Goal: Task Accomplishment & Management: Manage account settings

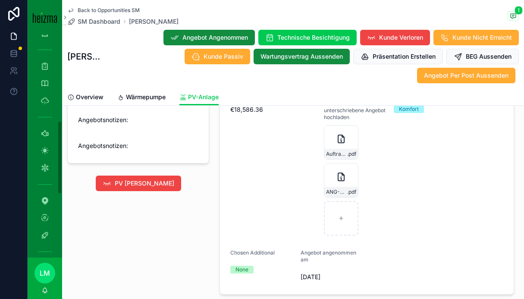
scroll to position [311, 0]
click at [45, 230] on icon "scrollable content" at bounding box center [45, 229] width 9 height 9
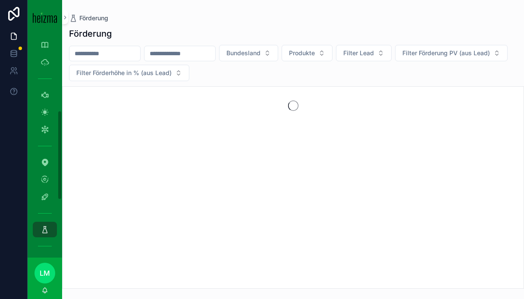
click at [95, 56] on input "scrollable content" at bounding box center [104, 53] width 71 height 12
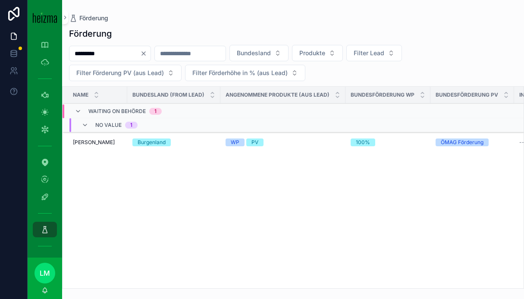
type input "*********"
click at [85, 142] on span "Aleksandar Davidovic" at bounding box center [94, 142] width 42 height 7
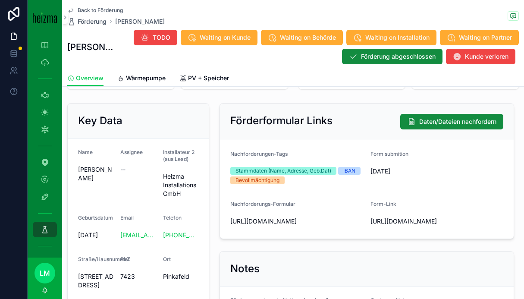
scroll to position [71, 0]
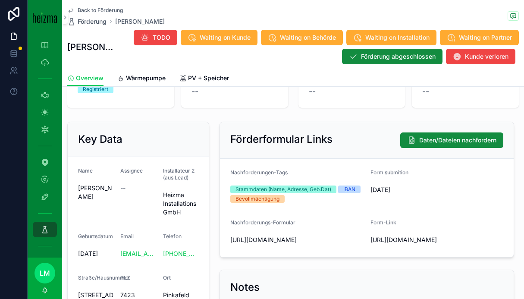
click at [148, 78] on span "Wärmepumpe" at bounding box center [146, 78] width 40 height 9
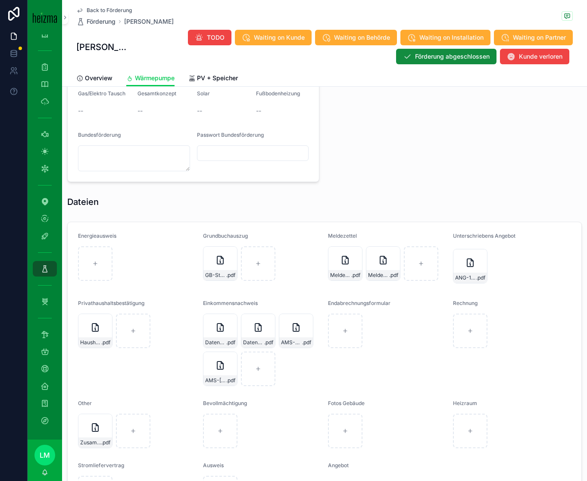
scroll to position [733, 0]
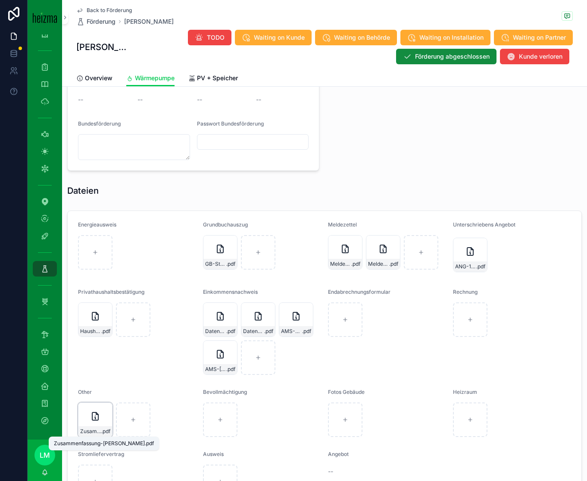
click at [87, 298] on div "Zusammenfassung-Davidovic .pdf" at bounding box center [95, 431] width 34 height 10
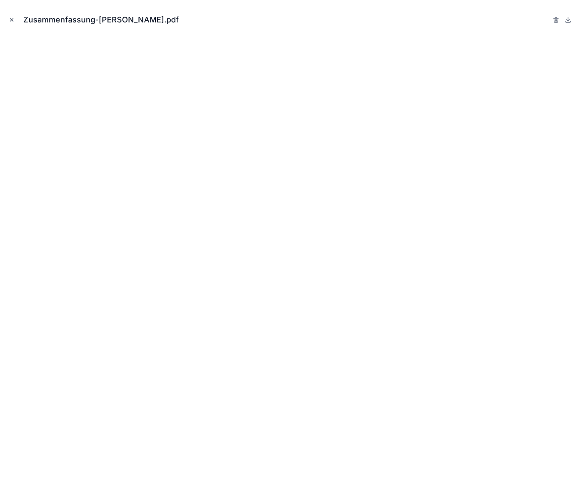
click at [12, 21] on icon "Close modal" at bounding box center [12, 20] width 6 height 6
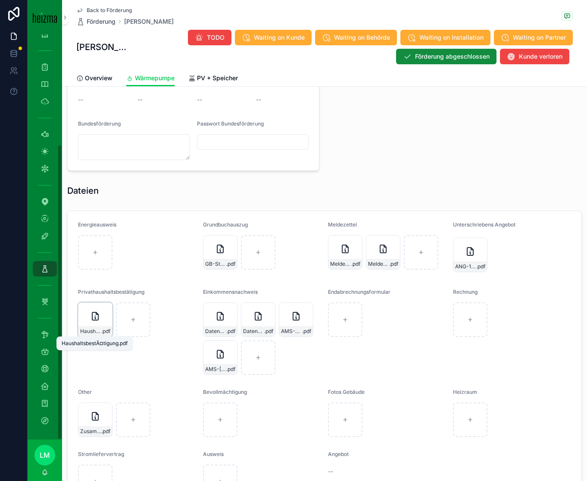
click at [90, 298] on span "HaushaltsbestÃ¤tigung" at bounding box center [90, 331] width 21 height 7
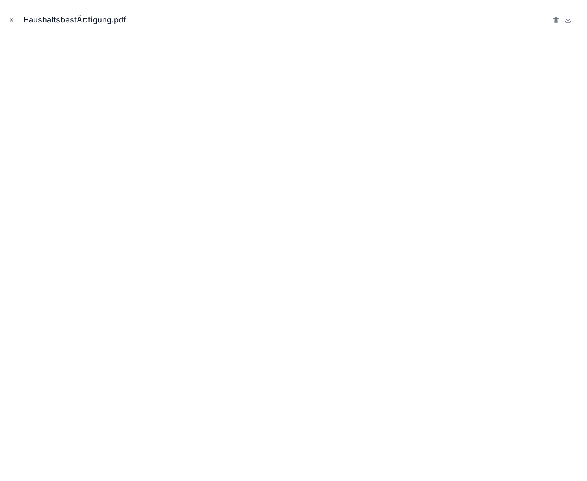
click at [16, 16] on div "HaushaltsbestÃ¤tigung.pdf" at bounding box center [294, 20] width 574 height 26
click at [13, 21] on icon "Close modal" at bounding box center [11, 20] width 3 height 3
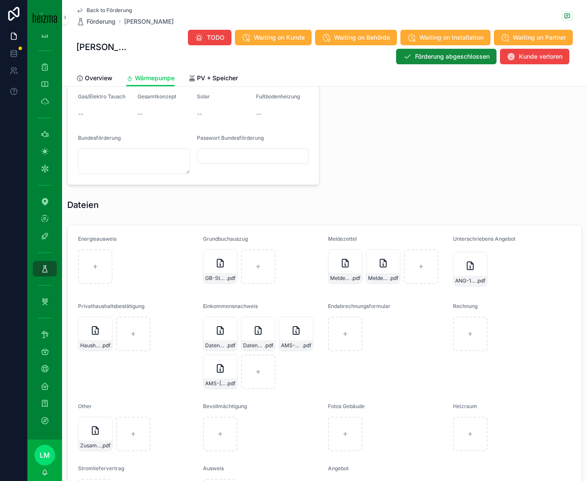
scroll to position [821, 0]
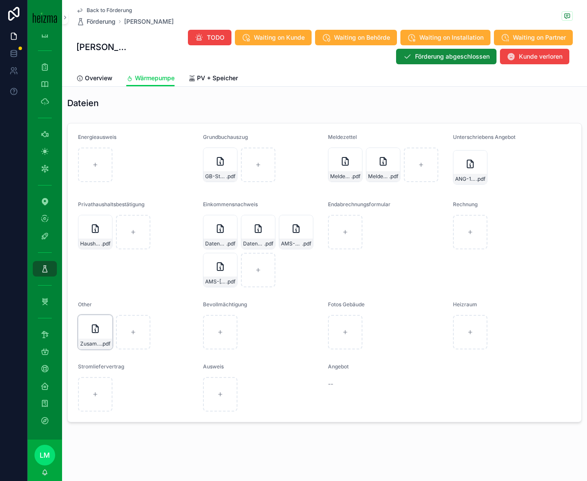
click at [91, 298] on span "Zusammenfassung-Davidovic" at bounding box center [90, 343] width 21 height 7
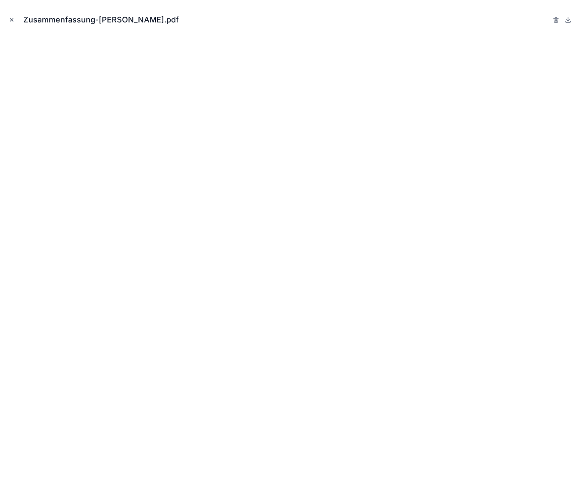
click at [9, 19] on icon "Close modal" at bounding box center [12, 20] width 6 height 6
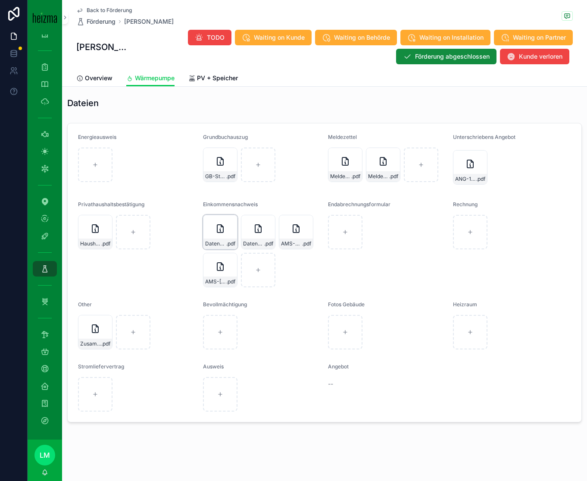
click at [221, 237] on div "Datenauszug-Aleksandar .pdf" at bounding box center [220, 232] width 35 height 35
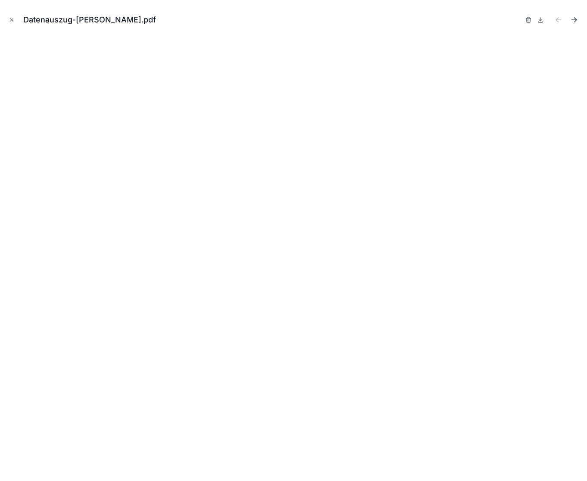
click at [524, 16] on icon "Next file" at bounding box center [574, 20] width 9 height 9
click at [524, 18] on icon "Next file" at bounding box center [574, 20] width 9 height 9
click at [19, 23] on div "AMS-Aleksandar.pdf" at bounding box center [294, 20] width 574 height 26
click at [10, 20] on icon "Close modal" at bounding box center [11, 20] width 3 height 3
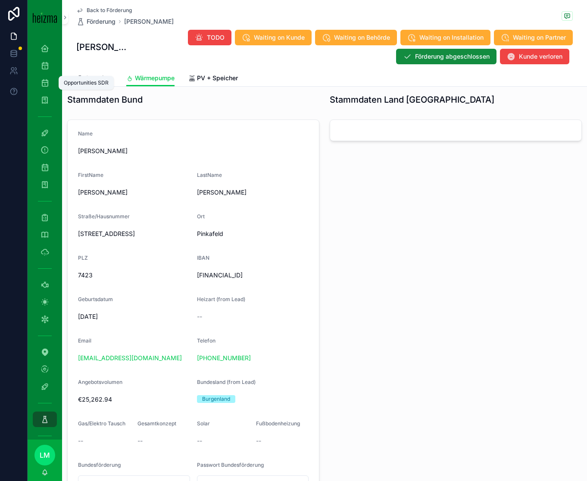
click at [45, 83] on icon "scrollable content" at bounding box center [45, 82] width 9 height 9
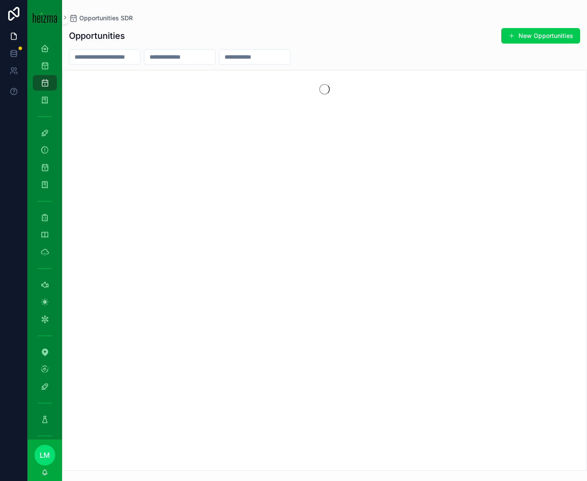
click at [117, 54] on input "scrollable content" at bounding box center [104, 57] width 71 height 12
click at [95, 57] on input "scrollable content" at bounding box center [104, 57] width 71 height 12
type input "*****"
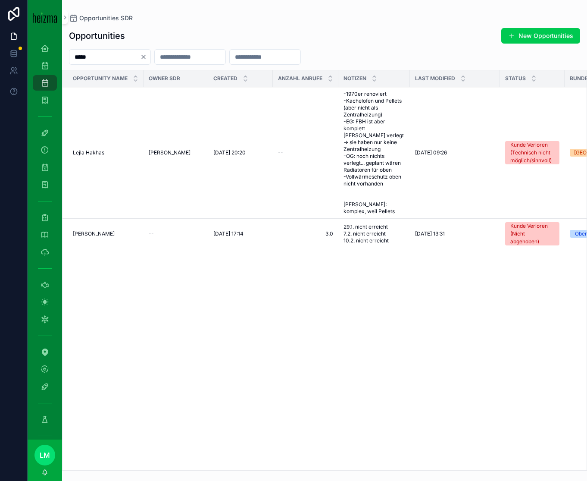
click at [153, 151] on span "Johanna Strutz" at bounding box center [170, 152] width 42 height 7
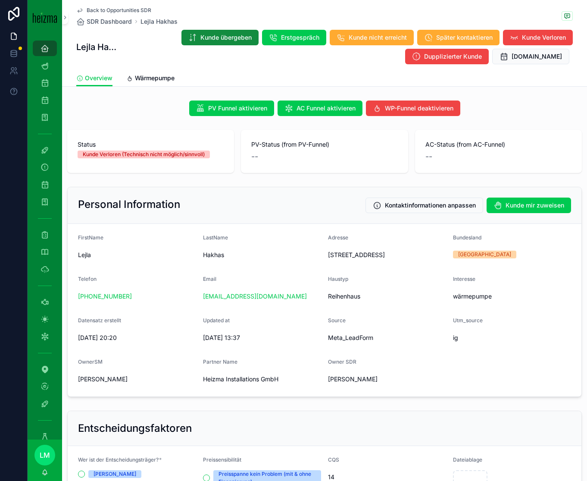
click at [133, 10] on span "Back to Opportunities SDR" at bounding box center [119, 10] width 65 height 7
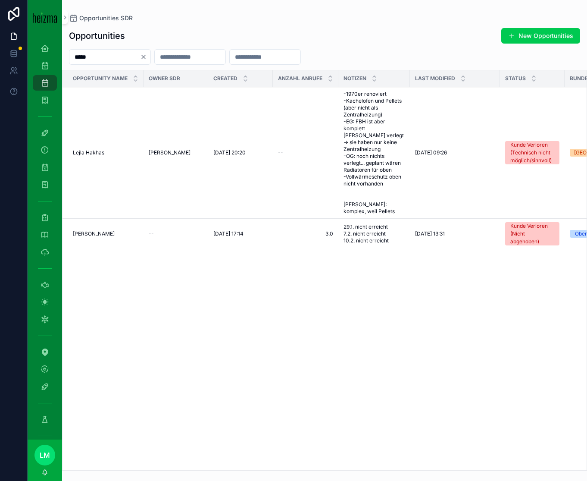
click at [91, 61] on input "*****" at bounding box center [104, 57] width 71 height 12
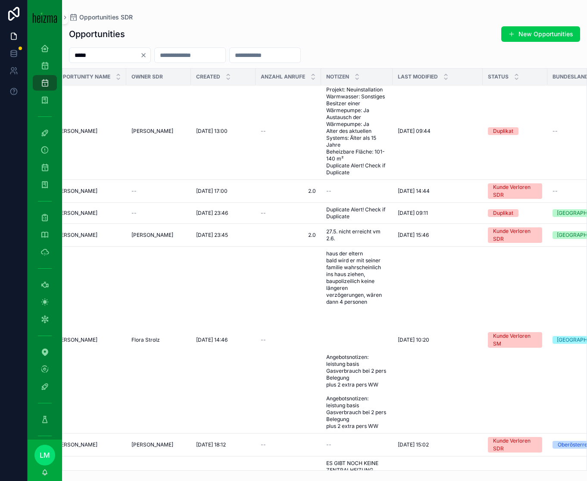
scroll to position [3, 0]
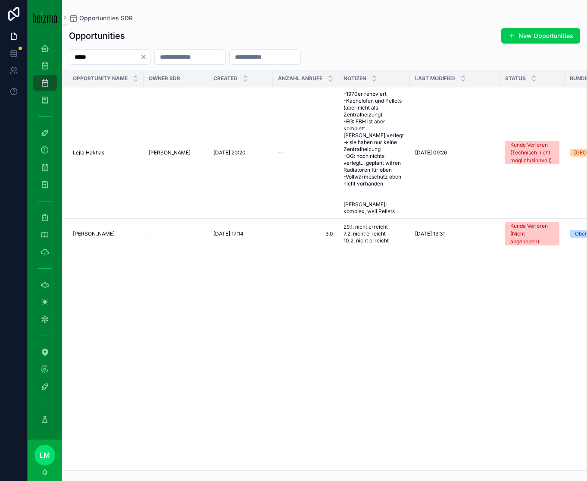
scroll to position [0, 172]
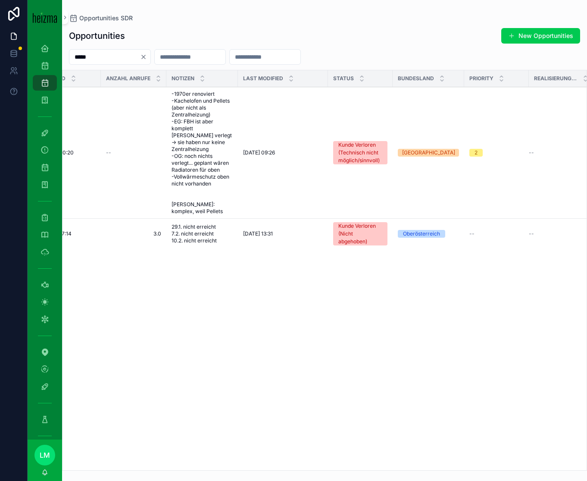
type input "*****"
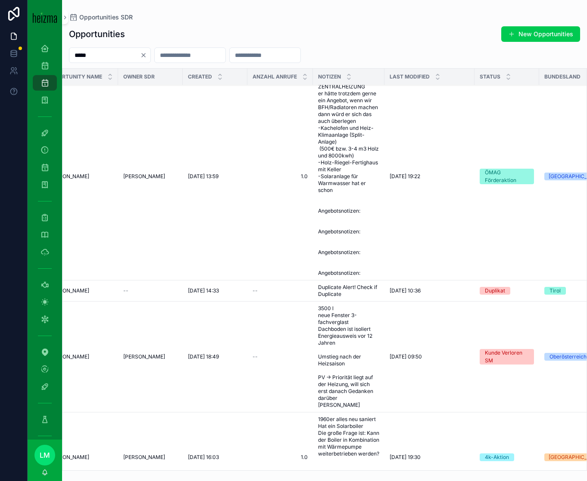
scroll to position [386, 0]
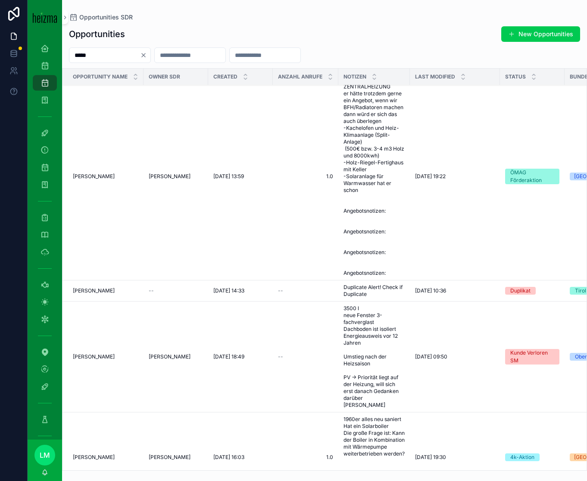
click at [101, 180] on span "Albin Leopold" at bounding box center [94, 176] width 42 height 7
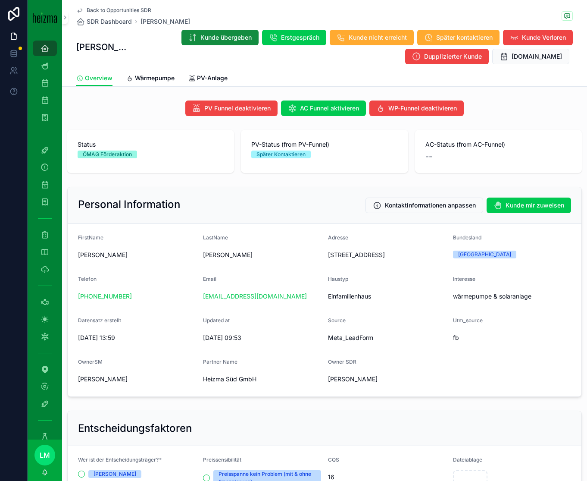
click at [145, 76] on span "Wärmepumpe" at bounding box center [155, 78] width 40 height 9
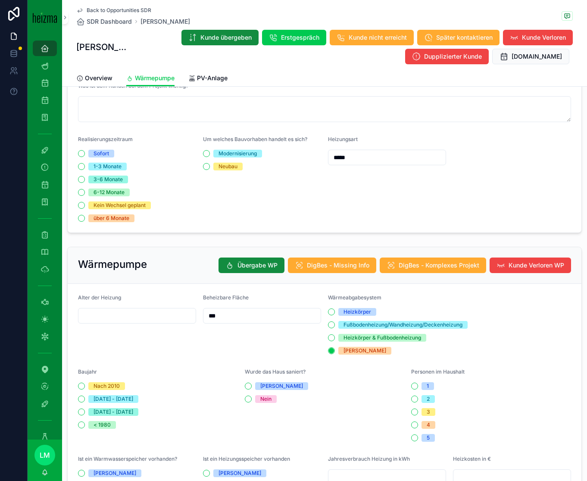
scroll to position [283, 0]
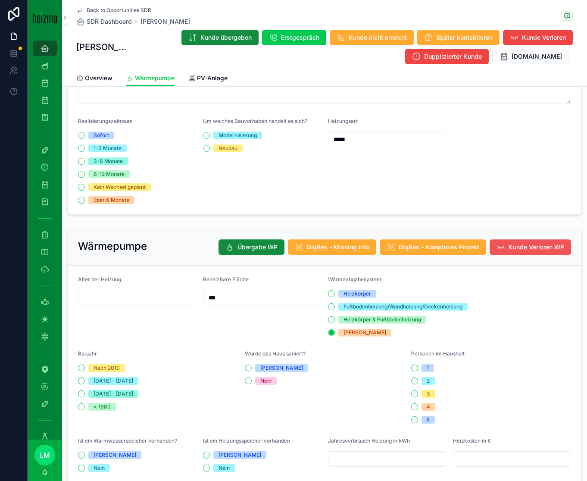
click at [515, 245] on span "Kunde Verloren WP" at bounding box center [537, 247] width 56 height 9
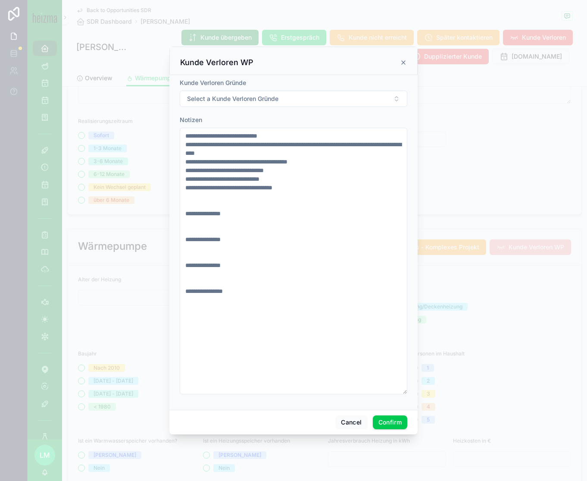
click at [254, 109] on form "**********" at bounding box center [294, 240] width 228 height 324
click at [254, 101] on span "Select a Kunde Verloren Gründe" at bounding box center [232, 98] width 91 height 9
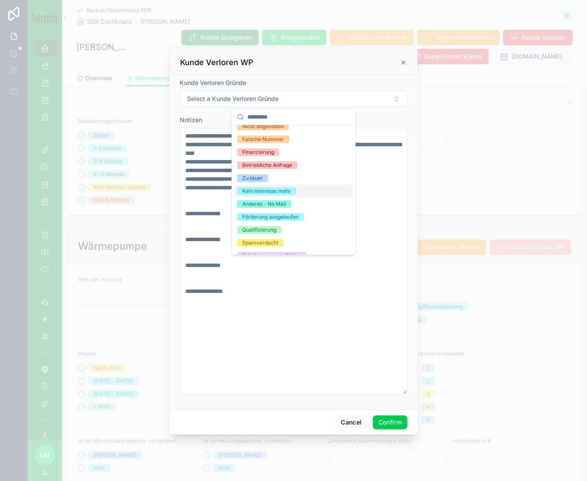
click at [263, 190] on div "Kein Interesse mehr" at bounding box center [266, 191] width 49 height 8
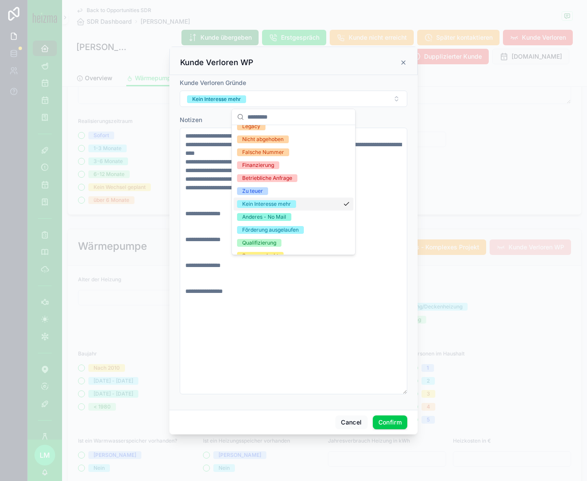
scroll to position [97, 0]
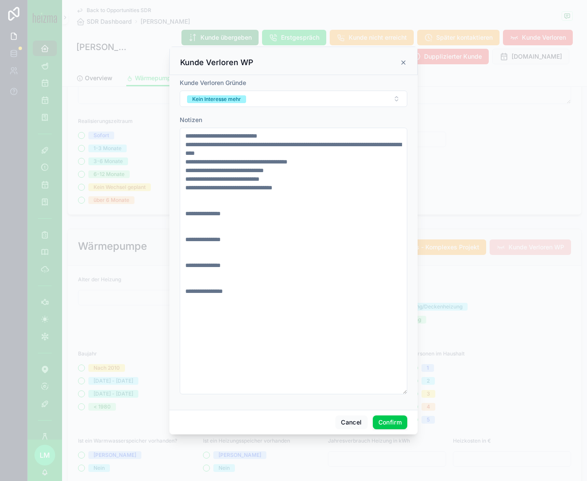
click at [383, 298] on button "Confirm" at bounding box center [390, 422] width 35 height 14
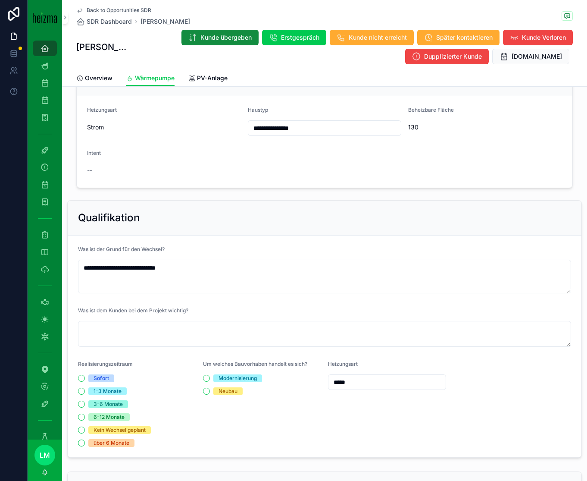
scroll to position [0, 0]
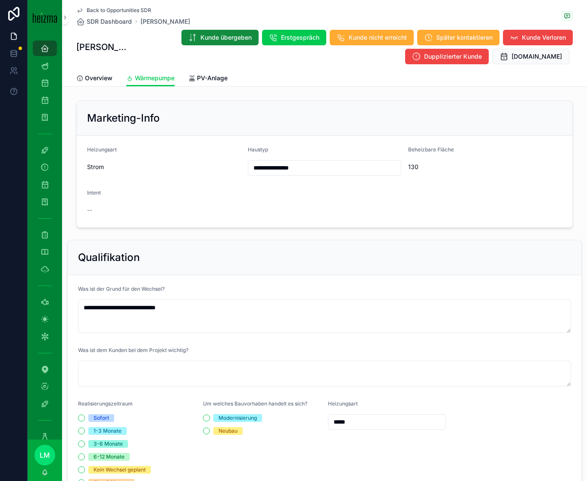
click at [211, 75] on span "PV-Anlage" at bounding box center [212, 78] width 31 height 9
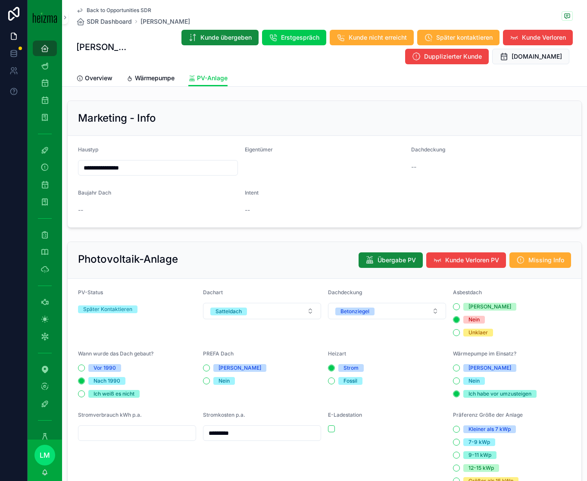
click at [100, 81] on span "Overview" at bounding box center [99, 78] width 28 height 9
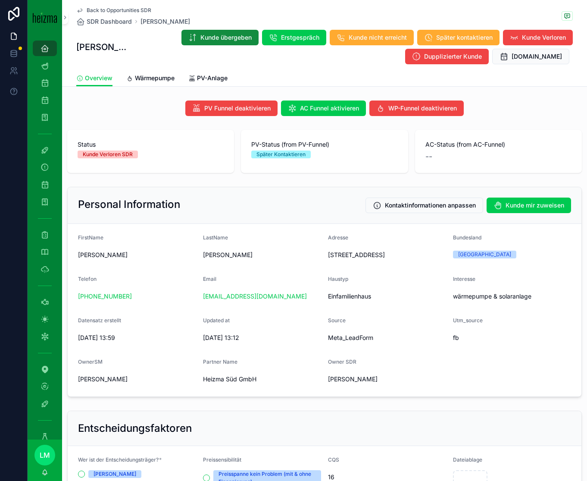
click at [117, 9] on span "Back to Opportunities SDR" at bounding box center [119, 10] width 65 height 7
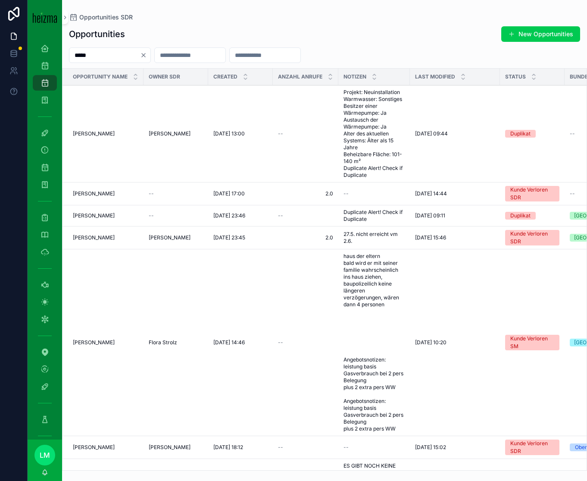
click at [115, 133] on div "Albin Leopold Albin Leopold" at bounding box center [106, 133] width 66 height 7
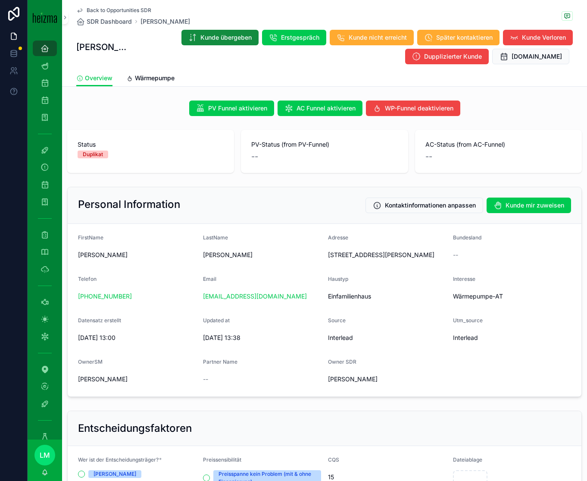
click at [151, 82] on span "Wärmepumpe" at bounding box center [155, 78] width 40 height 9
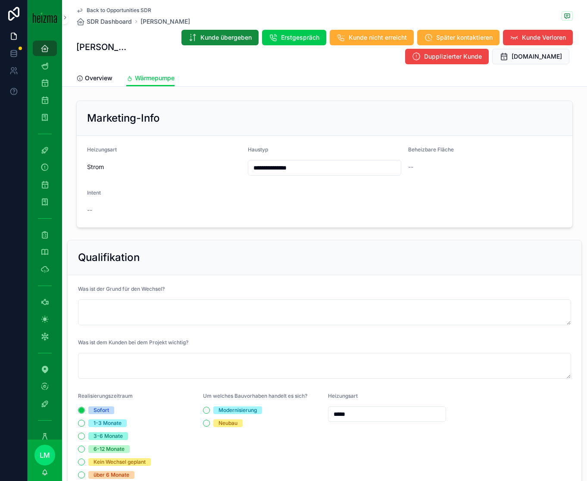
click at [95, 76] on span "Overview" at bounding box center [99, 78] width 28 height 9
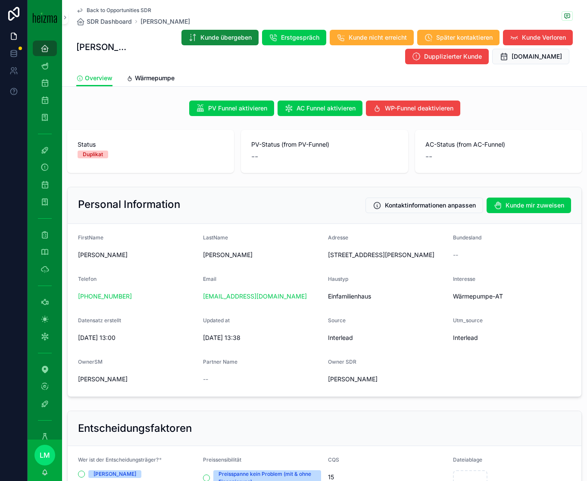
click at [100, 7] on span "Back to Opportunities SDR" at bounding box center [119, 10] width 65 height 7
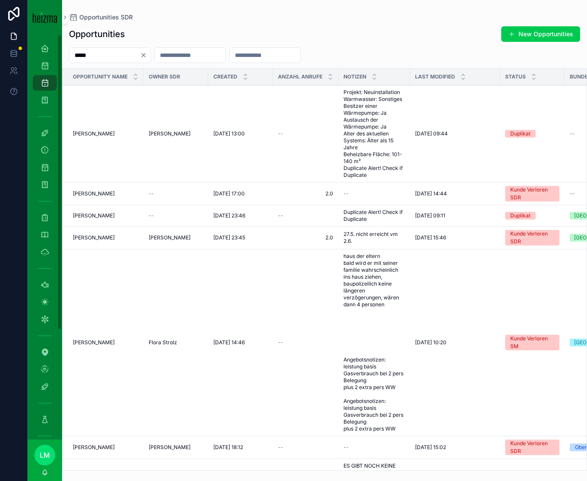
click at [42, 298] on icon "scrollable content" at bounding box center [45, 419] width 9 height 9
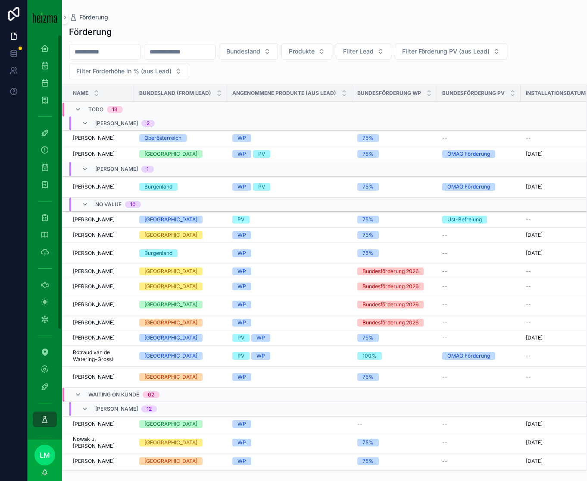
click at [126, 44] on div "scrollable content" at bounding box center [105, 52] width 72 height 16
click at [122, 47] on input "scrollable content" at bounding box center [104, 52] width 71 height 12
type input "*******"
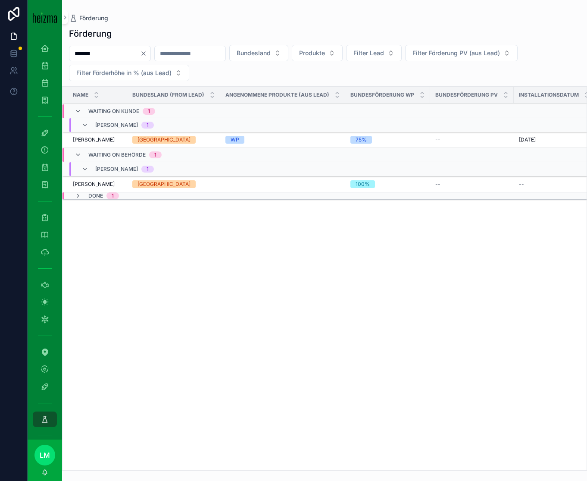
click at [107, 182] on span "Peter Fleischmann" at bounding box center [94, 184] width 42 height 7
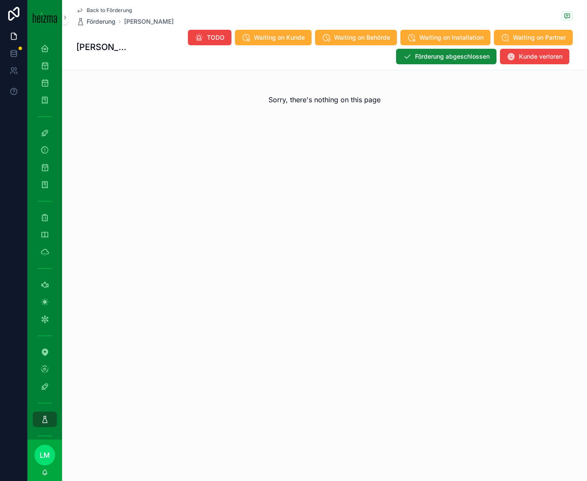
click at [102, 11] on span "Back to Förderung" at bounding box center [109, 10] width 45 height 7
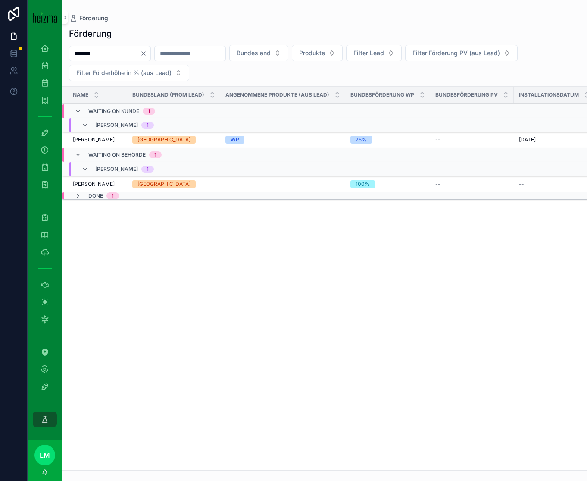
click at [110, 59] on input "*******" at bounding box center [104, 53] width 71 height 12
type input "*"
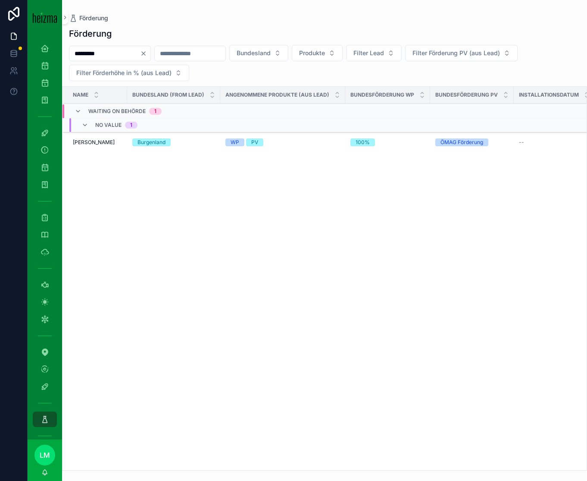
type input "*********"
click at [88, 136] on td "Aleksandar Davidovic Aleksandar Davidovic" at bounding box center [95, 142] width 65 height 21
click at [89, 143] on span "Aleksandar Davidovic" at bounding box center [94, 142] width 42 height 7
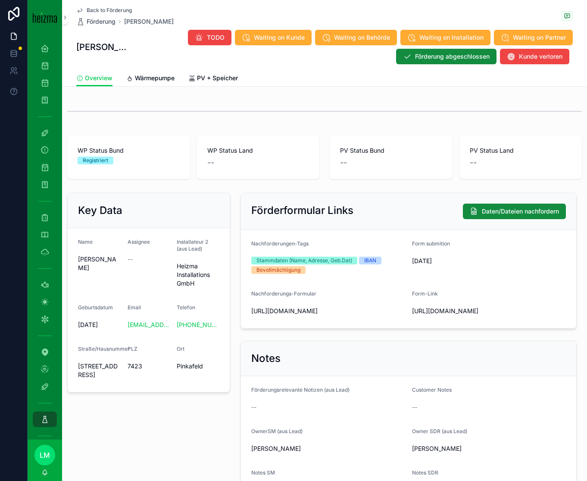
click at [159, 84] on link "Wärmepumpe" at bounding box center [150, 78] width 48 height 17
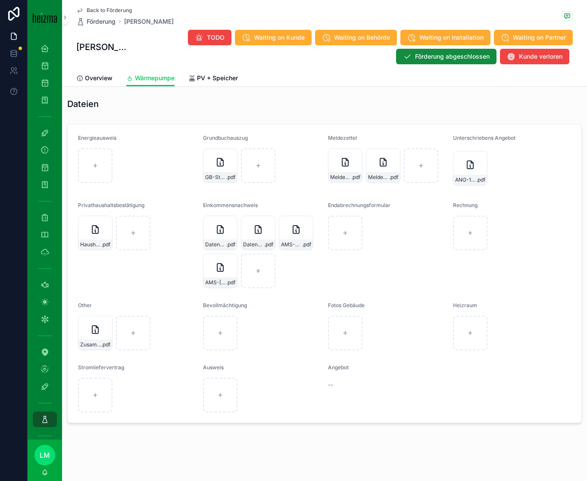
scroll to position [821, 0]
click at [343, 175] on span "Meldezettel-Sladja" at bounding box center [340, 176] width 21 height 7
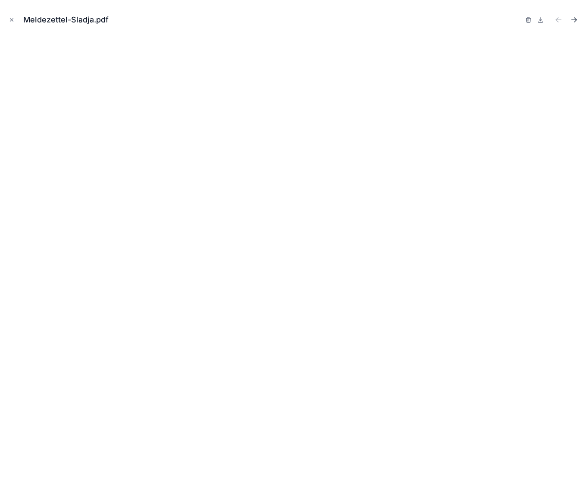
click at [524, 22] on icon "Next file" at bounding box center [574, 20] width 9 height 9
click at [11, 19] on icon "Close modal" at bounding box center [11, 20] width 3 height 3
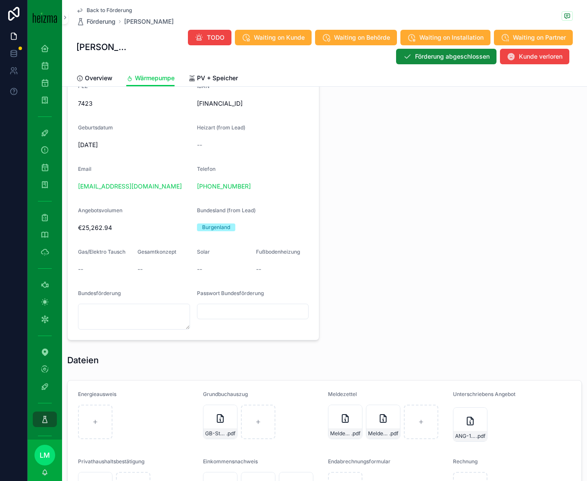
scroll to position [821, 0]
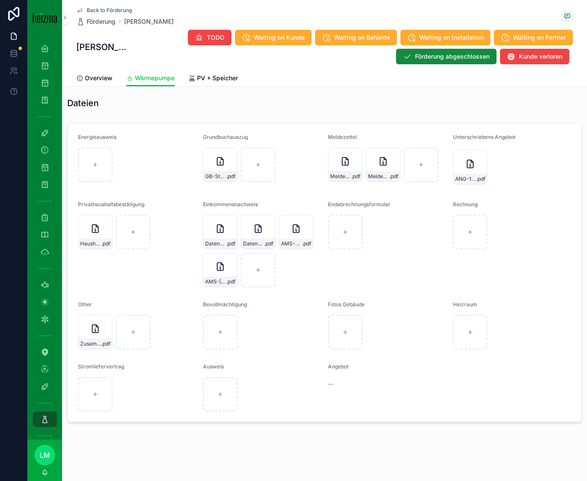
click at [215, 186] on div "Grundbuchauszug GB-Steinamanger-11,-7423-Pinkafeld .pdf" at bounding box center [262, 160] width 118 height 53
click at [216, 177] on span "GB-Steinamanger-11,-7423-Pinkafeld" at bounding box center [215, 176] width 21 height 7
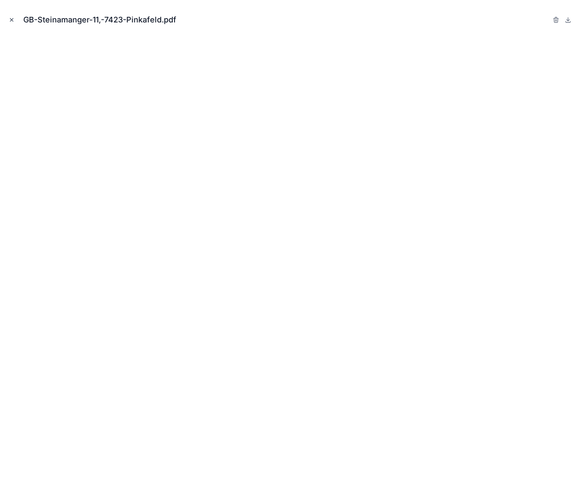
click at [12, 22] on icon "Close modal" at bounding box center [12, 20] width 6 height 6
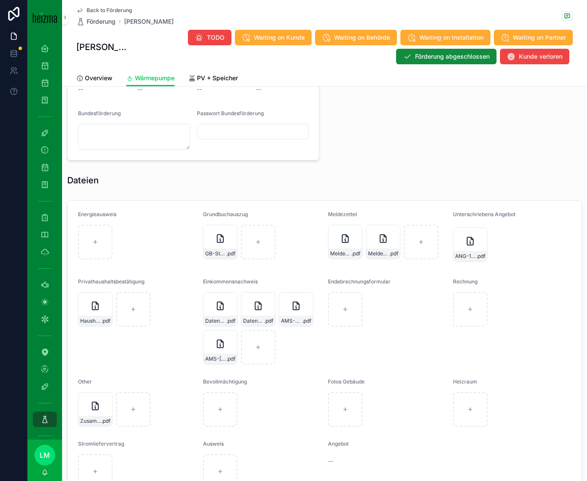
scroll to position [821, 0]
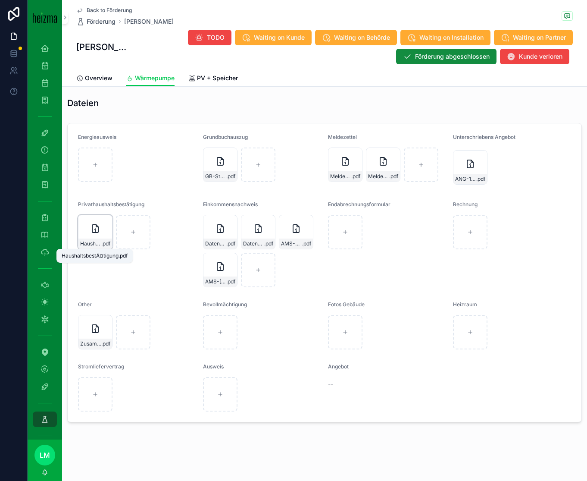
click at [93, 243] on span "HaushaltsbestÃ¤tigung" at bounding box center [90, 243] width 21 height 7
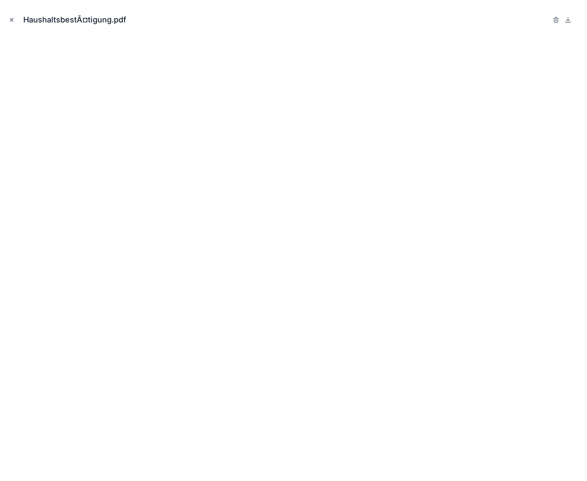
click at [11, 19] on icon "Close modal" at bounding box center [12, 20] width 6 height 6
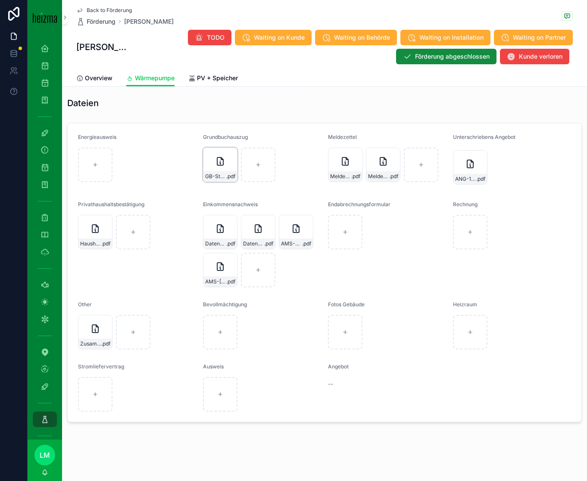
click at [226, 176] on span ".pdf" at bounding box center [230, 176] width 9 height 7
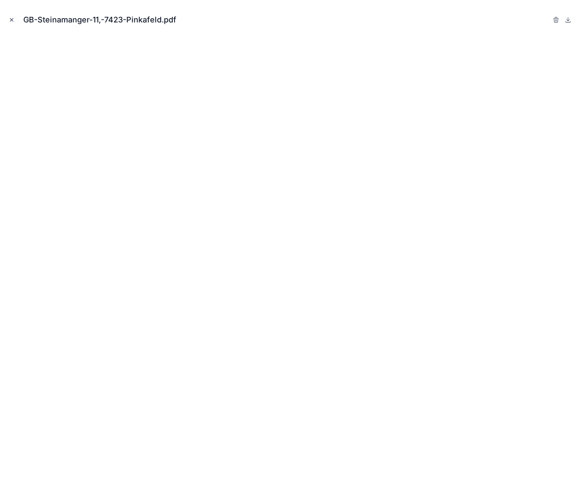
click at [14, 17] on icon "Close modal" at bounding box center [12, 20] width 6 height 6
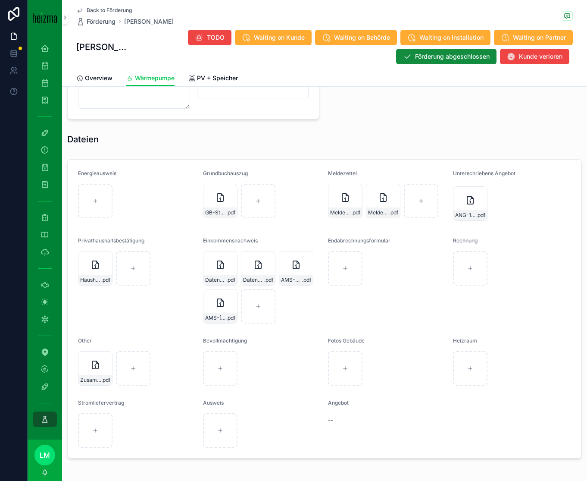
scroll to position [821, 0]
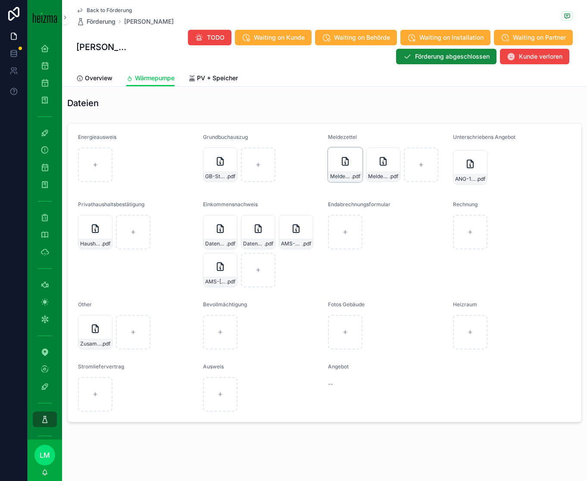
click at [0, 0] on icon "scrollable content" at bounding box center [0, 0] width 0 height 0
click at [98, 10] on span "Back to Förderung" at bounding box center [109, 10] width 45 height 7
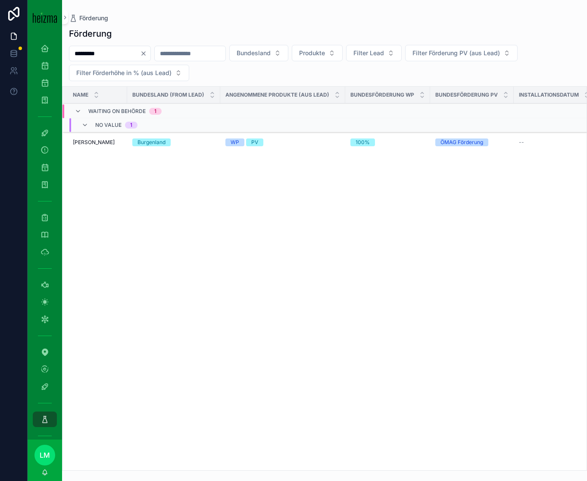
click at [128, 51] on input "*********" at bounding box center [104, 53] width 71 height 12
type input "******"
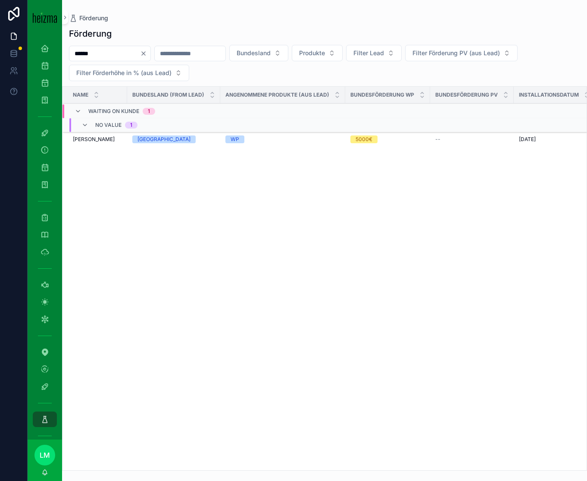
click at [109, 144] on td "Eva Karsai Eva Karsai" at bounding box center [95, 139] width 65 height 15
click at [100, 140] on div "Eva Karsai Eva Karsai" at bounding box center [97, 139] width 49 height 7
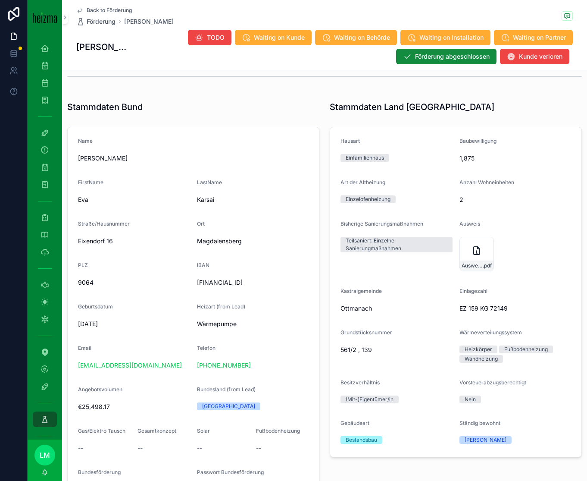
scroll to position [411, 0]
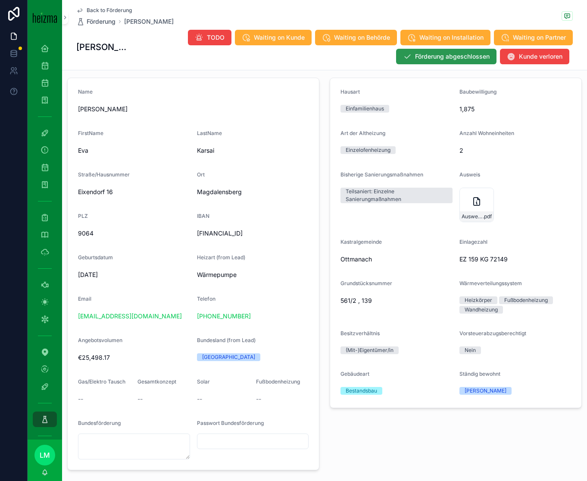
click at [440, 62] on button "Förderung abgeschlossen" at bounding box center [446, 57] width 100 height 16
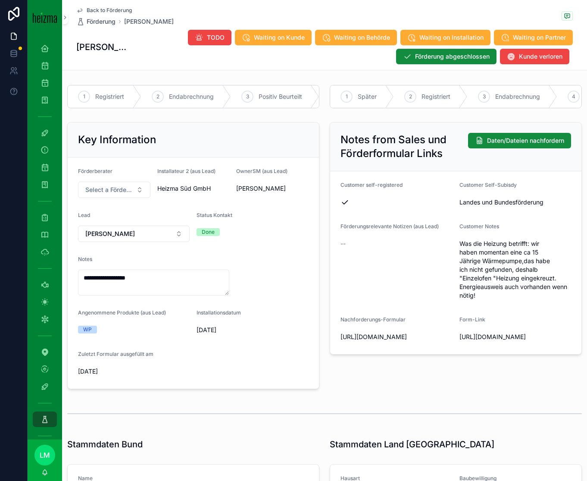
scroll to position [0, 0]
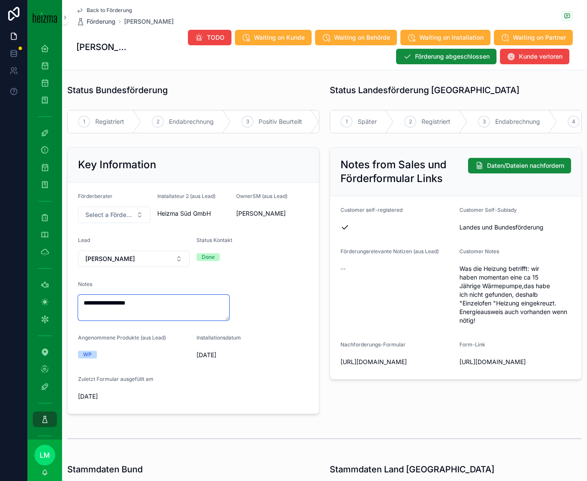
click at [152, 298] on textarea "**********" at bounding box center [153, 308] width 151 height 26
type textarea "**********"
click at [280, 298] on form "**********" at bounding box center [193, 297] width 251 height 231
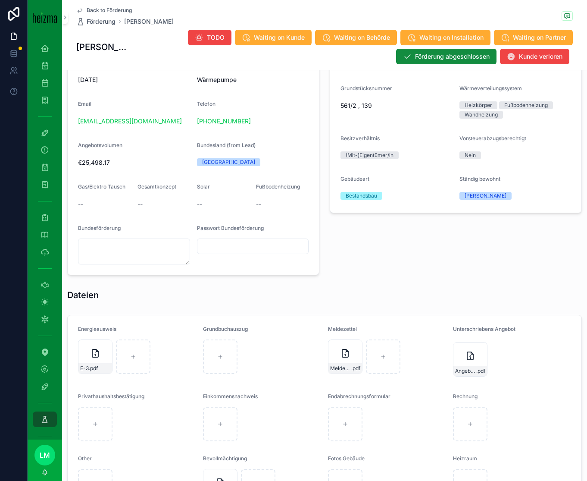
scroll to position [766, 0]
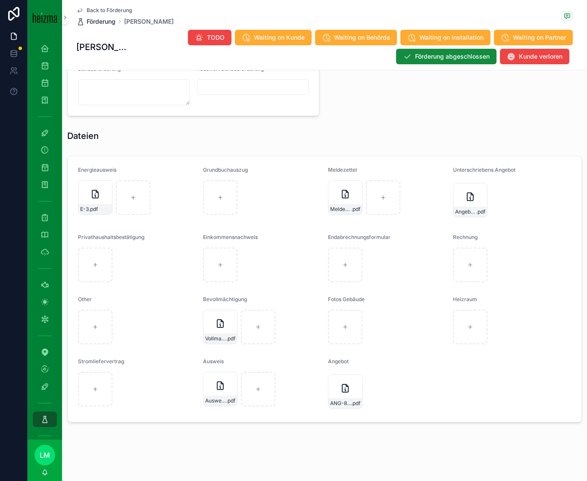
click at [103, 18] on span "Förderung" at bounding box center [101, 21] width 29 height 9
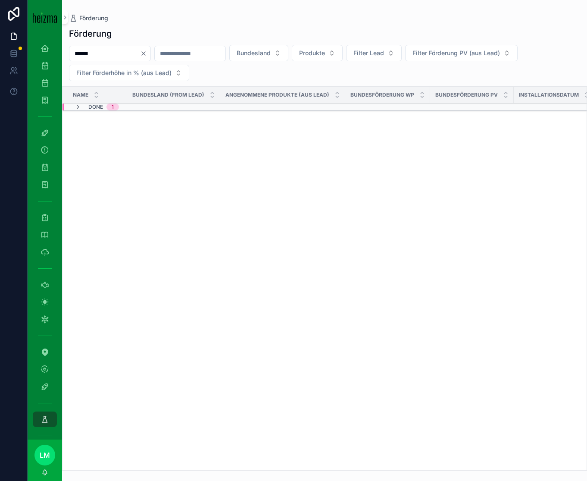
click at [102, 9] on div "Förderung Förderung ****** Bundesland Produkte Filter Lead Filter Förderung PV …" at bounding box center [324, 235] width 525 height 471
click at [147, 51] on icon "Clear" at bounding box center [143, 53] width 7 height 7
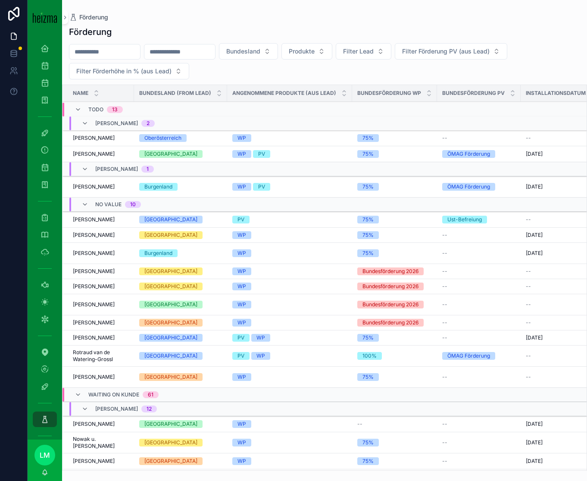
click at [89, 298] on span "Waiting on Kunde" at bounding box center [113, 394] width 51 height 7
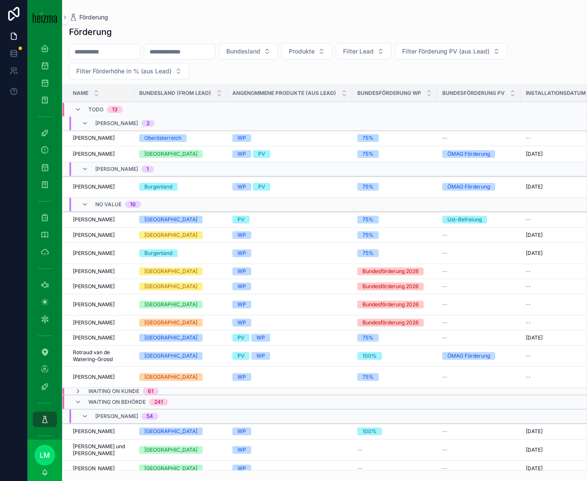
click at [95, 298] on span "Waiting on Behörde" at bounding box center [116, 402] width 57 height 7
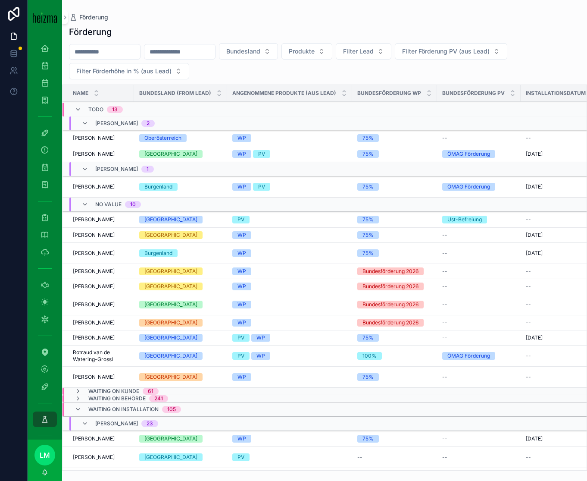
click at [105, 60] on div "Bundesland Produkte Filter Lead Filter Förderung PV (aus Lead) Filter Förderhöh…" at bounding box center [324, 61] width 525 height 36
click at [97, 53] on input "scrollable content" at bounding box center [104, 52] width 71 height 12
type input "******"
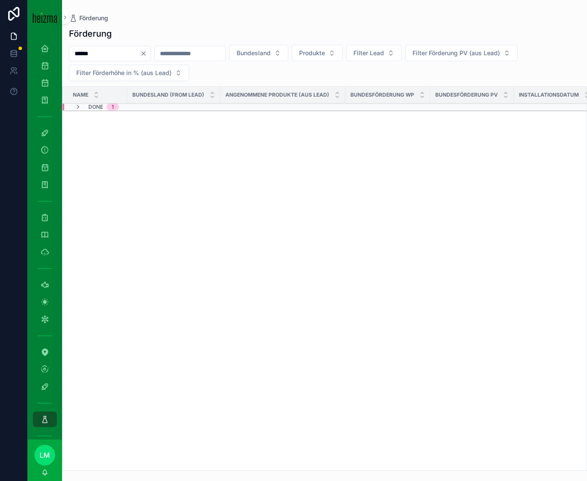
click at [93, 106] on span "Done" at bounding box center [95, 107] width 15 height 7
click at [93, 109] on span "Done" at bounding box center [95, 107] width 15 height 7
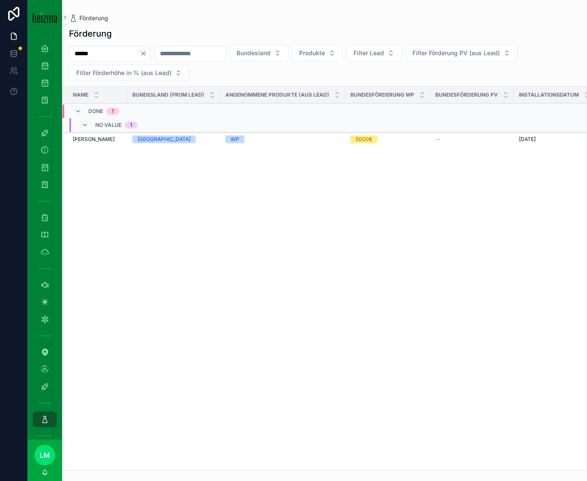
click at [92, 135] on td "Eva Karsai Eva Karsai" at bounding box center [95, 139] width 65 height 15
click at [92, 142] on span "Eva Karsai" at bounding box center [94, 139] width 42 height 7
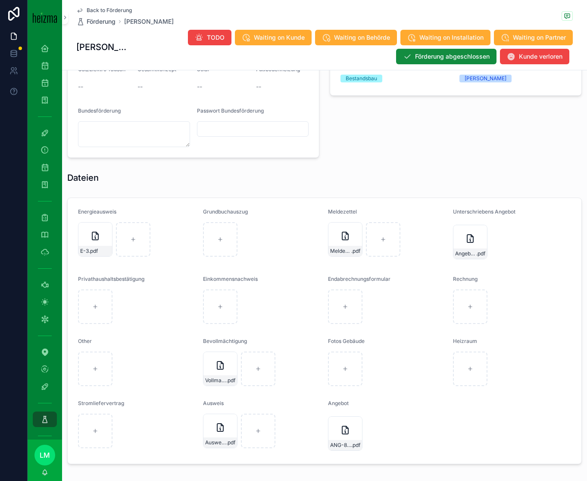
scroll to position [729, 0]
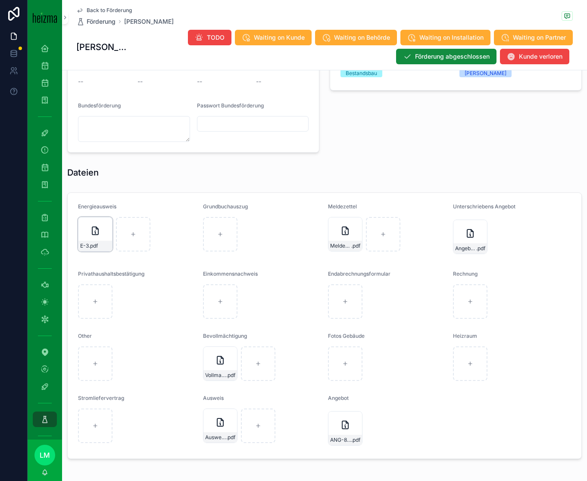
click at [94, 243] on span ".pdf" at bounding box center [93, 245] width 9 height 7
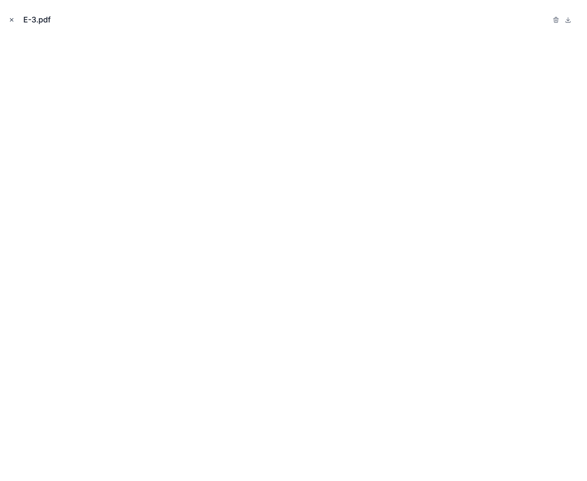
click at [9, 20] on icon "Close modal" at bounding box center [12, 20] width 6 height 6
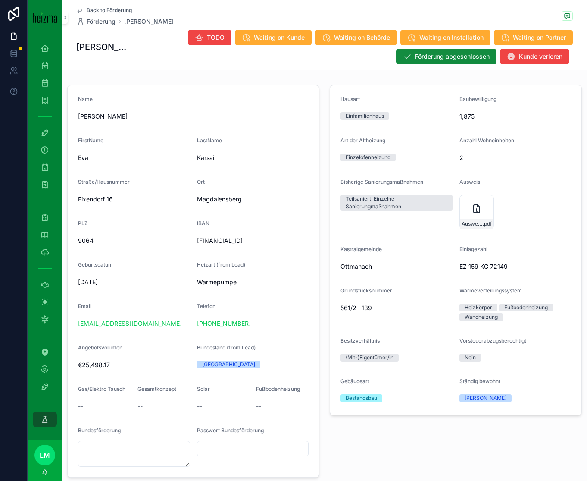
scroll to position [408, 0]
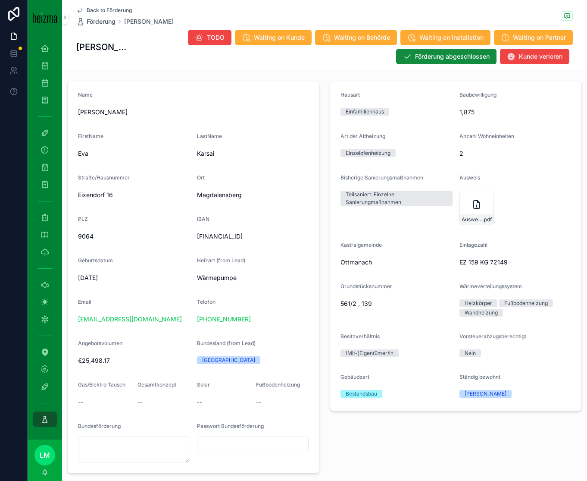
click at [126, 5] on div "Back to Förderung Förderung Eva Karsai Eva Karsai TODO Waiting on Kunde Waiting…" at bounding box center [324, 35] width 497 height 70
click at [126, 7] on span "Back to Förderung" at bounding box center [109, 10] width 45 height 7
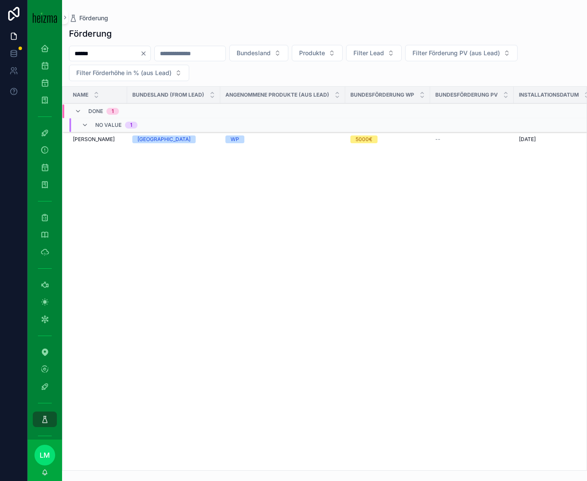
click at [99, 60] on div "******" at bounding box center [110, 54] width 82 height 16
click at [88, 57] on input "******" at bounding box center [104, 53] width 71 height 12
type input "****"
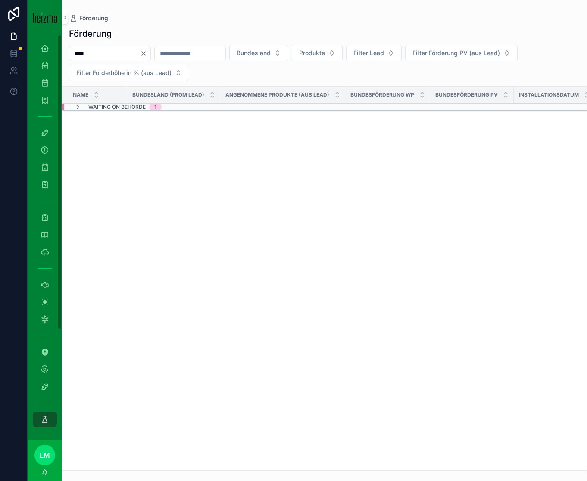
click at [110, 108] on span "Waiting on Behörde" at bounding box center [116, 107] width 57 height 7
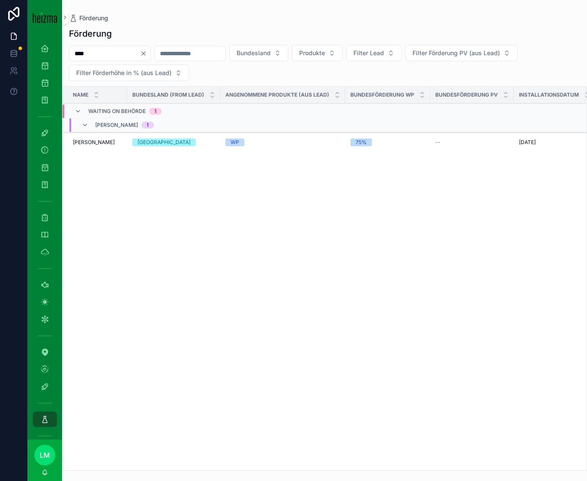
click at [104, 143] on div "Rudolf Vogt Rudolf Vogt" at bounding box center [97, 142] width 49 height 7
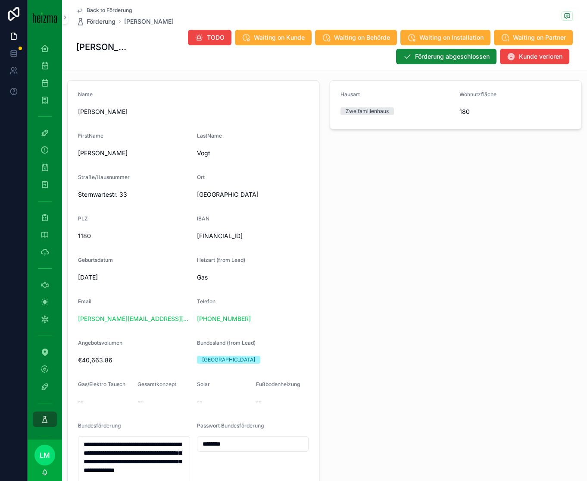
scroll to position [884, 0]
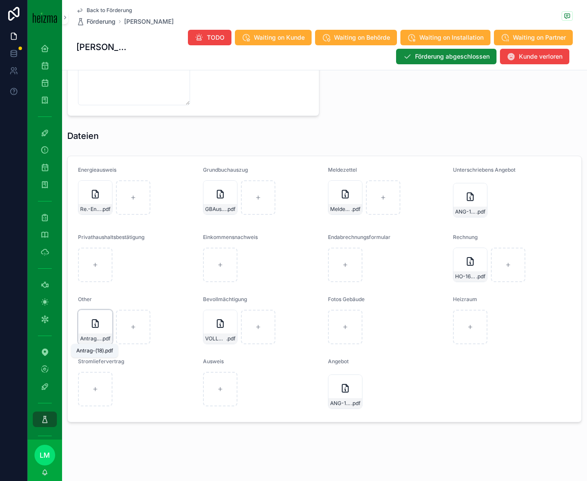
click at [93, 298] on span "Antrag-(18)" at bounding box center [90, 338] width 21 height 7
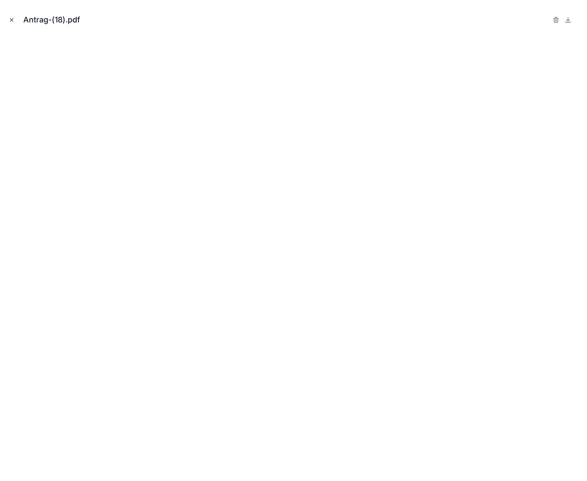
click at [9, 16] on button "Close modal" at bounding box center [11, 19] width 9 height 9
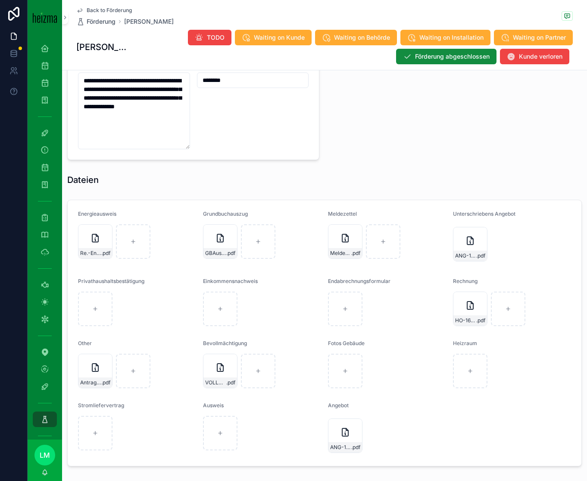
scroll to position [884, 0]
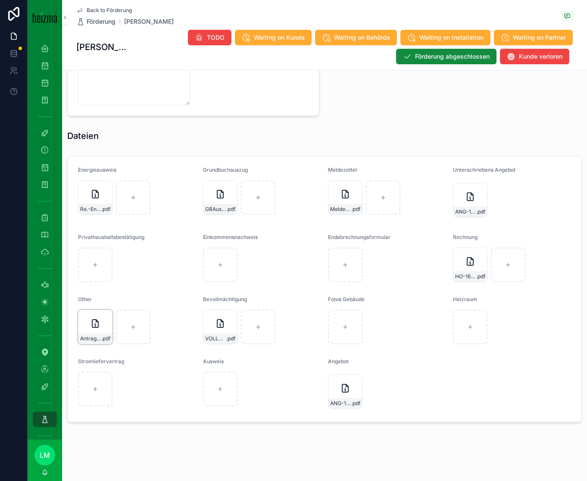
click at [96, 298] on div "Antrag-(18) .pdf" at bounding box center [95, 338] width 34 height 10
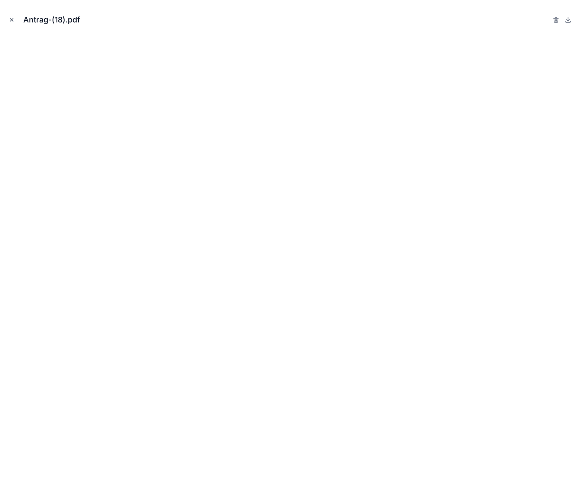
click at [11, 19] on icon "Close modal" at bounding box center [11, 20] width 3 height 3
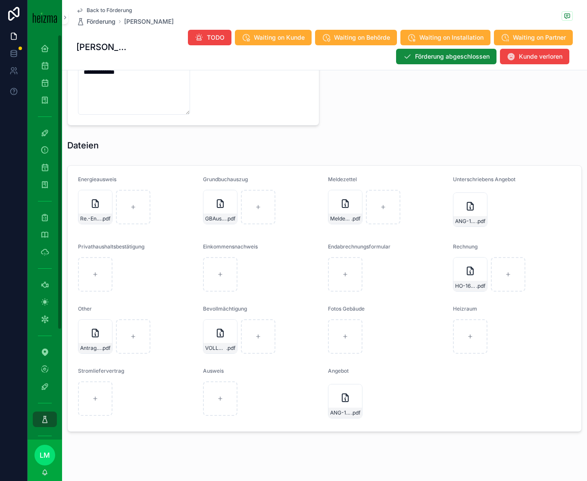
scroll to position [869, 0]
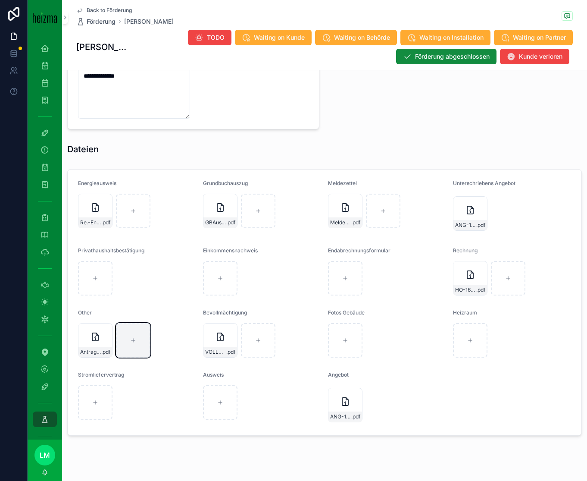
click at [130, 298] on div "scrollable content" at bounding box center [133, 340] width 35 height 35
type input "**********"
click at [42, 55] on div "SDR Dashboard 255" at bounding box center [45, 48] width 14 height 14
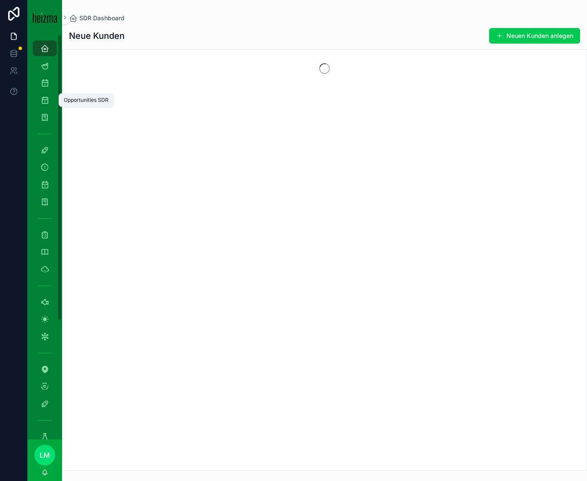
click at [42, 97] on icon "scrollable content" at bounding box center [45, 100] width 9 height 9
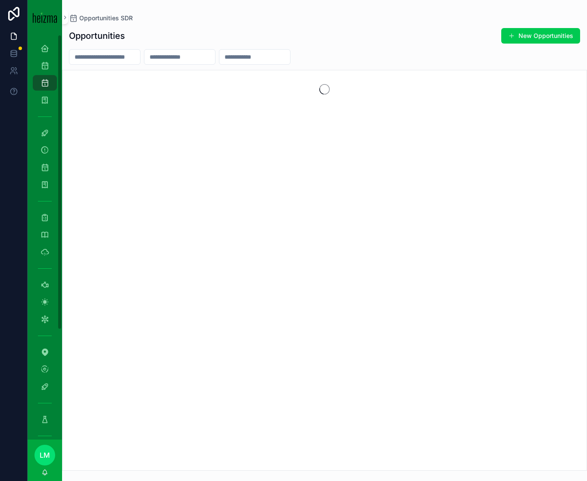
click at [98, 50] on div "scrollable content" at bounding box center [105, 57] width 72 height 16
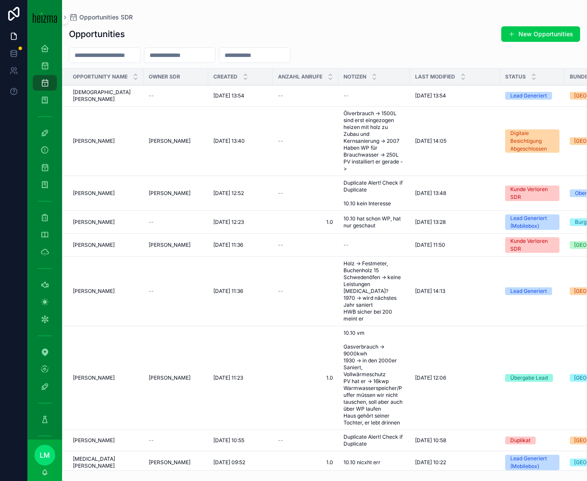
click at [129, 55] on input "scrollable content" at bounding box center [104, 55] width 71 height 12
type input "**********"
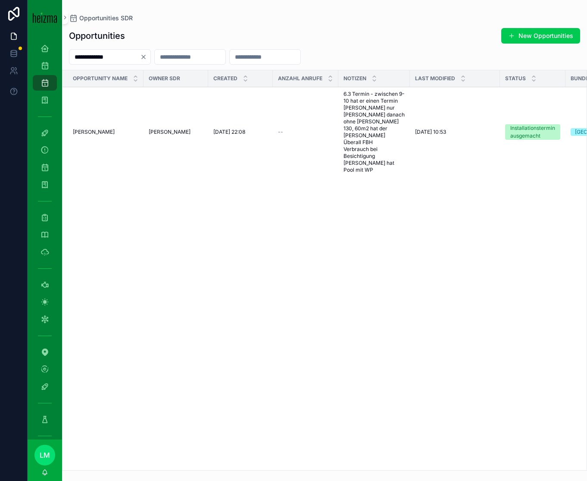
click at [97, 133] on td "Michael Kotschanderle Michael Kotschanderle" at bounding box center [103, 132] width 81 height 90
click at [96, 129] on span "Michael Kotschanderle" at bounding box center [94, 132] width 42 height 7
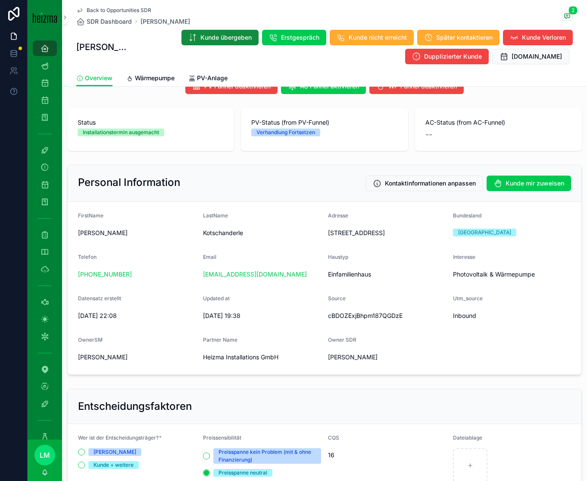
scroll to position [25, 0]
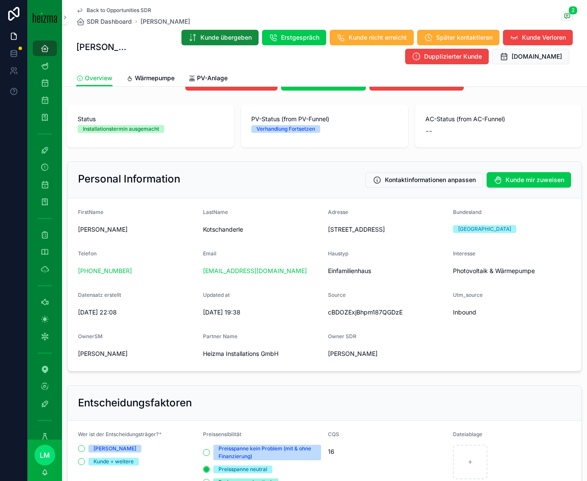
click at [121, 9] on span "Back to Opportunities SDR" at bounding box center [119, 10] width 65 height 7
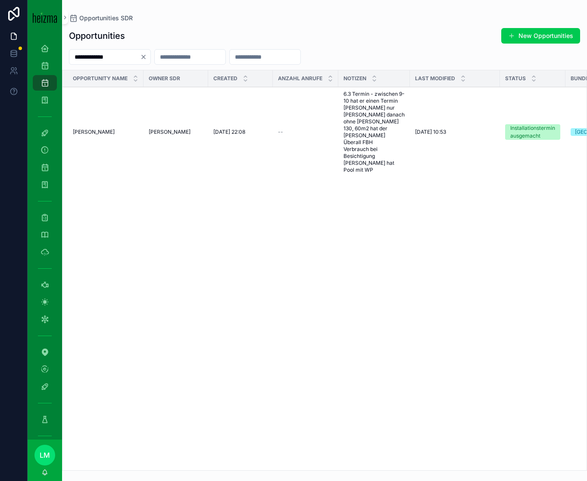
click at [100, 57] on input "**********" at bounding box center [104, 57] width 71 height 12
type input "**********"
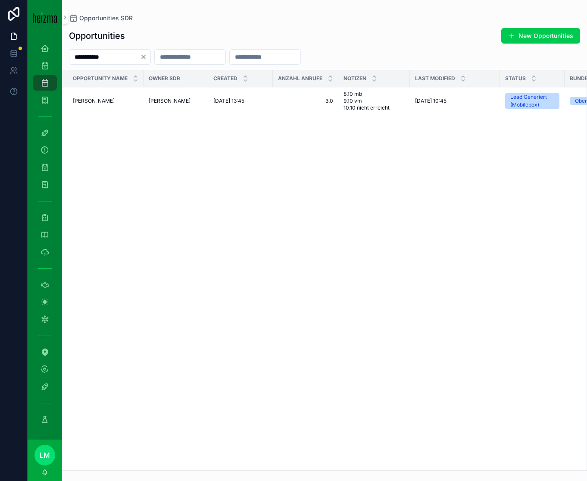
click at [89, 98] on span "Karin Pfarrwaller" at bounding box center [94, 100] width 42 height 7
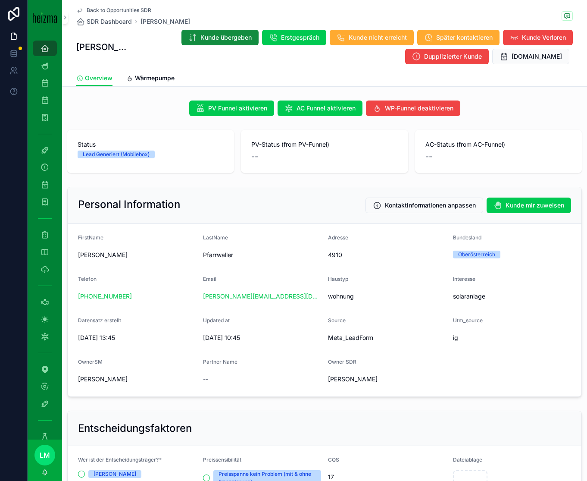
click at [164, 78] on span "Wärmepumpe" at bounding box center [155, 78] width 40 height 9
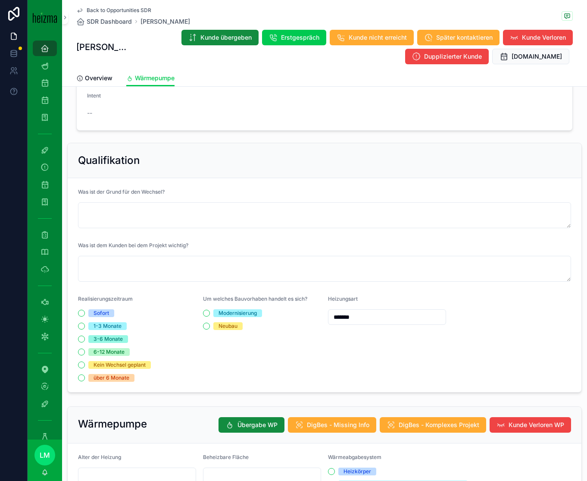
scroll to position [178, 0]
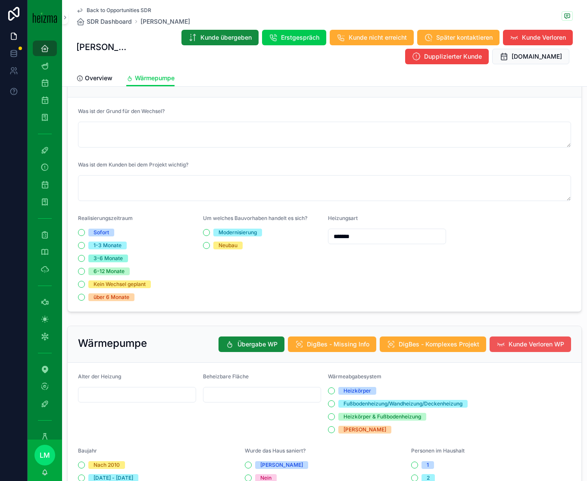
click at [512, 298] on span "Kunde Verloren WP" at bounding box center [537, 344] width 56 height 9
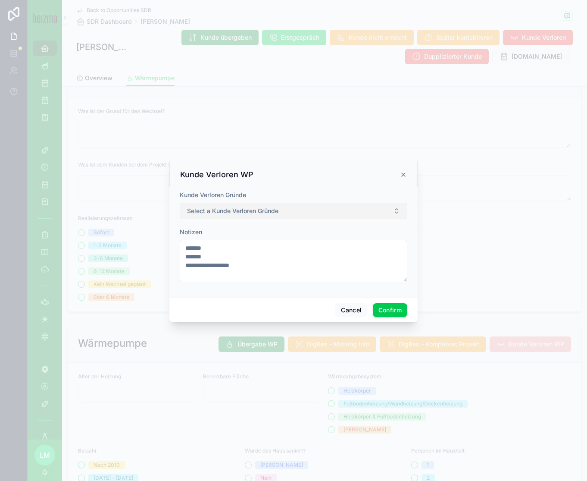
click at [336, 211] on button "Select a Kunde Verloren Gründe" at bounding box center [294, 211] width 228 height 16
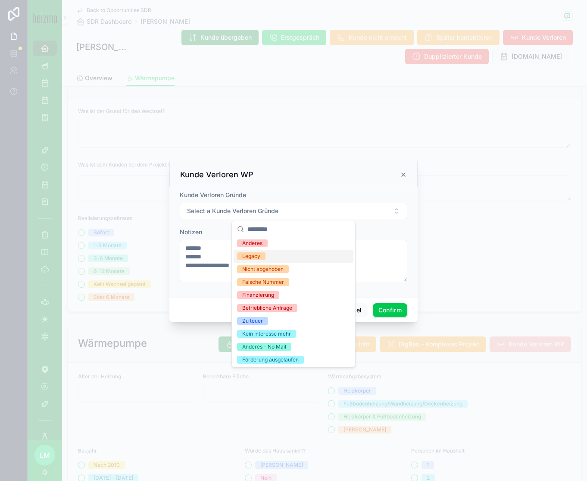
scroll to position [94, 0]
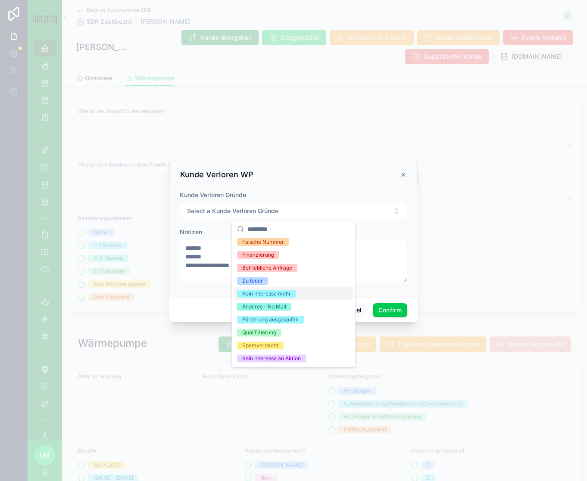
click at [267, 290] on div "Kein Interesse mehr" at bounding box center [266, 294] width 49 height 8
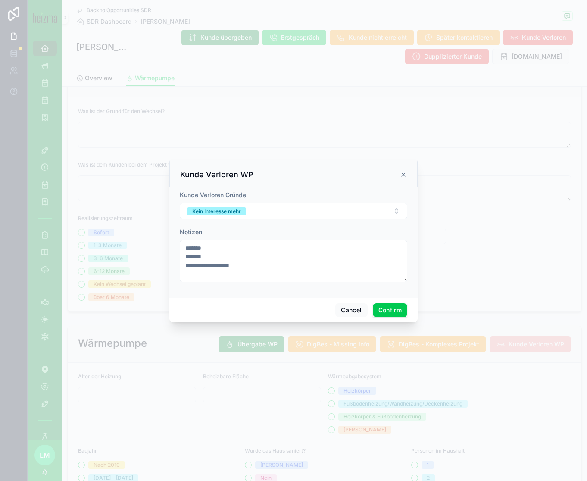
click at [390, 298] on button "Confirm" at bounding box center [390, 310] width 35 height 14
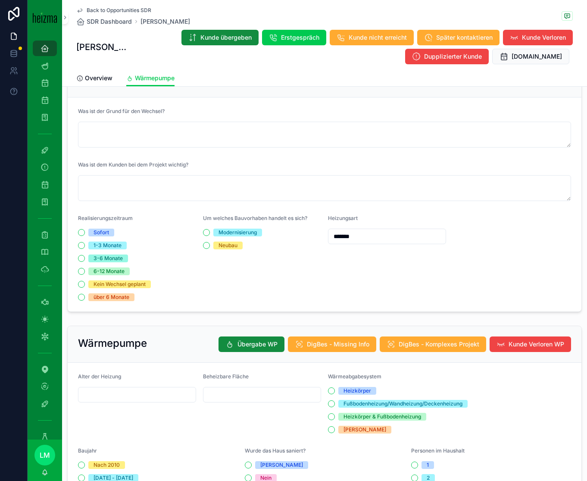
click at [113, 9] on span "Back to Opportunities SDR" at bounding box center [119, 10] width 65 height 7
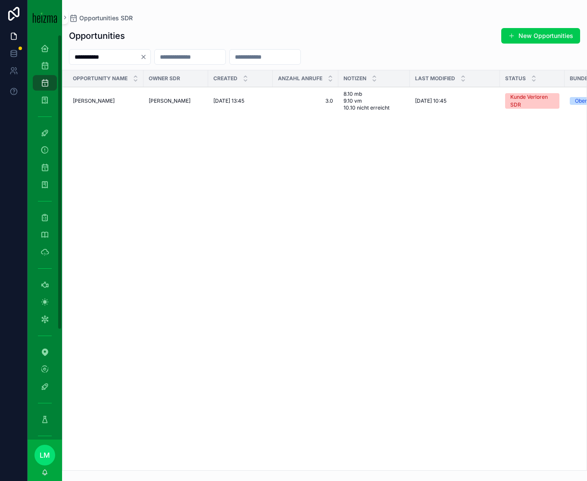
click at [105, 63] on div "**********" at bounding box center [110, 57] width 82 height 16
click at [105, 63] on input "**********" at bounding box center [104, 57] width 71 height 12
click at [106, 54] on input "**********" at bounding box center [104, 57] width 71 height 12
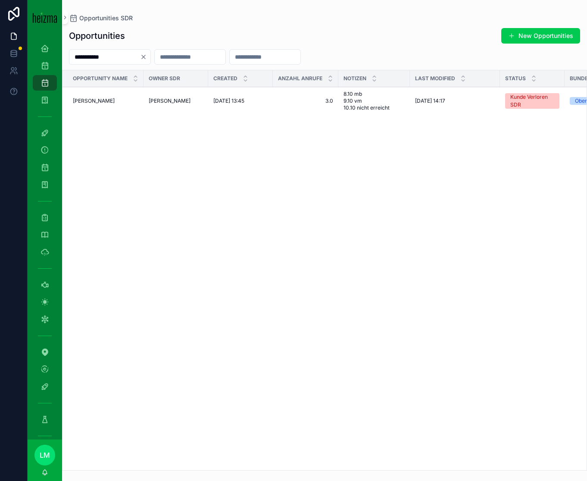
click at [106, 54] on input "**********" at bounding box center [104, 57] width 71 height 12
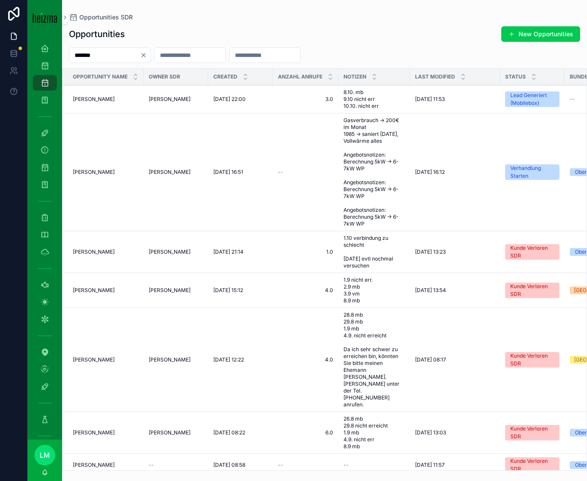
type input "*******"
click at [97, 97] on span "Manuela Lhotka" at bounding box center [94, 99] width 42 height 7
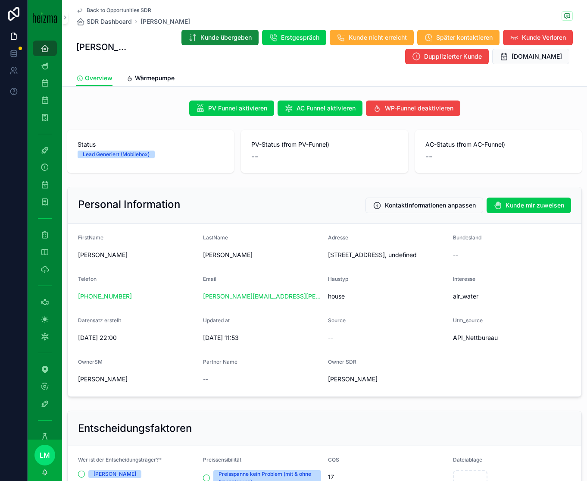
click at [152, 83] on link "Wärmepumpe" at bounding box center [150, 78] width 48 height 17
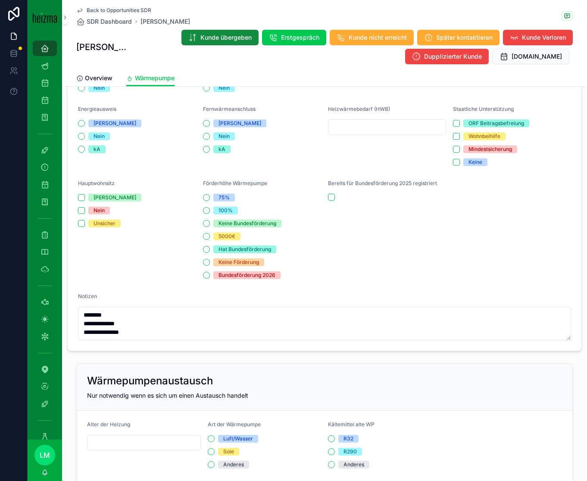
scroll to position [689, 0]
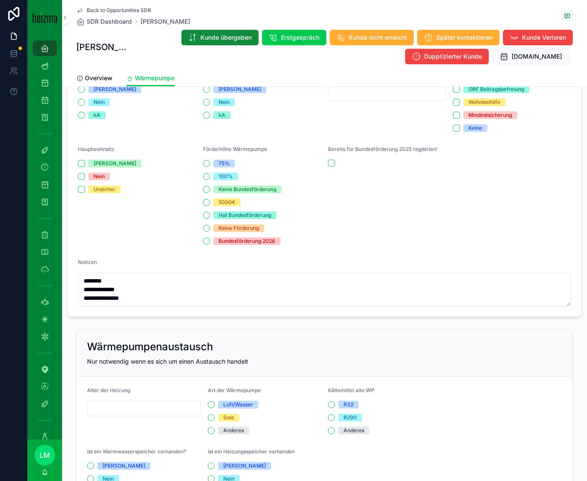
click at [142, 298] on form "**********" at bounding box center [325, 84] width 514 height 465
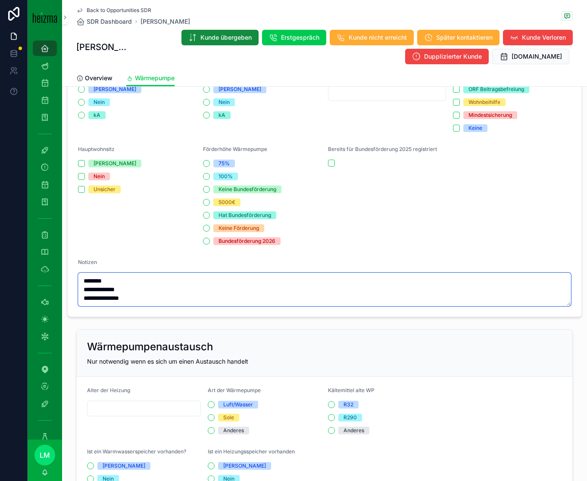
click at [141, 298] on textarea "**********" at bounding box center [324, 290] width 493 height 34
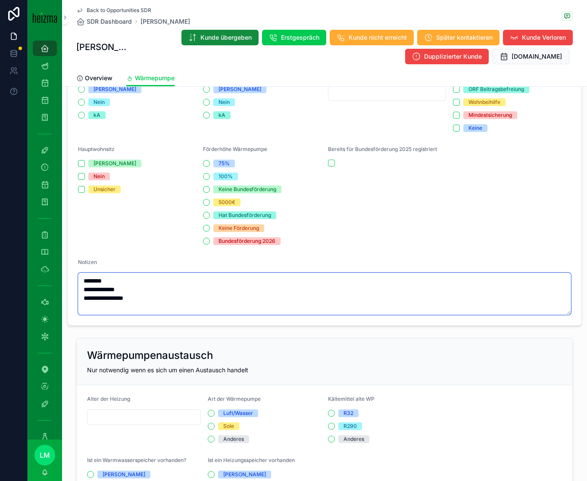
scroll to position [0, 0]
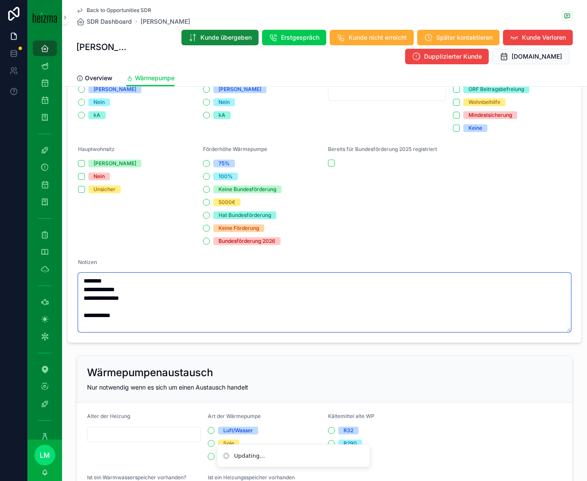
paste textarea "**********"
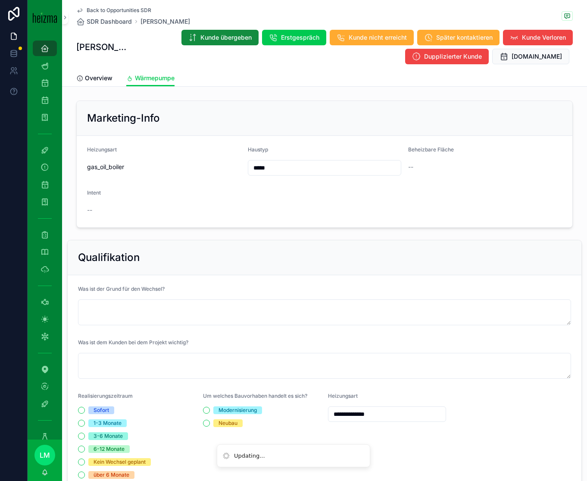
type textarea "**********"
click at [92, 79] on span "Overview" at bounding box center [99, 78] width 28 height 9
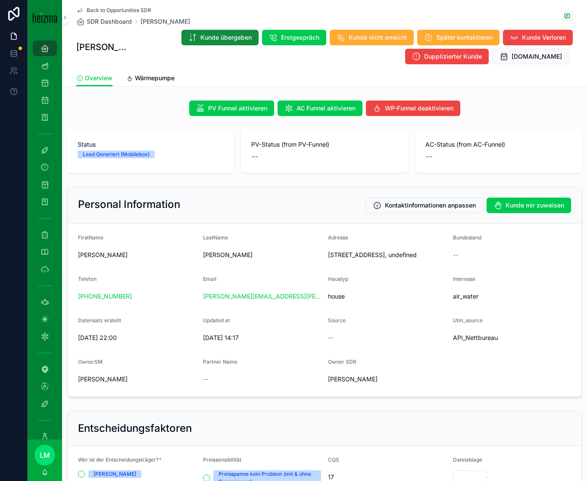
click at [130, 70] on div "Overview Wärmepumpe" at bounding box center [324, 78] width 497 height 16
click at [139, 70] on link "Wärmepumpe" at bounding box center [150, 78] width 48 height 17
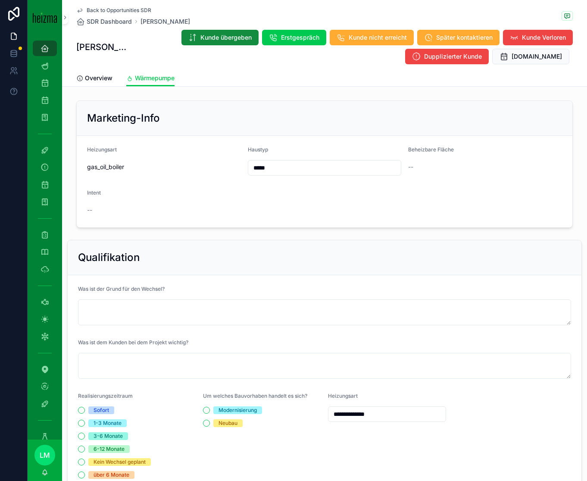
click at [84, 83] on link "Overview" at bounding box center [94, 78] width 36 height 17
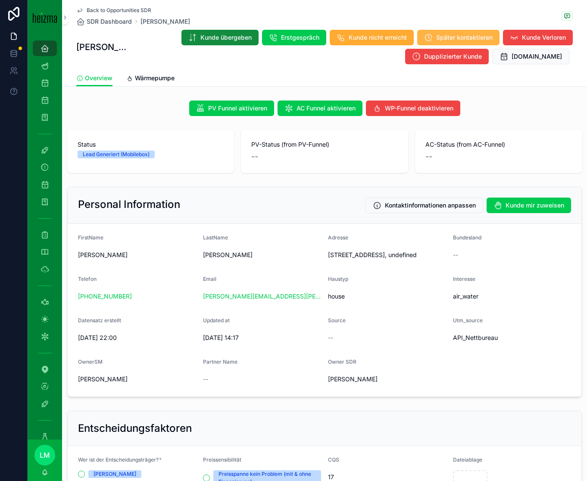
click at [465, 33] on span "Später kontaktieren" at bounding box center [464, 37] width 57 height 9
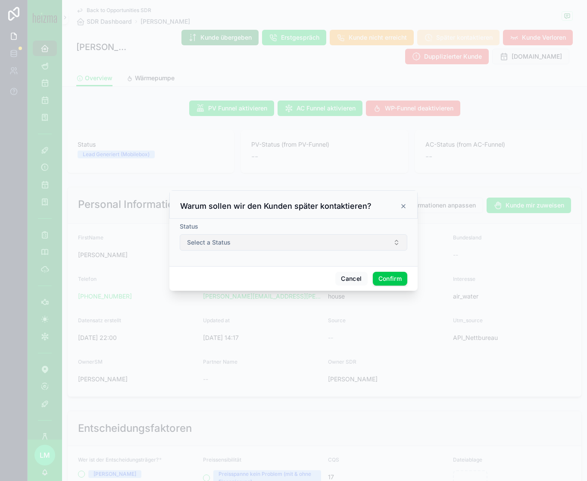
click at [232, 246] on button "Select a Status" at bounding box center [294, 242] width 228 height 16
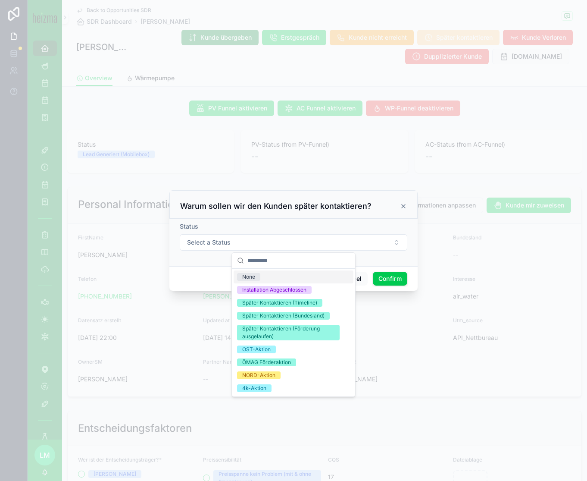
click at [408, 203] on div "Warum sollen wir den Kunden später kontaktieren?" at bounding box center [294, 204] width 248 height 28
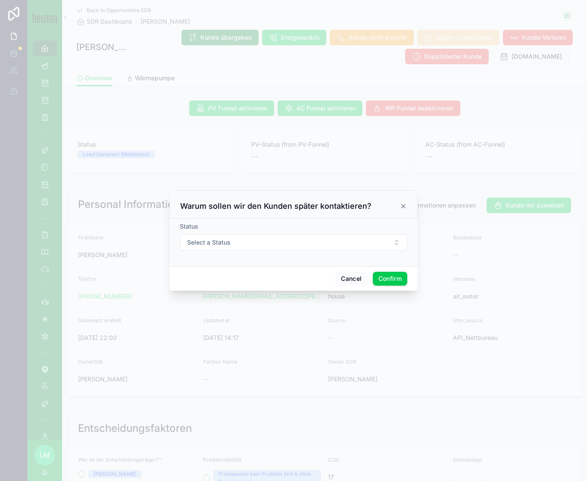
click at [402, 205] on icon at bounding box center [403, 206] width 7 height 7
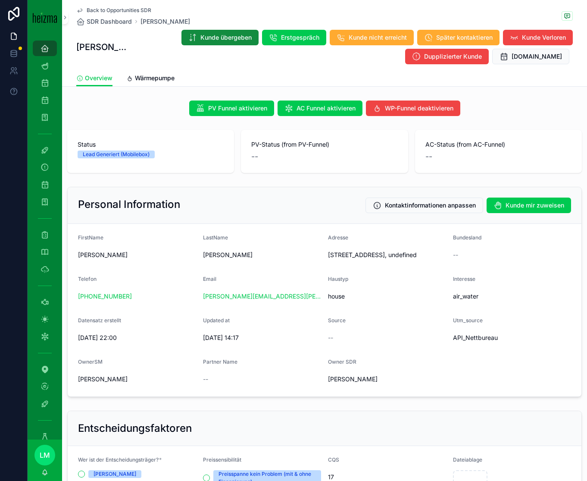
click at [144, 75] on span "Wärmepumpe" at bounding box center [155, 78] width 40 height 9
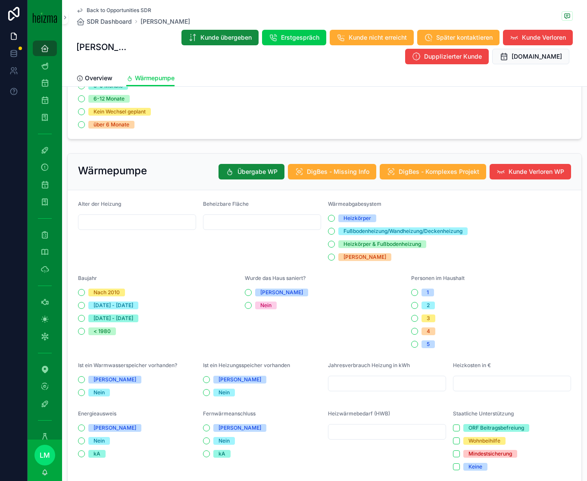
scroll to position [366, 0]
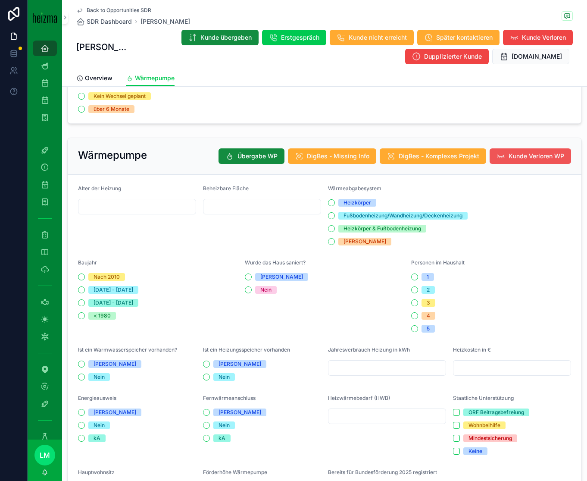
click at [518, 157] on span "Kunde Verloren WP" at bounding box center [537, 156] width 56 height 9
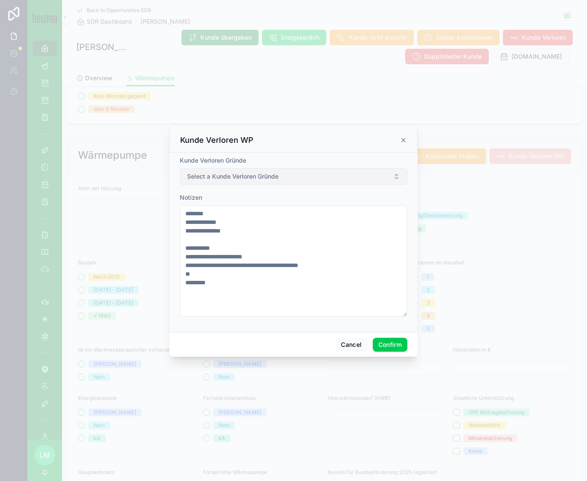
click at [234, 182] on button "Select a Kunde Verloren Gründe" at bounding box center [294, 176] width 228 height 16
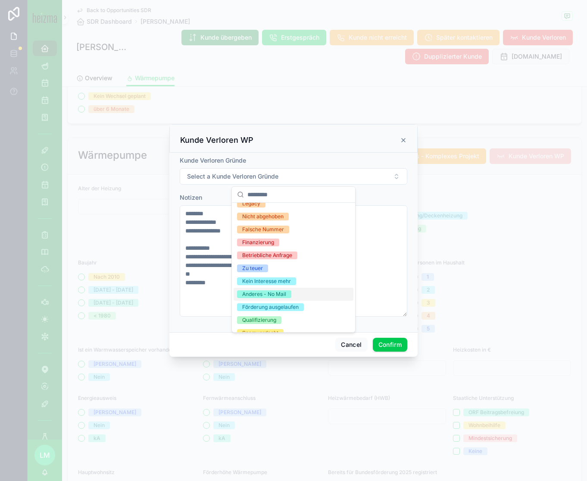
click at [273, 292] on div "Anderes - No Mail" at bounding box center [264, 294] width 44 height 8
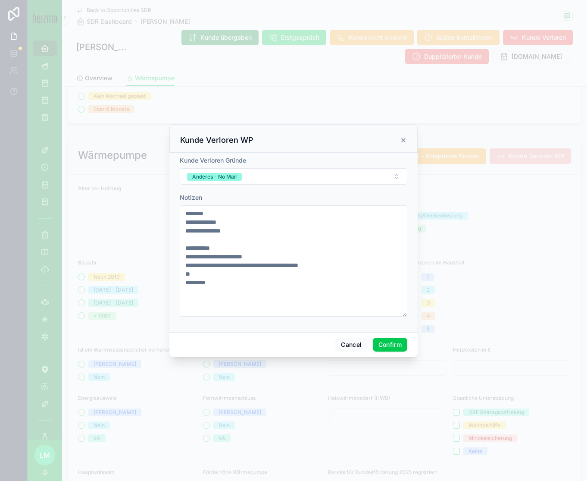
click at [389, 298] on button "Confirm" at bounding box center [390, 345] width 35 height 14
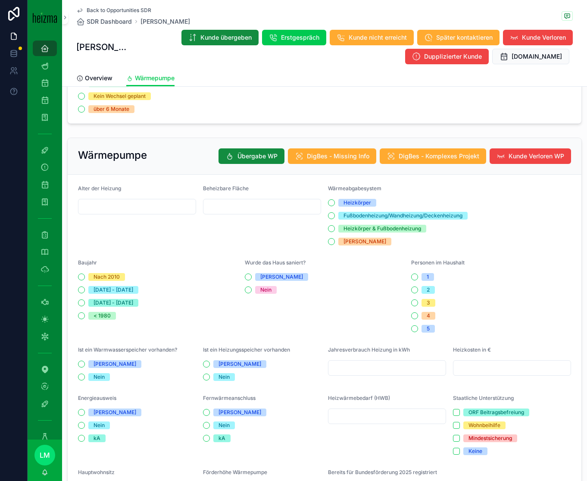
click at [102, 9] on span "Back to Opportunities SDR" at bounding box center [119, 10] width 65 height 7
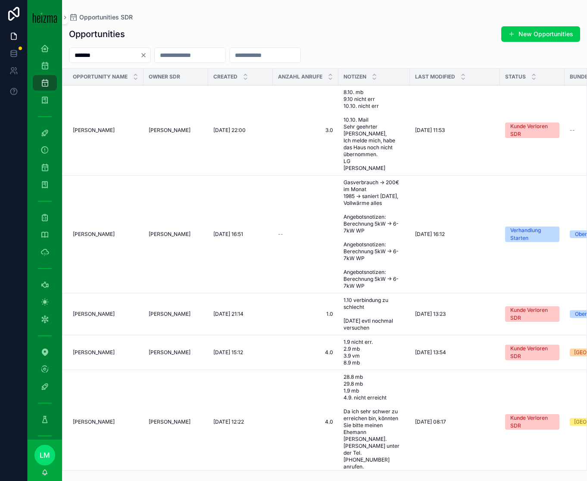
click at [99, 53] on input "*******" at bounding box center [104, 55] width 71 height 12
type input "******"
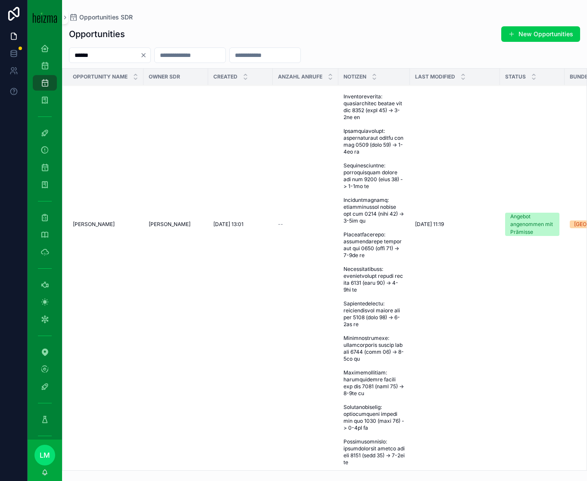
scroll to position [149, 0]
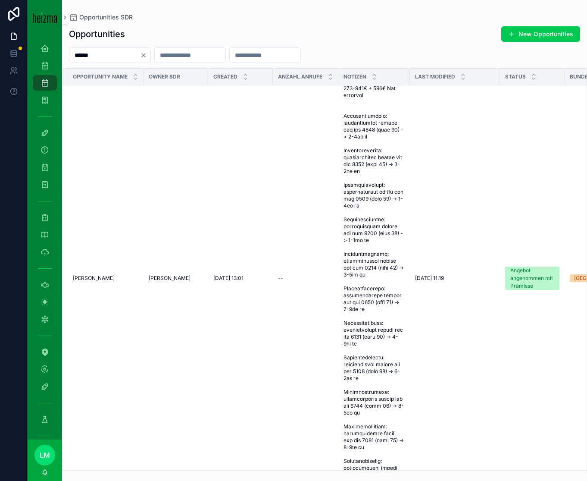
click at [80, 268] on td "Gerhard Scharf Gerhard Scharf" at bounding box center [103, 279] width 81 height 684
click at [81, 282] on span "Gerhard Scharf" at bounding box center [94, 278] width 42 height 7
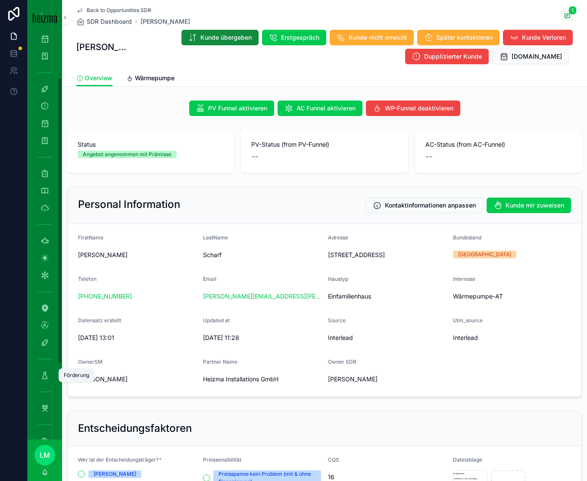
click at [46, 298] on icon "scrollable content" at bounding box center [45, 375] width 9 height 9
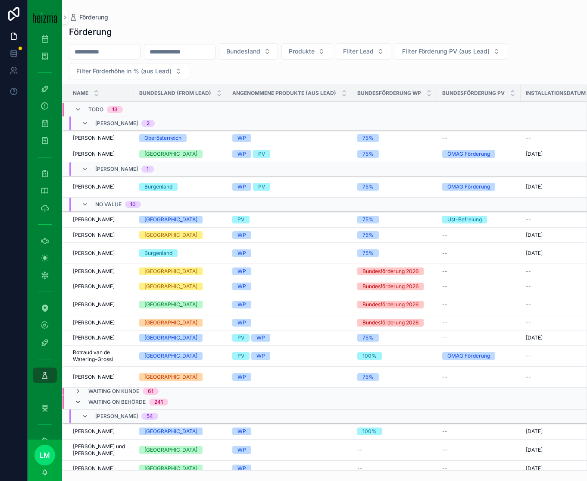
click at [81, 298] on div "Waiting on Behörde 241" at bounding box center [122, 402] width 94 height 14
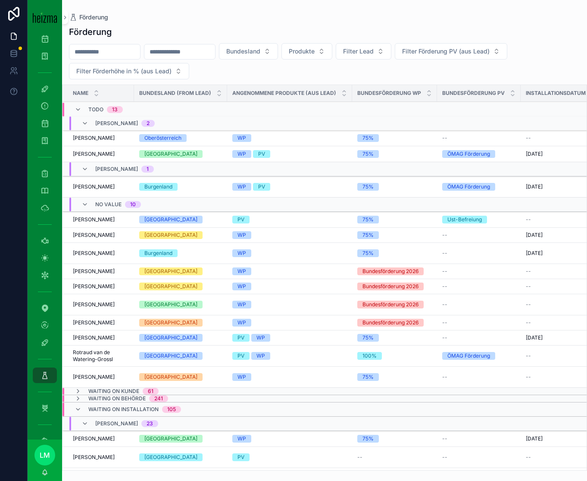
click at [82, 298] on div "Waiting on Installation 105" at bounding box center [128, 409] width 107 height 14
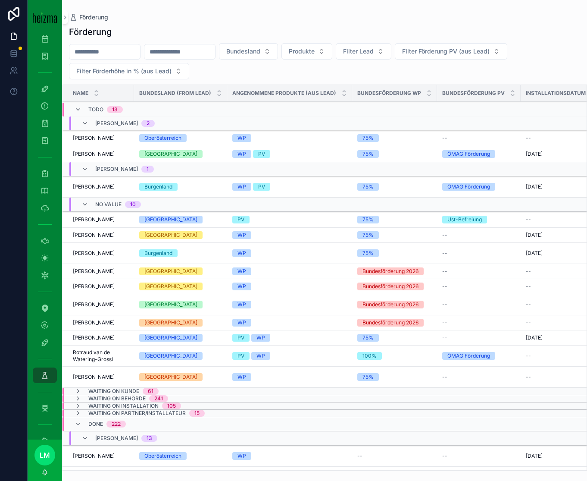
click at [84, 298] on div "Done 222" at bounding box center [100, 424] width 51 height 14
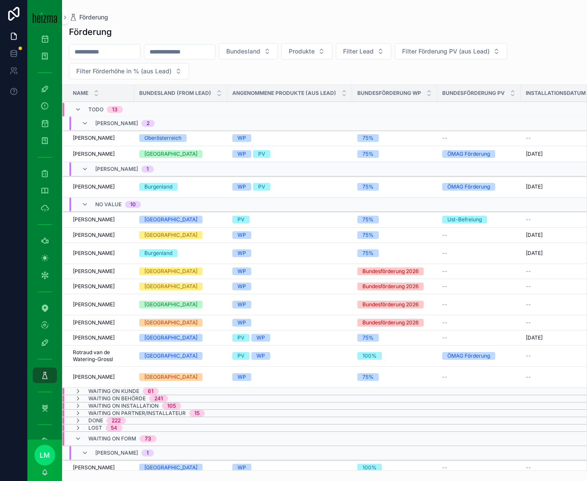
click at [85, 298] on div "Waiting on Form 73" at bounding box center [116, 439] width 82 height 14
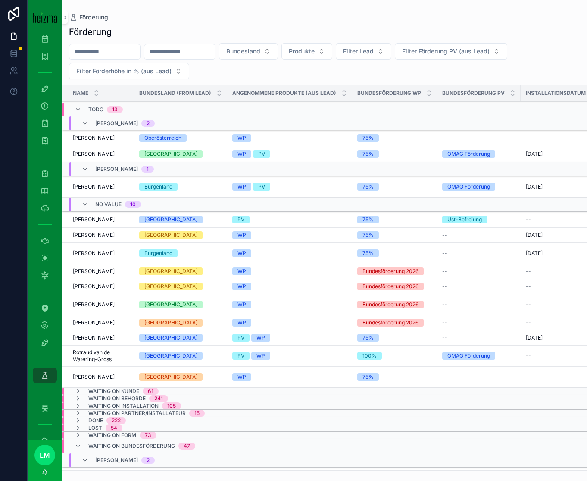
click at [84, 298] on div "Waiting on Bundesförderung 47" at bounding box center [135, 446] width 121 height 14
click at [85, 298] on div "Waiting on Fördercall 40" at bounding box center [126, 453] width 102 height 14
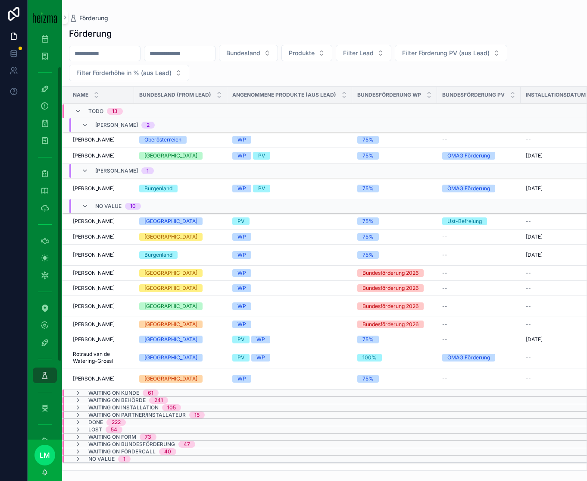
scroll to position [0, 0]
click at [58, 66] on div "SDR Dashboard 254 Opportunities (Admin Opportunities SDR Reminder 22 SM Dashboa…" at bounding box center [45, 237] width 35 height 405
click at [46, 67] on icon "scrollable content" at bounding box center [45, 65] width 9 height 9
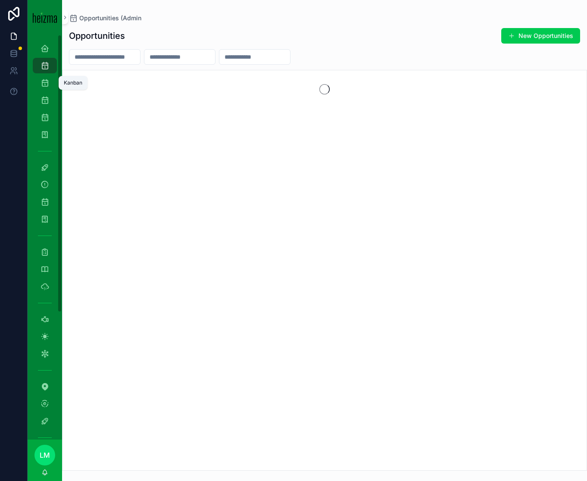
click at [50, 90] on link "Kanban" at bounding box center [45, 83] width 24 height 16
click at [49, 103] on icon "scrollable content" at bounding box center [45, 100] width 9 height 9
click at [45, 120] on icon "scrollable content" at bounding box center [45, 117] width 9 height 9
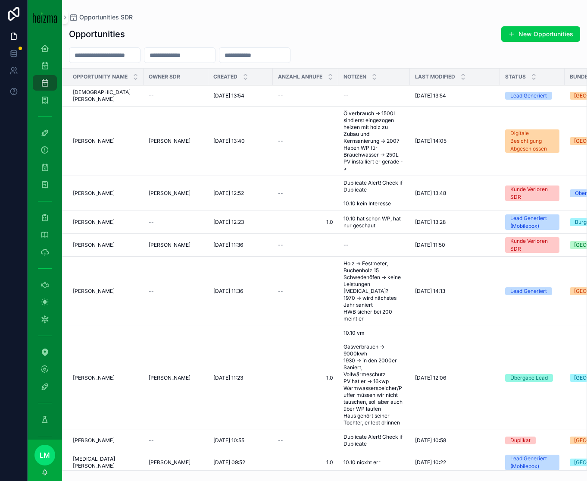
click at [99, 54] on input "scrollable content" at bounding box center [104, 55] width 71 height 12
click at [50, 298] on div "Förderung" at bounding box center [45, 419] width 14 height 14
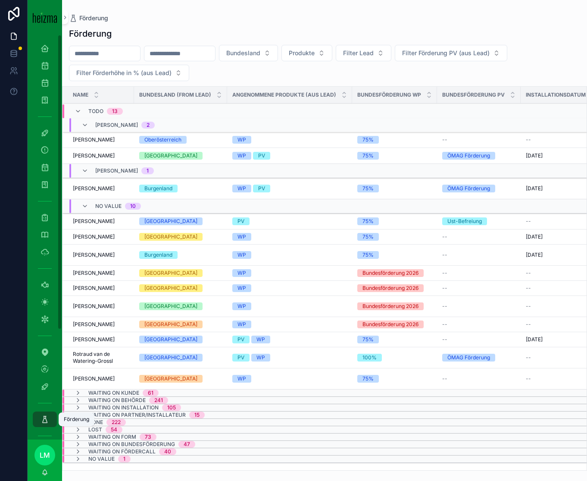
click at [50, 298] on div "Förderung" at bounding box center [45, 419] width 14 height 14
click at [108, 46] on div "scrollable content" at bounding box center [105, 54] width 72 height 16
click at [108, 47] on input "scrollable content" at bounding box center [104, 53] width 71 height 12
type input "******"
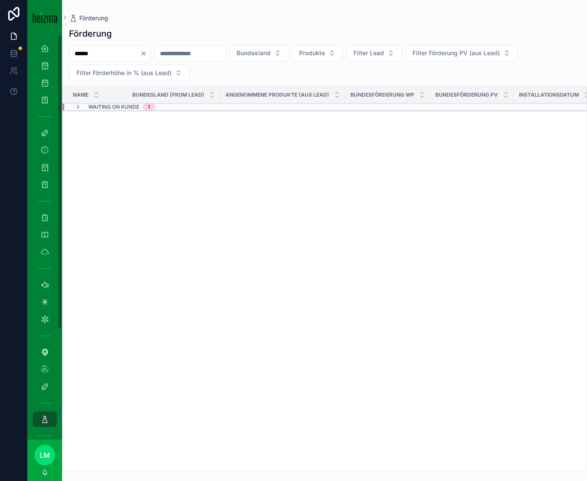
click at [109, 110] on span "Waiting on Kunde" at bounding box center [113, 107] width 51 height 7
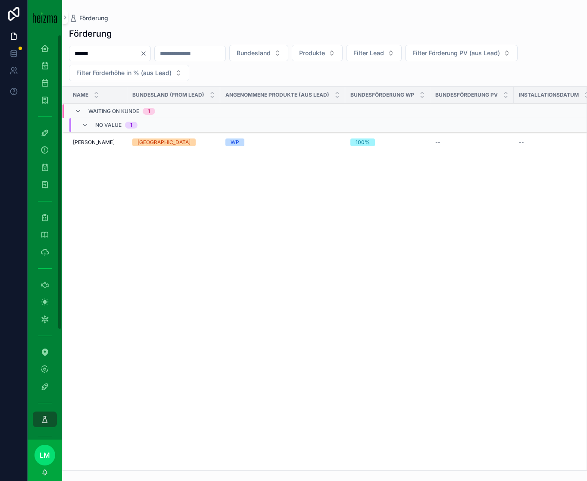
click at [100, 147] on td "Gerhard Scharf Gerhard Scharf" at bounding box center [95, 142] width 65 height 21
click at [97, 142] on span "Gerhard Scharf" at bounding box center [94, 142] width 42 height 7
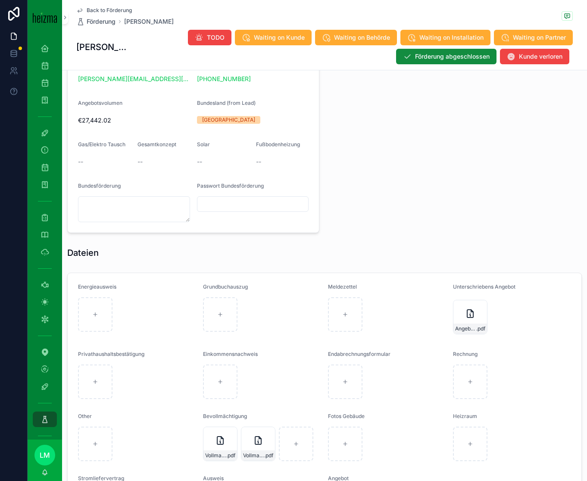
scroll to position [779, 0]
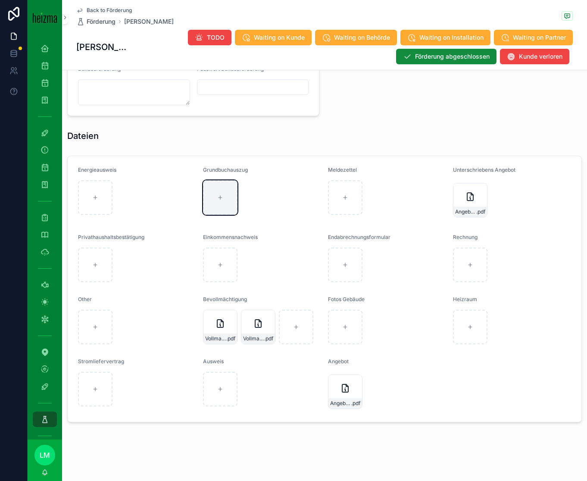
click at [224, 208] on div "scrollable content" at bounding box center [220, 197] width 35 height 35
type input "**********"
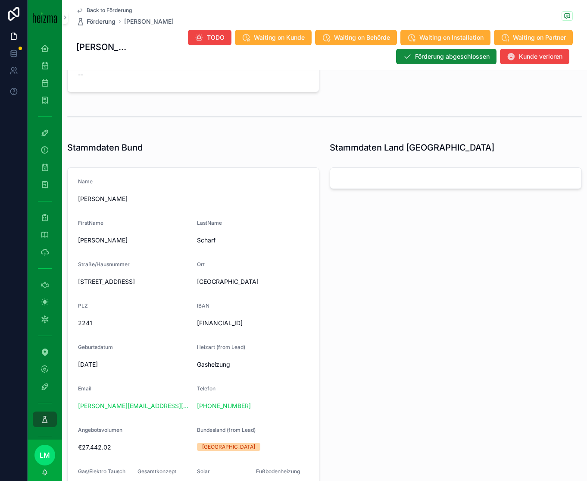
scroll to position [355, 0]
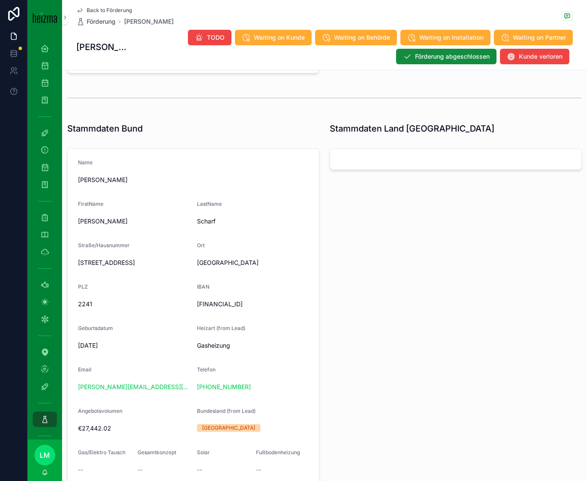
click at [210, 260] on span "Schönkirchen" at bounding box center [253, 262] width 112 height 9
copy span "Schönkirchen"
click at [47, 82] on icon "scrollable content" at bounding box center [45, 82] width 9 height 9
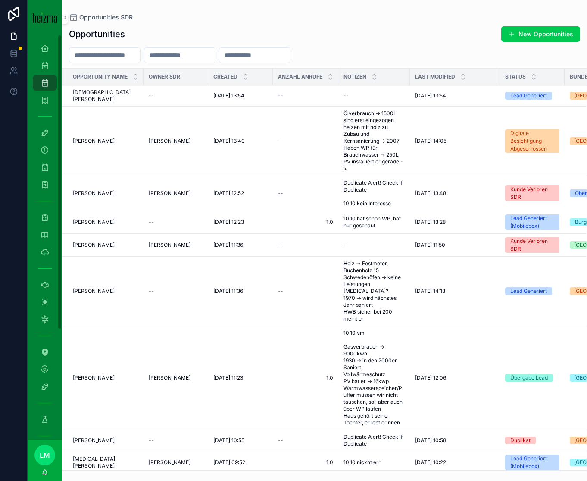
click at [115, 54] on input "scrollable content" at bounding box center [104, 55] width 71 height 12
type input "**********"
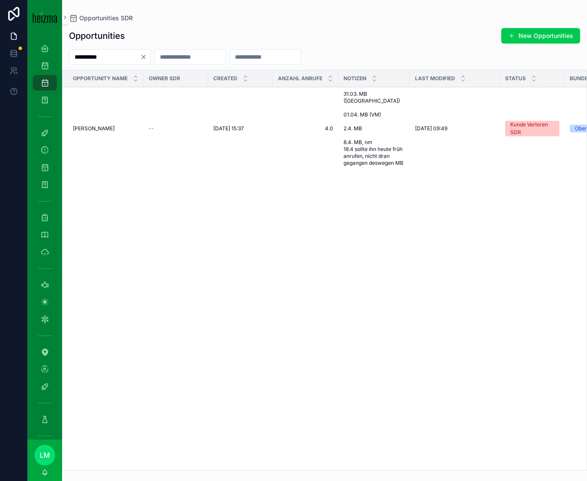
click at [141, 142] on td "Bernd Behr Bernd Behr" at bounding box center [103, 128] width 81 height 83
click at [117, 125] on div "Bernd Behr Bernd Behr" at bounding box center [106, 128] width 66 height 7
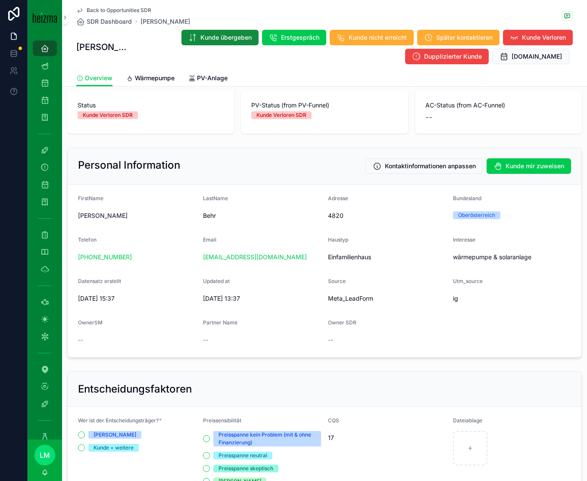
scroll to position [13, 0]
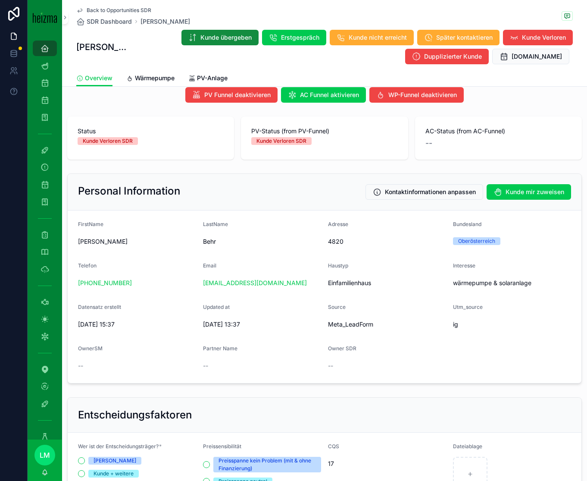
click at [204, 80] on span "PV-Anlage" at bounding box center [212, 78] width 31 height 9
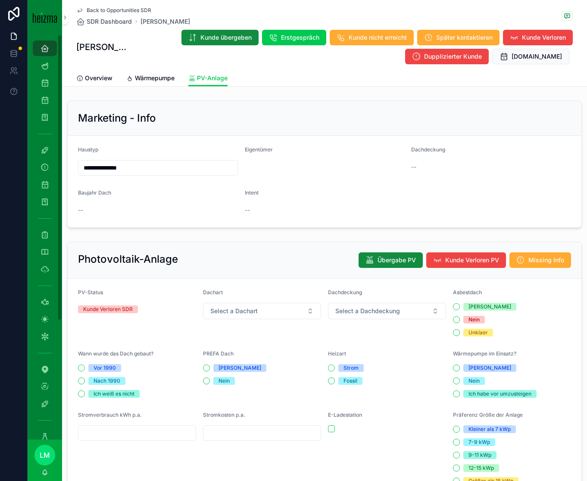
click at [90, 88] on div "**********" at bounding box center [324, 463] width 525 height 927
click at [136, 85] on link "Wärmepumpe" at bounding box center [150, 78] width 48 height 17
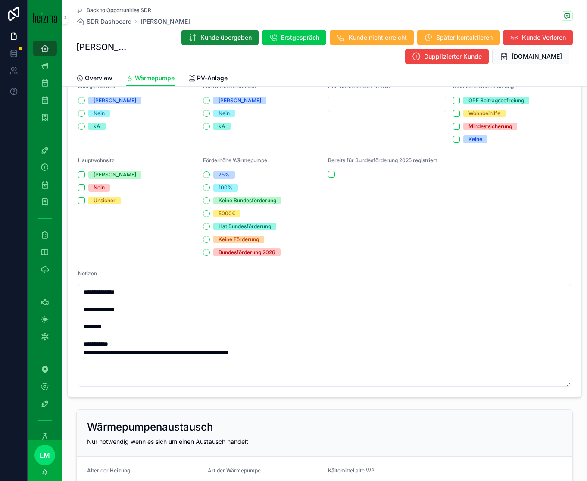
scroll to position [678, 0]
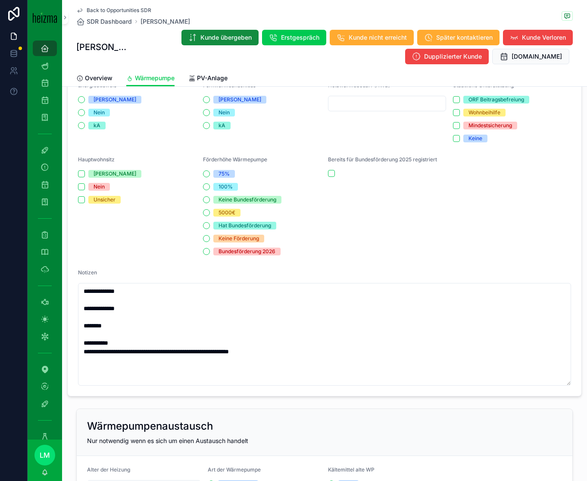
click at [97, 84] on link "Overview" at bounding box center [94, 78] width 36 height 17
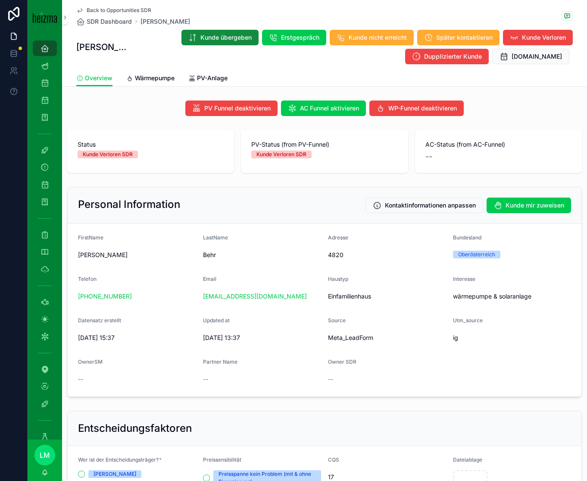
click at [213, 78] on span "PV-Anlage" at bounding box center [212, 78] width 31 height 9
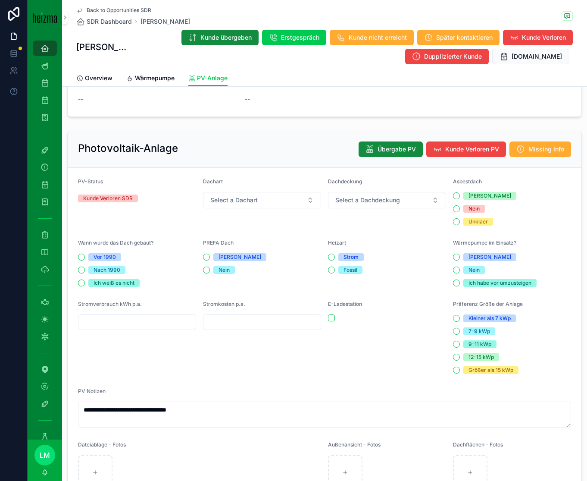
scroll to position [134, 0]
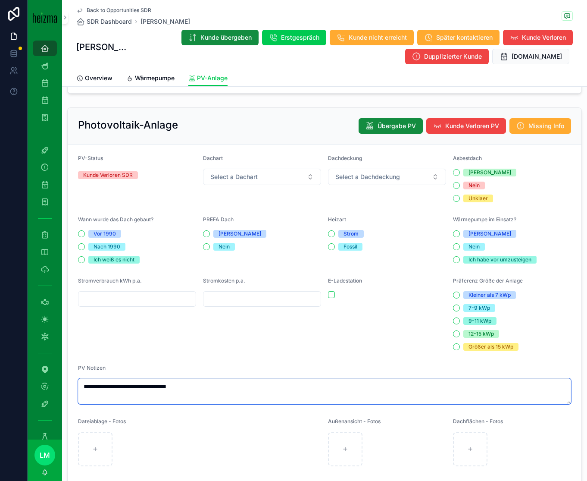
click at [226, 298] on textarea "**********" at bounding box center [324, 391] width 493 height 26
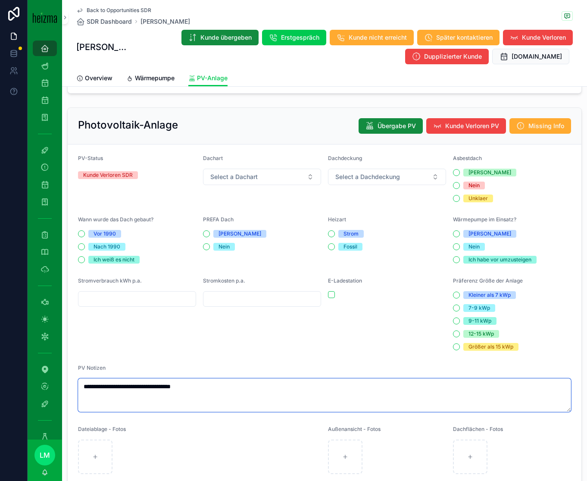
paste textarea "**********"
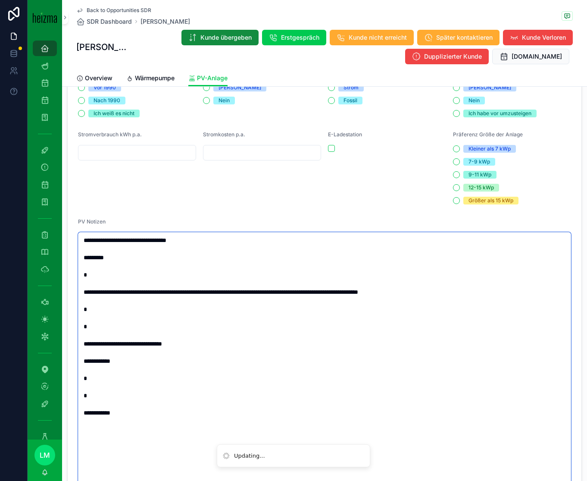
scroll to position [288, 0]
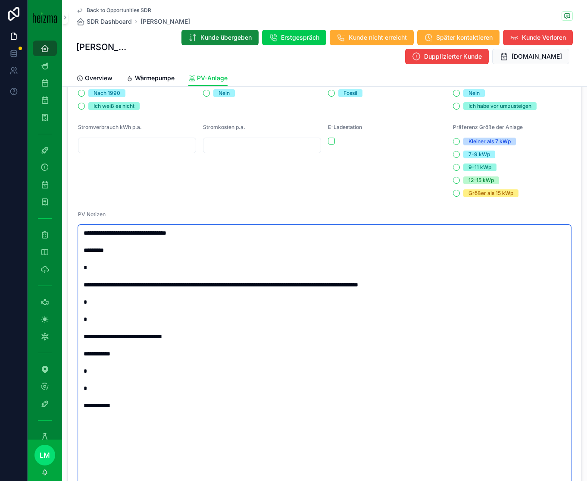
click at [122, 279] on textarea "**********" at bounding box center [324, 358] width 493 height 267
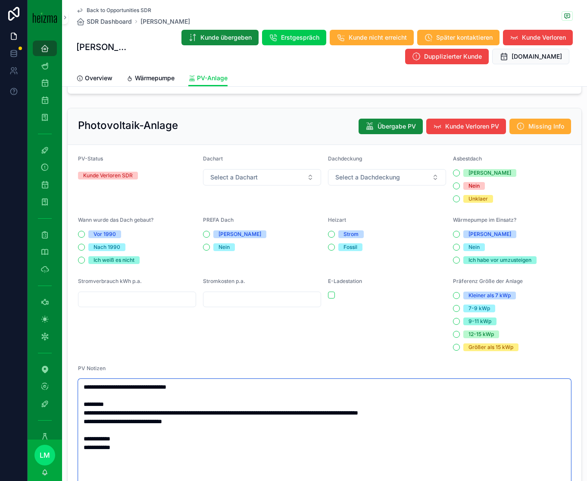
scroll to position [0, 0]
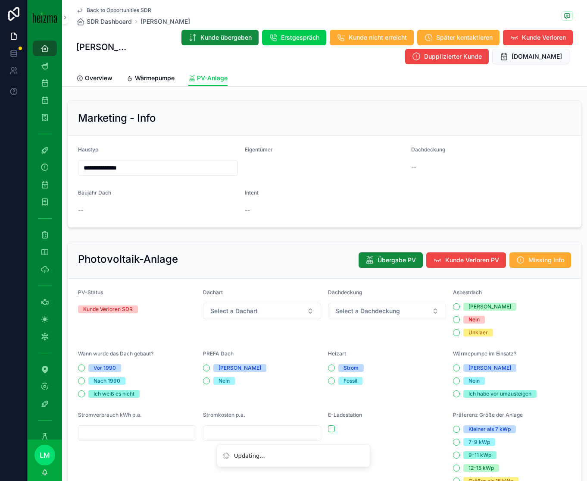
type textarea "**********"
click at [104, 77] on span "Overview" at bounding box center [99, 78] width 28 height 9
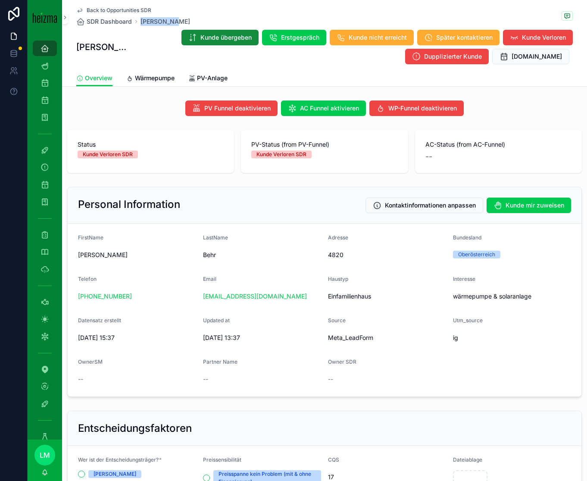
click at [217, 76] on span "PV-Anlage" at bounding box center [212, 78] width 31 height 9
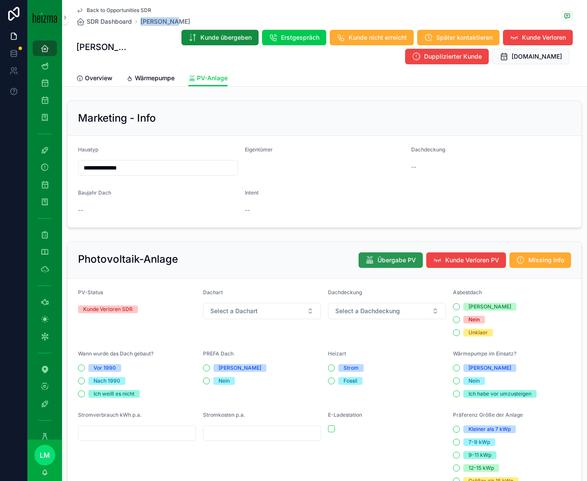
click at [395, 262] on span "Übergabe PV" at bounding box center [397, 260] width 38 height 9
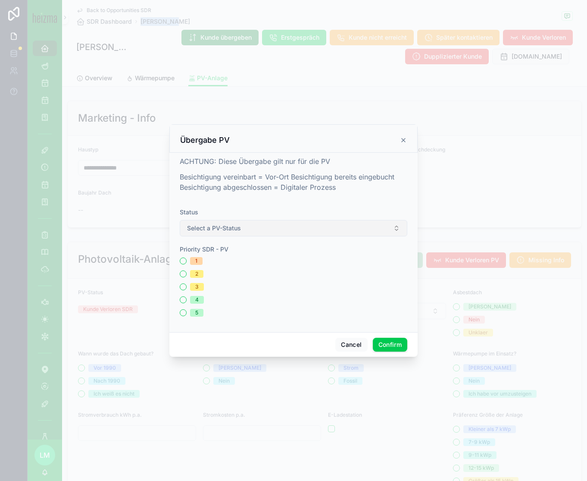
click at [248, 227] on button "Select a PV-Status" at bounding box center [294, 228] width 228 height 16
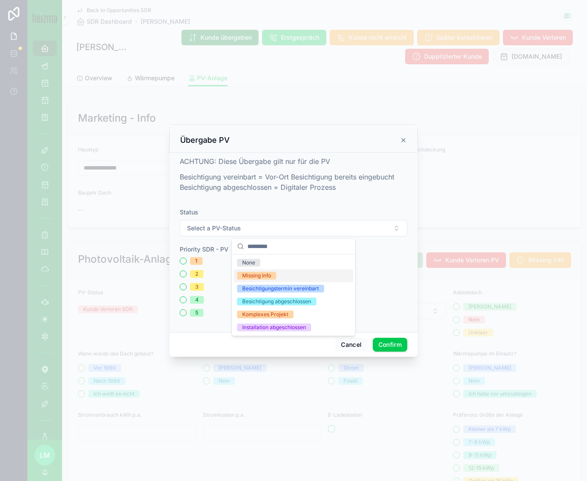
click at [271, 275] on div "Missing Info" at bounding box center [256, 276] width 29 height 8
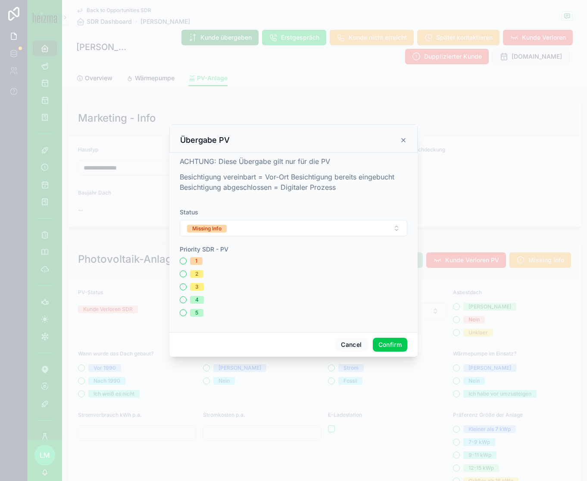
click at [391, 298] on button "Confirm" at bounding box center [390, 345] width 35 height 14
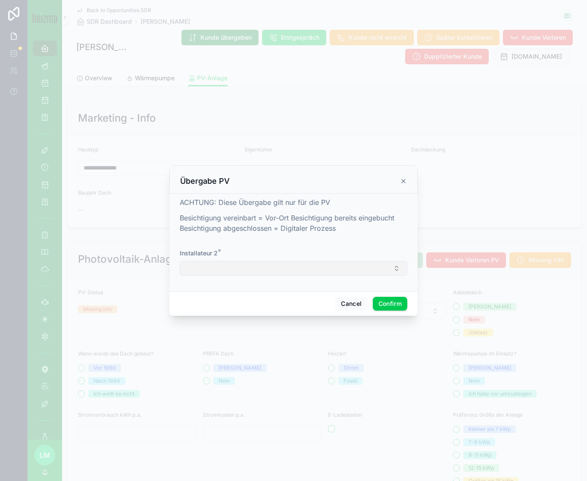
click at [243, 270] on button "Select Button" at bounding box center [294, 268] width 228 height 15
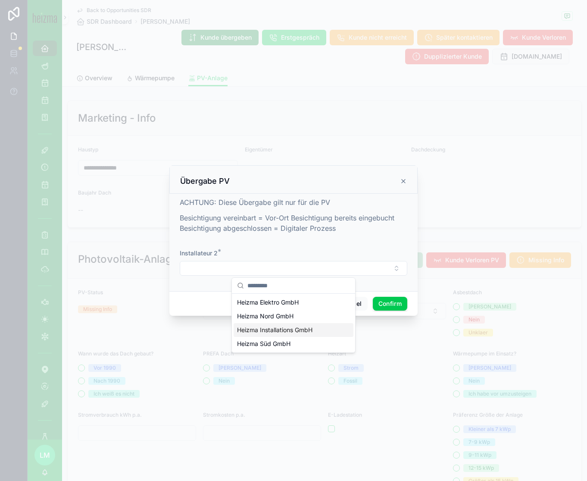
click at [261, 298] on span "Heizma Installations GmbH" at bounding box center [274, 330] width 75 height 9
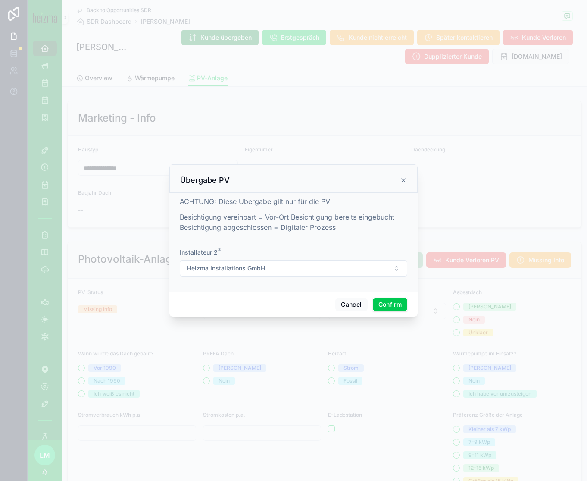
click at [390, 298] on button "Confirm" at bounding box center [390, 305] width 35 height 14
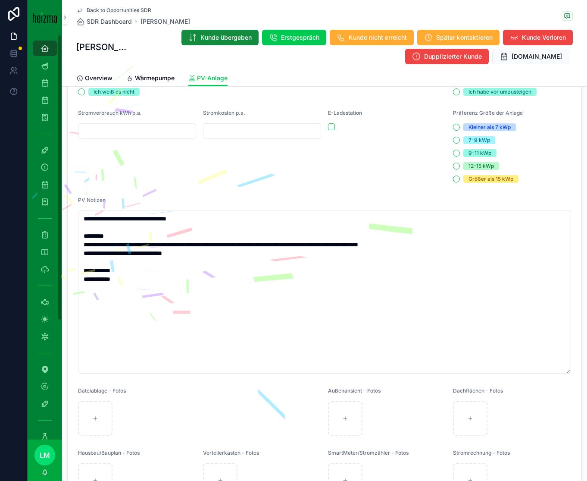
scroll to position [335, 0]
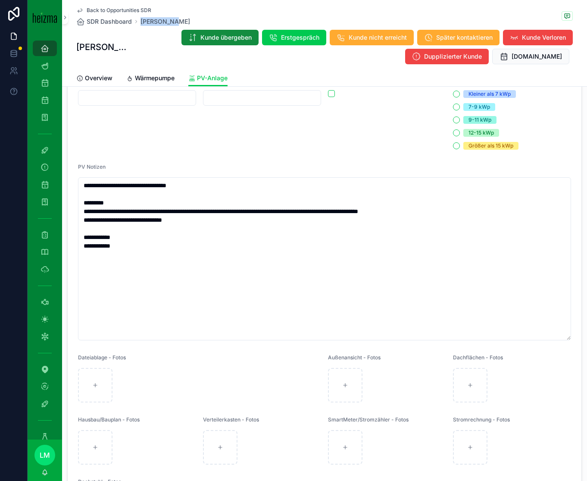
click at [99, 73] on link "Overview" at bounding box center [94, 78] width 36 height 17
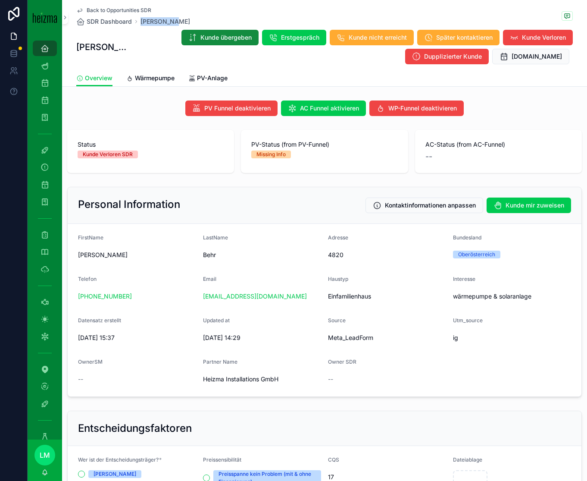
click at [220, 75] on span "PV-Anlage" at bounding box center [212, 78] width 31 height 9
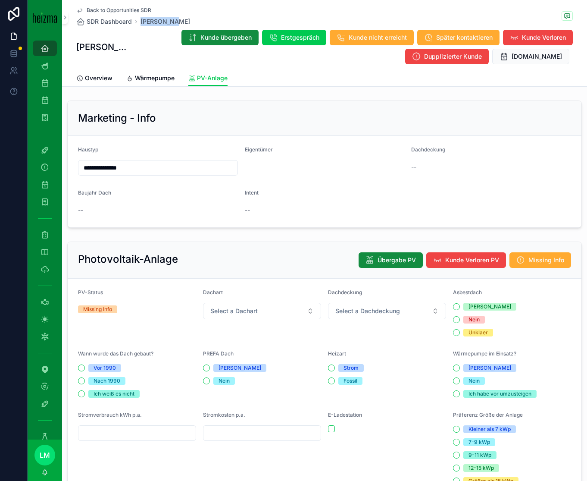
click at [120, 14] on div "Back to Opportunities SDR SDR Dashboard Bernd Behr" at bounding box center [133, 16] width 114 height 19
click at [108, 7] on span "Back to Opportunities SDR" at bounding box center [119, 10] width 65 height 7
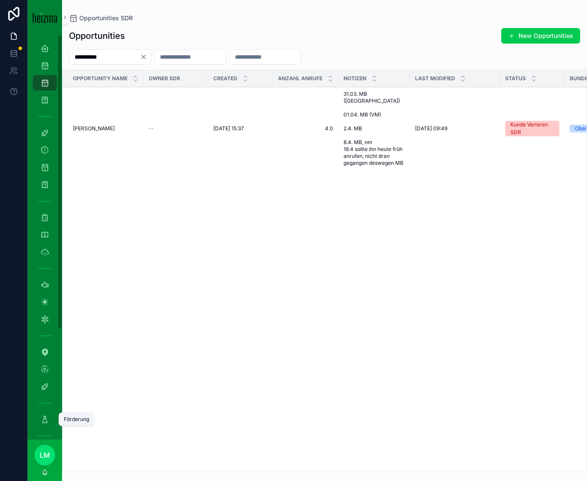
click at [41, 298] on icon "scrollable content" at bounding box center [45, 419] width 9 height 9
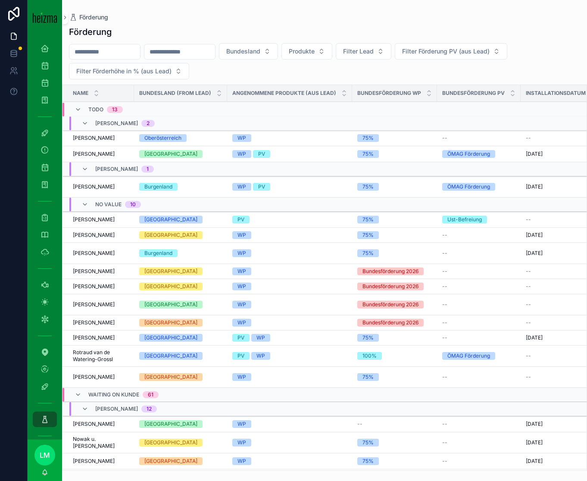
click at [90, 298] on div "Waiting on Kunde 61" at bounding box center [123, 395] width 70 height 14
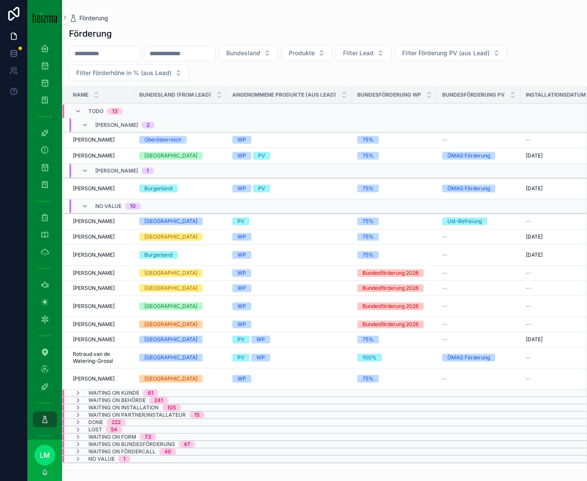
click at [87, 298] on span "Naser Zhuta" at bounding box center [94, 378] width 42 height 7
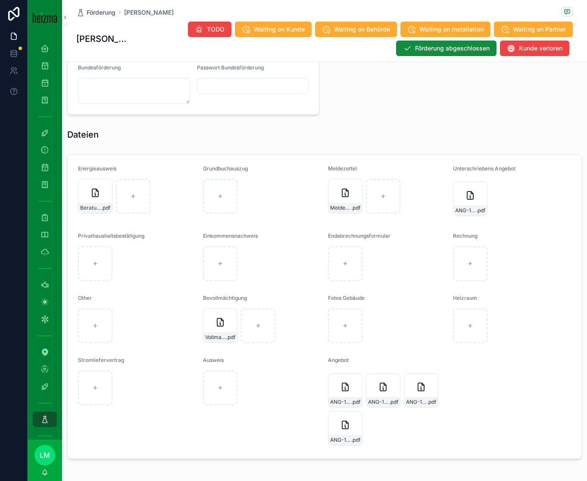
scroll to position [801, 0]
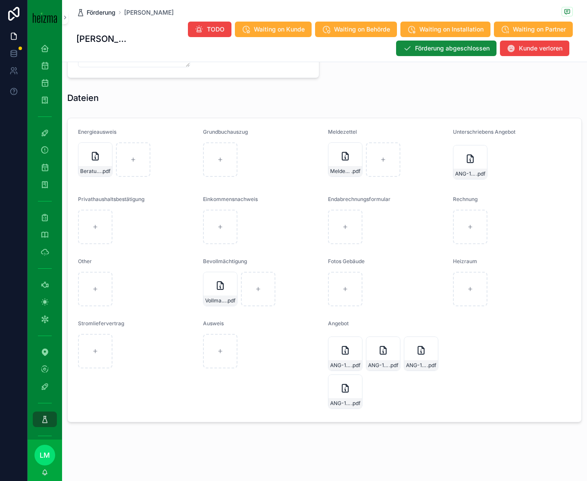
click at [109, 14] on span "Förderung" at bounding box center [101, 12] width 29 height 9
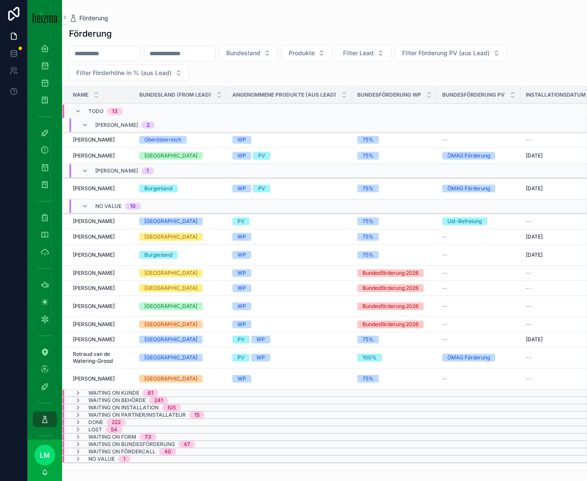
click at [93, 298] on span "Naser Zhuta" at bounding box center [94, 378] width 42 height 7
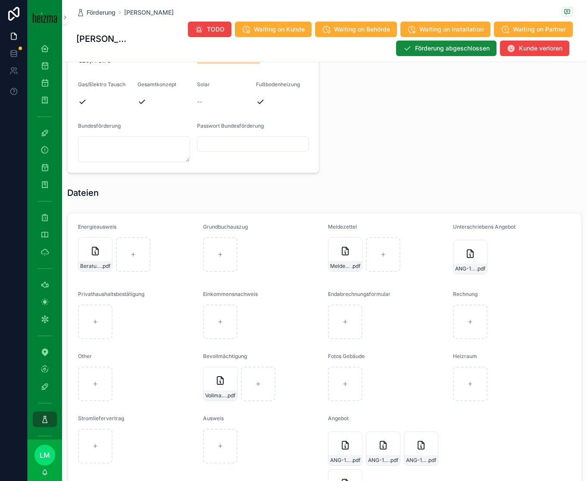
scroll to position [720, 0]
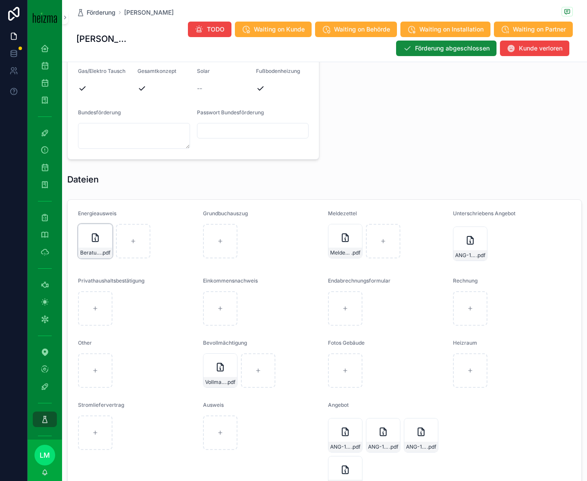
click at [105, 256] on div "Beratungsprotokoll-Heizung_Naser-Zuta_3400-Kierling_B2024-25329_16.12.2024 .pdf" at bounding box center [95, 253] width 34 height 10
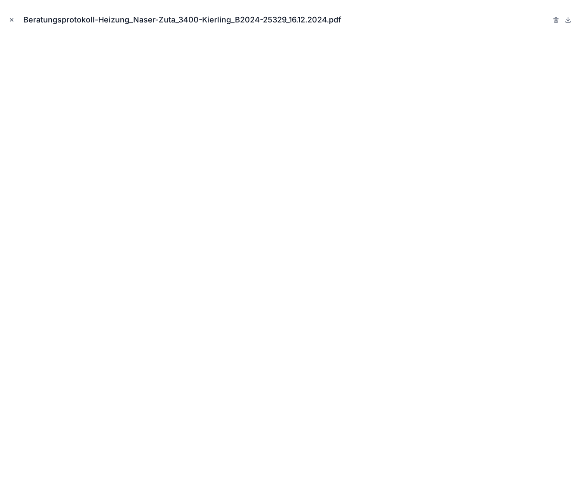
click at [13, 18] on icon "Close modal" at bounding box center [12, 20] width 6 height 6
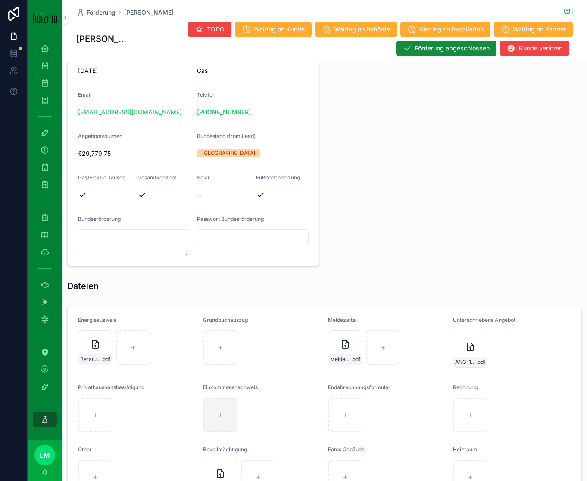
scroll to position [657, 0]
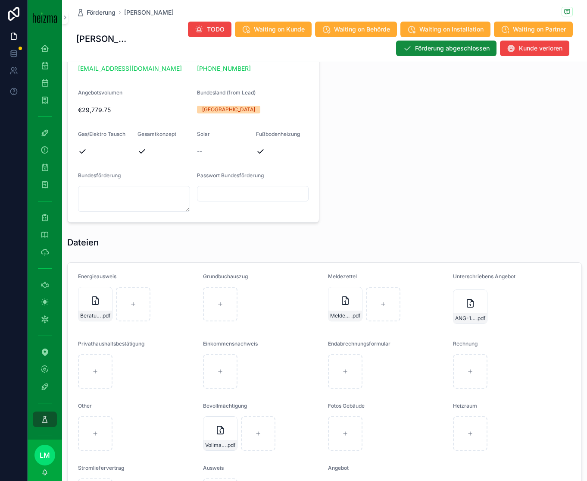
click at [468, 298] on div "ANG-10718-Zuta-2025-10-03_inklusive-FoÌrderung-NEU_SIG .pdf" at bounding box center [512, 307] width 118 height 40
click at [467, 298] on span "ANG-10718-Zuta-2025-10-03_inklusive-FoÌrderung-NEU_SIG" at bounding box center [465, 318] width 21 height 7
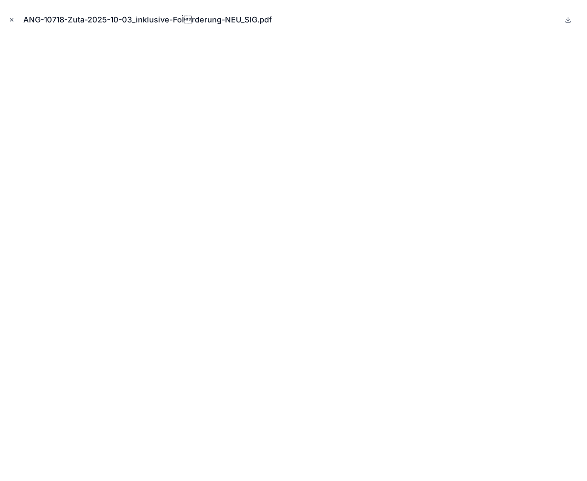
click at [12, 23] on button "Close modal" at bounding box center [11, 19] width 9 height 9
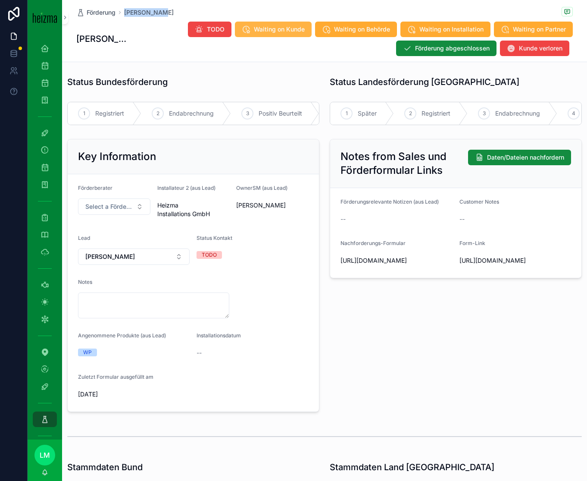
click at [267, 26] on span "Waiting on Kunde" at bounding box center [279, 29] width 51 height 9
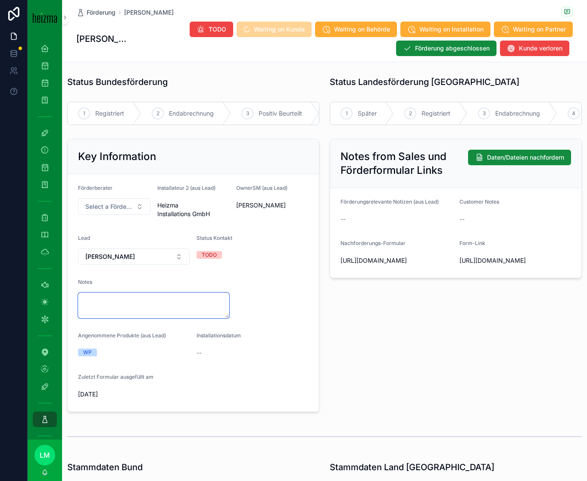
click at [116, 298] on textarea "scrollable content" at bounding box center [153, 305] width 151 height 26
type textarea "**********"
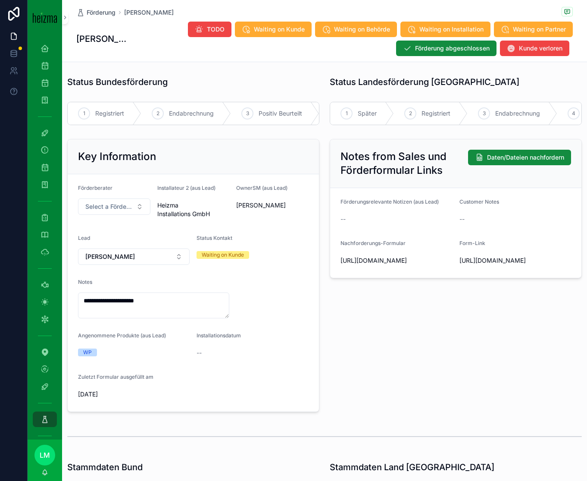
click at [296, 298] on div "--" at bounding box center [253, 352] width 112 height 9
click at [109, 13] on span "Förderung" at bounding box center [101, 12] width 29 height 9
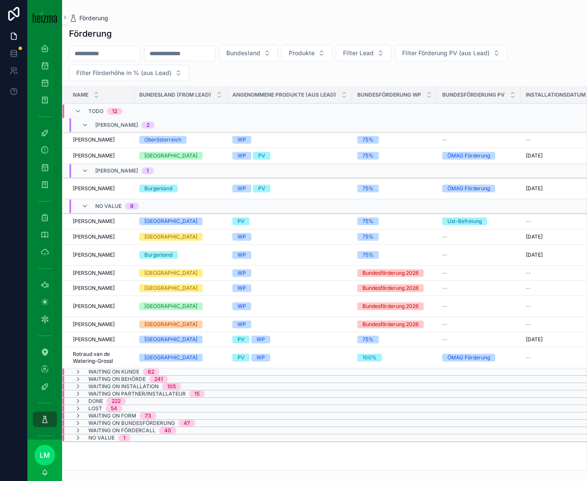
click at [109, 55] on input "scrollable content" at bounding box center [104, 53] width 71 height 12
type input "*******"
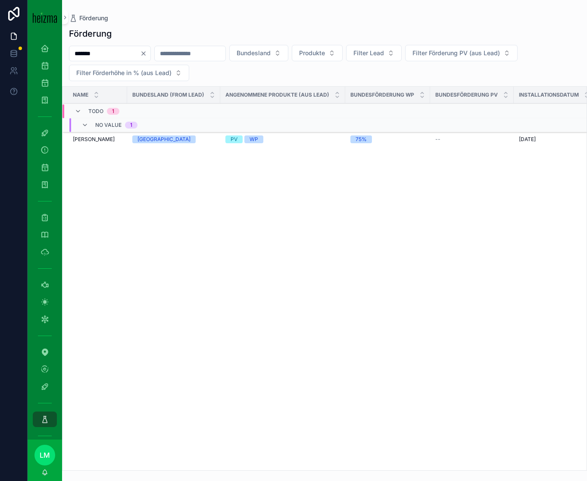
click at [108, 138] on div "Detlef Büttner Detlef Büttner" at bounding box center [97, 139] width 49 height 7
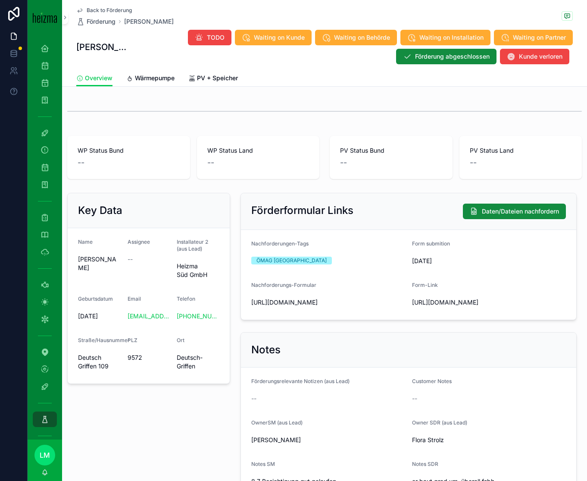
click at [141, 74] on span "Wärmepumpe" at bounding box center [155, 78] width 40 height 9
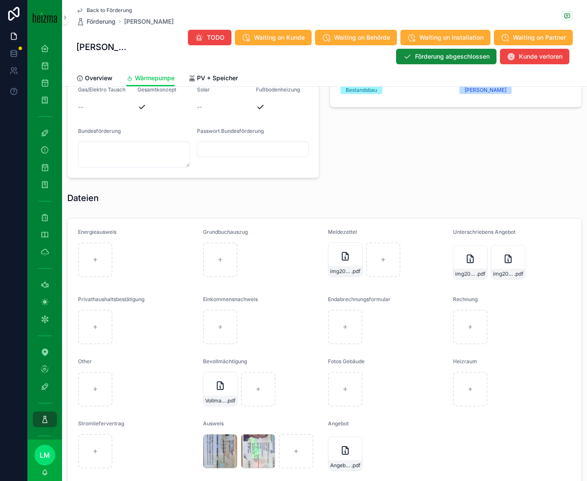
scroll to position [748, 0]
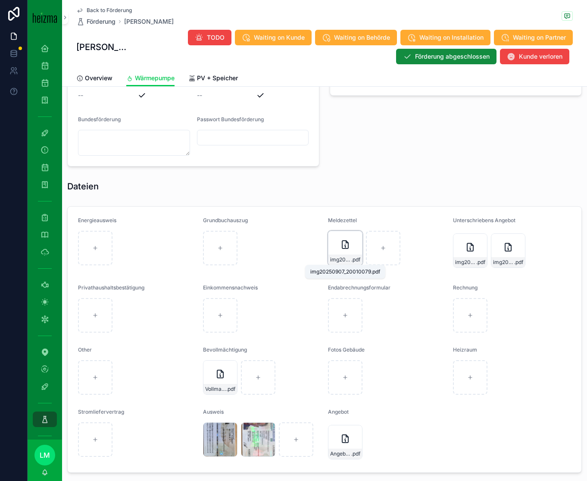
click at [338, 260] on span "img20250907_20010079" at bounding box center [340, 259] width 21 height 7
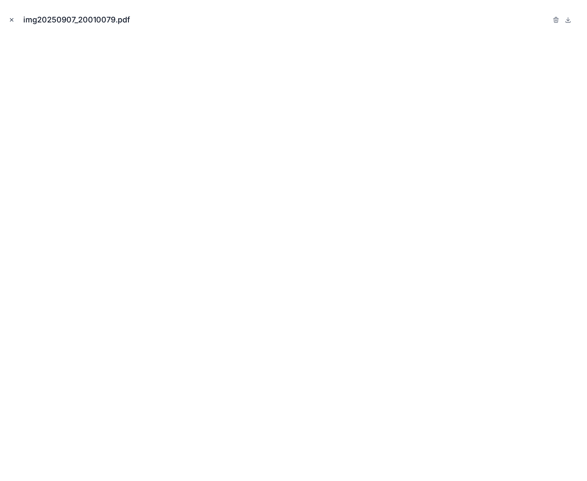
click at [11, 19] on icon "Close modal" at bounding box center [12, 20] width 6 height 6
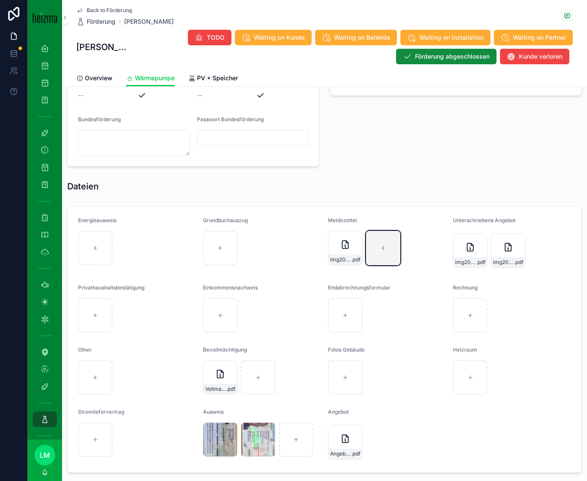
click at [386, 254] on div "scrollable content" at bounding box center [383, 248] width 35 height 35
type input "**********"
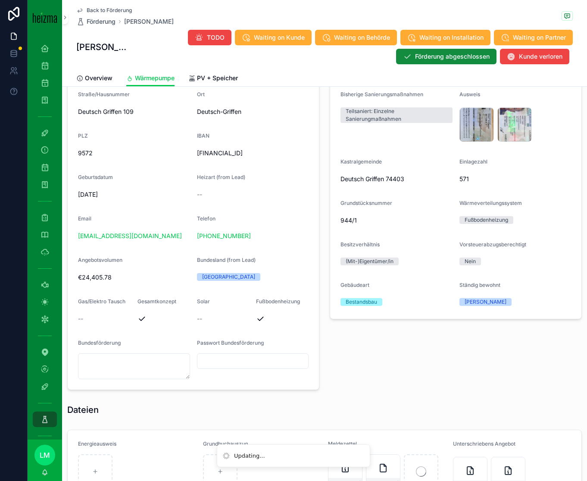
scroll to position [706, 0]
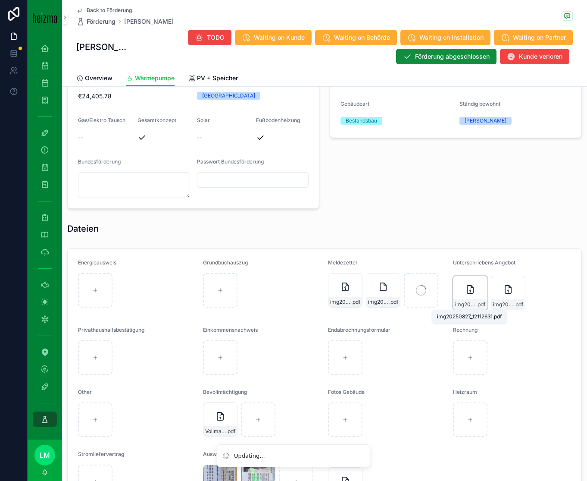
click at [470, 298] on span "img20250827_12112631" at bounding box center [465, 304] width 21 height 7
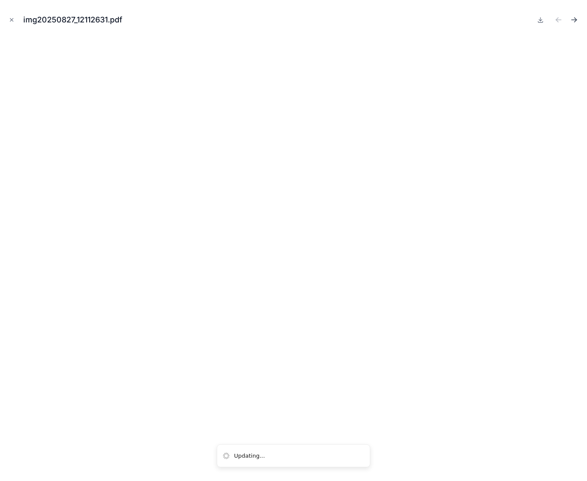
click at [524, 20] on icon "Next file" at bounding box center [576, 19] width 2 height 2
click at [524, 13] on div "img20250827_12120546.pdf" at bounding box center [294, 20] width 574 height 26
click at [524, 20] on icon "Previous file" at bounding box center [558, 20] width 5 height 0
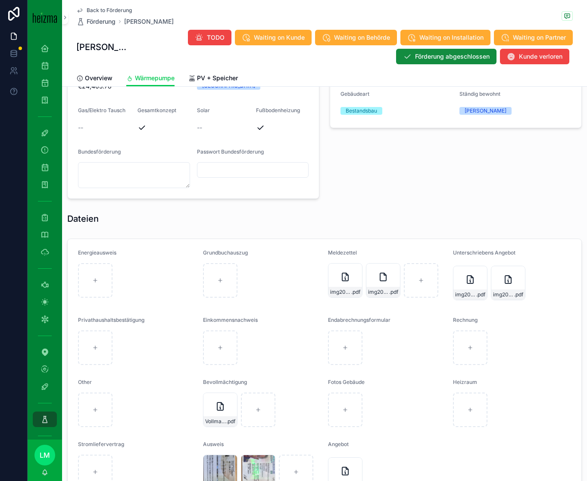
scroll to position [726, 0]
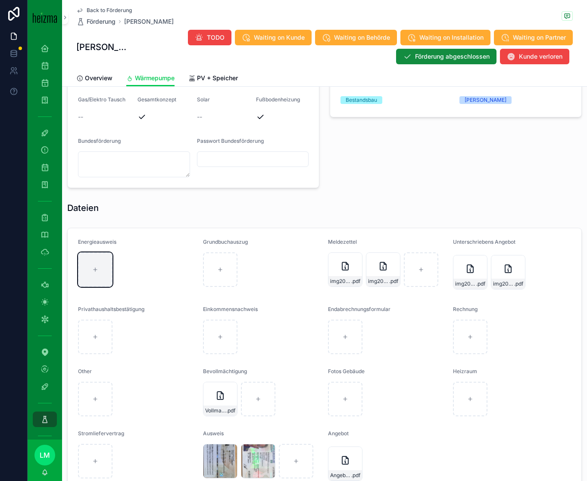
click at [92, 271] on icon "scrollable content" at bounding box center [95, 270] width 6 height 6
type input "**********"
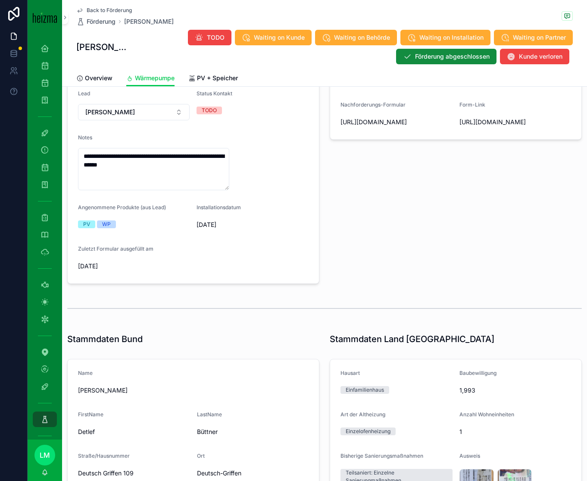
scroll to position [0, 0]
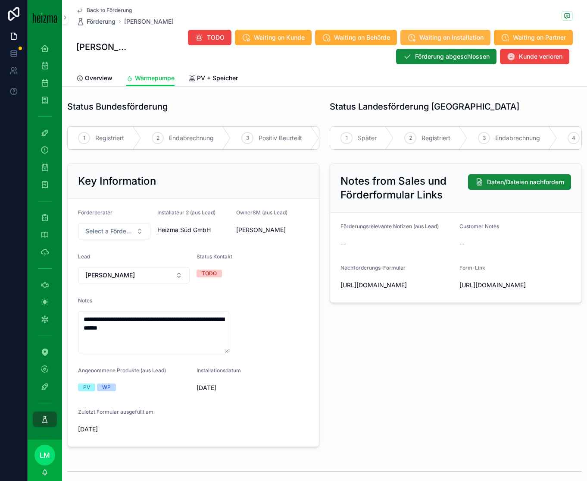
click at [424, 33] on span "Waiting on Installation" at bounding box center [452, 37] width 64 height 9
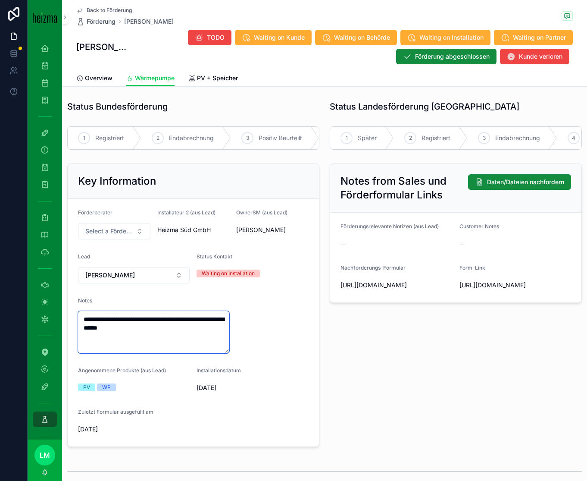
drag, startPoint x: 170, startPoint y: 327, endPoint x: 77, endPoint y: 316, distance: 92.9
click at [77, 298] on form "**********" at bounding box center [193, 323] width 251 height 248
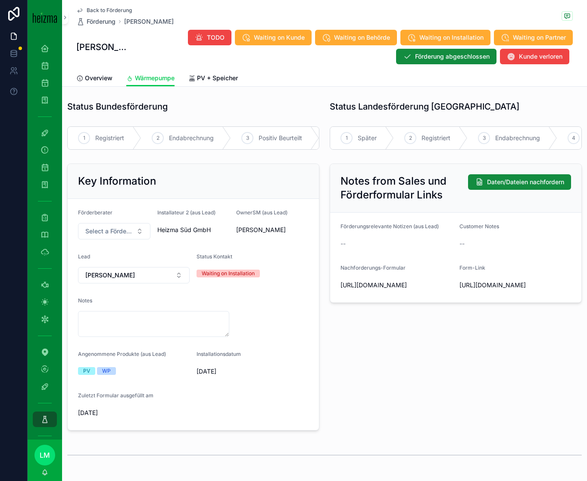
click at [235, 298] on form "Förderberater Select a Förderberater Installateur 2 (aus Lead) Heizma Süd GmbH …" at bounding box center [193, 314] width 251 height 231
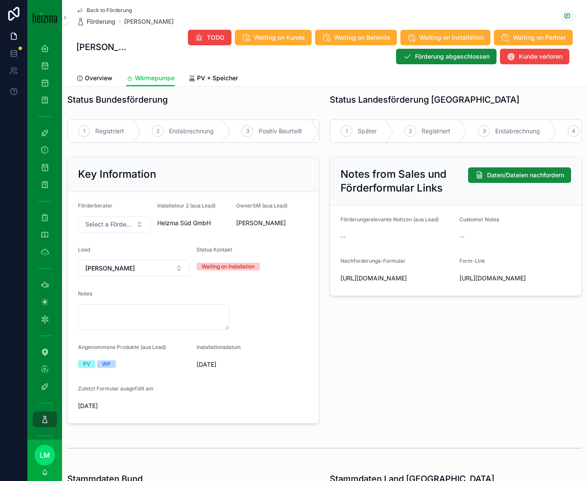
click at [195, 298] on div "Notes" at bounding box center [153, 310] width 151 height 40
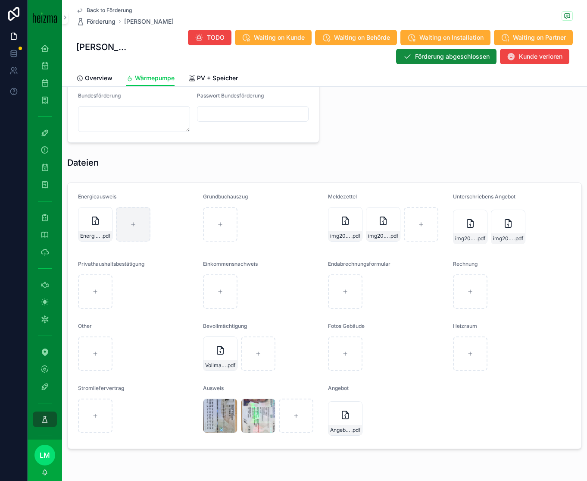
scroll to position [782, 0]
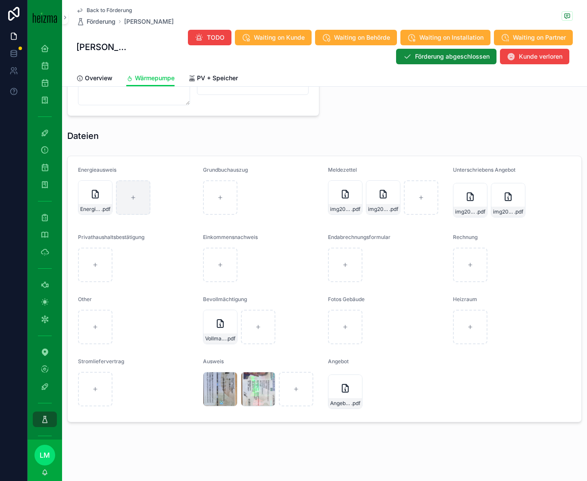
click at [100, 8] on span "Back to Förderung" at bounding box center [109, 10] width 45 height 7
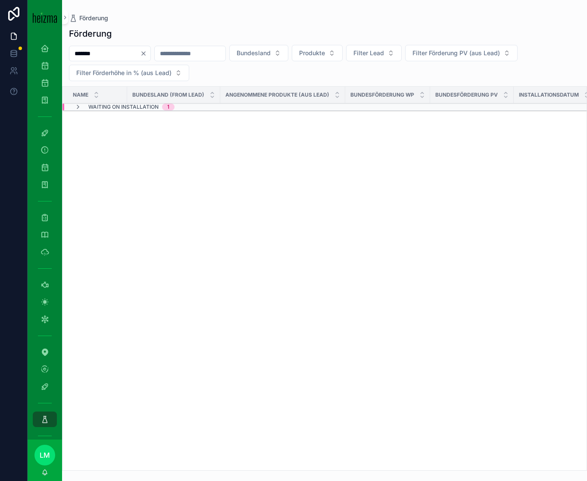
click at [106, 57] on input "*******" at bounding box center [104, 53] width 71 height 12
type input "*******"
click at [111, 110] on span "Waiting on Behörde" at bounding box center [116, 107] width 57 height 7
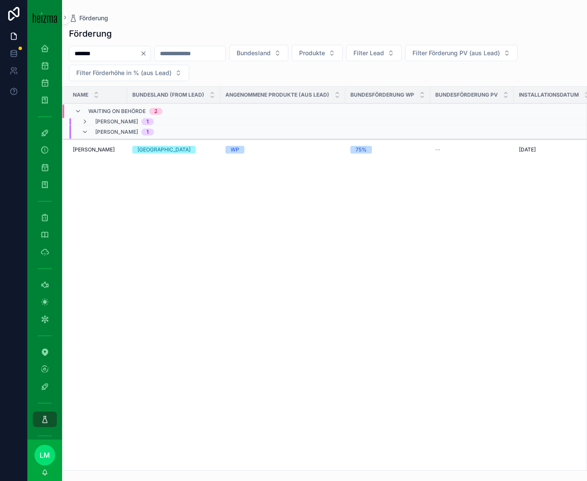
click at [99, 121] on span "[PERSON_NAME]" at bounding box center [116, 121] width 43 height 7
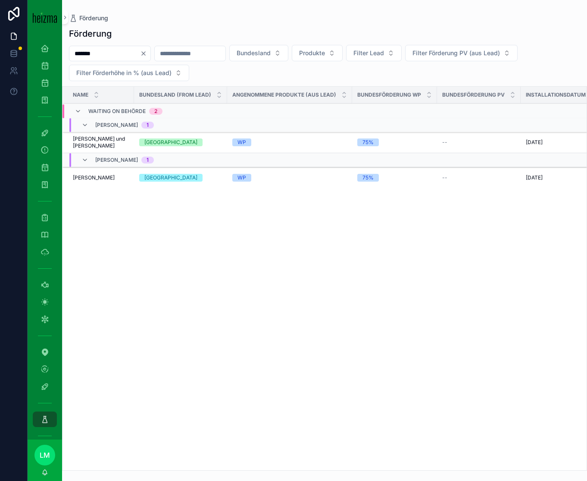
click at [100, 123] on span "[PERSON_NAME]" at bounding box center [116, 125] width 43 height 7
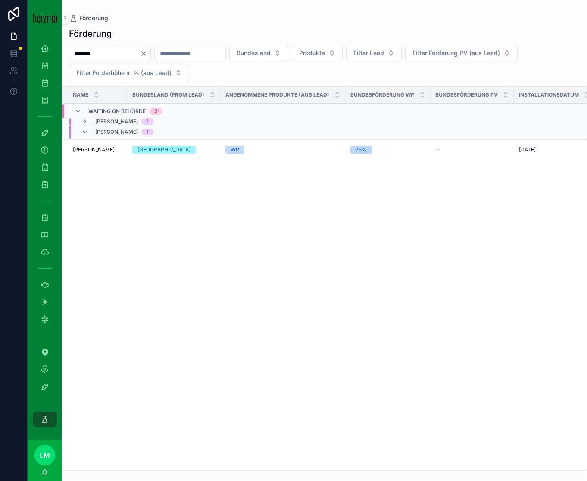
click at [97, 147] on span "Bernhard Gmeiner" at bounding box center [94, 149] width 42 height 7
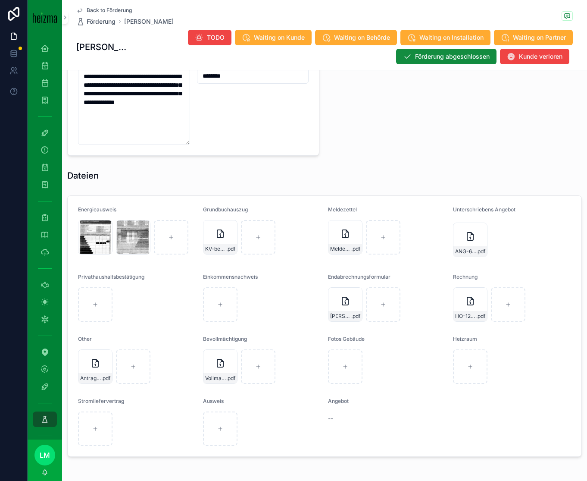
scroll to position [799, 0]
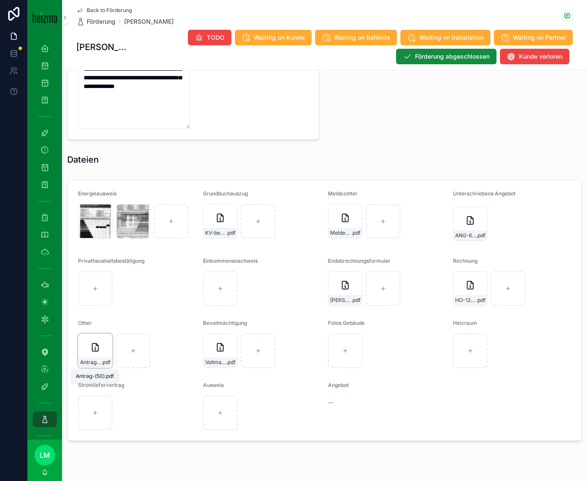
click at [88, 298] on span "Antrag-(50)" at bounding box center [90, 362] width 21 height 7
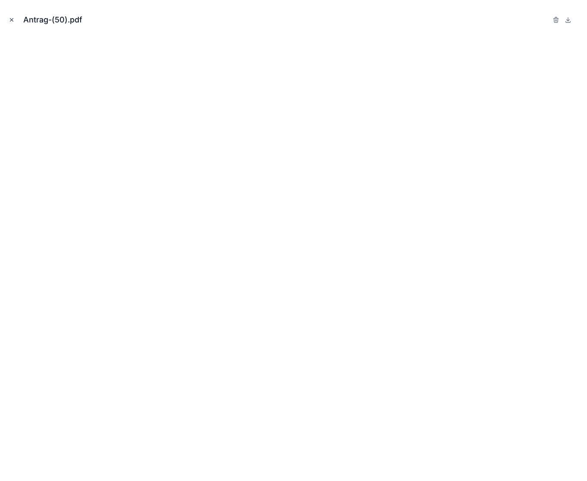
click at [12, 19] on icon "Close modal" at bounding box center [12, 20] width 6 height 6
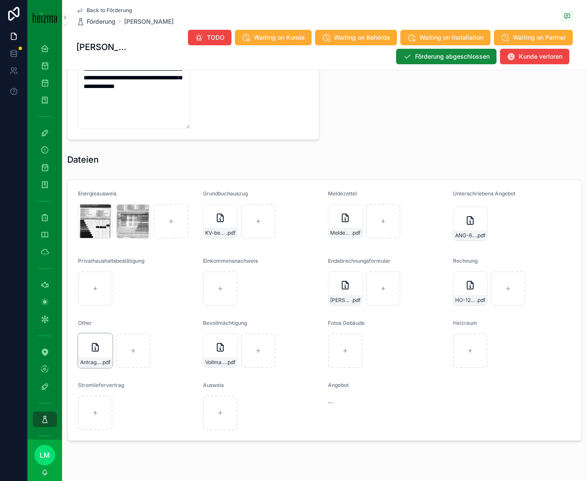
click at [0, 0] on icon "scrollable content" at bounding box center [0, 0] width 0 height 0
click at [86, 298] on div "Antrag-(50) .pdf" at bounding box center [95, 350] width 35 height 35
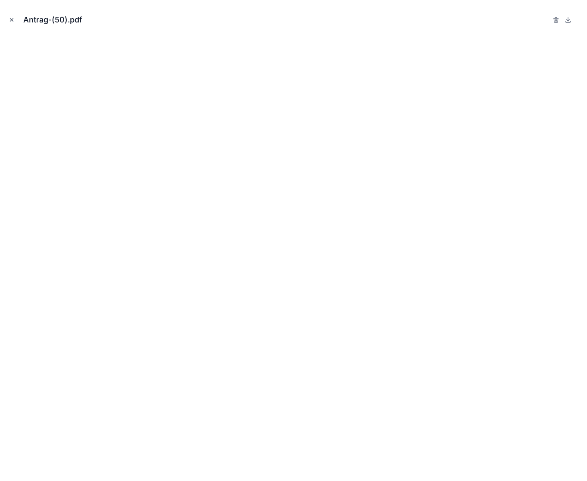
click at [12, 18] on icon "Close modal" at bounding box center [12, 20] width 6 height 6
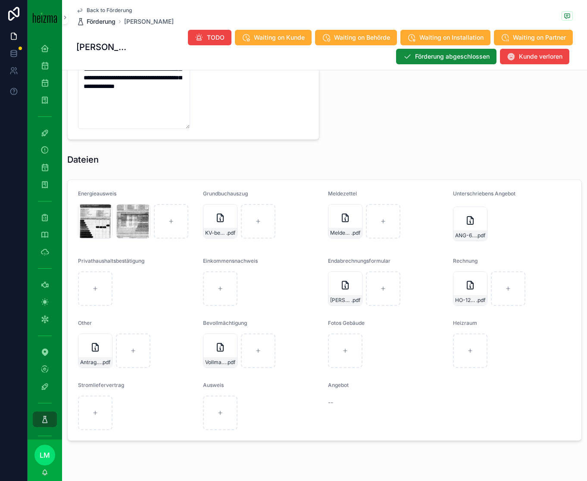
click at [100, 17] on span "Förderung" at bounding box center [101, 21] width 29 height 9
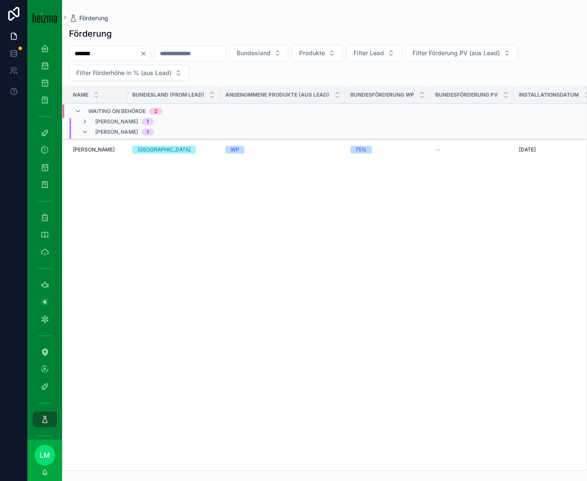
click at [99, 51] on input "*******" at bounding box center [104, 53] width 71 height 12
type input "**********"
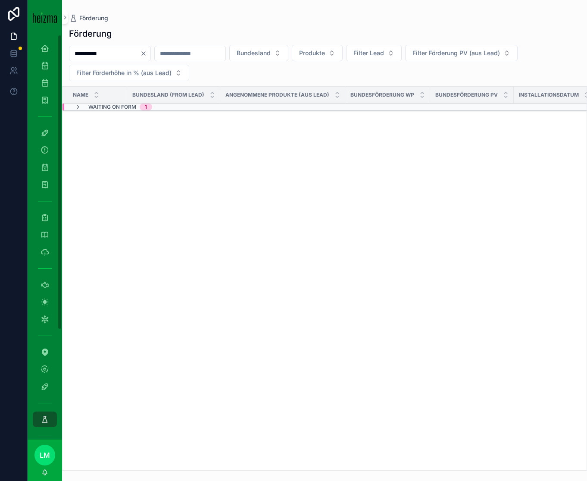
click at [138, 120] on div "Name Bundesland (from Lead) Angenommene Produkte (aus Lead) Bundesförderung WP …" at bounding box center [325, 278] width 524 height 383
click at [126, 108] on span "Waiting on Form" at bounding box center [112, 107] width 48 height 7
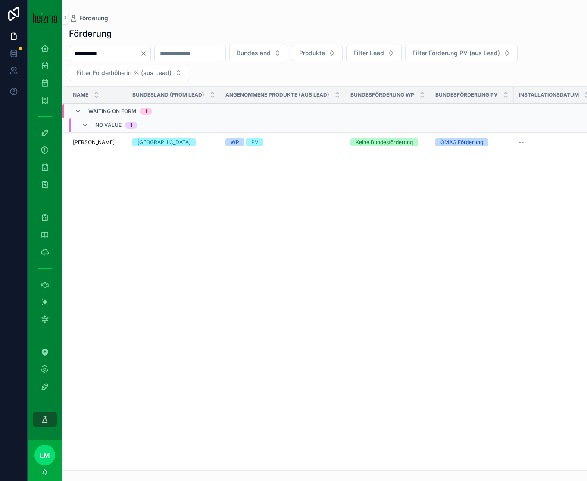
click at [105, 144] on span "Robert Steinbauer" at bounding box center [94, 142] width 42 height 7
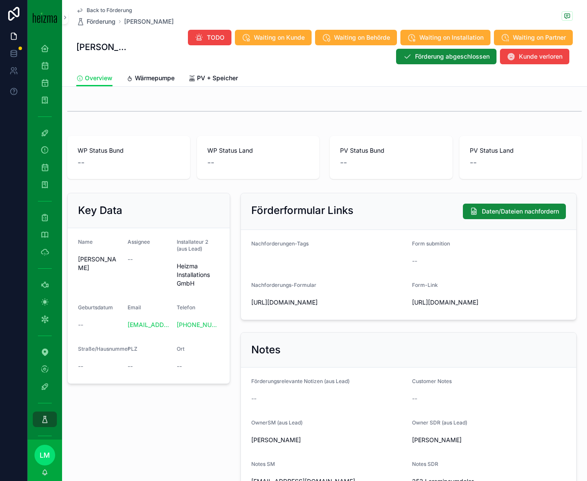
click at [158, 77] on span "Wärmepumpe" at bounding box center [155, 78] width 40 height 9
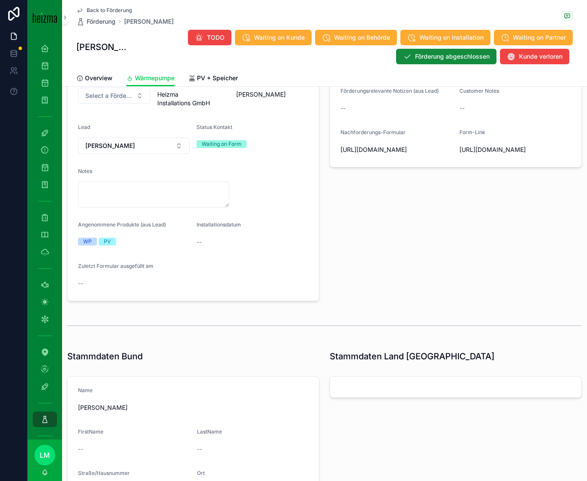
scroll to position [44, 0]
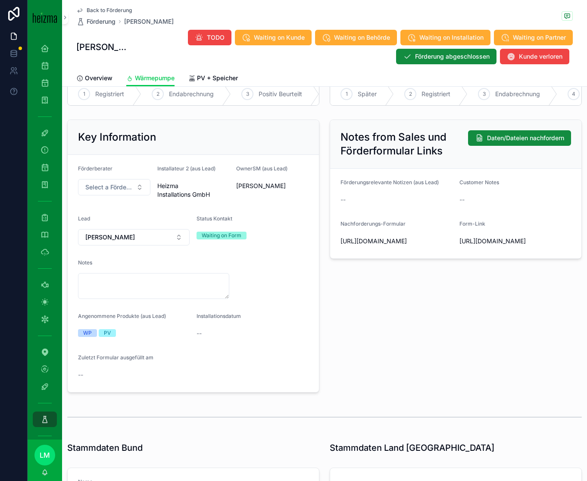
click at [494, 245] on span "https://heizma.fillout.com/t/eBNmWZwuPPus?id=recmdNehcZgBqUV6i" at bounding box center [516, 241] width 112 height 9
copy span "https://heizma.fillout.com/t/eBNmWZwuPPus?id=recmdNehcZgBqUV6i"
click at [21, 279] on div at bounding box center [14, 240] width 28 height 481
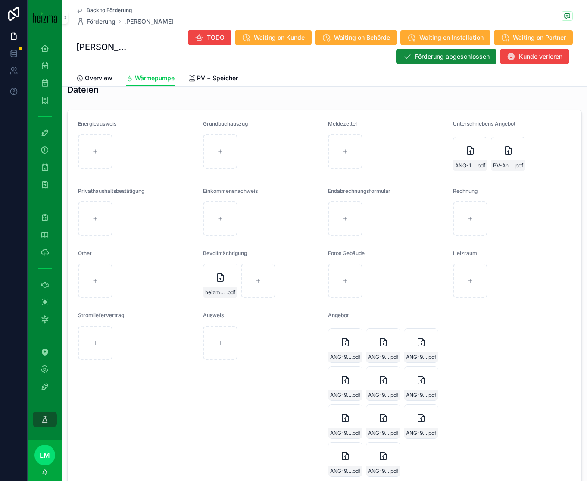
scroll to position [902, 0]
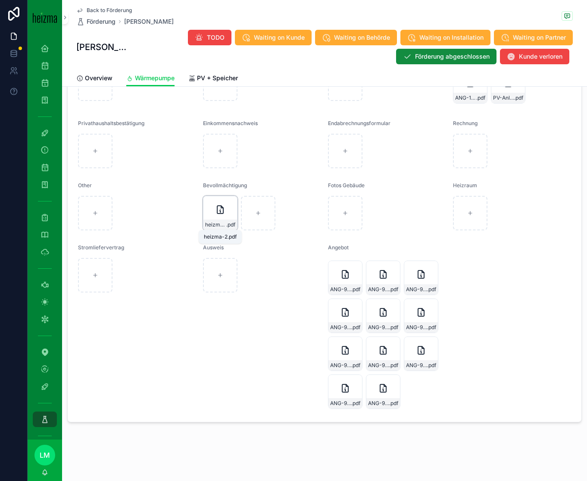
click at [223, 227] on span "heizma-2" at bounding box center [215, 224] width 21 height 7
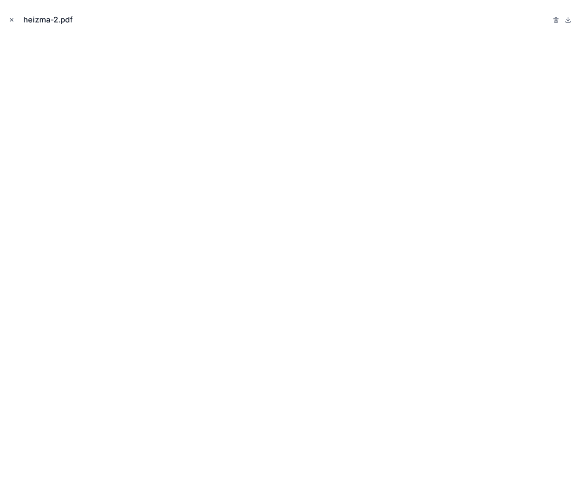
click at [11, 19] on icon "Close modal" at bounding box center [11, 20] width 3 height 3
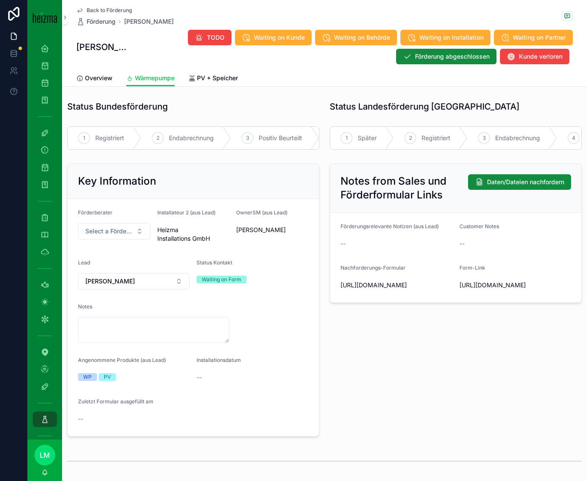
click at [98, 6] on div "Back to Förderung Förderung Robert Steinbauer Robert Steinbauer TODO Waiting on…" at bounding box center [324, 35] width 497 height 70
click at [98, 9] on span "Back to Förderung" at bounding box center [109, 10] width 45 height 7
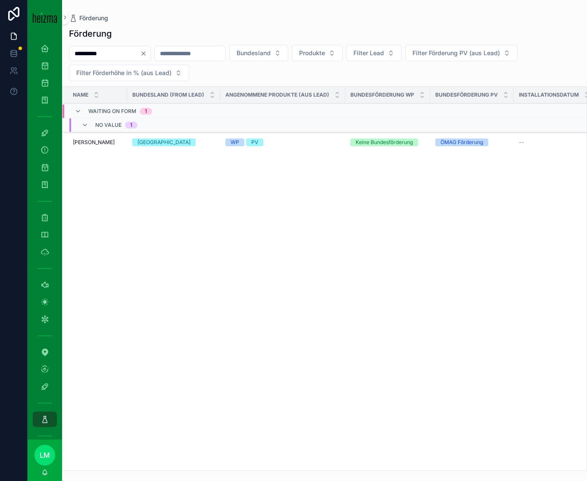
click at [147, 56] on icon "Clear" at bounding box center [143, 53] width 7 height 7
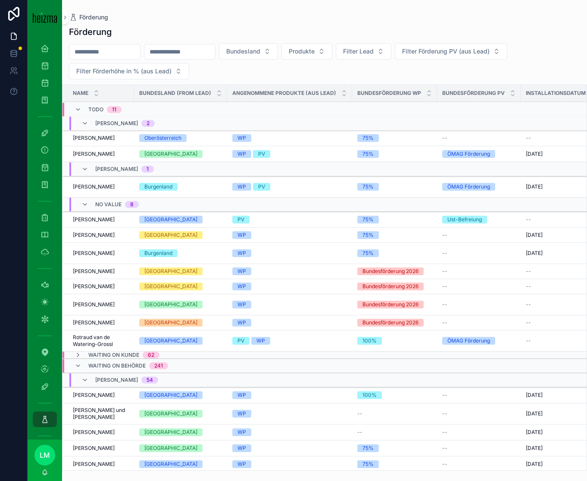
click at [98, 55] on input "scrollable content" at bounding box center [104, 52] width 71 height 12
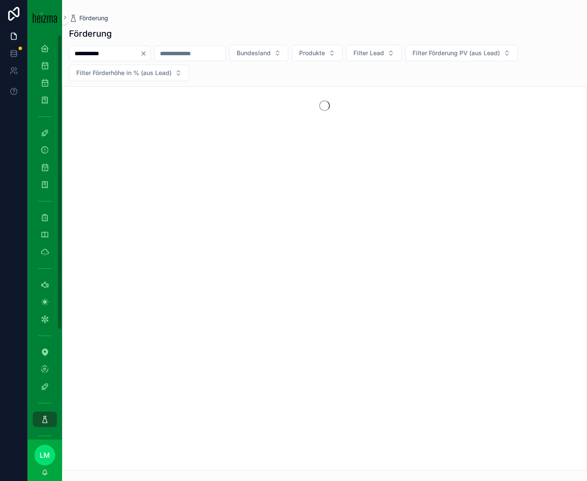
type input "**********"
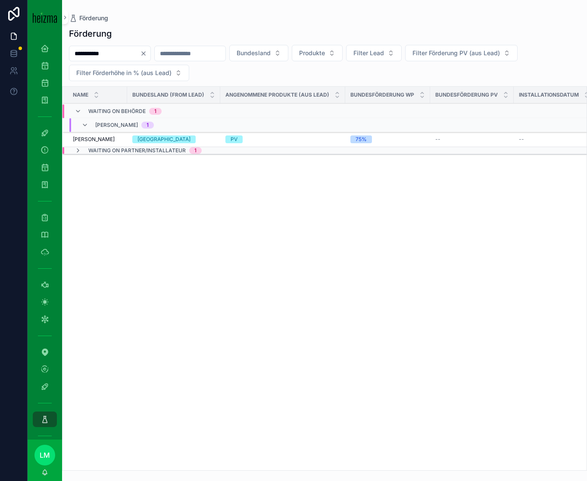
click at [121, 141] on div "Brigitte Leichtfried Brigitte Leichtfried" at bounding box center [97, 139] width 49 height 7
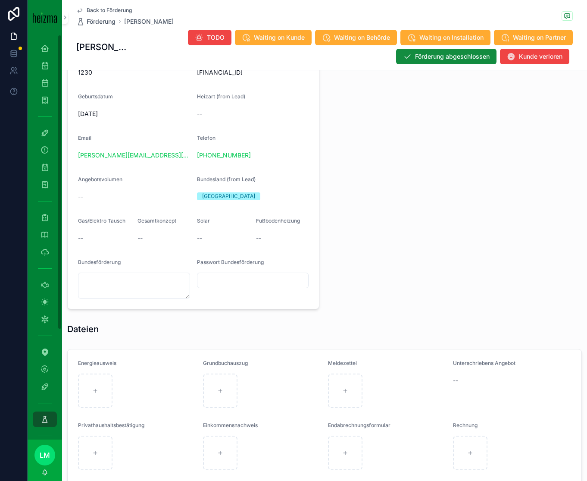
scroll to position [763, 0]
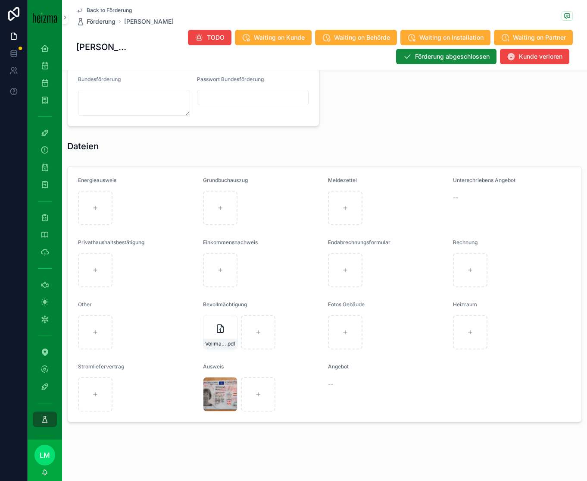
click at [111, 12] on span "Back to Förderung" at bounding box center [109, 10] width 45 height 7
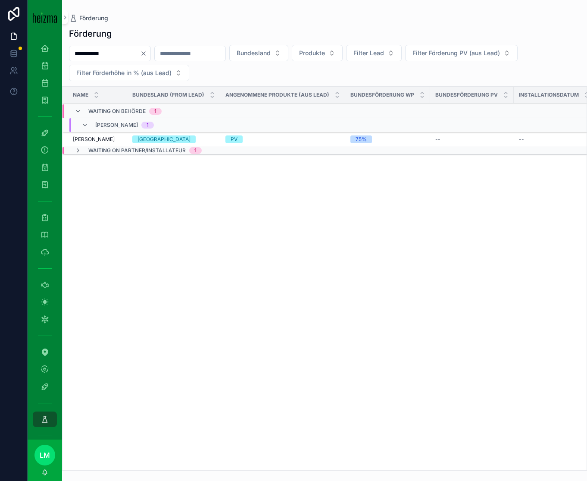
click at [121, 51] on input "**********" at bounding box center [104, 53] width 71 height 12
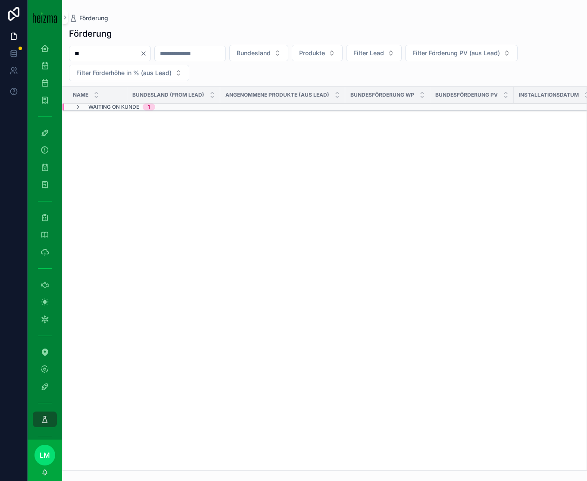
type input "*"
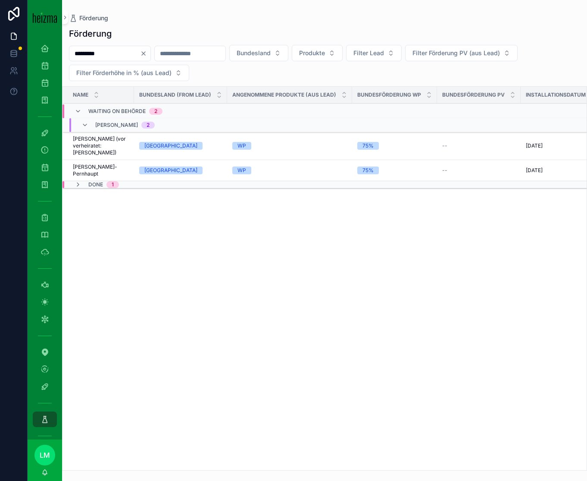
type input "*********"
click at [86, 187] on div "Done 1" at bounding box center [97, 184] width 44 height 7
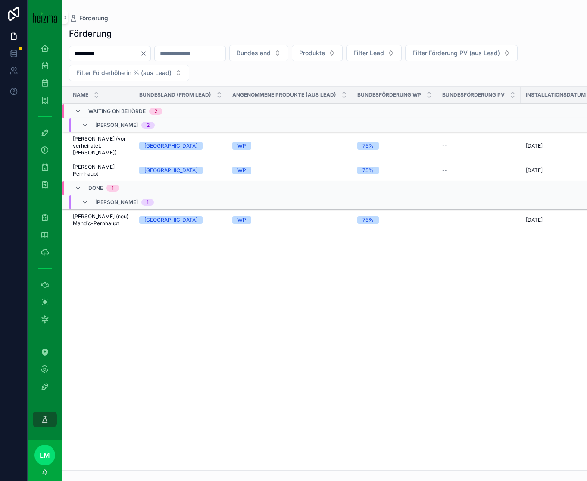
click at [86, 188] on div "Done 1" at bounding box center [97, 188] width 44 height 14
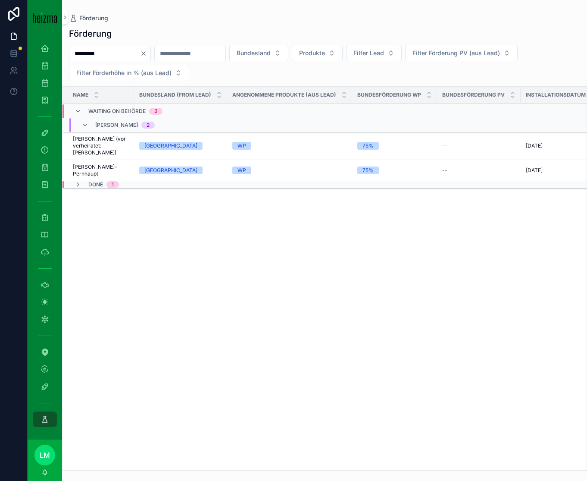
click at [93, 149] on span "Maria Mandic-Pernhaupt (vor verheiratet: Hudej)" at bounding box center [101, 145] width 56 height 21
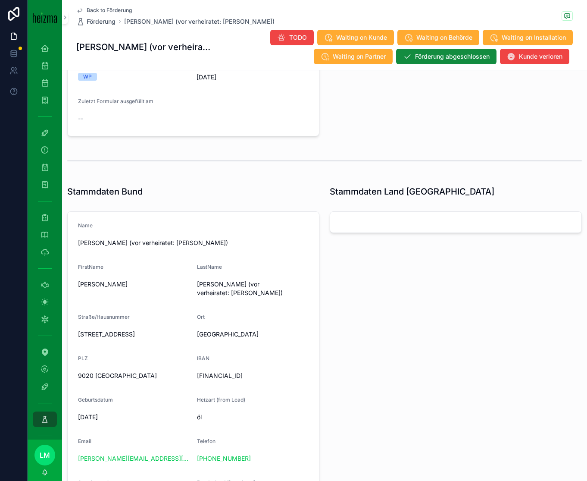
scroll to position [294, 0]
click at [121, 11] on span "Back to Förderung" at bounding box center [109, 10] width 45 height 7
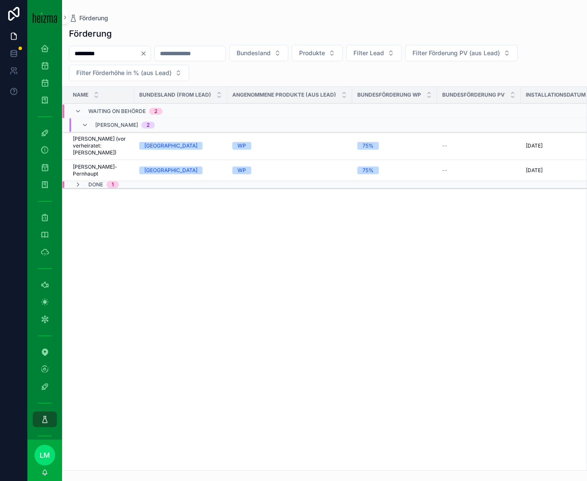
click at [107, 171] on span "Maria Mandic-Pernhaupt" at bounding box center [101, 170] width 56 height 14
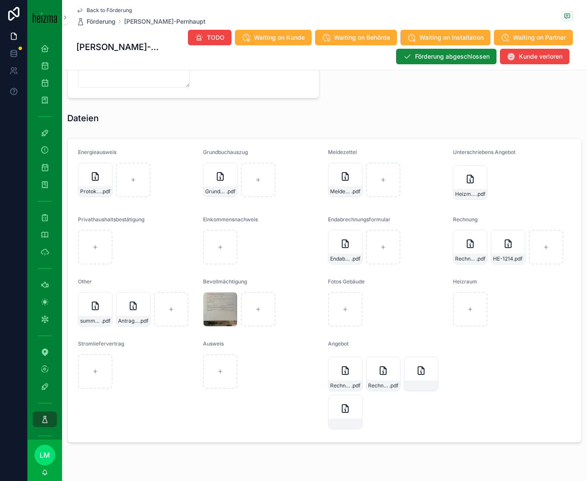
scroll to position [880, 0]
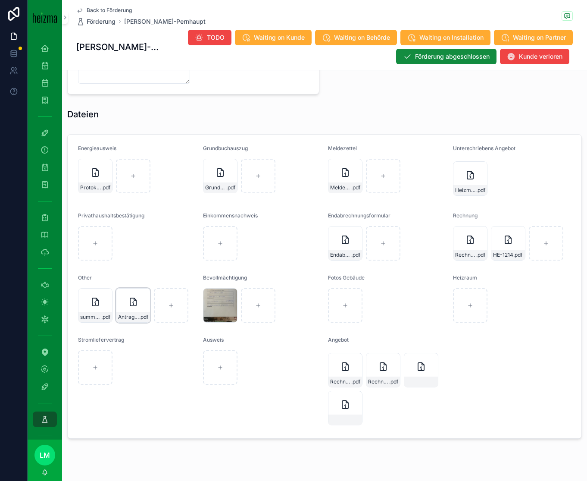
click at [0, 0] on div "scrollable content" at bounding box center [0, 0] width 0 height 0
click at [133, 298] on icon "scrollable content" at bounding box center [133, 304] width 1 height 2
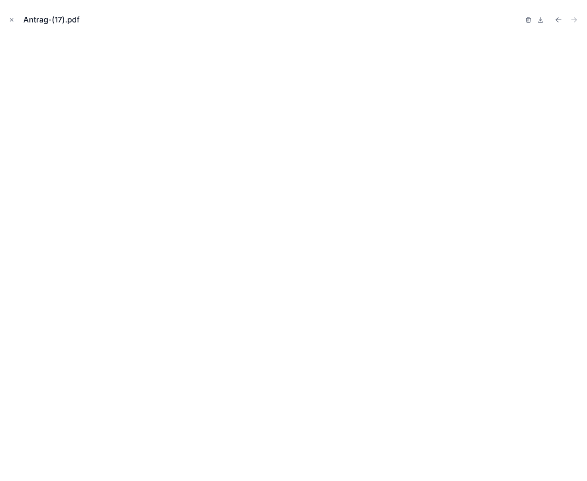
click at [3, 17] on div "Antrag-(17).pdf" at bounding box center [293, 240] width 587 height 481
click at [9, 18] on icon "Close modal" at bounding box center [12, 20] width 6 height 6
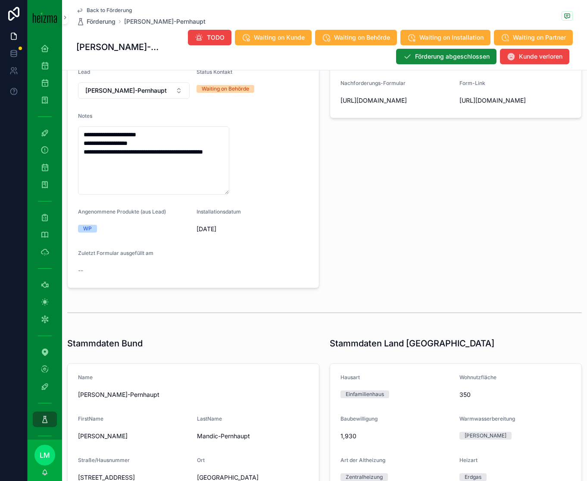
scroll to position [64, 0]
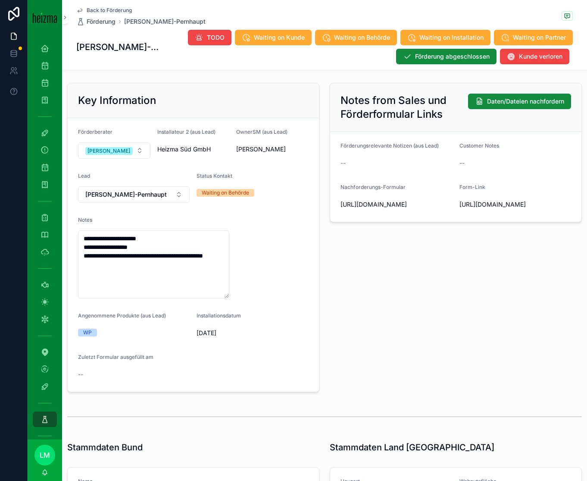
click at [124, 8] on span "Back to Förderung" at bounding box center [109, 10] width 45 height 7
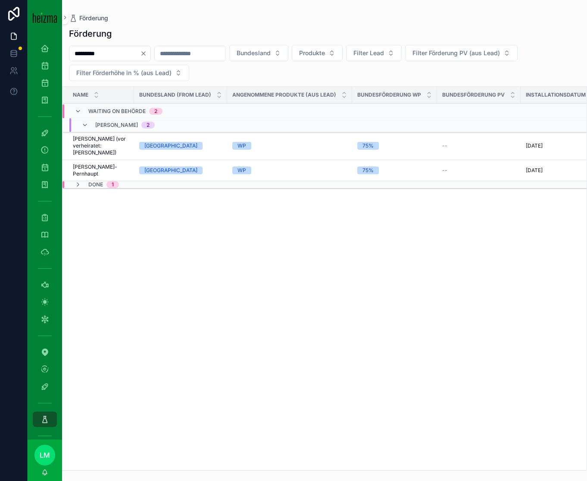
click at [101, 146] on span "Maria Mandic-Pernhaupt (vor verheiratet: Hudej)" at bounding box center [101, 145] width 56 height 21
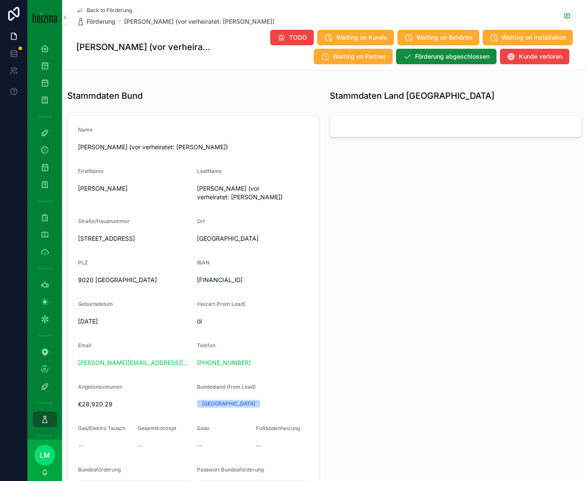
scroll to position [393, 0]
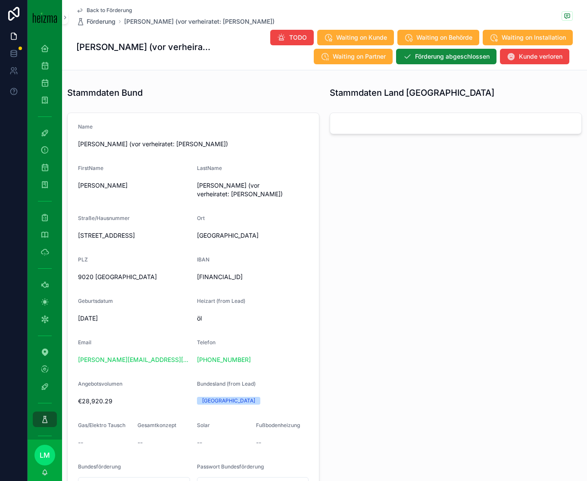
click at [147, 298] on div "m.pernhaupt@aon.at" at bounding box center [134, 359] width 112 height 9
copy link "m.pernhaupt@aon.at"
click at [104, 7] on span "Back to Förderung" at bounding box center [109, 10] width 45 height 7
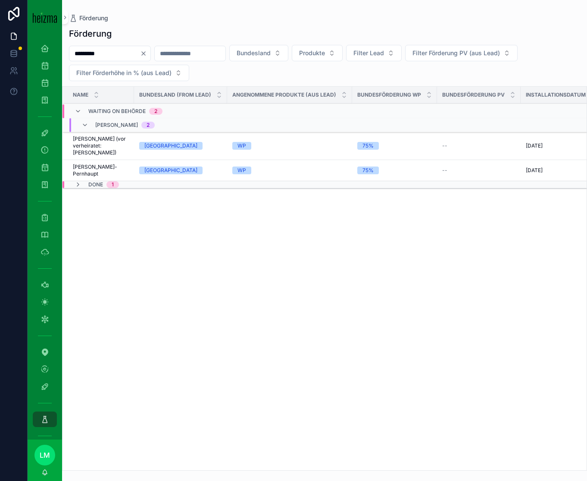
click at [107, 58] on input "*********" at bounding box center [104, 53] width 71 height 12
type input "*******"
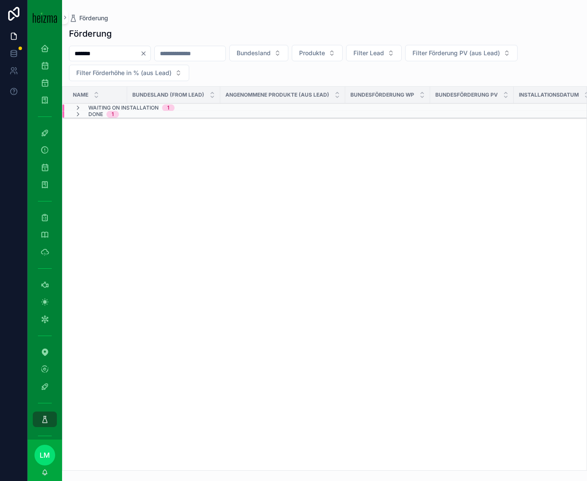
click at [144, 107] on span "Waiting on Installation" at bounding box center [123, 107] width 70 height 7
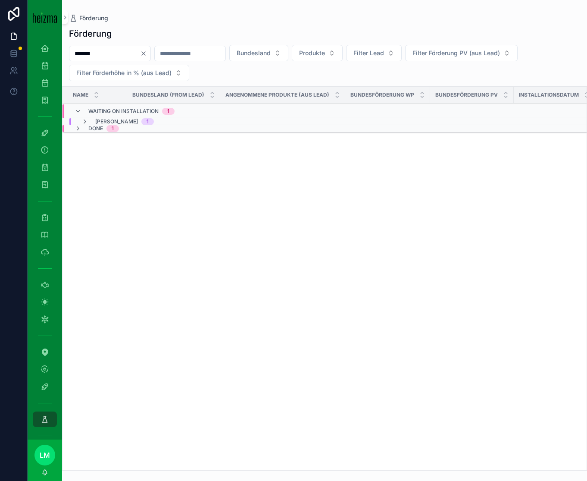
click at [113, 123] on span "[PERSON_NAME]" at bounding box center [116, 121] width 43 height 7
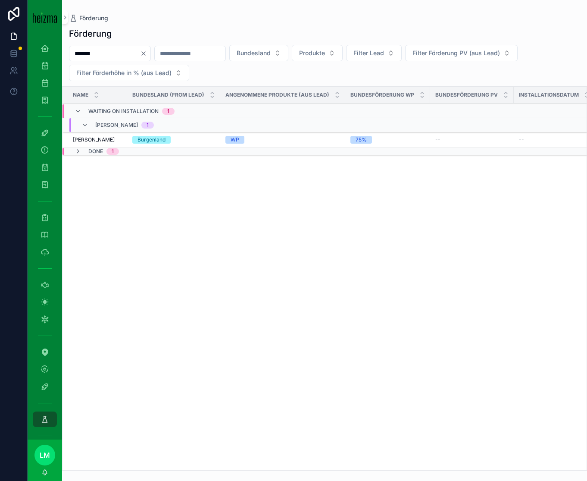
click at [107, 138] on span "Patrick Müllner" at bounding box center [94, 139] width 42 height 7
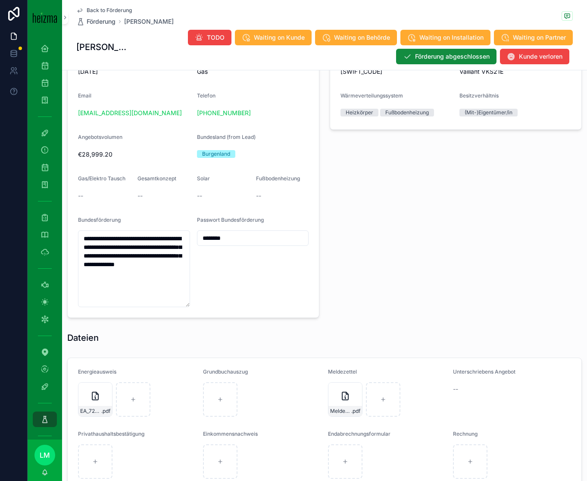
scroll to position [819, 0]
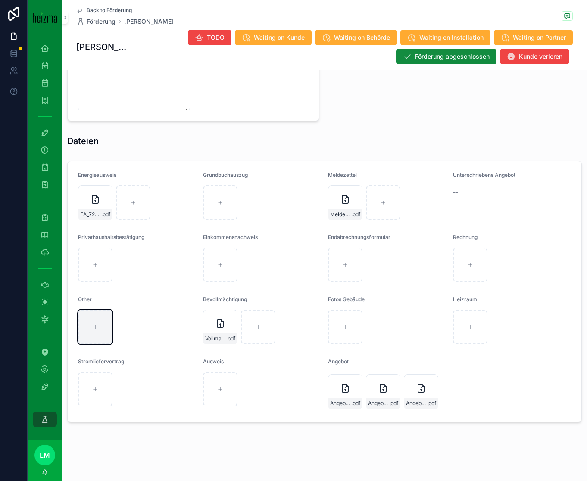
click at [97, 298] on icon "scrollable content" at bounding box center [95, 327] width 6 height 6
type input "**********"
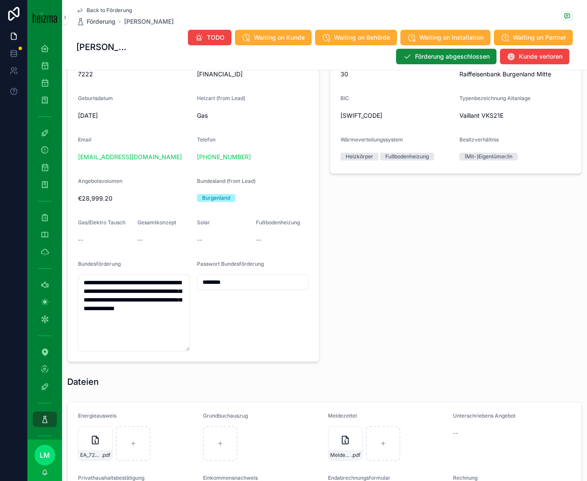
scroll to position [579, 0]
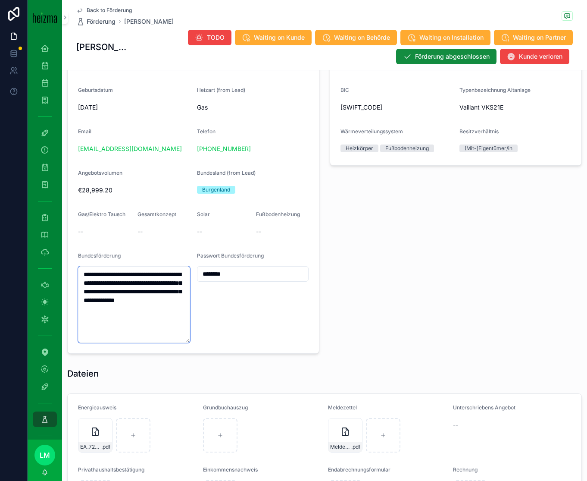
click at [123, 297] on textarea "**********" at bounding box center [134, 304] width 112 height 77
click at [217, 280] on input "********" at bounding box center [253, 274] width 111 height 12
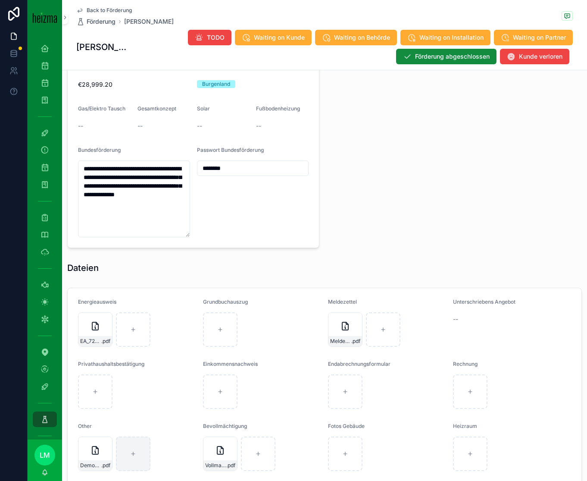
scroll to position [763, 0]
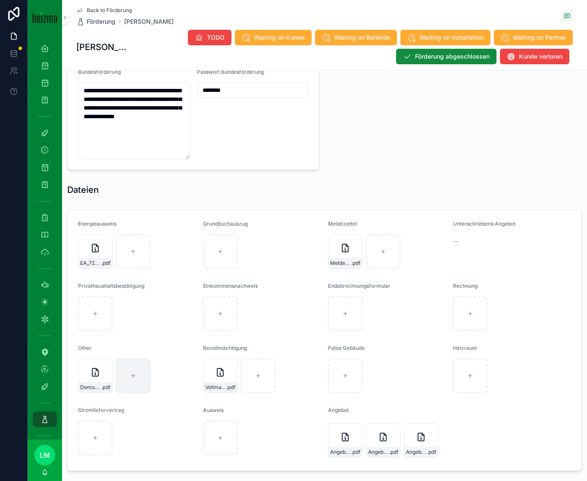
click at [154, 227] on form "Energieausweis EA_7222_Müllner_Patrick .pdf Grundbuchauszug Meldezettel Meldeze…" at bounding box center [325, 340] width 514 height 261
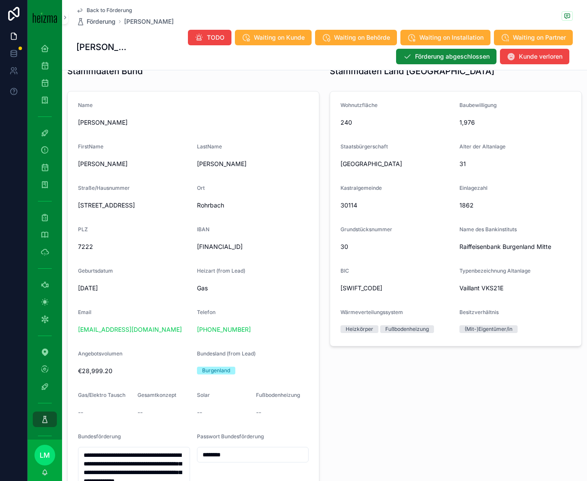
scroll to position [378, 0]
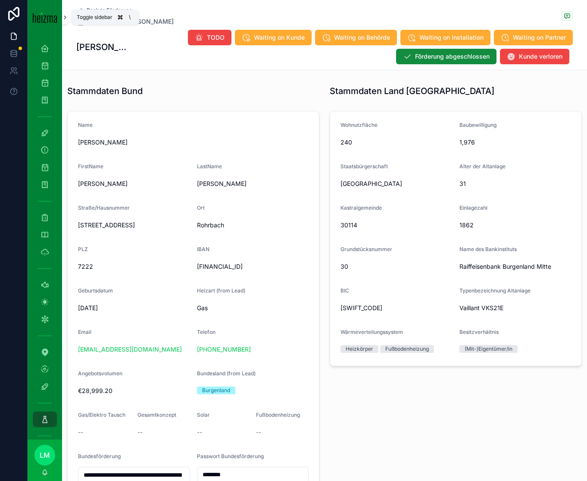
click at [63, 18] on icon "scrollable content" at bounding box center [65, 17] width 6 height 6
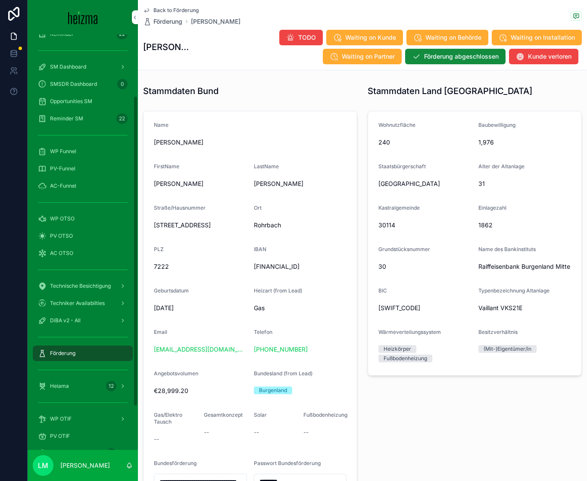
scroll to position [86, 0]
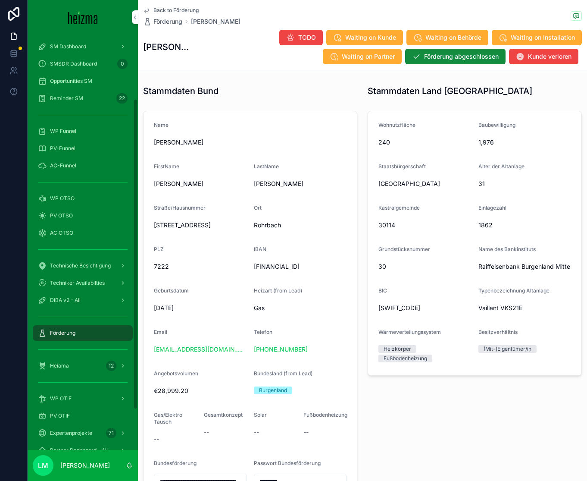
click at [57, 298] on span "Heiama" at bounding box center [59, 365] width 19 height 7
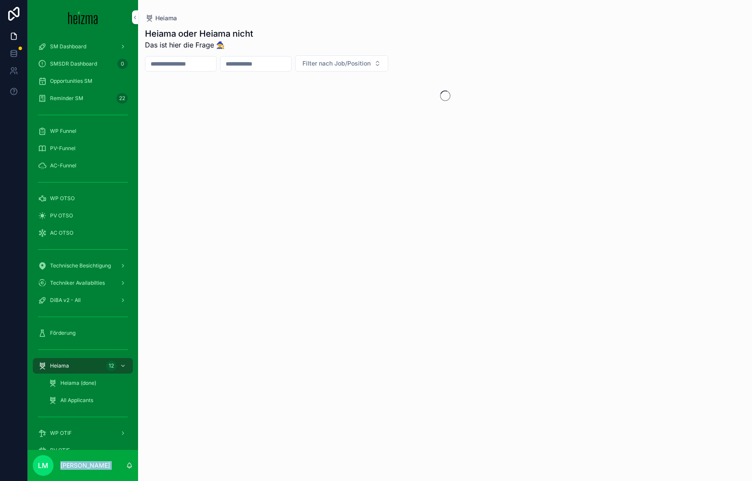
drag, startPoint x: 289, startPoint y: 0, endPoint x: 47, endPoint y: 0, distance: 242.0
click at [47, 0] on div "SDR Dashboard 250 Opportunities (Admin Opportunities SDR Reminder 22 SM Dashboa…" at bounding box center [390, 240] width 724 height 481
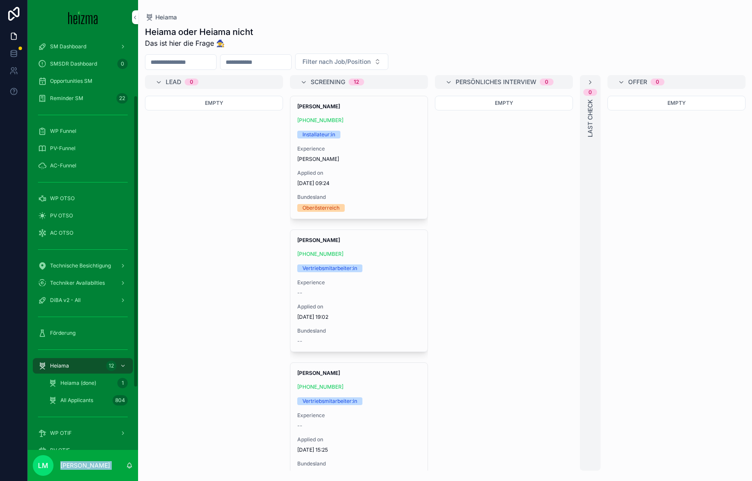
click at [62, 298] on span "All Applicants" at bounding box center [76, 400] width 33 height 7
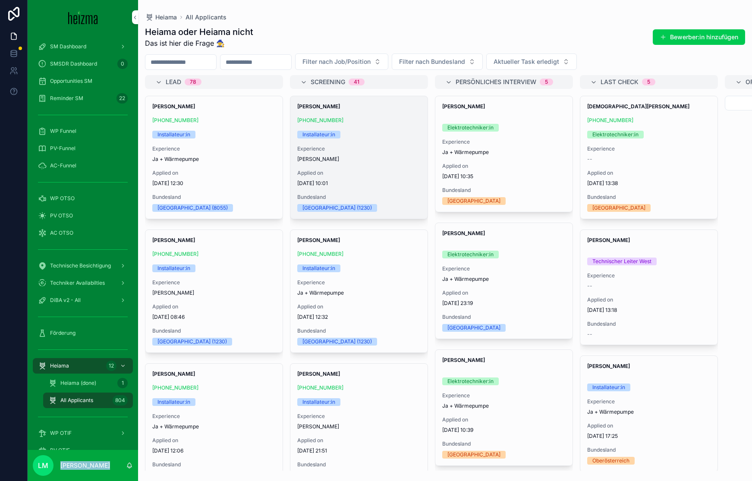
click at [363, 121] on div "+43 681 81331718" at bounding box center [358, 120] width 123 height 7
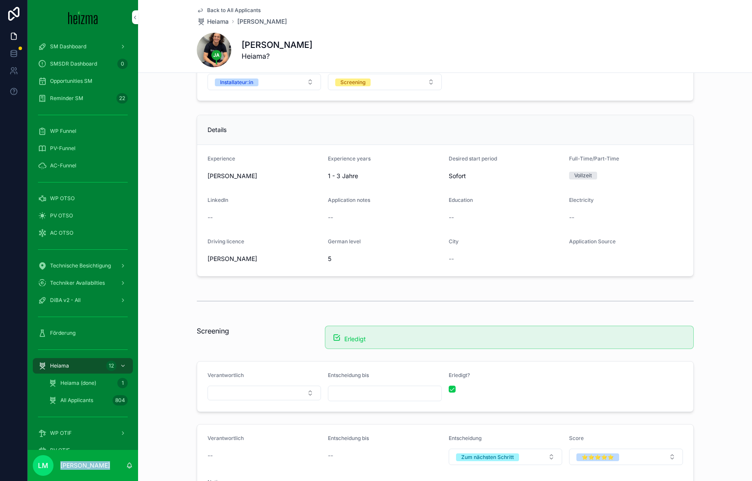
scroll to position [259, 0]
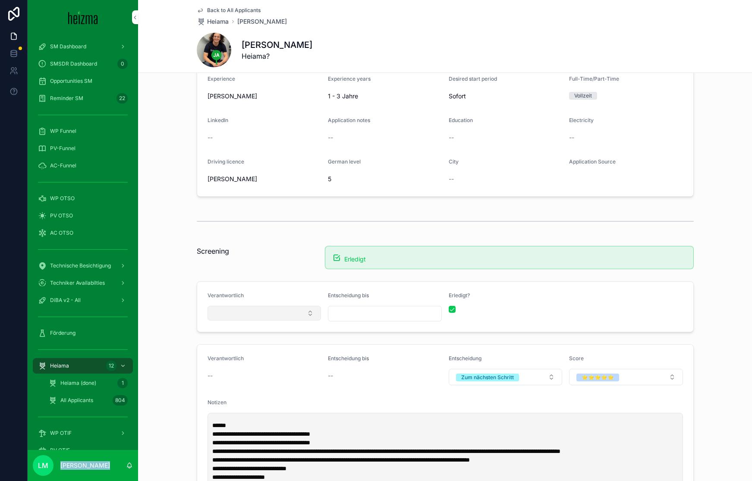
click at [307, 298] on button "Select Button" at bounding box center [264, 313] width 114 height 15
type input "****"
click at [276, 298] on button "Select Button" at bounding box center [264, 313] width 114 height 15
type input "*"
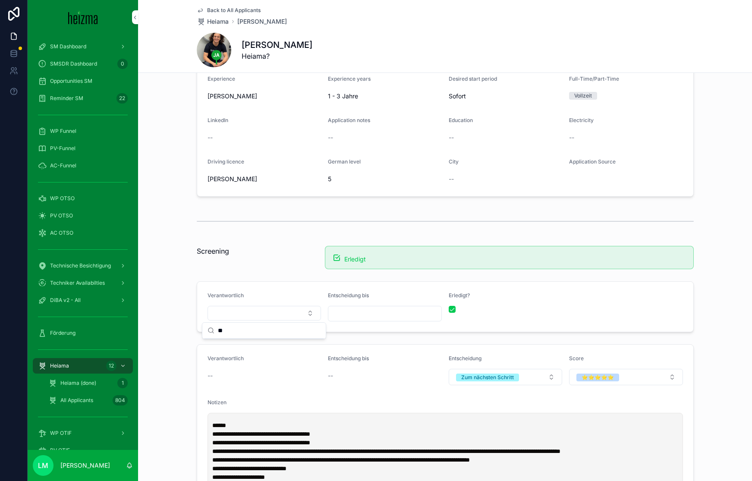
type input "*"
type input "*****"
click at [250, 298] on div "Bruno Manda bruno@heizma.at" at bounding box center [264, 351] width 120 height 22
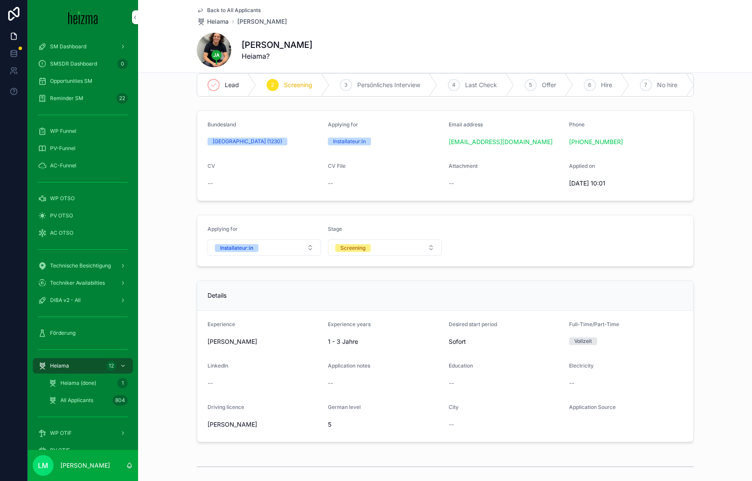
scroll to position [0, 0]
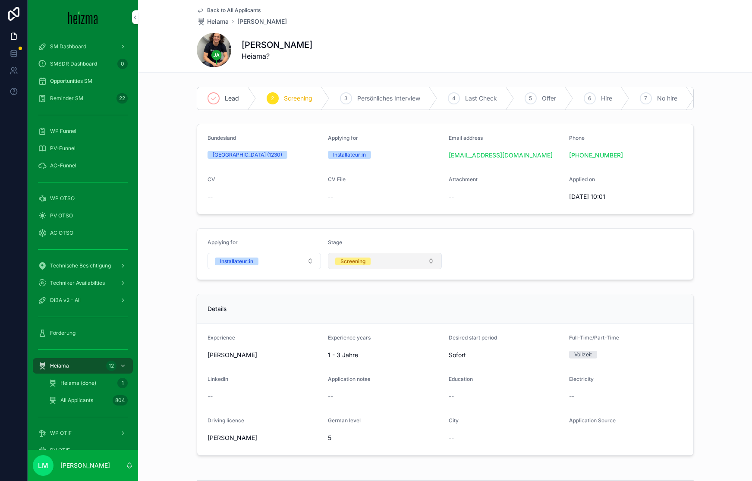
click at [368, 262] on span "Screening" at bounding box center [352, 261] width 35 height 8
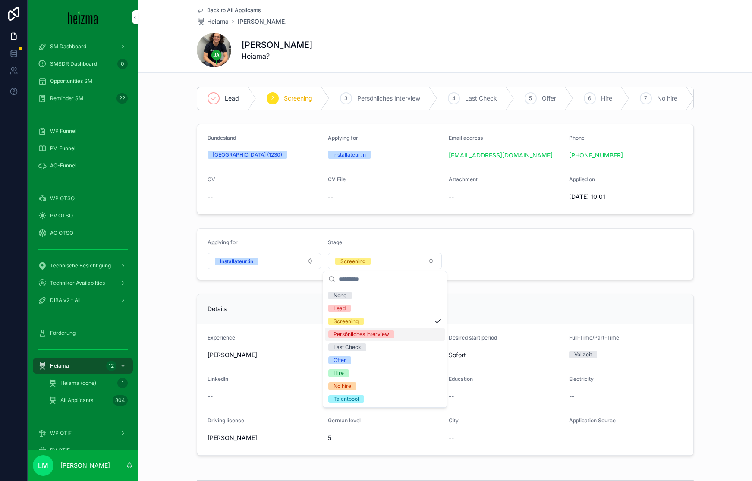
click at [364, 298] on div "Persönliches Interview" at bounding box center [361, 334] width 56 height 8
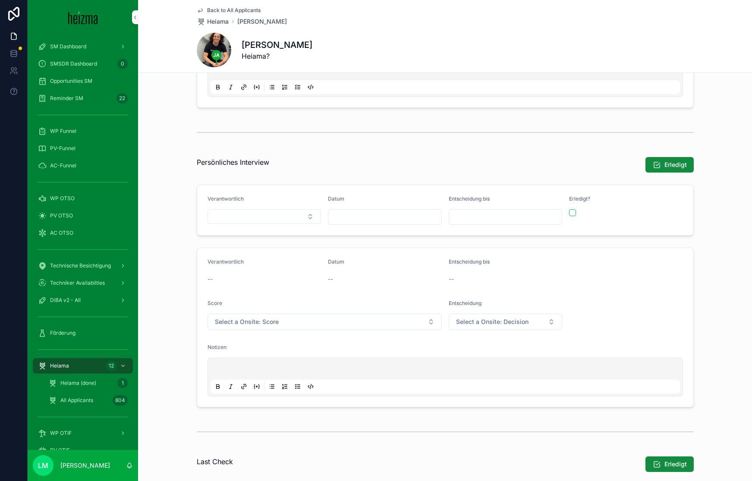
scroll to position [634, 0]
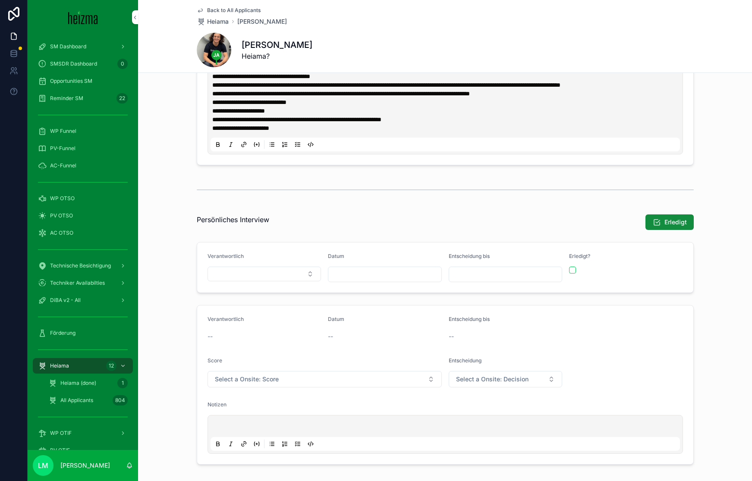
click at [299, 272] on div "Verantwortlich" at bounding box center [264, 267] width 114 height 29
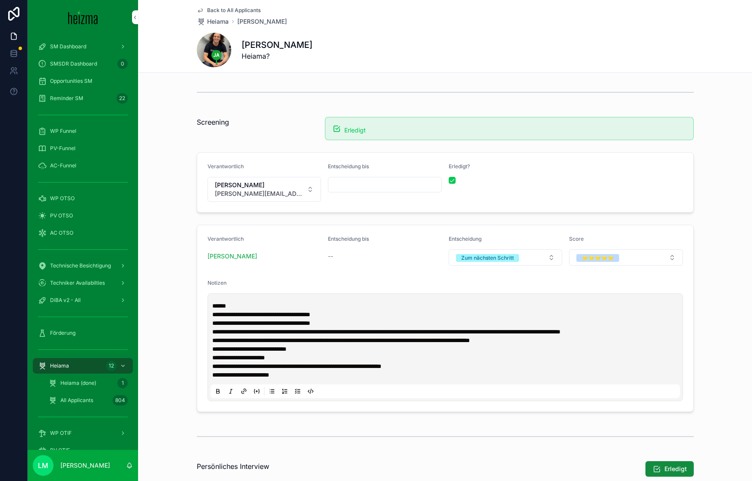
scroll to position [385, 0]
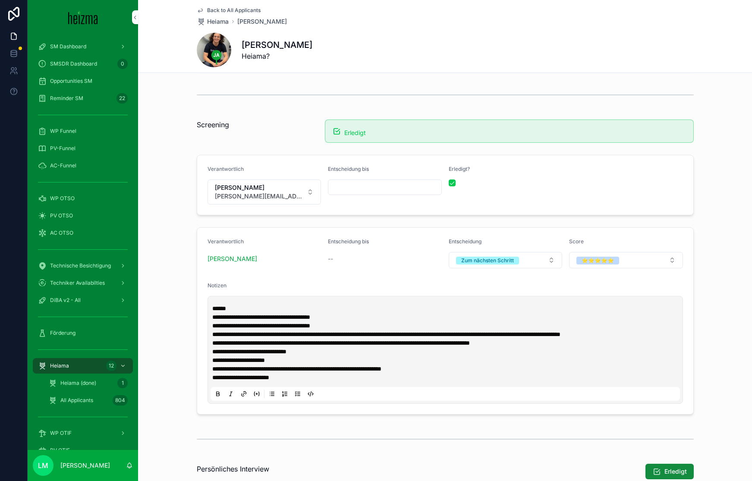
click at [242, 210] on form "Verantwortlich Bruno Manda bruno@heizma.at Entscheidung bis Erledigt?" at bounding box center [445, 185] width 496 height 60
click at [242, 199] on span "bruno@heizma.at" at bounding box center [259, 196] width 89 height 9
type input "****"
click at [236, 251] on span "Michael Kowatschew" at bounding box center [258, 253] width 103 height 9
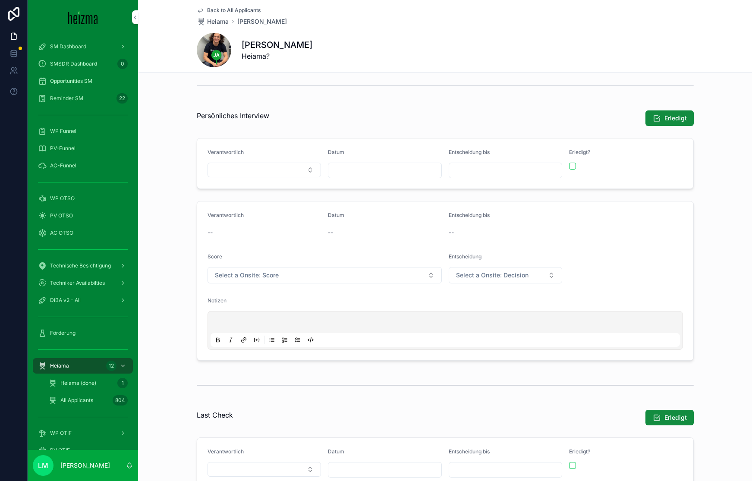
scroll to position [751, 0]
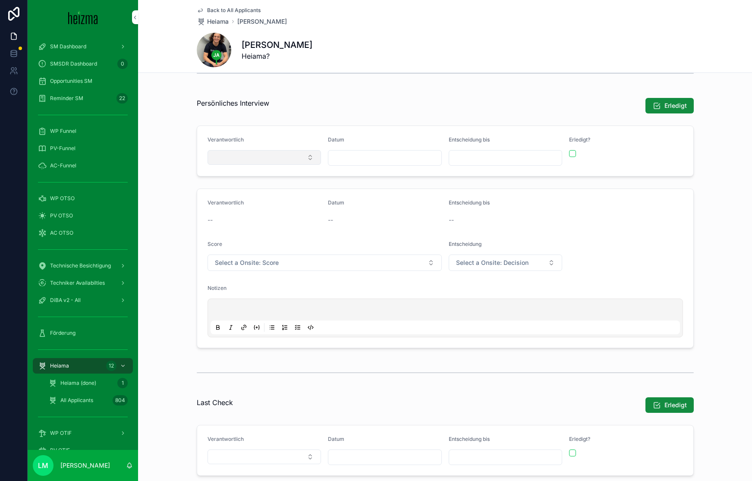
click at [243, 165] on button "Select Button" at bounding box center [264, 157] width 114 height 15
type input "****"
click at [240, 200] on span "Bruno Manda" at bounding box center [258, 200] width 103 height 9
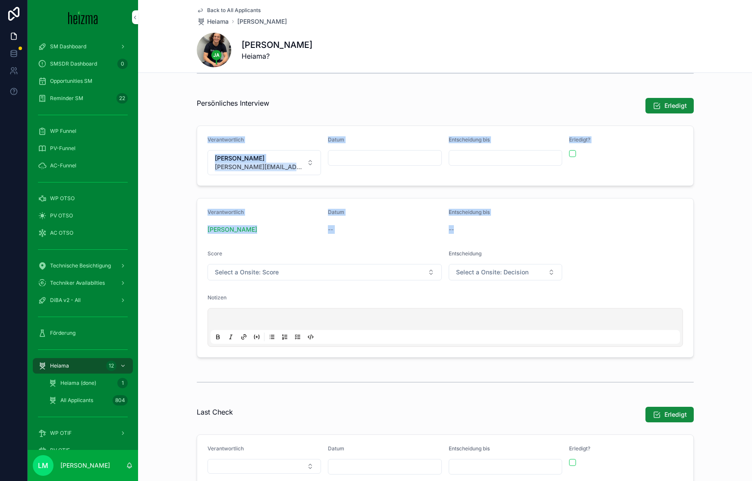
drag, startPoint x: 346, startPoint y: 233, endPoint x: 307, endPoint y: 128, distance: 112.3
click at [309, 130] on div "Persönliches Interview Erledigt Verantwortlich Bruno Manda bruno@heizma.at Datu…" at bounding box center [444, 227] width 507 height 267
click at [215, 12] on span "Back to All Applicants" at bounding box center [233, 10] width 53 height 7
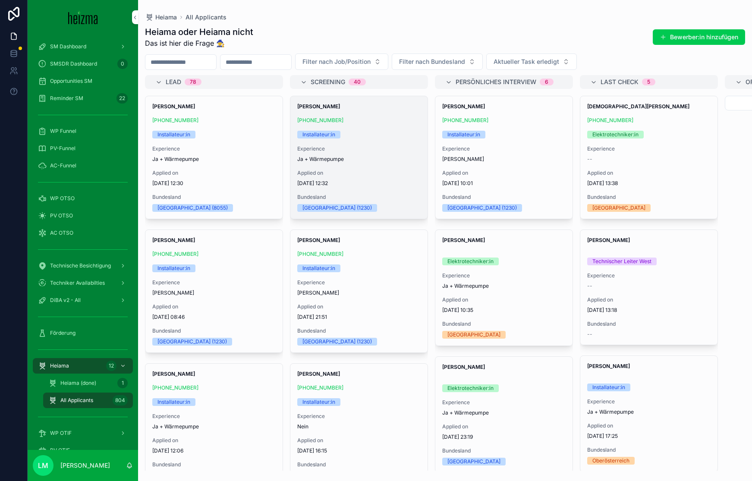
click at [369, 131] on div "Installateur:in" at bounding box center [358, 135] width 123 height 8
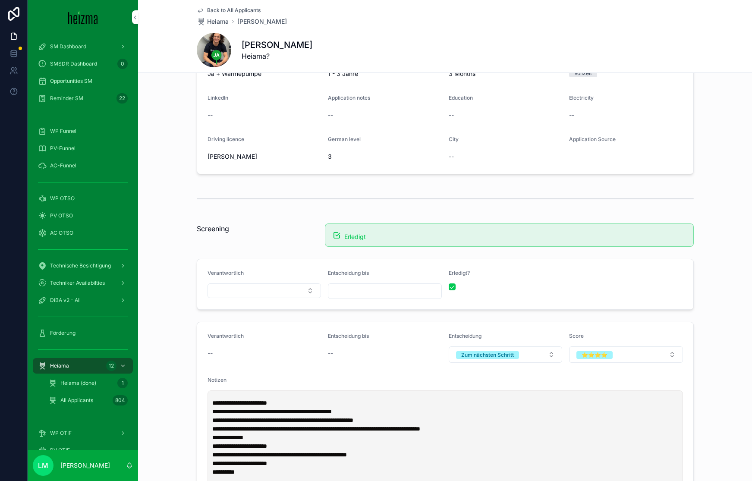
scroll to position [311, 0]
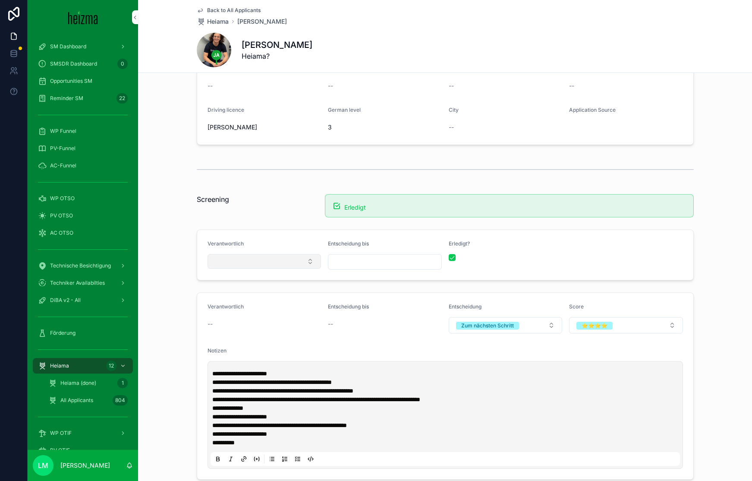
click at [284, 261] on button "Select Button" at bounding box center [264, 261] width 114 height 15
type input "***"
click at [254, 298] on form "**********" at bounding box center [445, 386] width 496 height 186
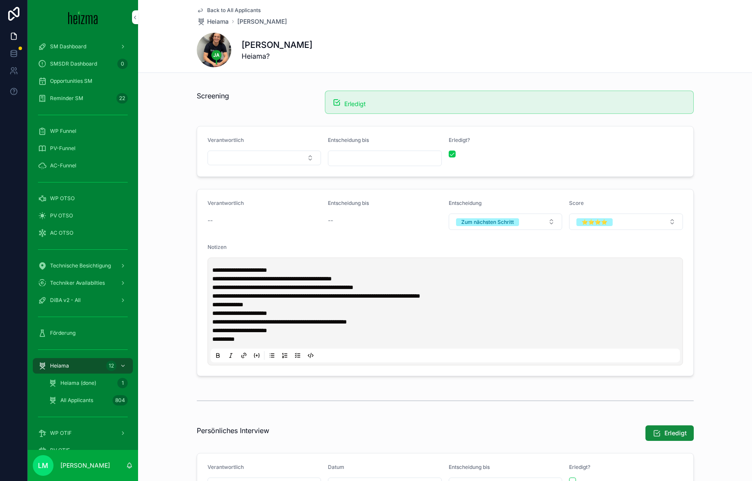
scroll to position [525, 0]
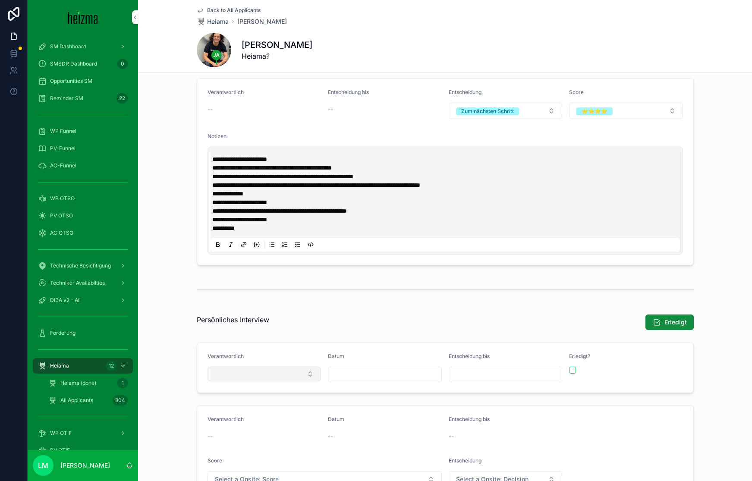
click at [265, 298] on button "Select Button" at bounding box center [264, 374] width 114 height 15
type input "*****"
click at [267, 298] on div "Bruno Manda bruno@heizma.at" at bounding box center [264, 412] width 120 height 22
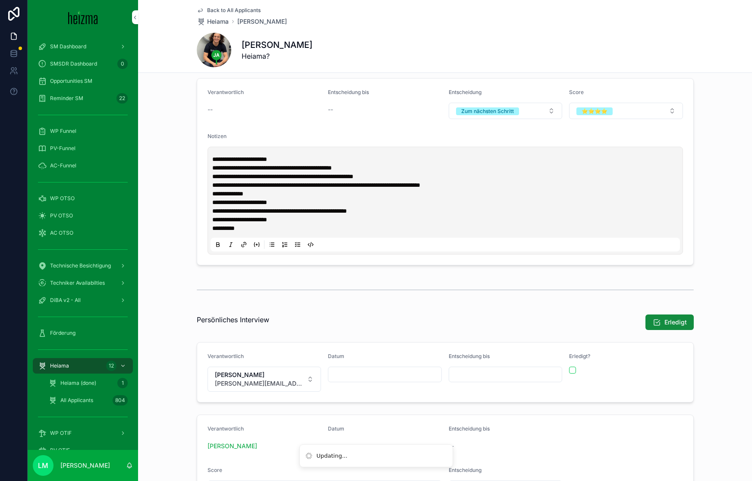
click at [465, 298] on div "Erledigt" at bounding box center [509, 322] width 369 height 16
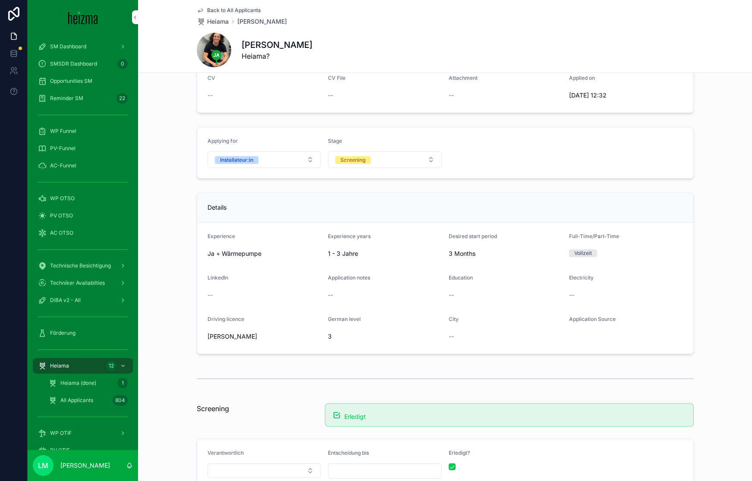
scroll to position [0, 0]
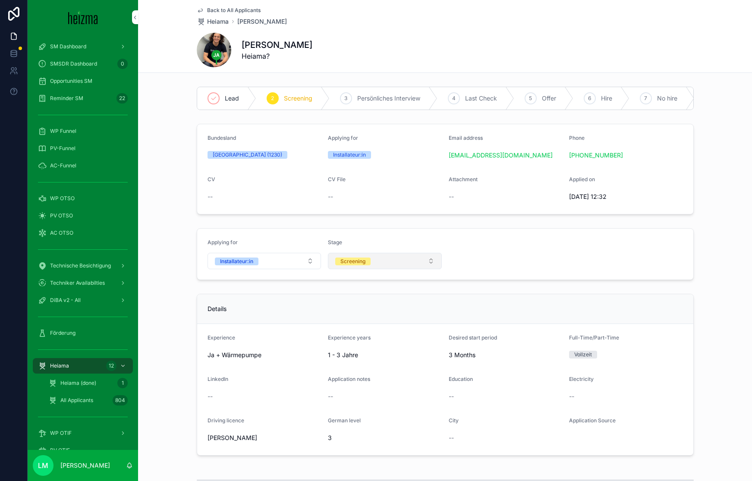
click at [358, 259] on div "Screening" at bounding box center [352, 261] width 25 height 8
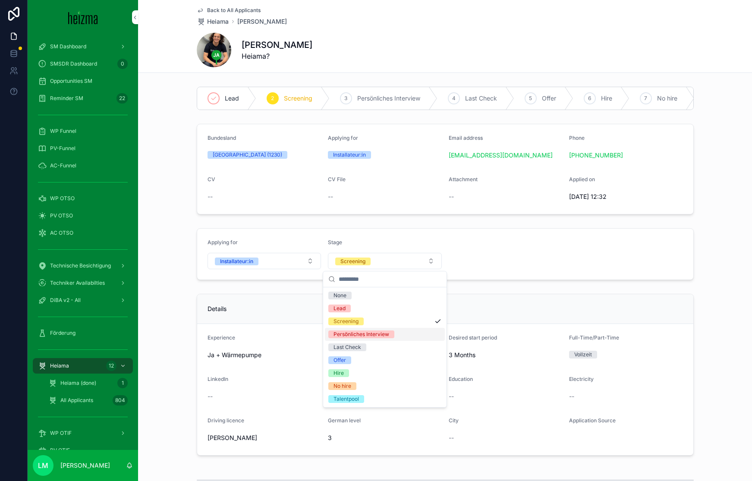
click at [357, 298] on div "Persönliches Interview" at bounding box center [385, 334] width 120 height 13
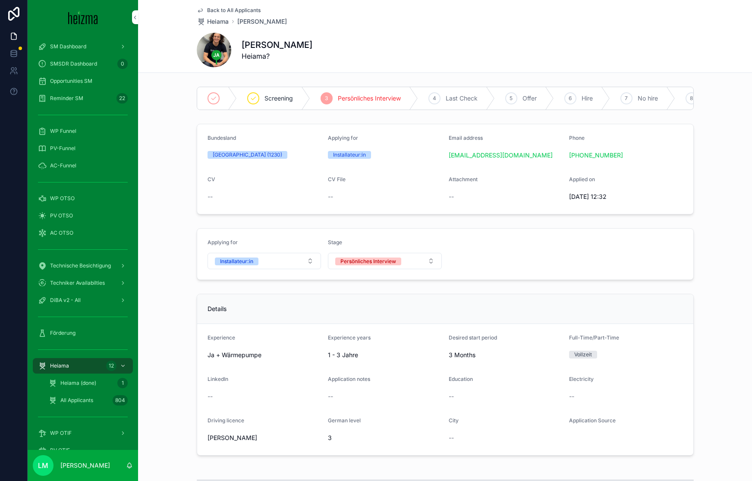
click at [226, 11] on span "Back to All Applicants" at bounding box center [233, 10] width 53 height 7
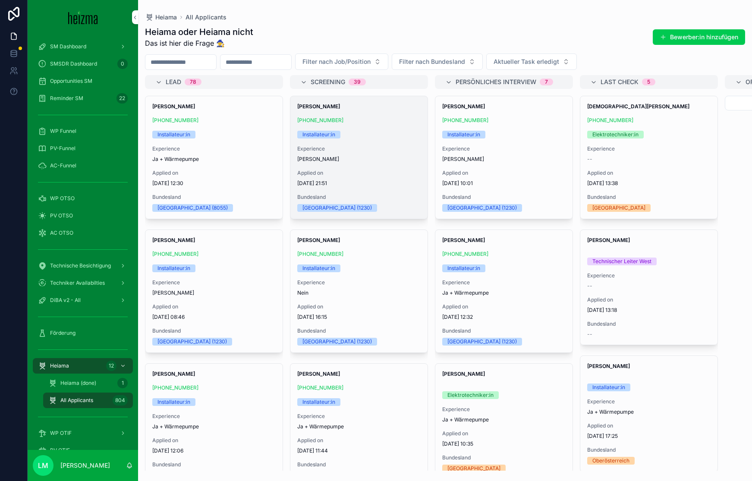
click at [371, 157] on span "[PERSON_NAME]" at bounding box center [358, 159] width 123 height 7
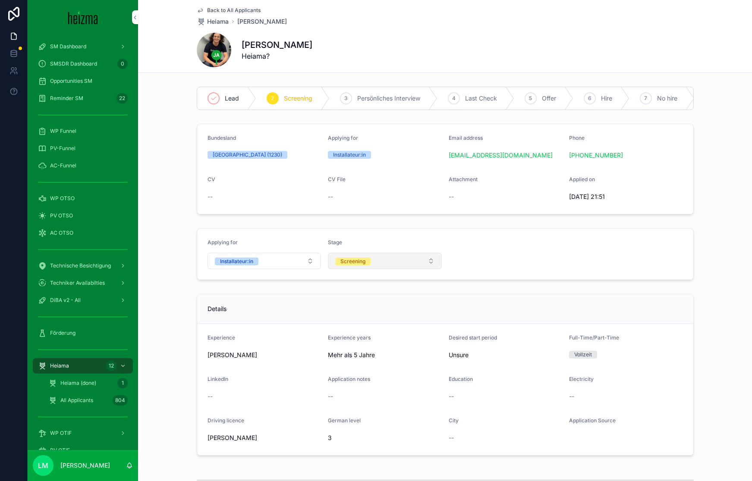
click at [341, 264] on div "Screening" at bounding box center [352, 261] width 25 height 8
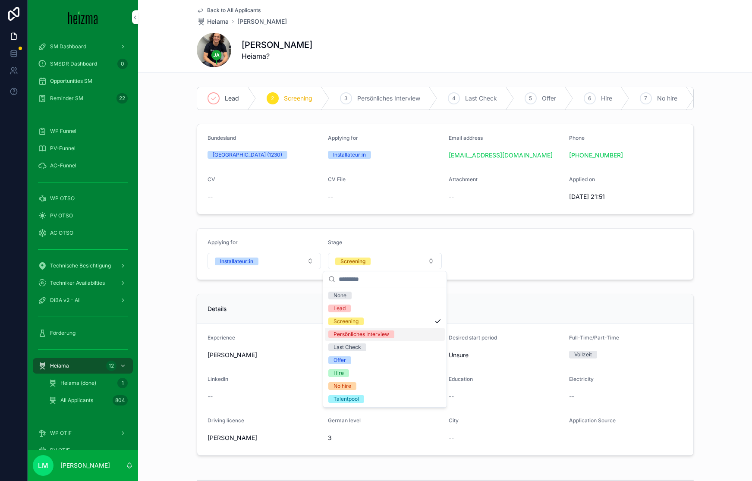
click at [340, 298] on div "Persönliches Interview" at bounding box center [361, 334] width 56 height 8
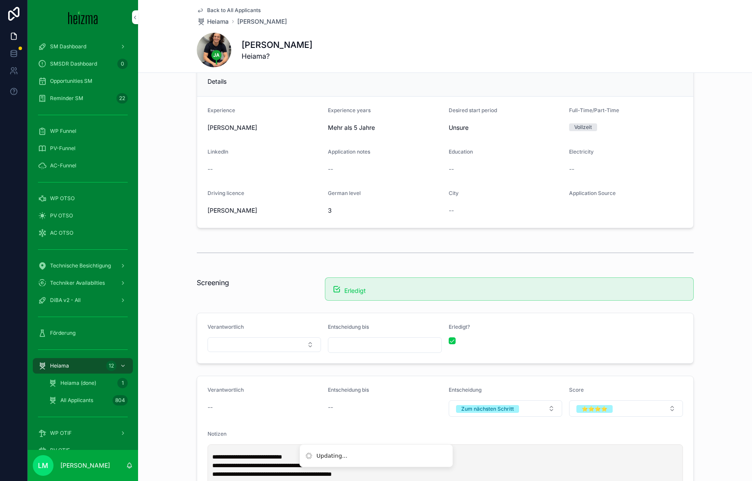
scroll to position [326, 0]
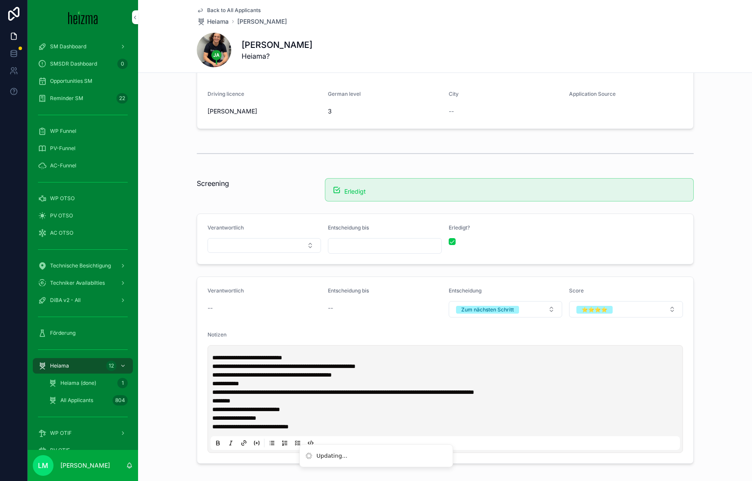
click at [271, 256] on form "Verantwortlich Entscheidung bis Erledigt?" at bounding box center [445, 239] width 496 height 50
click at [271, 253] on div "Verantwortlich" at bounding box center [264, 238] width 114 height 29
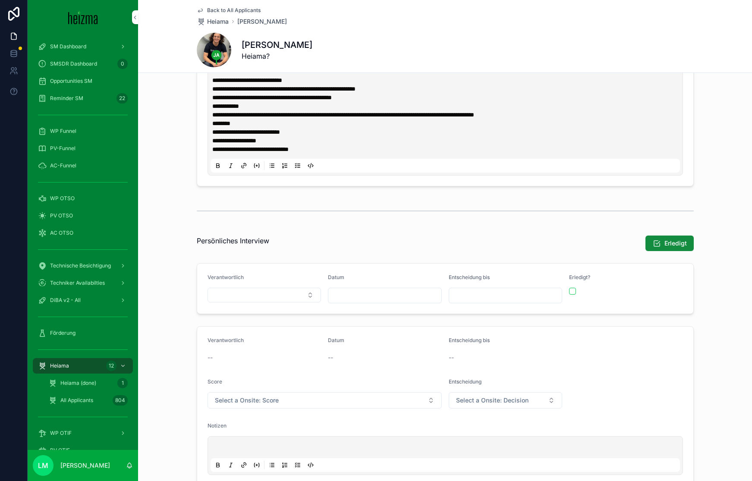
scroll to position [663, 0]
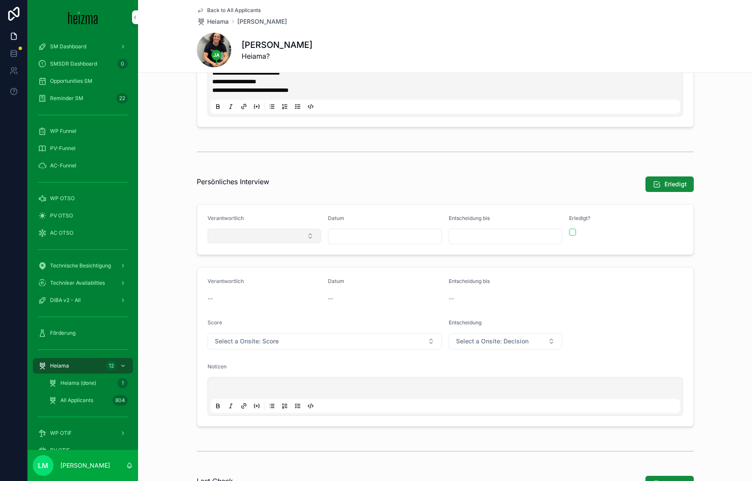
click at [266, 236] on button "Select Button" at bounding box center [264, 236] width 114 height 15
type input "***"
click at [260, 267] on div "Bruno Manda bruno@heizma.at" at bounding box center [264, 274] width 120 height 22
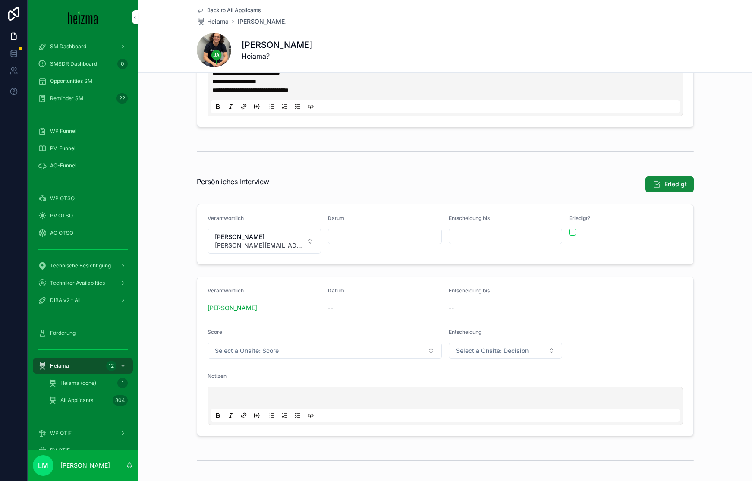
click at [233, 7] on span "Back to All Applicants" at bounding box center [233, 10] width 53 height 7
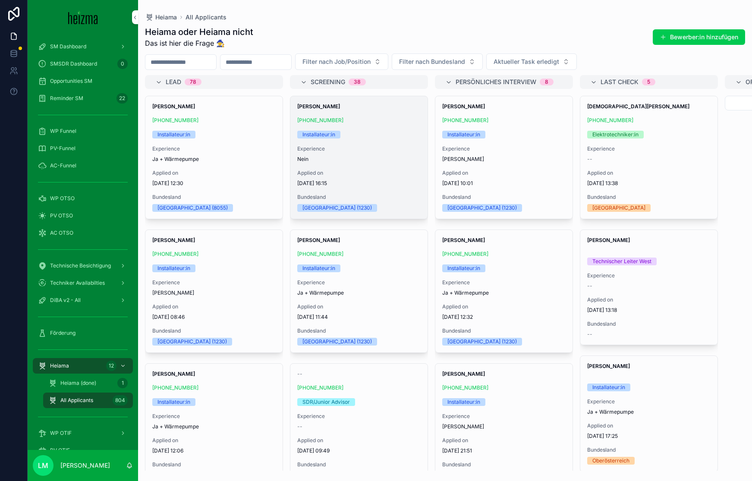
click at [364, 153] on div "Experience Nein" at bounding box center [358, 153] width 123 height 17
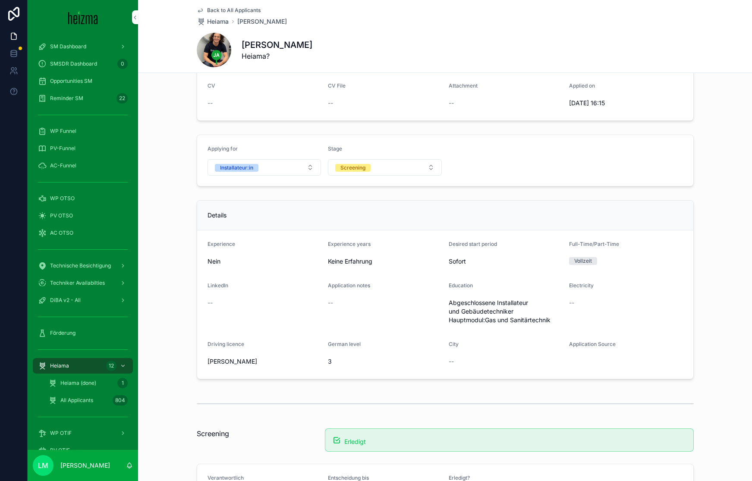
scroll to position [87, 0]
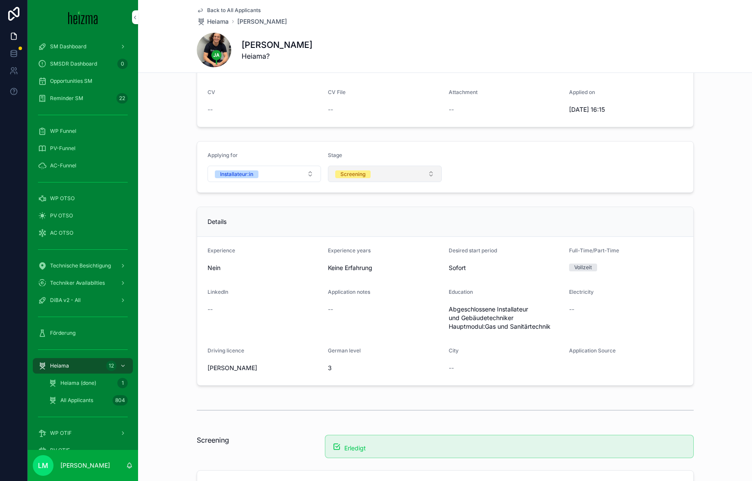
click at [356, 168] on button "Screening" at bounding box center [385, 174] width 114 height 16
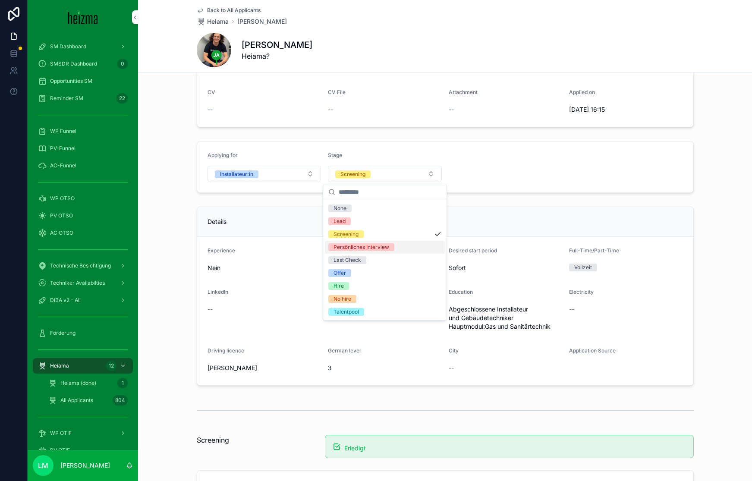
click at [350, 245] on div "Persönliches Interview" at bounding box center [361, 247] width 56 height 8
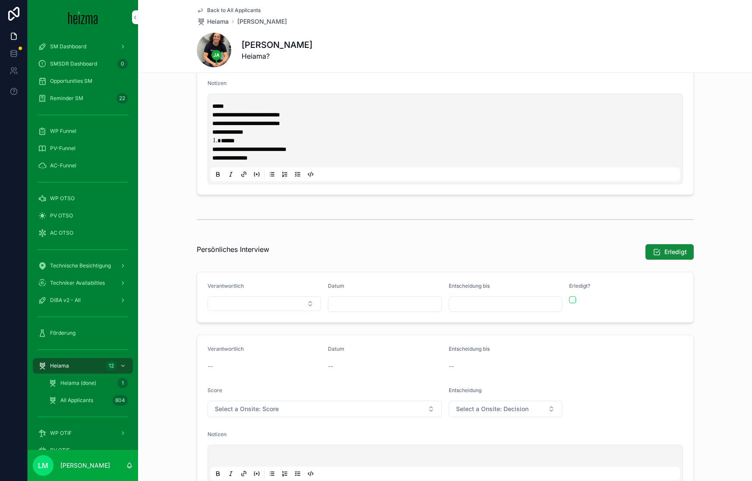
scroll to position [633, 0]
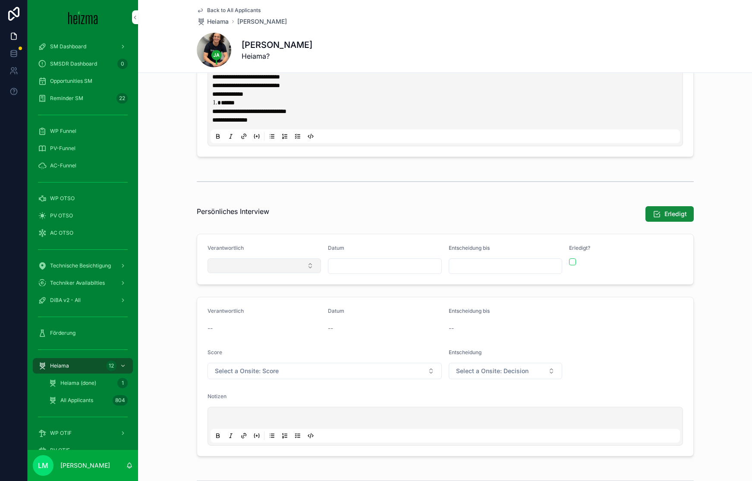
click at [244, 263] on button "Select Button" at bounding box center [264, 265] width 114 height 15
type input "*****"
click at [241, 298] on span "bruno@heizma.at" at bounding box center [258, 308] width 103 height 9
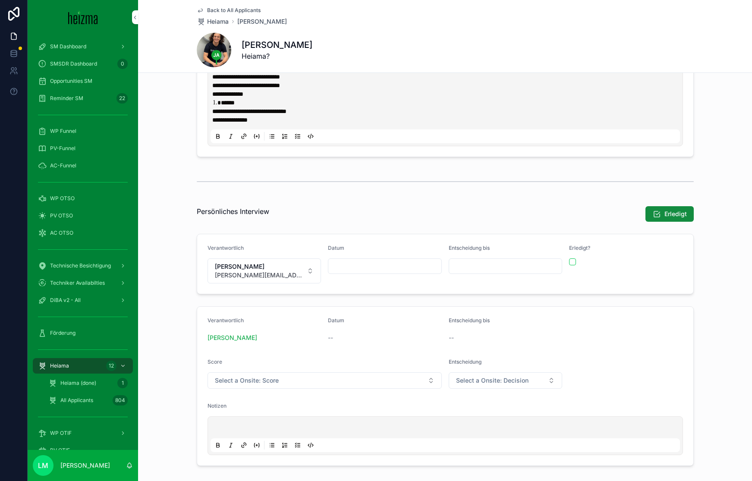
click at [230, 7] on span "Back to All Applicants" at bounding box center [233, 10] width 53 height 7
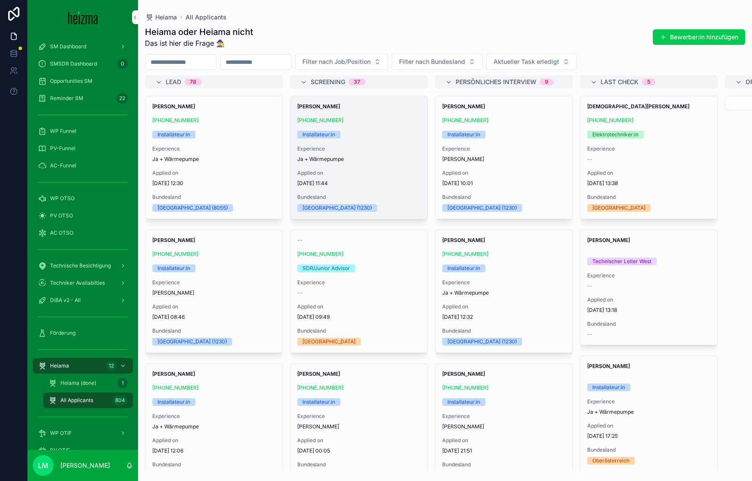
click at [377, 143] on div "Mario Kohnert +43 690 20030558 Installateur:in Experience Ja + Wärmepumpe Appli…" at bounding box center [358, 157] width 137 height 122
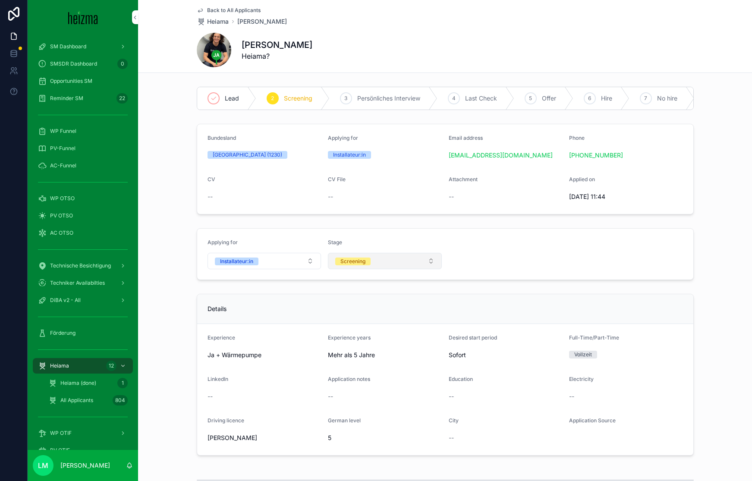
click at [352, 266] on button "Screening" at bounding box center [385, 261] width 114 height 16
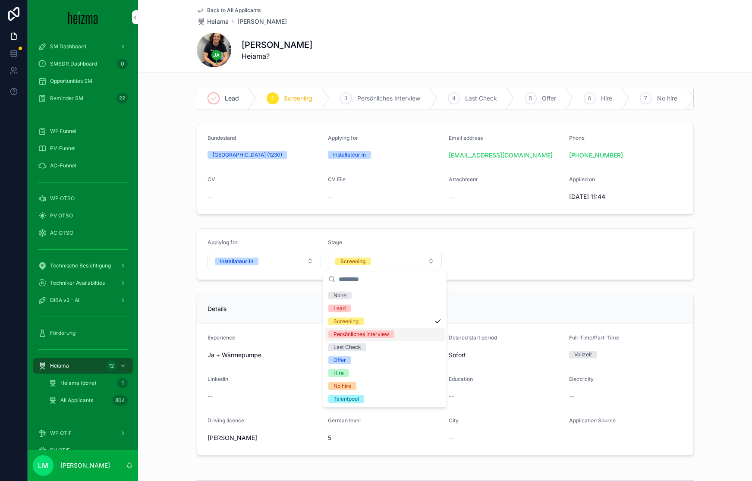
click at [345, 298] on div "Persönliches Interview" at bounding box center [361, 334] width 56 height 8
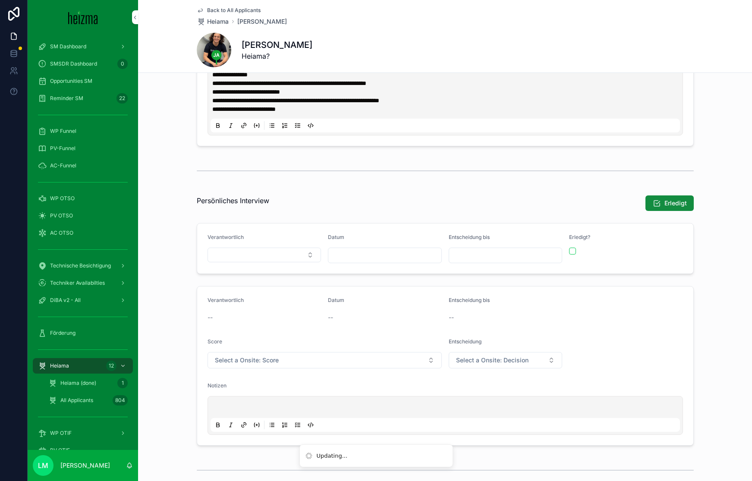
scroll to position [711, 0]
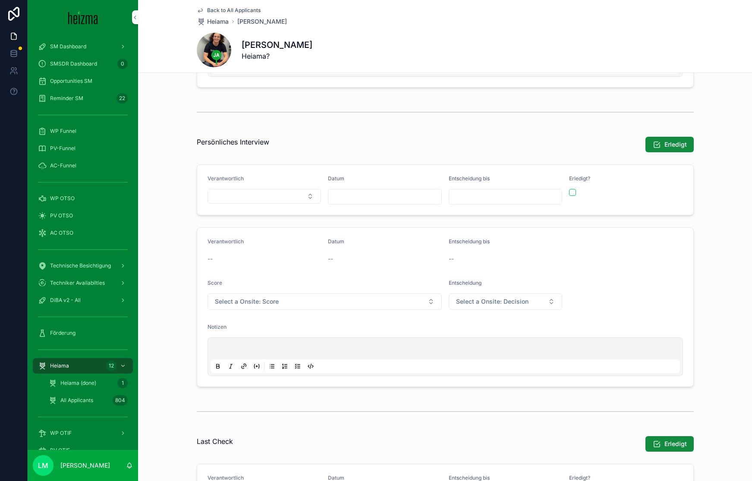
click at [244, 186] on div "Verantwortlich" at bounding box center [264, 189] width 114 height 29
click at [244, 194] on button "Select Button" at bounding box center [264, 196] width 114 height 15
type input "*****"
click at [226, 237] on span "bruno@heizma.at" at bounding box center [258, 239] width 103 height 9
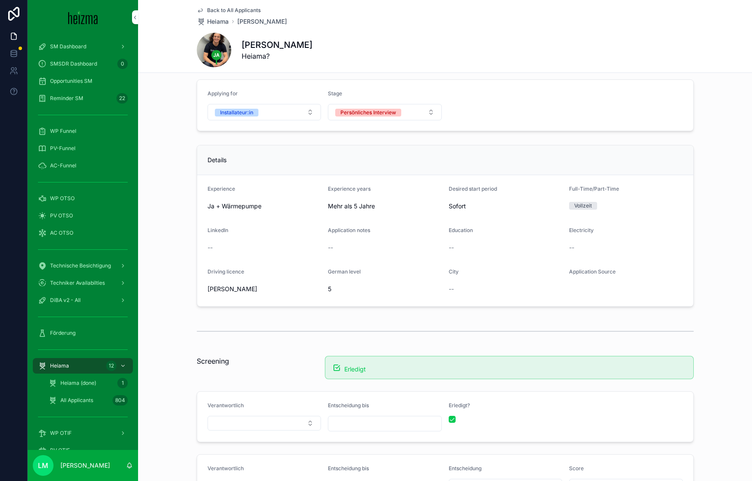
scroll to position [0, 0]
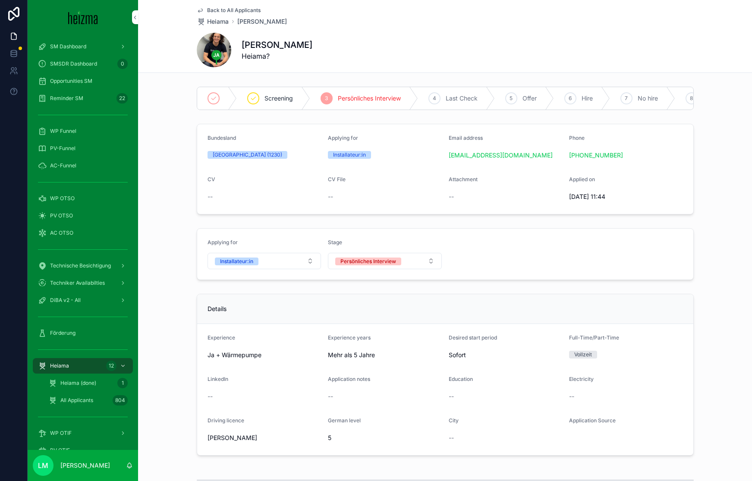
click at [233, 11] on span "Back to All Applicants" at bounding box center [233, 10] width 53 height 7
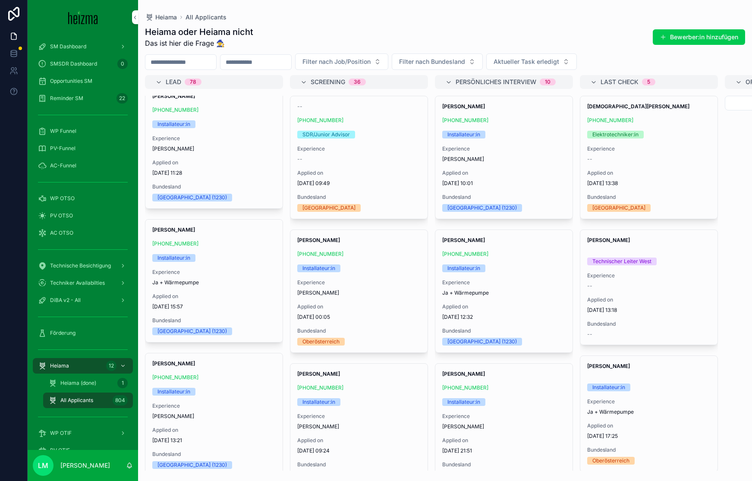
scroll to position [1216, 0]
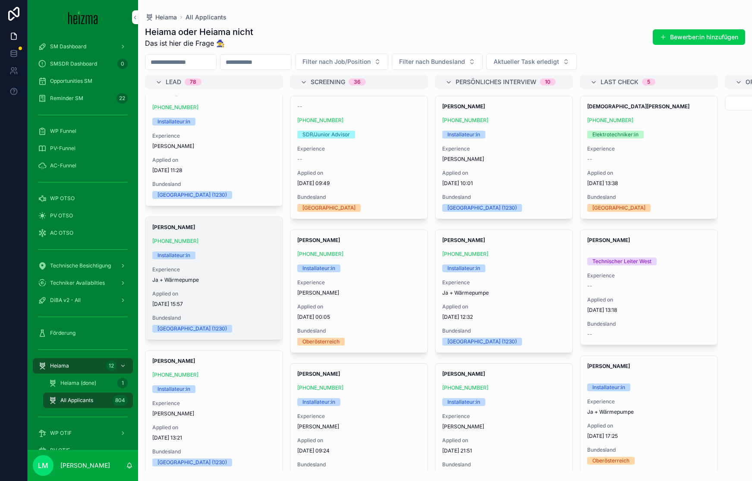
click at [225, 276] on div "Experience Ja + Wärmepumpe" at bounding box center [213, 274] width 123 height 17
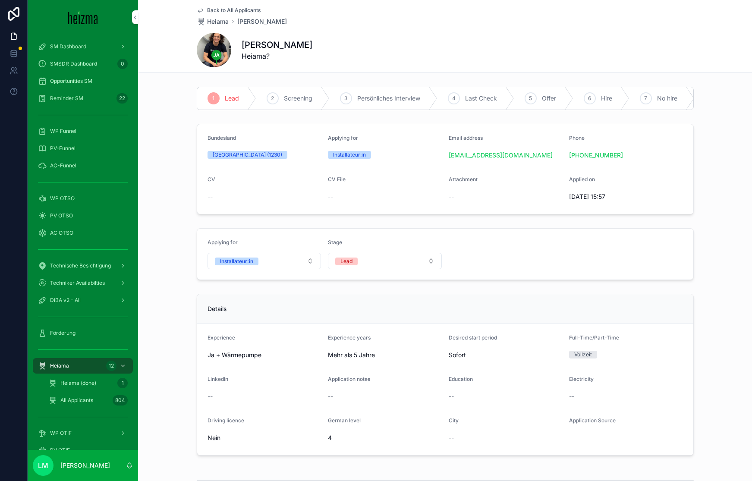
click at [226, 8] on span "Back to All Applicants" at bounding box center [233, 10] width 53 height 7
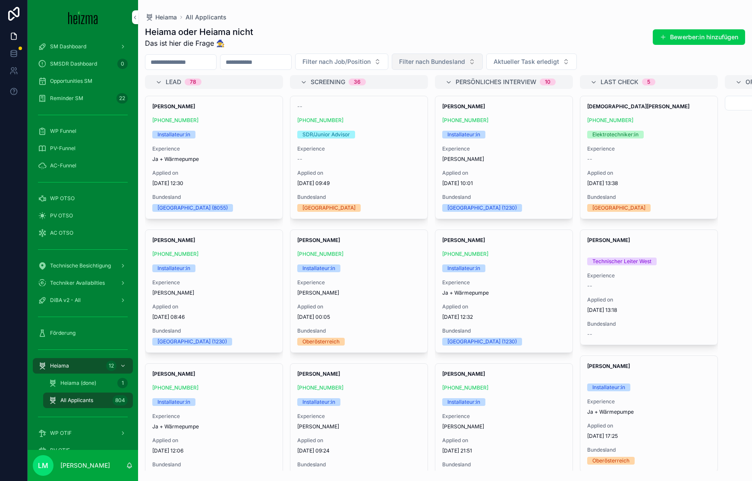
click at [433, 60] on span "Filter nach Bundesland" at bounding box center [432, 61] width 66 height 9
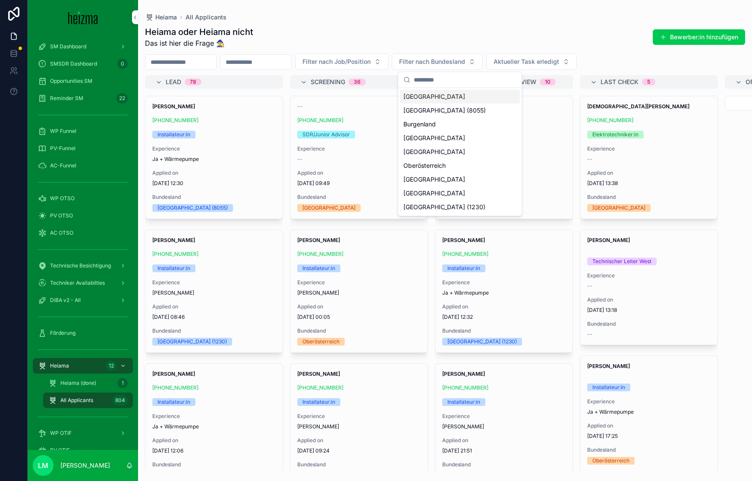
click at [421, 95] on div "[GEOGRAPHIC_DATA]" at bounding box center [460, 97] width 120 height 14
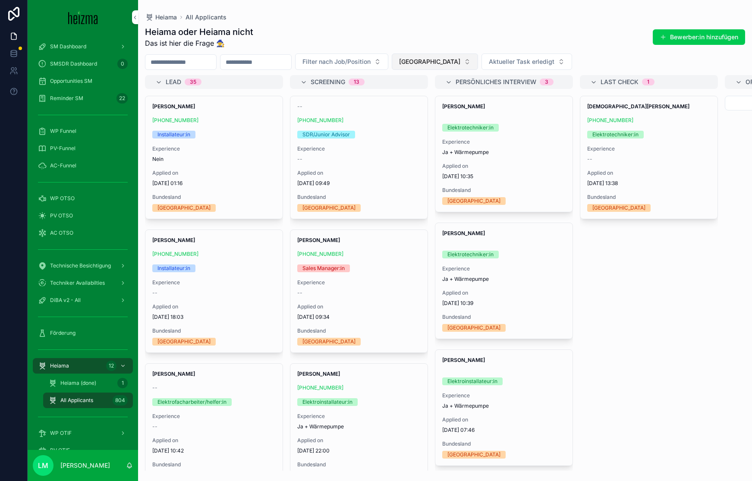
click at [427, 68] on button "[GEOGRAPHIC_DATA]" at bounding box center [435, 61] width 86 height 16
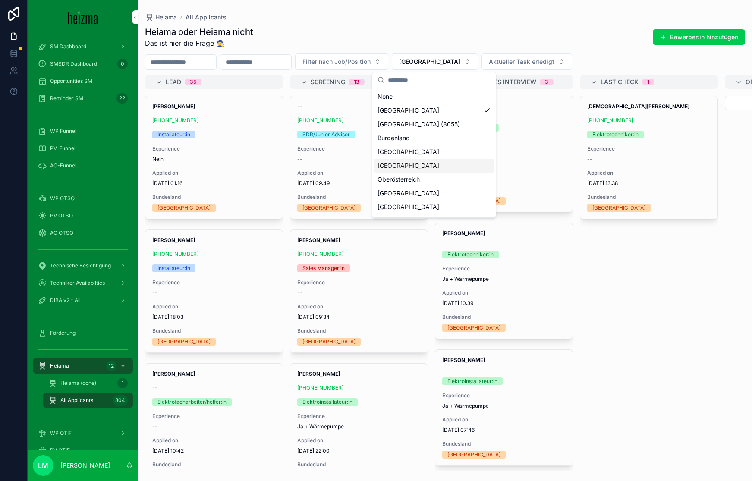
click at [402, 169] on div "[GEOGRAPHIC_DATA]" at bounding box center [434, 166] width 120 height 14
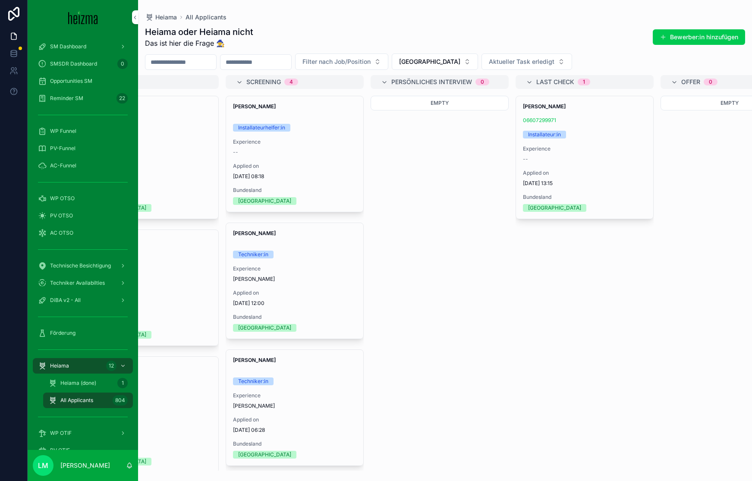
scroll to position [0, 63]
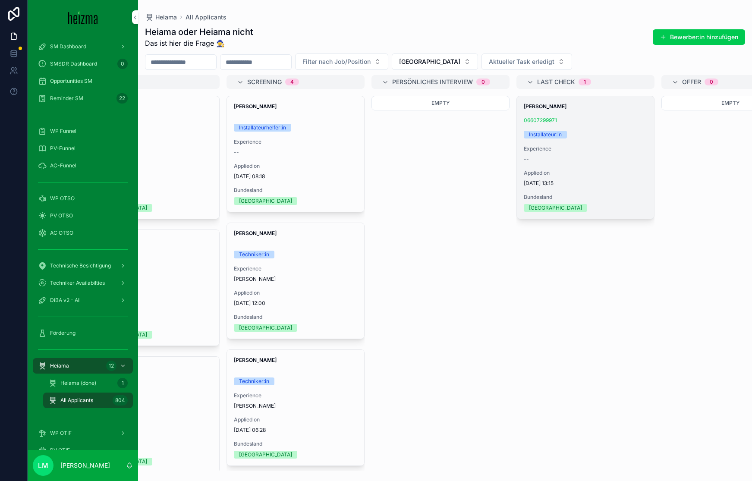
click at [542, 157] on div "--" at bounding box center [585, 159] width 123 height 7
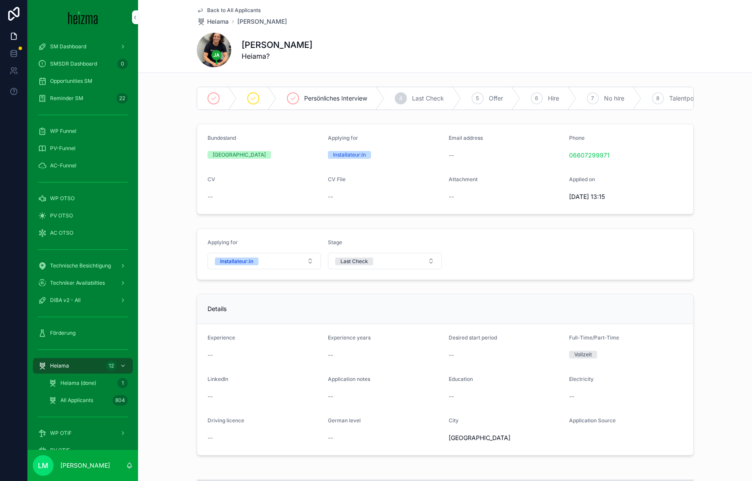
click at [221, 11] on span "Back to All Applicants" at bounding box center [233, 10] width 53 height 7
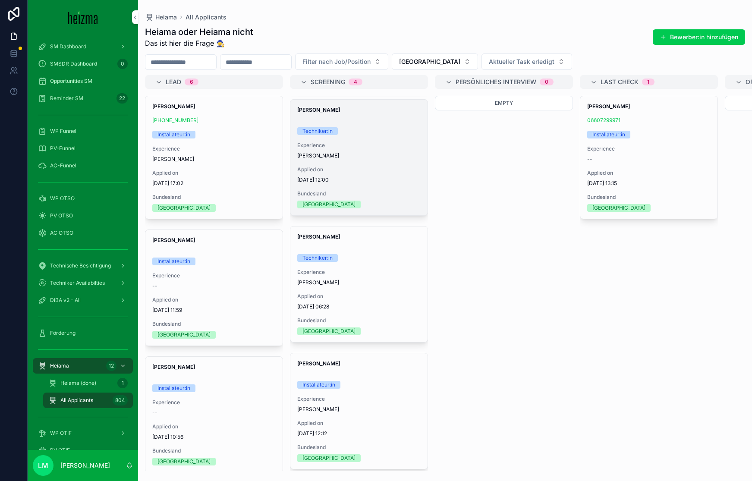
scroll to position [129, 0]
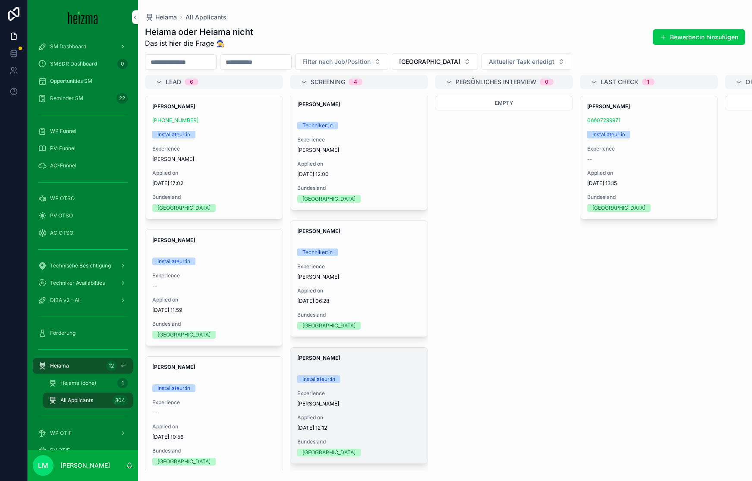
click at [341, 400] on span "[PERSON_NAME]" at bounding box center [358, 403] width 123 height 7
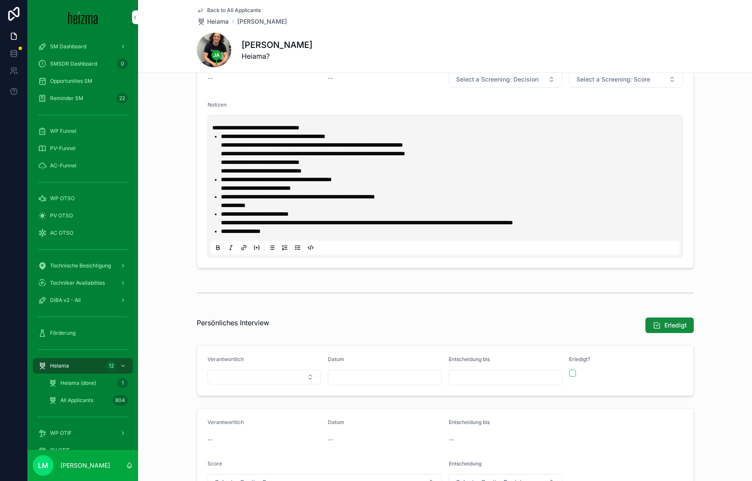
scroll to position [576, 0]
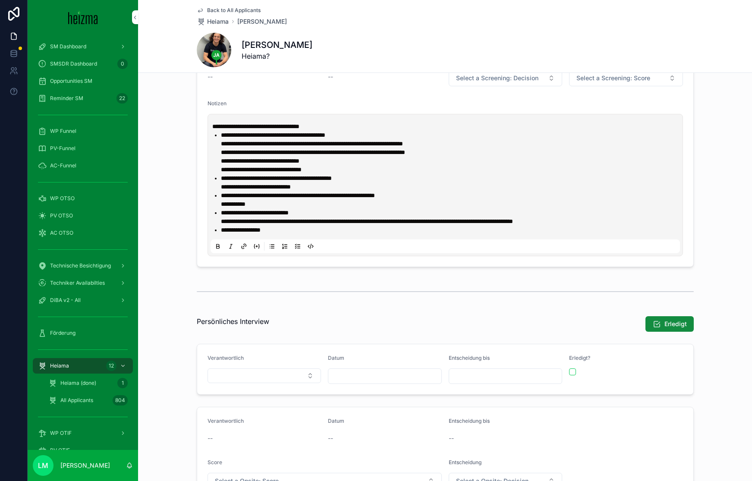
click at [245, 12] on span "Back to All Applicants" at bounding box center [233, 10] width 53 height 7
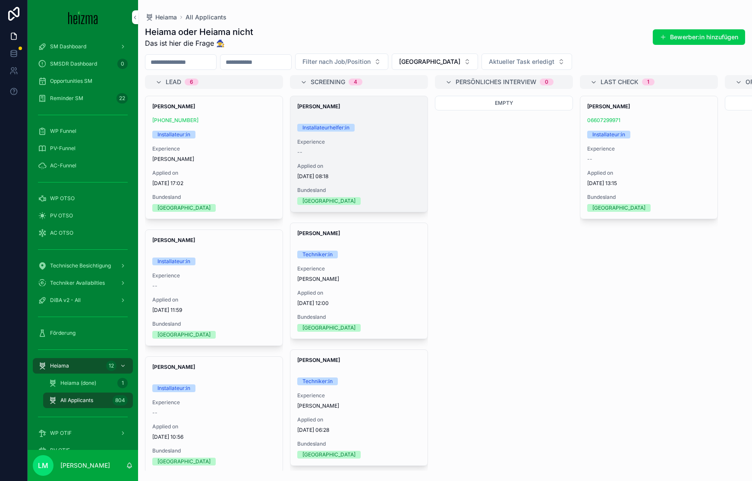
click at [366, 140] on span "Experience" at bounding box center [358, 141] width 123 height 7
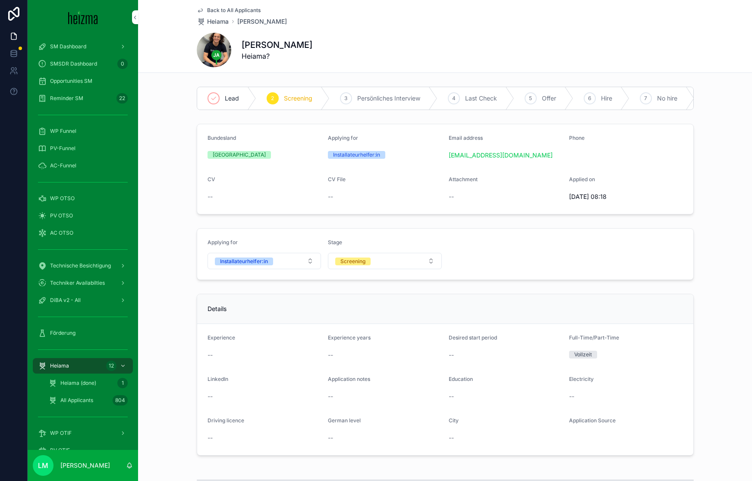
click at [238, 8] on span "Back to All Applicants" at bounding box center [233, 10] width 53 height 7
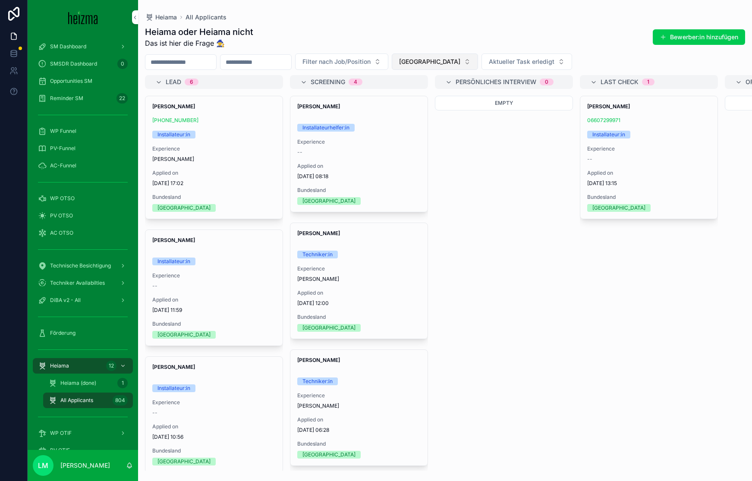
click at [452, 57] on span "[GEOGRAPHIC_DATA]" at bounding box center [429, 61] width 61 height 9
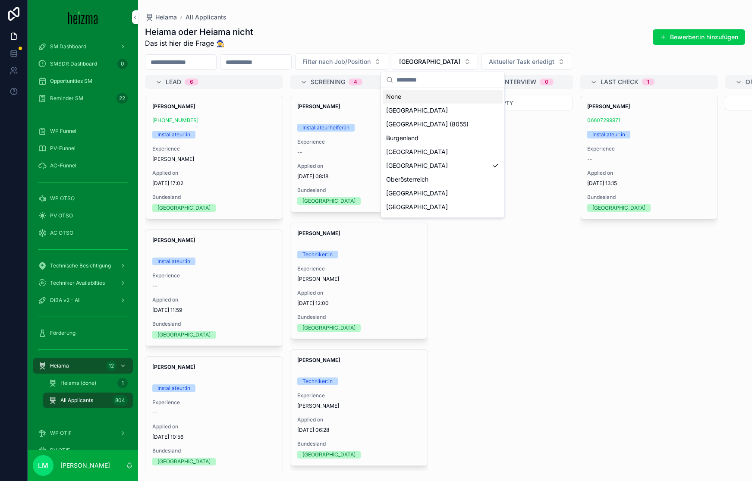
click at [399, 98] on div "None" at bounding box center [443, 97] width 120 height 14
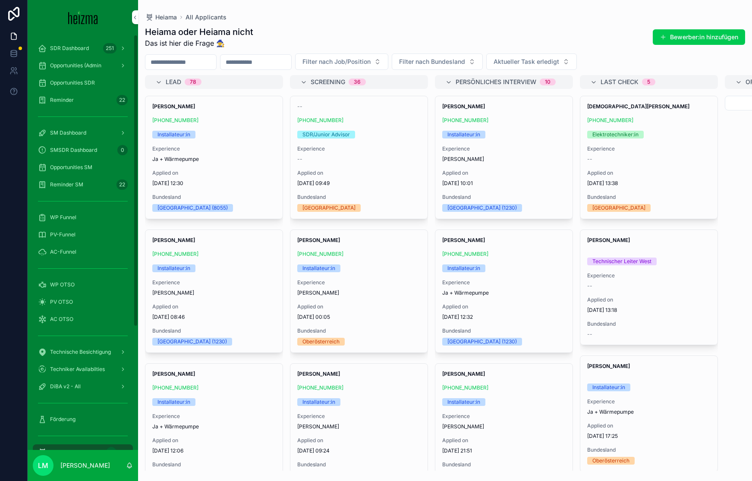
click at [59, 37] on div "SDR Dashboard 251 Opportunities (Admin Opportunities SDR Reminder 22 SM Dashboa…" at bounding box center [83, 330] width 110 height 590
click at [59, 38] on div "SDR Dashboard 251 Opportunities (Admin Opportunities SDR Reminder 22 SM Dashboa…" at bounding box center [83, 330] width 110 height 590
click at [59, 42] on div "SDR Dashboard 251" at bounding box center [83, 48] width 90 height 14
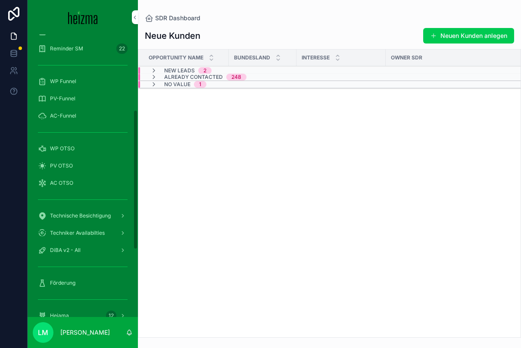
click at [59, 276] on link "Förderung" at bounding box center [83, 284] width 100 height 16
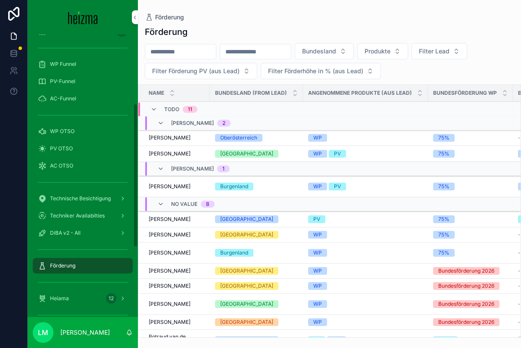
scroll to position [136, 0]
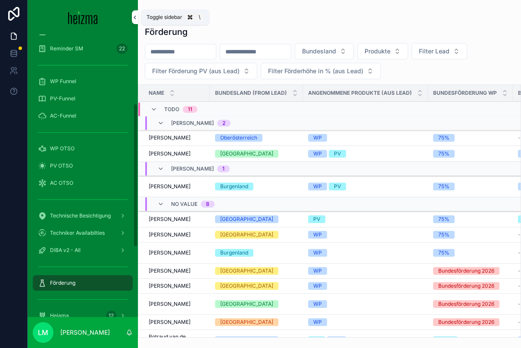
click at [136, 15] on icon "scrollable content" at bounding box center [135, 17] width 6 height 6
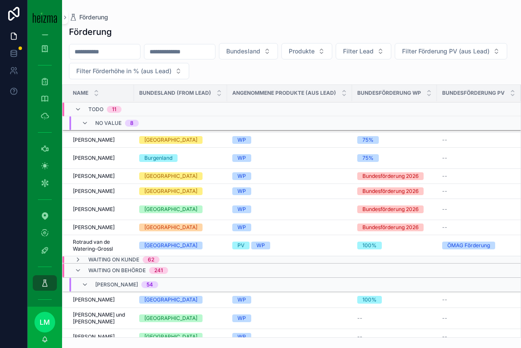
scroll to position [124, 0]
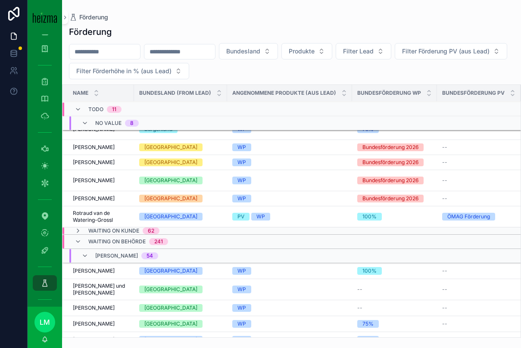
click at [85, 237] on div "Waiting on Behörde 241" at bounding box center [122, 242] width 94 height 14
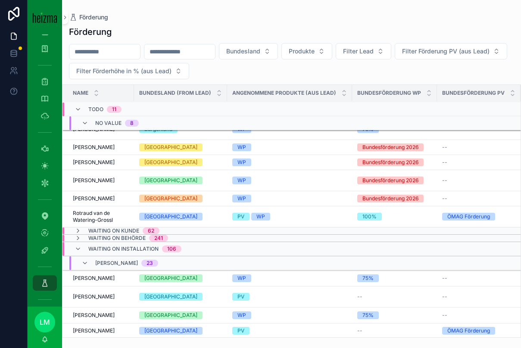
click at [86, 243] on div "Waiting on Installation 106" at bounding box center [128, 249] width 107 height 14
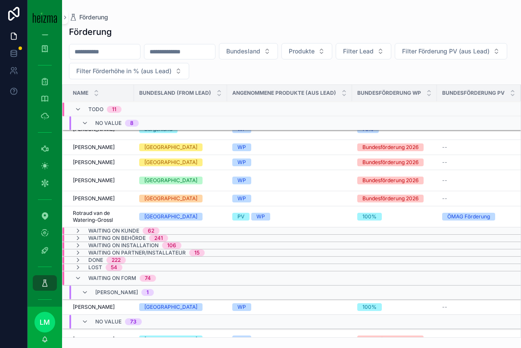
click at [88, 277] on div "Waiting on Form 74" at bounding box center [116, 279] width 82 height 14
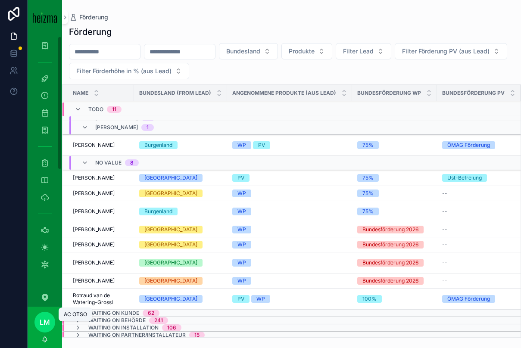
scroll to position [0, 0]
click at [88, 296] on span "Rotraud van de Watering-Grossl" at bounding box center [101, 299] width 56 height 14
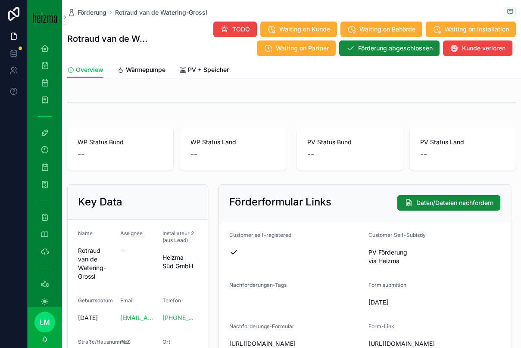
click at [139, 64] on link "Wärmepumpe" at bounding box center [141, 70] width 48 height 17
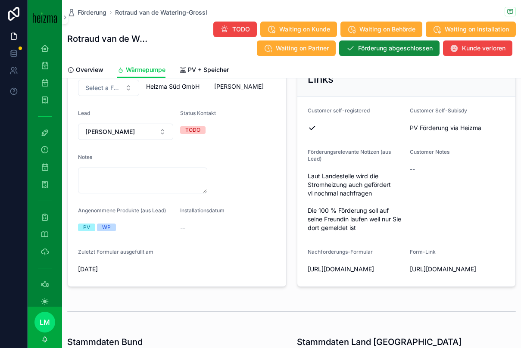
scroll to position [124, 0]
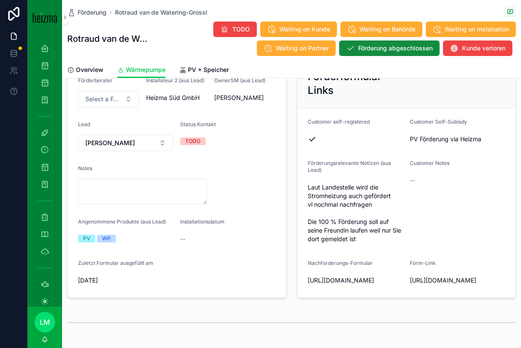
click at [96, 64] on link "Overview" at bounding box center [85, 70] width 36 height 17
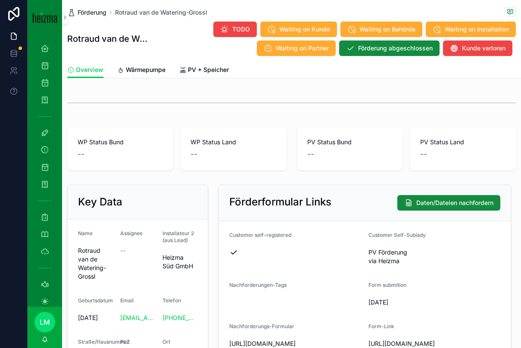
click at [94, 13] on span "Förderung" at bounding box center [92, 12] width 29 height 9
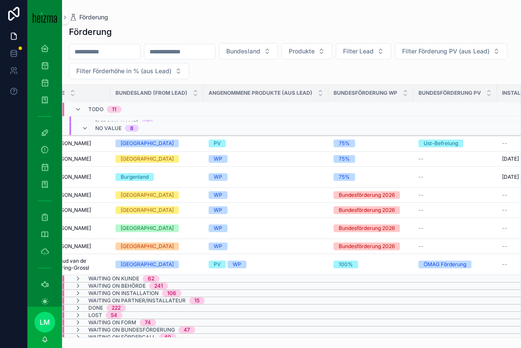
scroll to position [76, 0]
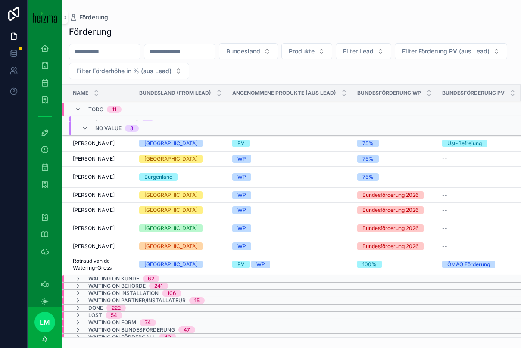
click at [102, 269] on span "Rotraud van de Watering-Grossl" at bounding box center [101, 265] width 56 height 14
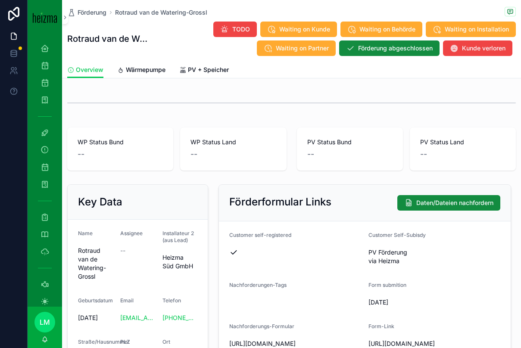
click at [145, 75] on link "Wärmepumpe" at bounding box center [141, 70] width 48 height 17
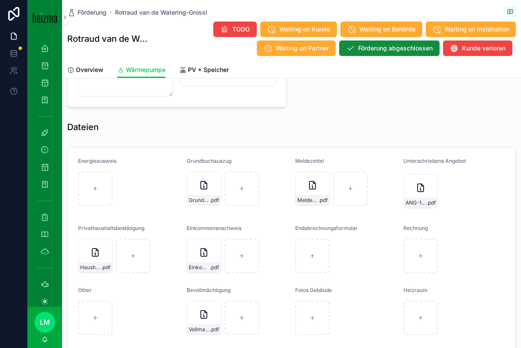
scroll to position [817, 0]
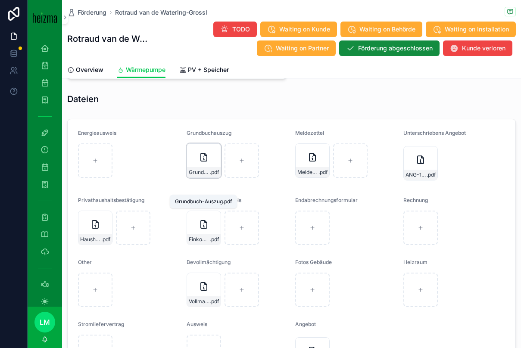
click at [197, 178] on div "Grundbuch-Auszug .pdf" at bounding box center [204, 172] width 34 height 10
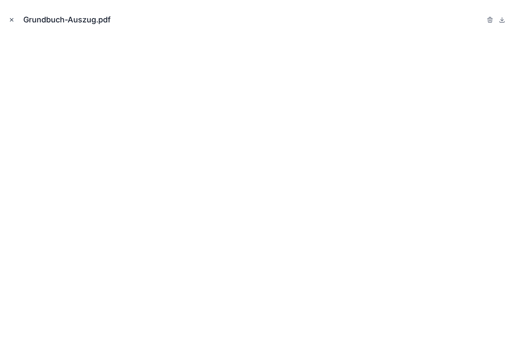
click at [9, 24] on button "Close modal" at bounding box center [11, 19] width 9 height 9
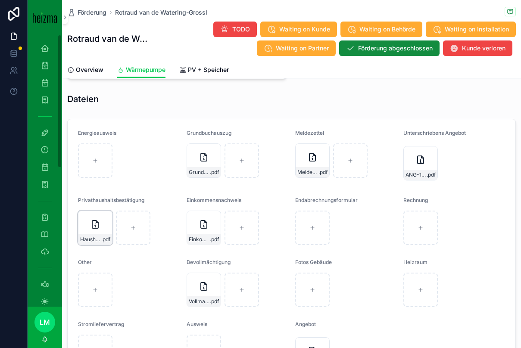
click at [91, 243] on span "Haushaltsgemeinschaft-dokument" at bounding box center [90, 239] width 21 height 7
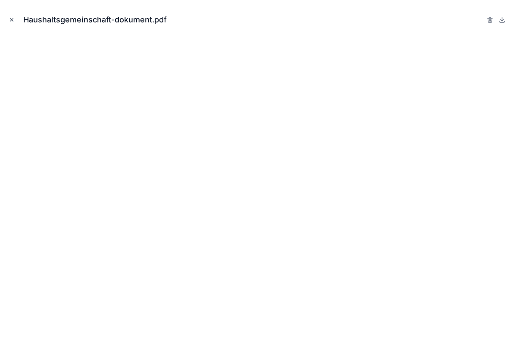
click at [11, 19] on icon "Close modal" at bounding box center [11, 20] width 3 height 3
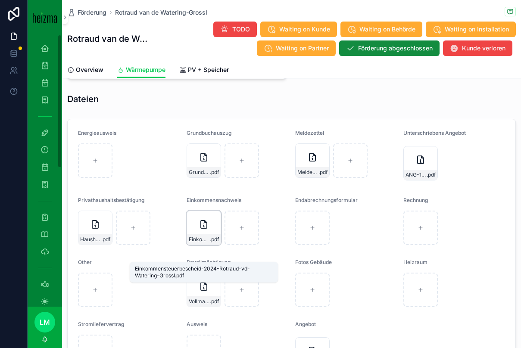
click at [191, 243] on span "Einkommensteuerbescheid-2024-Rotraud-vd-Watering-Grossl" at bounding box center [199, 239] width 21 height 7
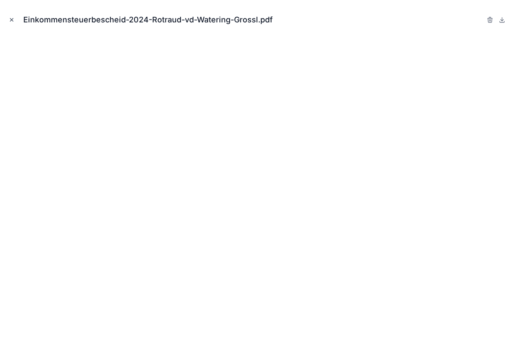
click at [10, 21] on icon "Close modal" at bounding box center [12, 20] width 6 height 6
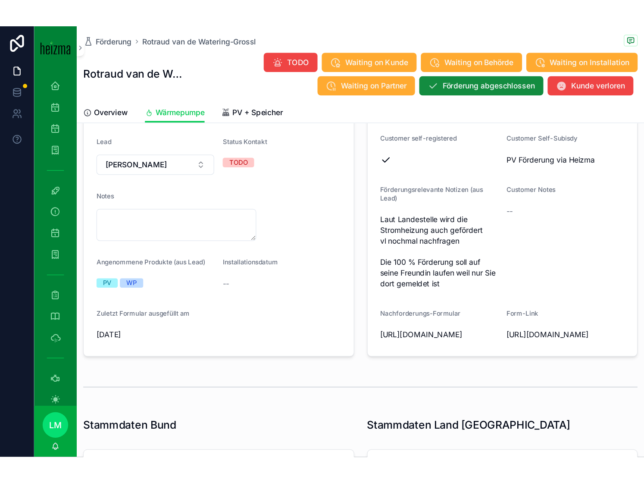
scroll to position [156, 0]
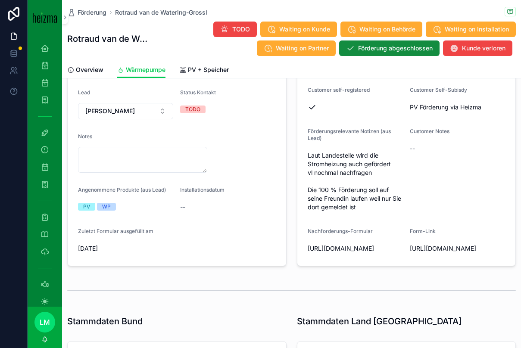
click at [342, 189] on span "Laut Landestelle wird die Stromheizung auch gefördert vl nochmal nachfragen Die…" at bounding box center [355, 181] width 95 height 60
click at [356, 156] on span "Laut Landestelle wird die Stromheizung auch gefördert vl nochmal nachfragen Die…" at bounding box center [355, 181] width 95 height 60
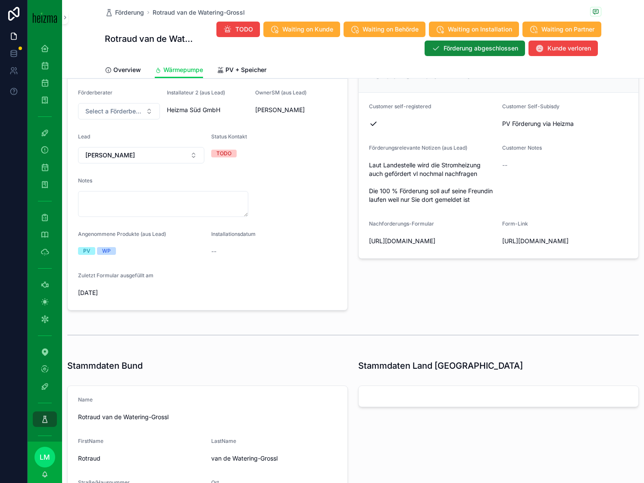
scroll to position [43, 0]
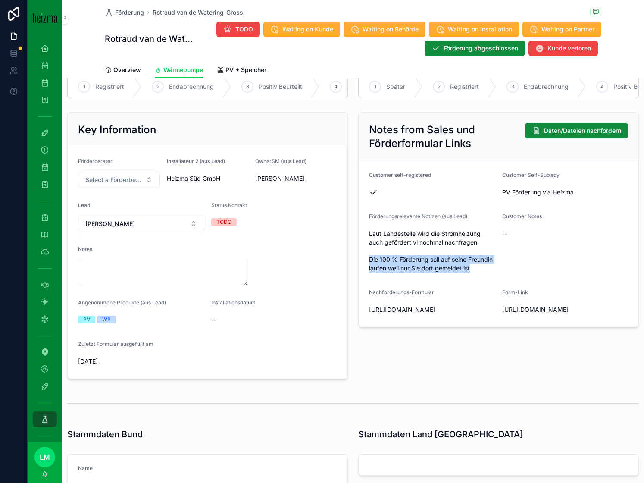
drag, startPoint x: 370, startPoint y: 260, endPoint x: 490, endPoint y: 268, distance: 120.2
click at [490, 268] on span "Laut Landestelle wird die Stromheizung auch gefördert vl nochmal nachfragen Die…" at bounding box center [432, 250] width 126 height 43
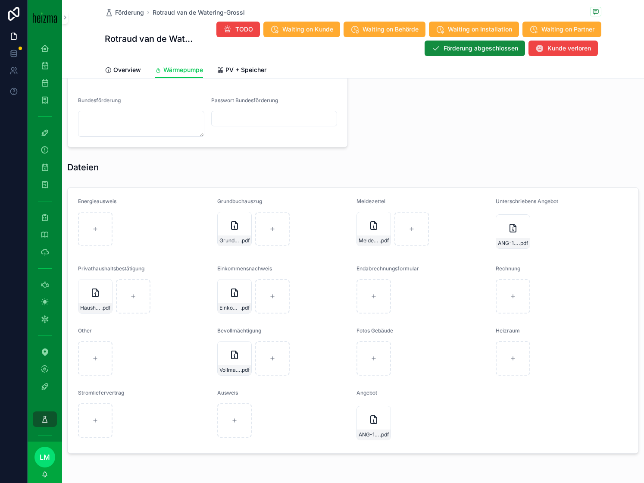
scroll to position [772, 0]
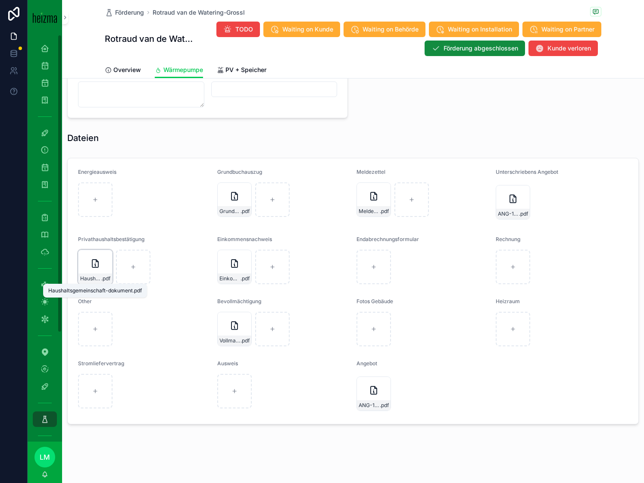
click at [82, 279] on span "Haushaltsgemeinschaft-dokument" at bounding box center [90, 278] width 21 height 7
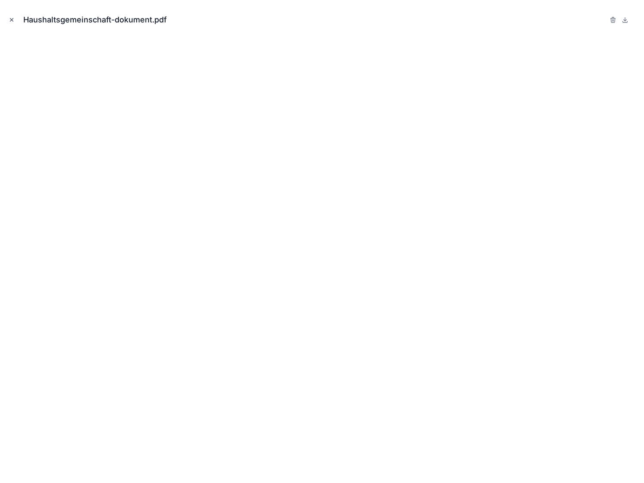
click at [9, 17] on icon "Close modal" at bounding box center [12, 20] width 6 height 6
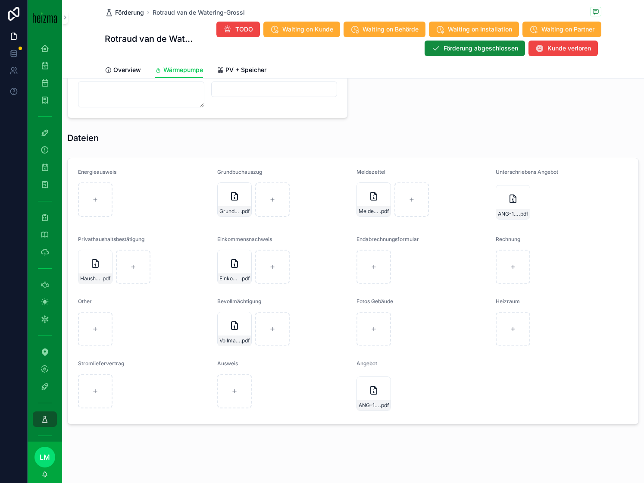
click at [122, 16] on span "Förderung" at bounding box center [129, 12] width 29 height 9
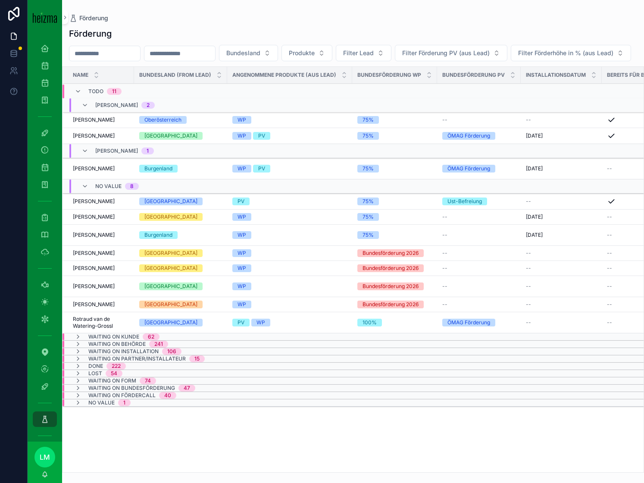
click at [105, 51] on input "scrollable content" at bounding box center [104, 53] width 71 height 12
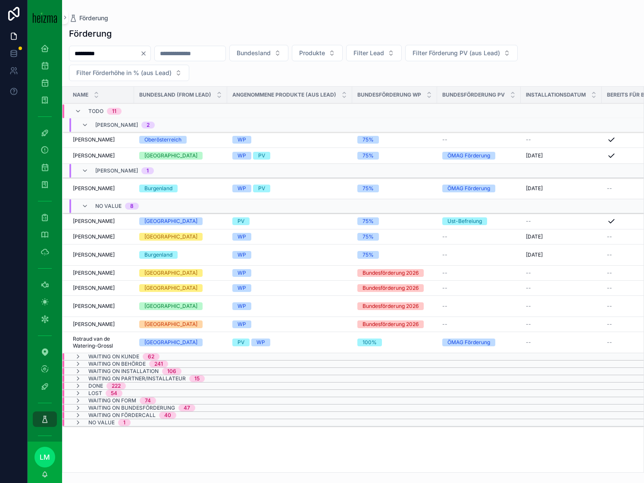
type input "*********"
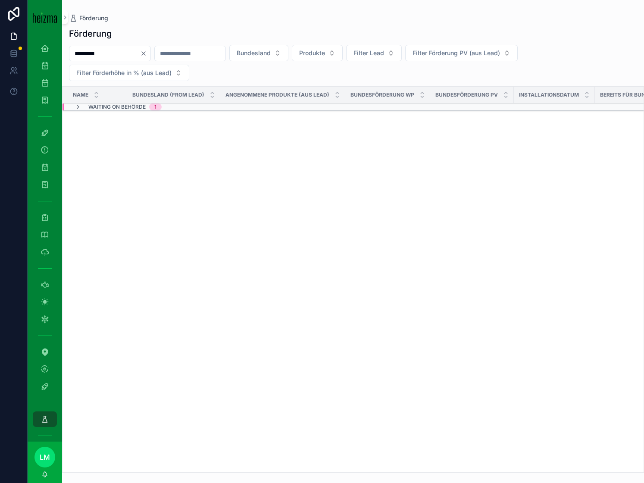
click at [96, 110] on td "Waiting on Behörde 1" at bounding box center [204, 107] width 283 height 7
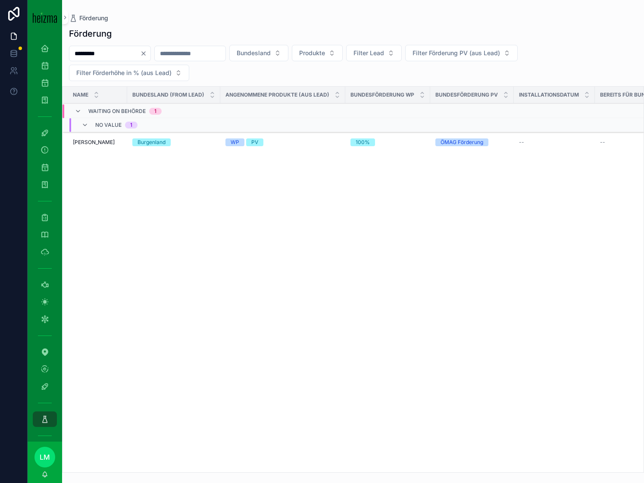
click at [94, 147] on td "Aleksandar Davidovic Aleksandar Davidovic" at bounding box center [95, 142] width 65 height 21
click at [91, 144] on span "Aleksandar Davidovic" at bounding box center [94, 142] width 42 height 7
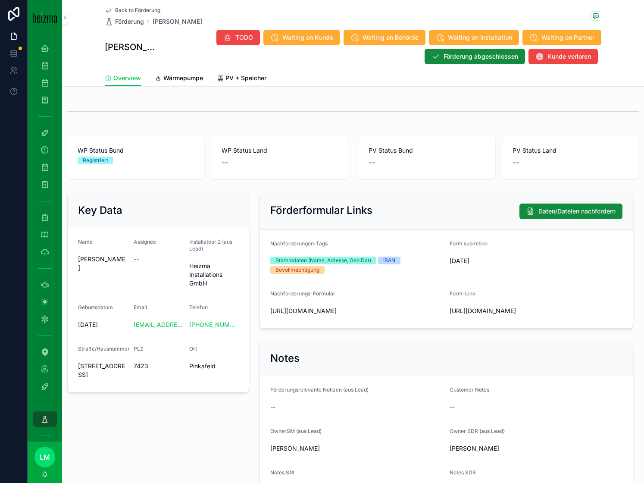
click at [188, 71] on link "Wärmepumpe" at bounding box center [179, 78] width 48 height 17
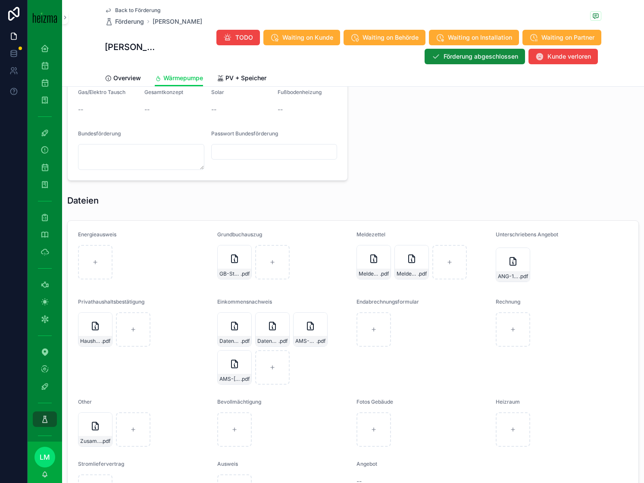
scroll to position [813, 0]
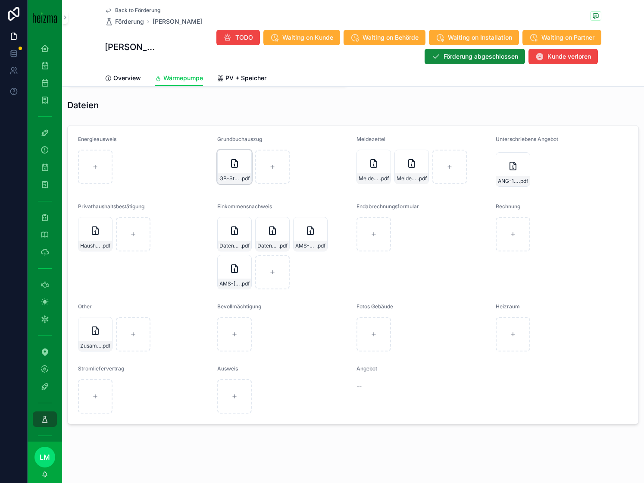
click at [233, 173] on div "GB-Steinamanger-11,-7423-Pinkafeld .pdf" at bounding box center [235, 178] width 34 height 10
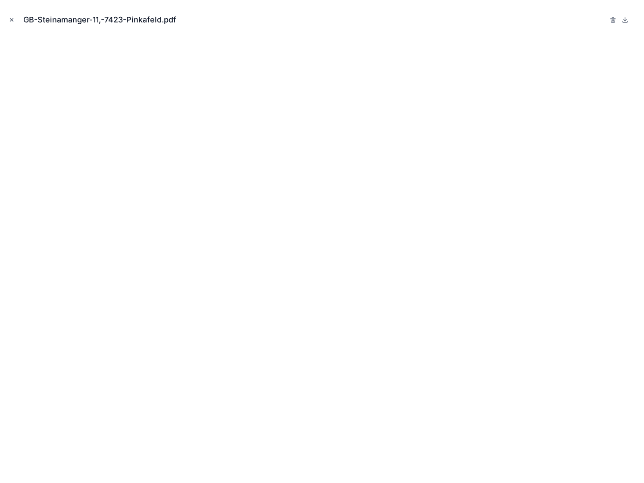
click at [13, 21] on icon "Close modal" at bounding box center [11, 20] width 3 height 3
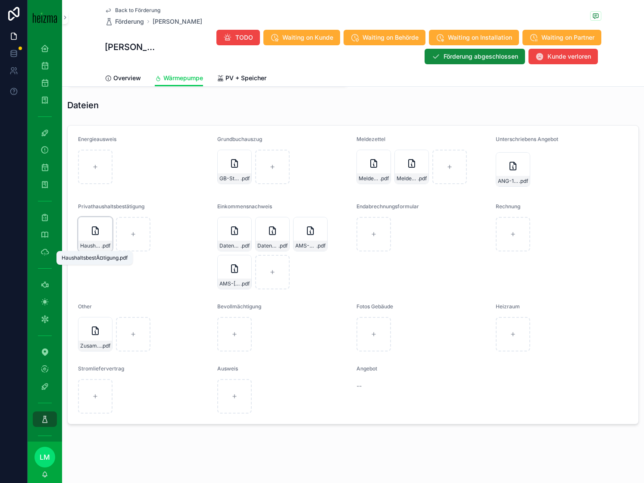
click at [101, 249] on span ".pdf" at bounding box center [105, 245] width 9 height 7
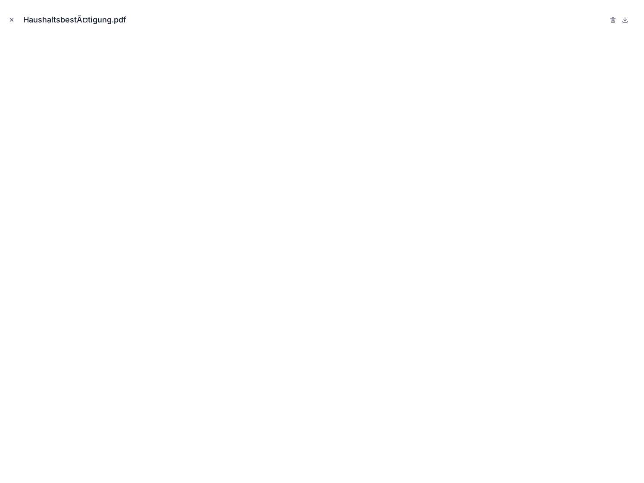
click at [13, 22] on icon "Close modal" at bounding box center [12, 20] width 6 height 6
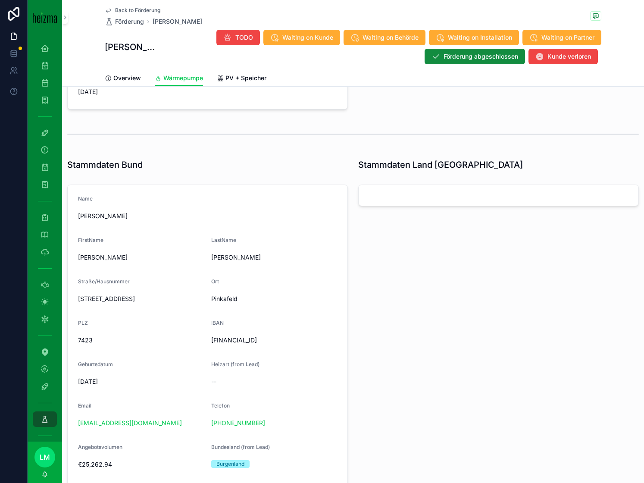
scroll to position [322, 0]
click at [87, 293] on span "Langhansgasse 9" at bounding box center [141, 297] width 126 height 9
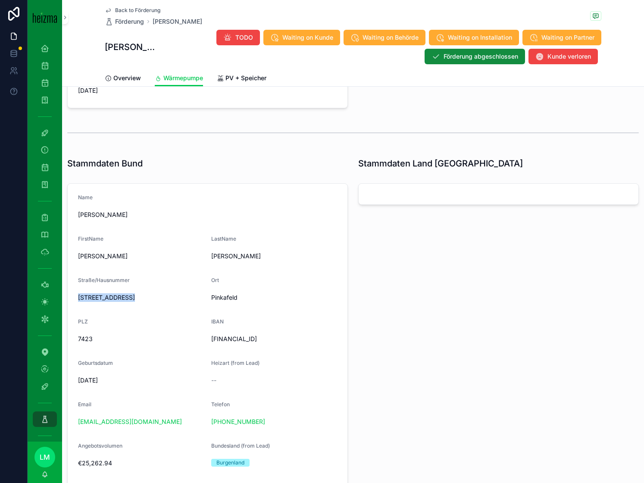
drag, startPoint x: 87, startPoint y: 293, endPoint x: 135, endPoint y: 305, distance: 48.8
click at [135, 302] on div "Langhansgasse 9" at bounding box center [141, 298] width 126 height 14
click at [129, 335] on span "7423" at bounding box center [141, 339] width 126 height 9
drag, startPoint x: 117, startPoint y: 349, endPoint x: 88, endPoint y: 288, distance: 67.5
click at [88, 288] on form "Name Aleksandar Davidovic FirstName Aleksandar LastName Davidovic Straße/Hausnu…" at bounding box center [208, 380] width 280 height 392
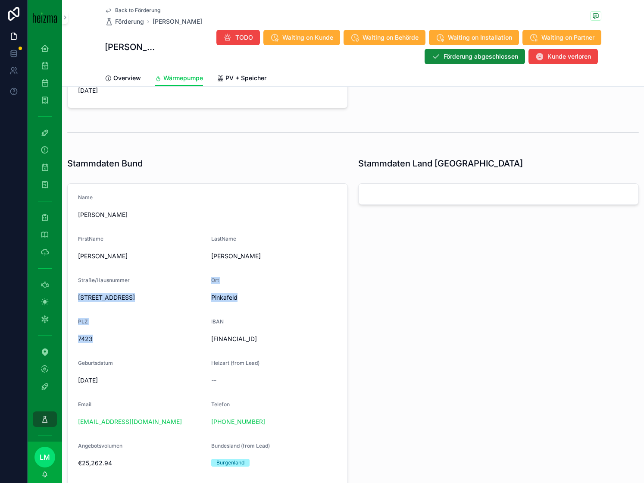
click at [88, 288] on div "Straße/Hausnummer Langhansgasse 9" at bounding box center [141, 291] width 126 height 28
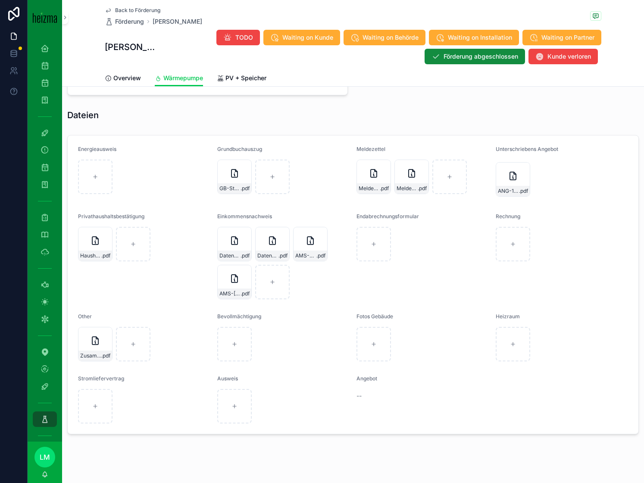
scroll to position [813, 0]
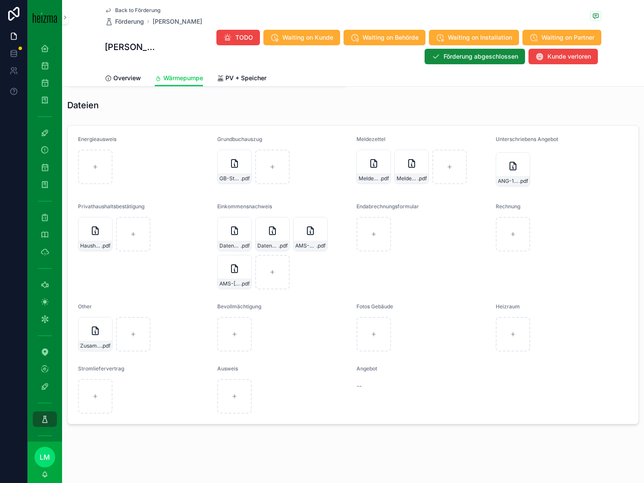
click at [233, 187] on div "Grundbuchauszug GB-Steinamanger-11,-7423-Pinkafeld .pdf" at bounding box center [283, 162] width 132 height 53
click at [225, 177] on span "GB-Steinamanger-11,-7423-Pinkafeld" at bounding box center [230, 178] width 21 height 7
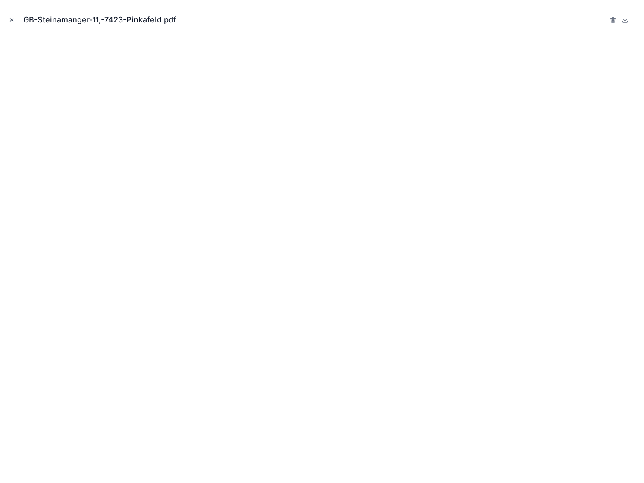
click at [16, 20] on button "Close modal" at bounding box center [11, 19] width 9 height 9
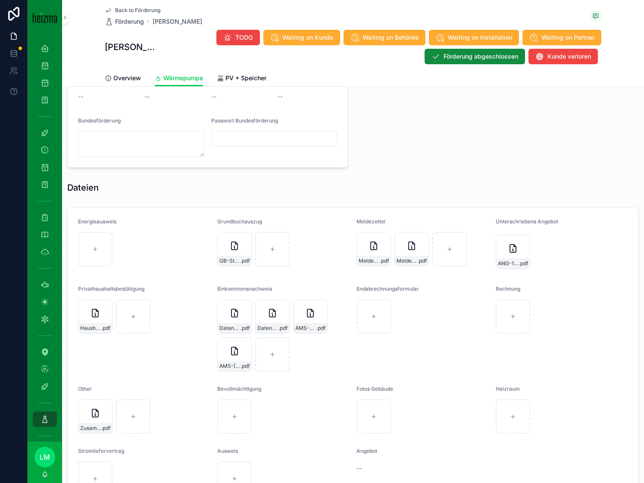
scroll to position [813, 0]
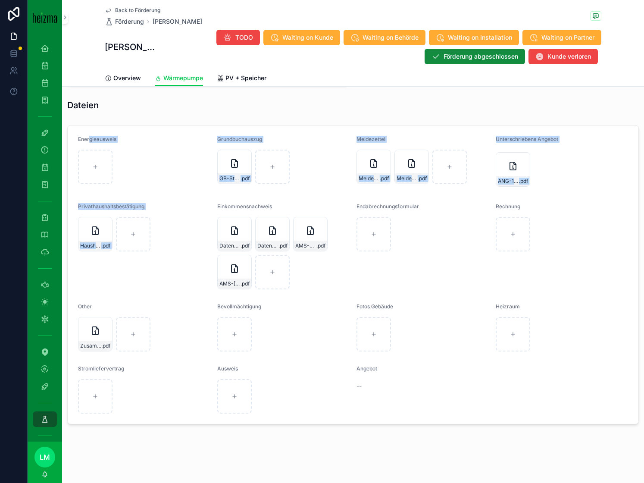
drag, startPoint x: 151, startPoint y: 294, endPoint x: 90, endPoint y: 139, distance: 166.3
click at [88, 139] on form "Energieausweis Grundbuchauszug GB-Steinamanger-11,-7423-Pinkafeld .pdf Meldezet…" at bounding box center [353, 275] width 571 height 298
click at [90, 139] on span "Energieausweis" at bounding box center [97, 139] width 38 height 6
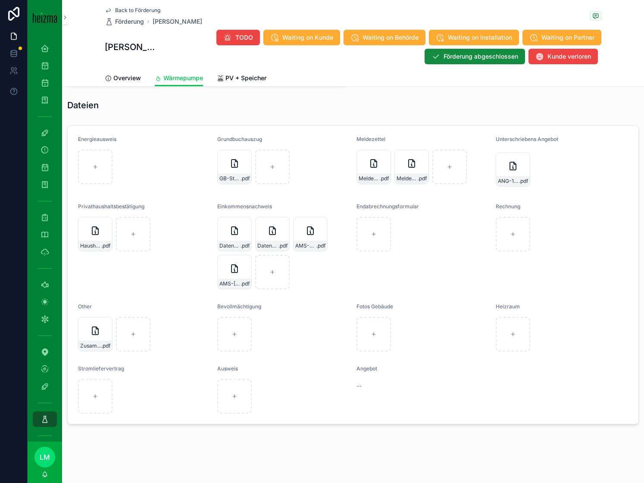
click at [90, 139] on span "Energieausweis" at bounding box center [97, 139] width 38 height 6
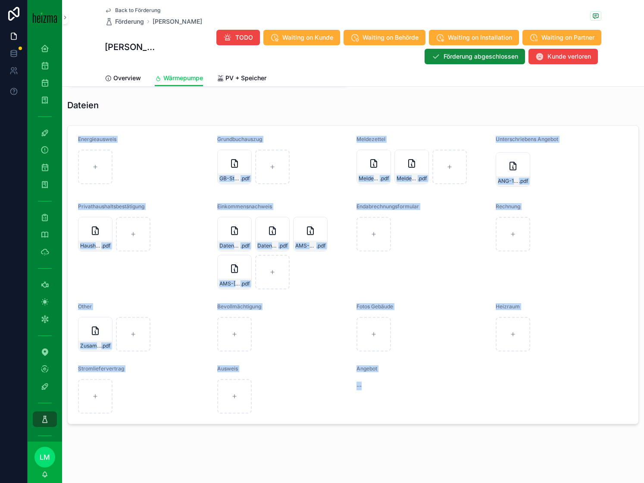
drag, startPoint x: 90, startPoint y: 139, endPoint x: 368, endPoint y: 401, distance: 382.0
click at [368, 401] on form "Energieausweis Grundbuchauszug GB-Steinamanger-11,-7423-Pinkafeld .pdf Meldezet…" at bounding box center [353, 275] width 571 height 298
click at [368, 401] on div "Angebot --" at bounding box center [423, 389] width 132 height 48
drag, startPoint x: 368, startPoint y: 401, endPoint x: 98, endPoint y: 156, distance: 364.6
click at [98, 156] on form "Energieausweis Grundbuchauszug GB-Steinamanger-11,-7423-Pinkafeld .pdf Meldezet…" at bounding box center [353, 275] width 571 height 298
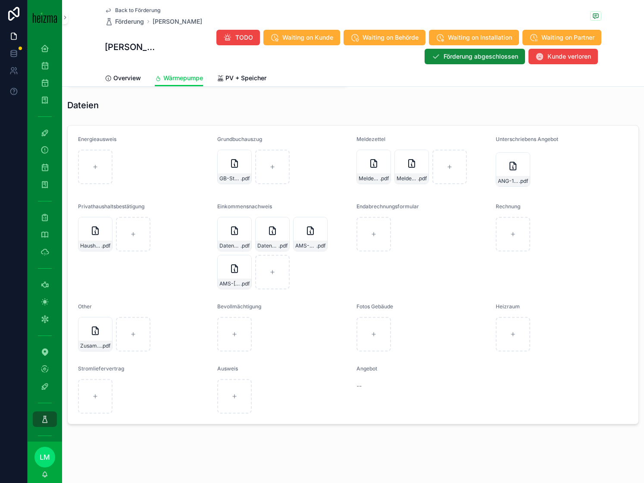
click at [81, 138] on span "Energieausweis" at bounding box center [97, 139] width 38 height 6
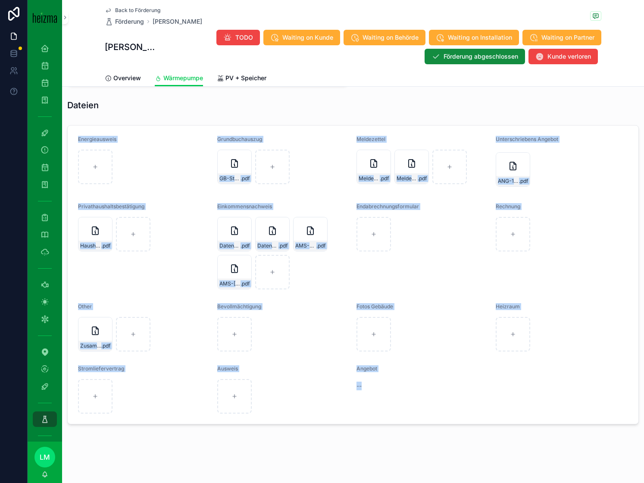
drag, startPoint x: 81, startPoint y: 138, endPoint x: 369, endPoint y: 385, distance: 379.3
click at [369, 385] on form "Energieausweis Grundbuchauszug GB-Steinamanger-11,-7423-Pinkafeld .pdf Meldezet…" at bounding box center [353, 275] width 571 height 298
click at [369, 385] on div "--" at bounding box center [423, 386] width 132 height 9
drag, startPoint x: 369, startPoint y: 385, endPoint x: 106, endPoint y: 137, distance: 361.9
click at [105, 137] on form "Energieausweis Grundbuchauszug GB-Steinamanger-11,-7423-Pinkafeld .pdf Meldezet…" at bounding box center [353, 275] width 571 height 298
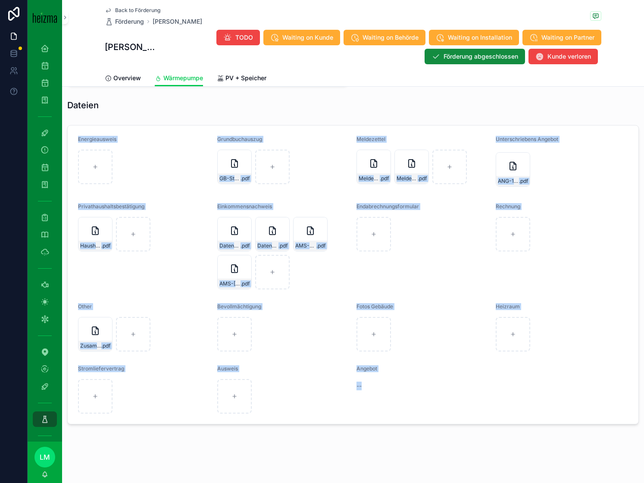
click at [106, 137] on span "Energieausweis" at bounding box center [97, 139] width 38 height 6
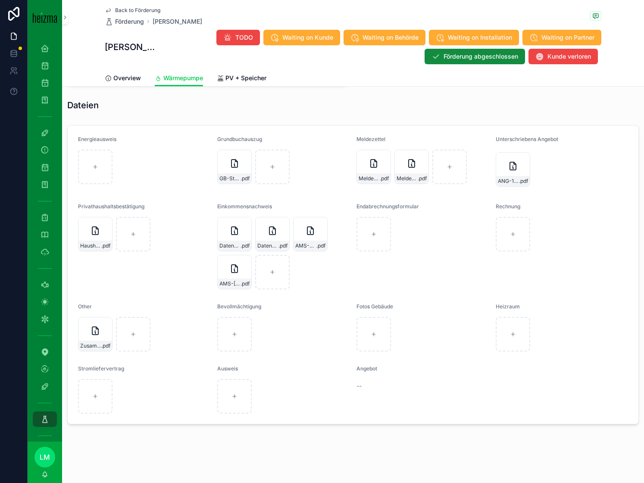
click at [106, 137] on span "Energieausweis" at bounding box center [97, 139] width 38 height 6
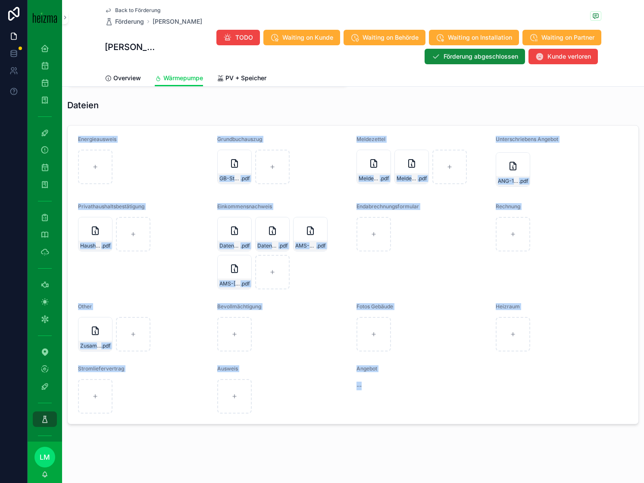
drag, startPoint x: 106, startPoint y: 137, endPoint x: 384, endPoint y: 385, distance: 373.3
click at [384, 385] on form "Energieausweis Grundbuchauszug GB-Steinamanger-11,-7423-Pinkafeld .pdf Meldezet…" at bounding box center [353, 275] width 571 height 298
click at [384, 385] on div "--" at bounding box center [423, 386] width 132 height 9
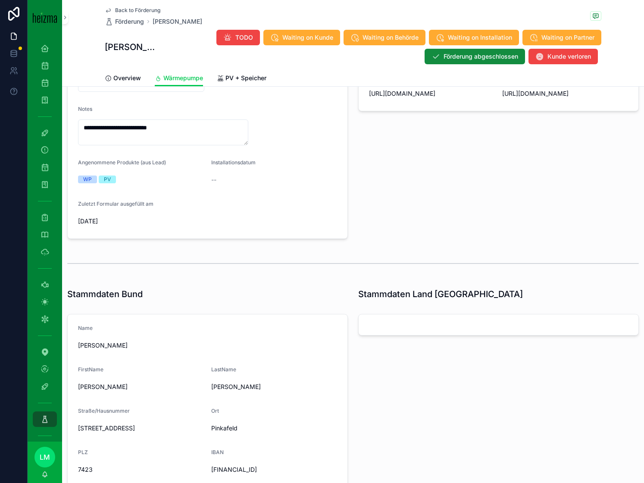
scroll to position [0, 0]
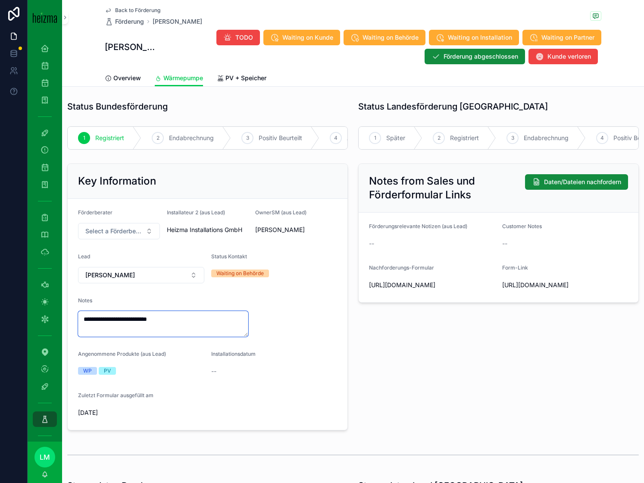
click at [174, 314] on textarea "**********" at bounding box center [163, 324] width 170 height 26
click at [175, 322] on textarea "**********" at bounding box center [163, 324] width 170 height 26
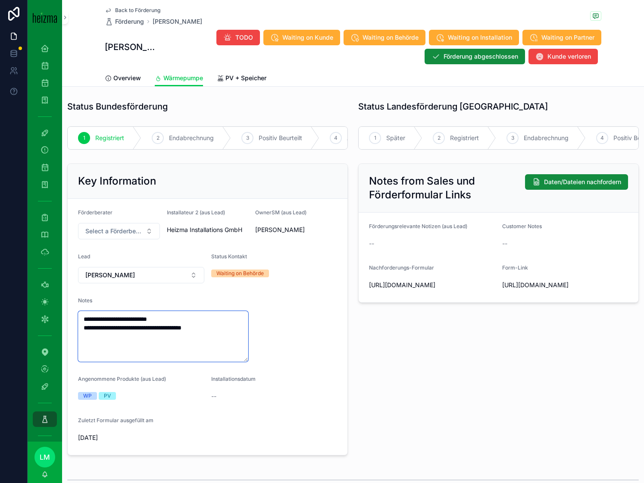
type textarea "**********"
click at [327, 402] on div "--" at bounding box center [274, 396] width 126 height 14
click at [251, 308] on form "**********" at bounding box center [208, 327] width 280 height 256
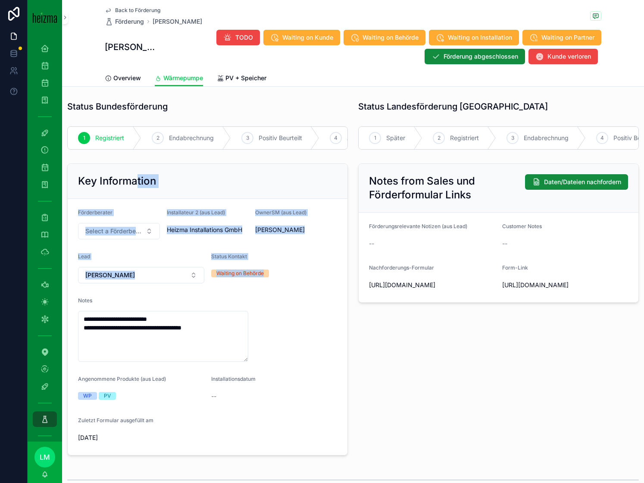
drag, startPoint x: 290, startPoint y: 286, endPoint x: 139, endPoint y: 179, distance: 184.9
click at [139, 179] on div "**********" at bounding box center [207, 309] width 281 height 292
click at [139, 179] on h2 "Key Information" at bounding box center [117, 181] width 78 height 14
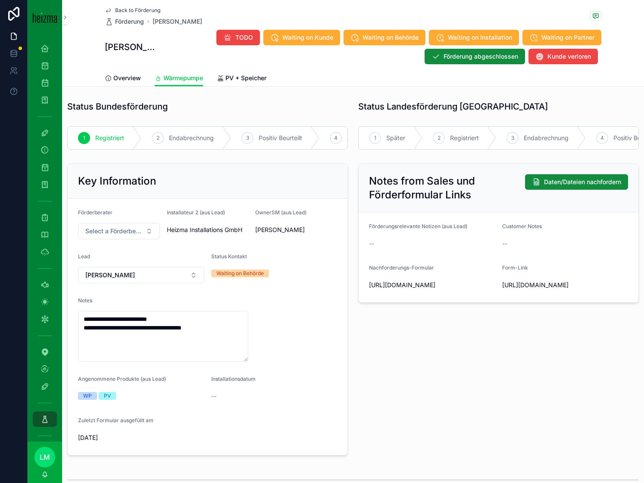
click at [139, 179] on h2 "Key Information" at bounding box center [117, 181] width 78 height 14
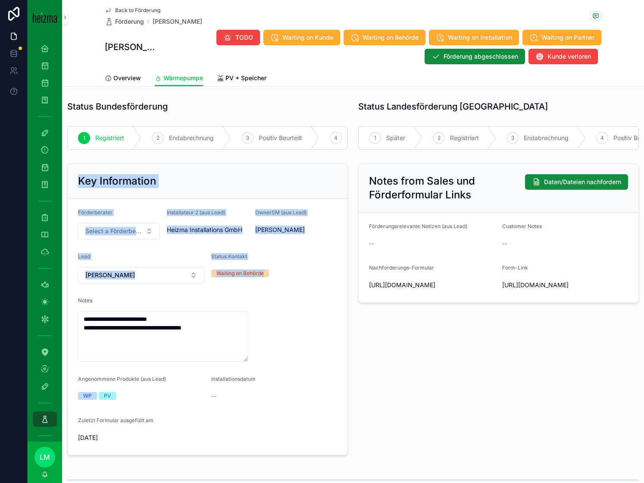
drag, startPoint x: 139, startPoint y: 179, endPoint x: 292, endPoint y: 285, distance: 186.0
click at [292, 284] on div "**********" at bounding box center [207, 309] width 281 height 292
click at [292, 285] on form "**********" at bounding box center [208, 327] width 280 height 256
drag, startPoint x: 292, startPoint y: 285, endPoint x: 183, endPoint y: 185, distance: 147.8
click at [183, 186] on div "**********" at bounding box center [207, 309] width 281 height 292
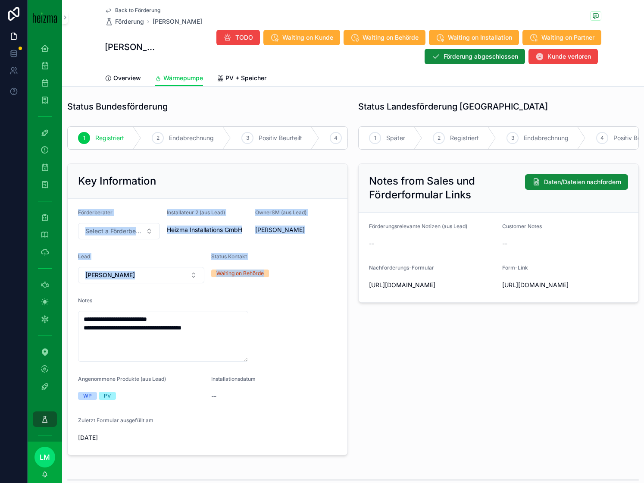
click at [183, 185] on div "Key Information" at bounding box center [207, 181] width 259 height 14
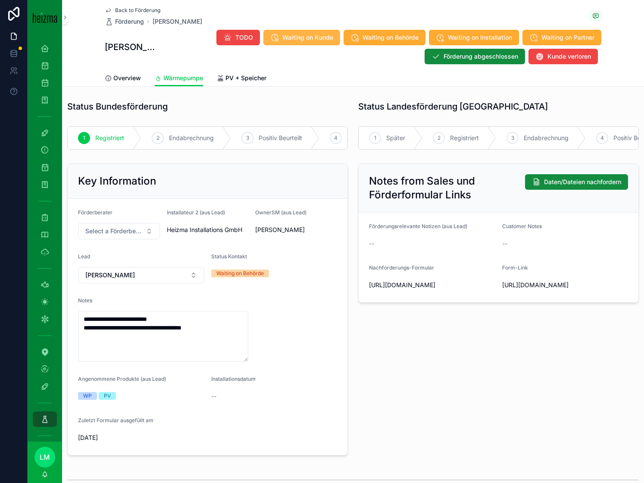
click at [304, 40] on span "Waiting on Kunde" at bounding box center [308, 37] width 51 height 9
click at [138, 8] on span "Back to Förderung" at bounding box center [137, 10] width 45 height 7
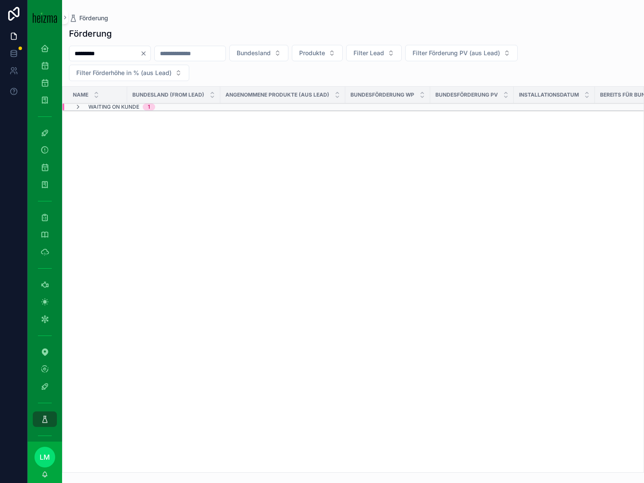
click at [147, 52] on icon "Clear" at bounding box center [143, 53] width 7 height 7
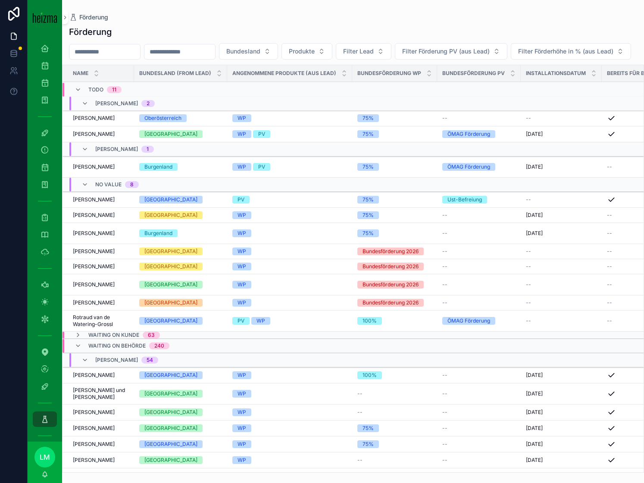
click at [119, 49] on input "scrollable content" at bounding box center [104, 52] width 71 height 12
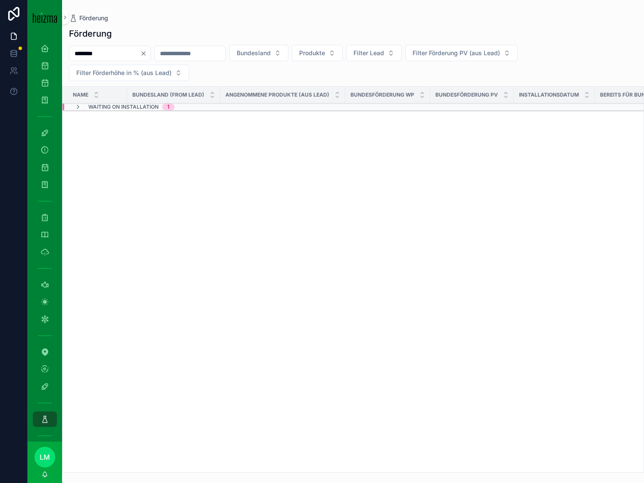
type input "********"
click at [132, 104] on span "Waiting on Installation" at bounding box center [123, 107] width 70 height 7
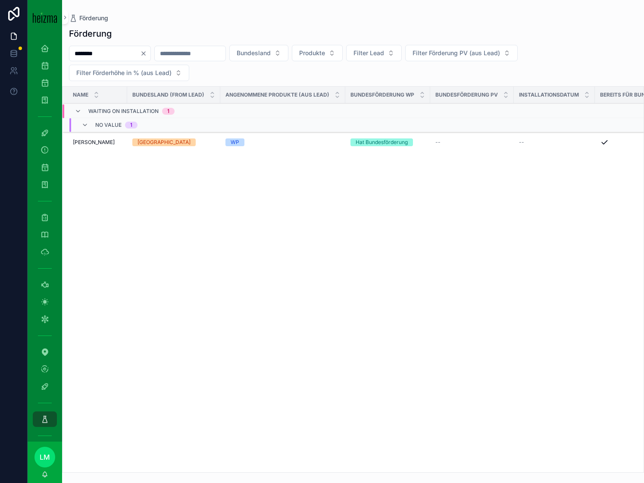
click at [107, 141] on span "Michael Supancic" at bounding box center [94, 142] width 42 height 7
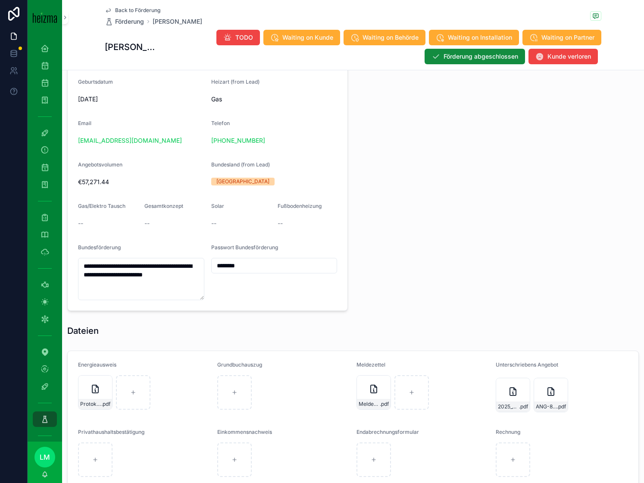
scroll to position [596, 0]
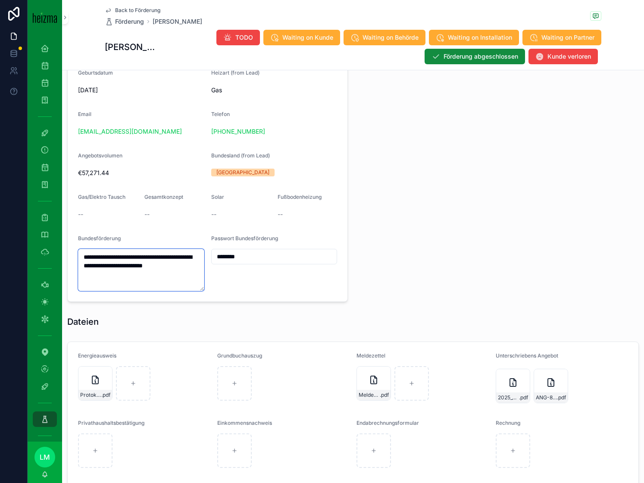
click at [113, 262] on textarea "**********" at bounding box center [141, 270] width 126 height 42
click at [239, 250] on div "********" at bounding box center [274, 257] width 126 height 16
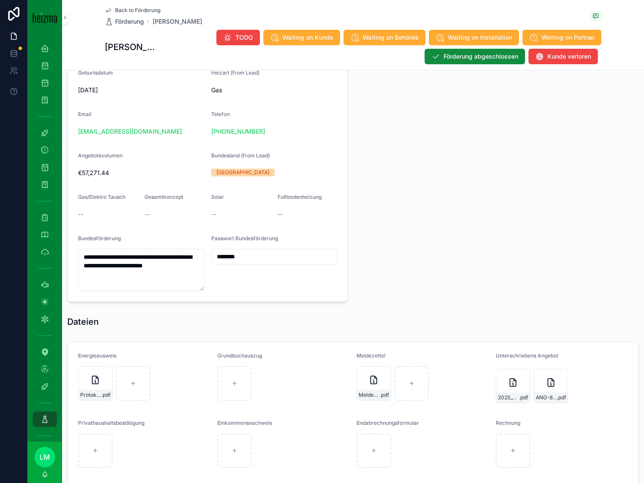
click at [239, 253] on input "********" at bounding box center [275, 257] width 126 height 12
click at [197, 196] on div "Gesamtkonzept" at bounding box center [174, 199] width 60 height 10
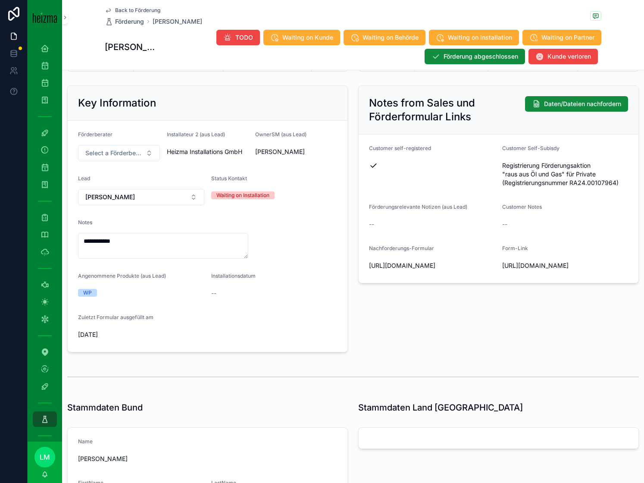
scroll to position [59, 0]
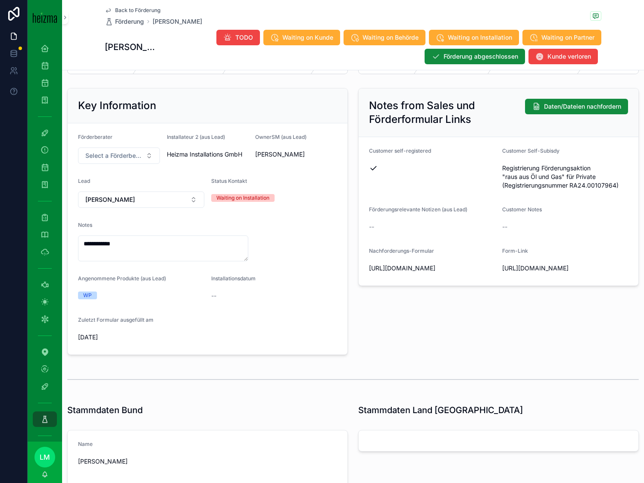
click at [126, 8] on span "Back to Förderung" at bounding box center [137, 10] width 45 height 7
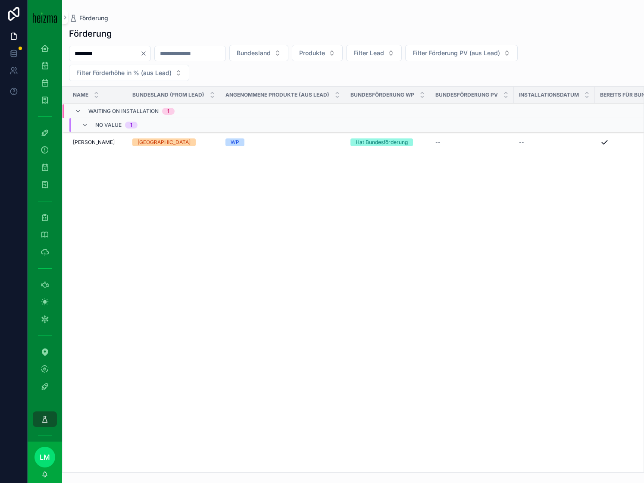
click at [151, 53] on button "Clear" at bounding box center [145, 53] width 10 height 7
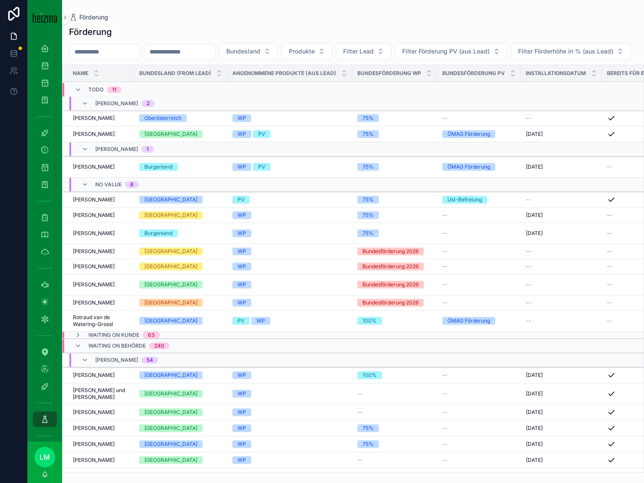
click at [95, 349] on span "Waiting on Behörde" at bounding box center [116, 345] width 57 height 7
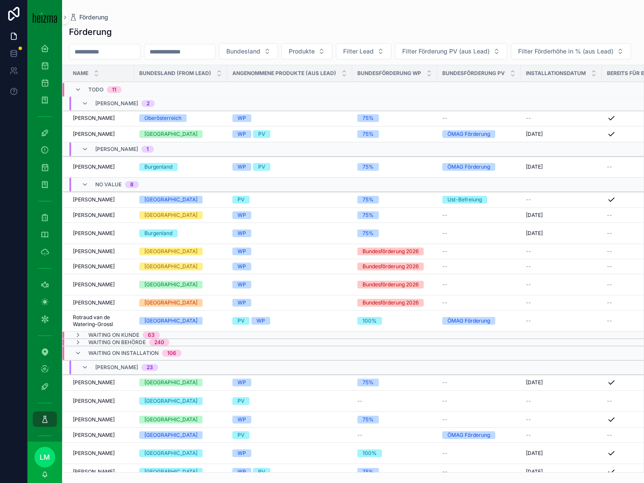
click at [96, 357] on span "Waiting on Installation" at bounding box center [123, 353] width 70 height 7
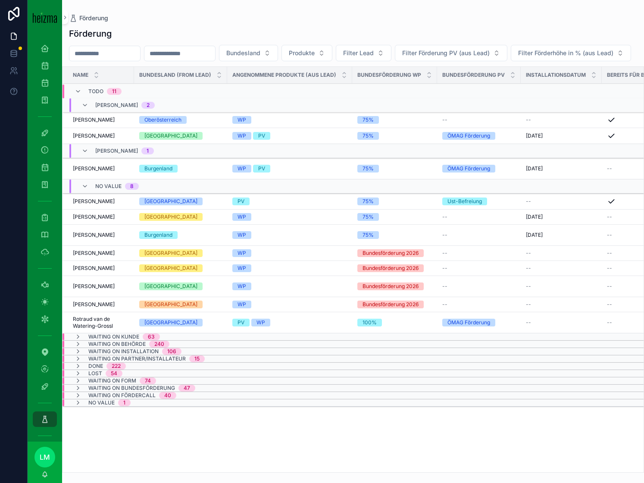
click at [106, 330] on span "Rotraud van de Watering-Grossl" at bounding box center [101, 323] width 56 height 14
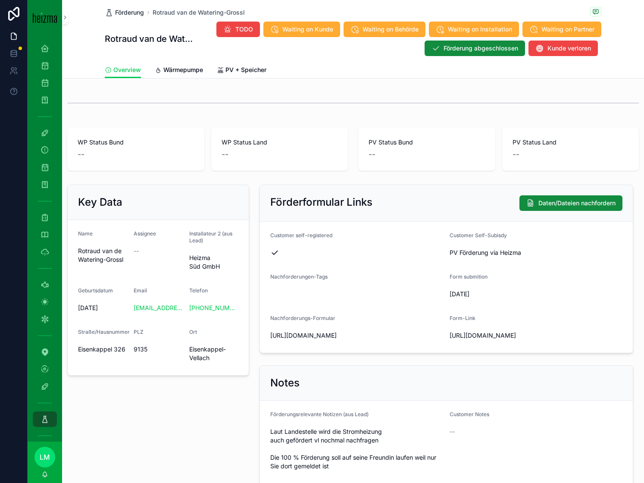
click at [132, 13] on span "Förderung" at bounding box center [129, 12] width 29 height 9
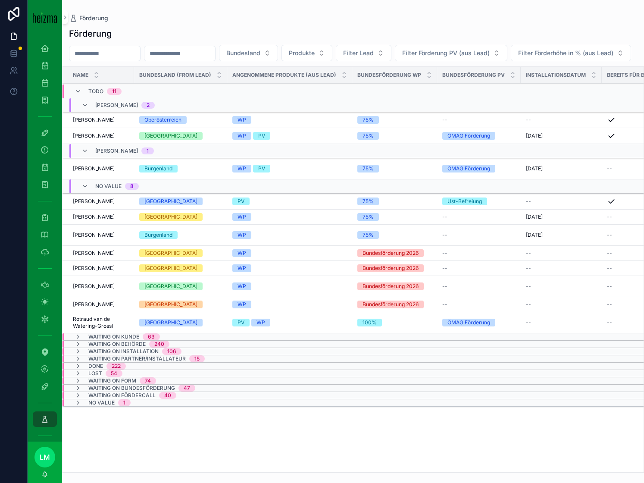
click at [110, 330] on span "Rotraud van de Watering-Grossl" at bounding box center [101, 323] width 56 height 14
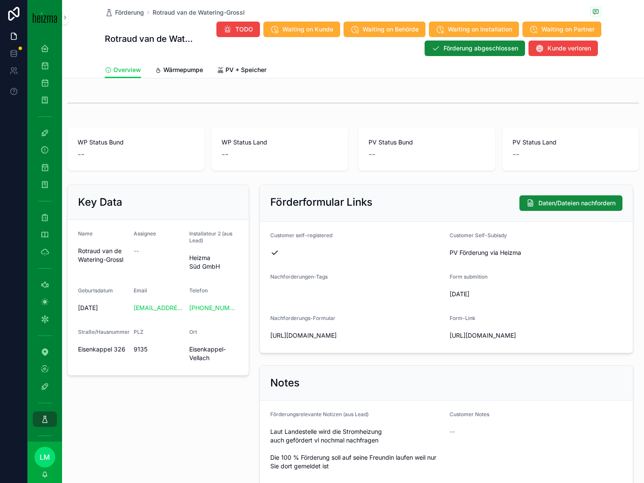
click at [160, 77] on link "Wärmepumpe" at bounding box center [179, 70] width 48 height 17
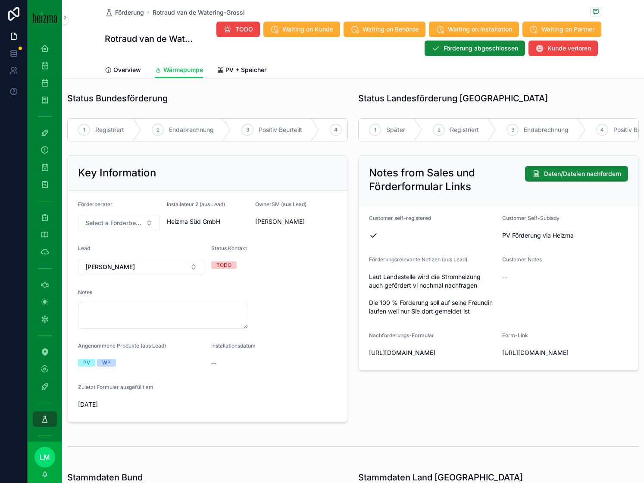
click at [162, 75] on link "Wärmepumpe" at bounding box center [179, 70] width 48 height 16
click at [111, 312] on textarea "scrollable content" at bounding box center [163, 316] width 170 height 26
type textarea "*"
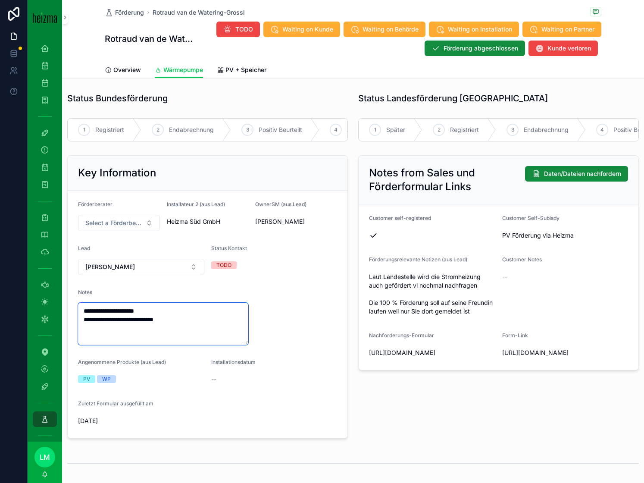
type textarea "**********"
click at [306, 350] on form "**********" at bounding box center [208, 315] width 280 height 248
click at [131, 9] on span "Förderung" at bounding box center [129, 12] width 29 height 9
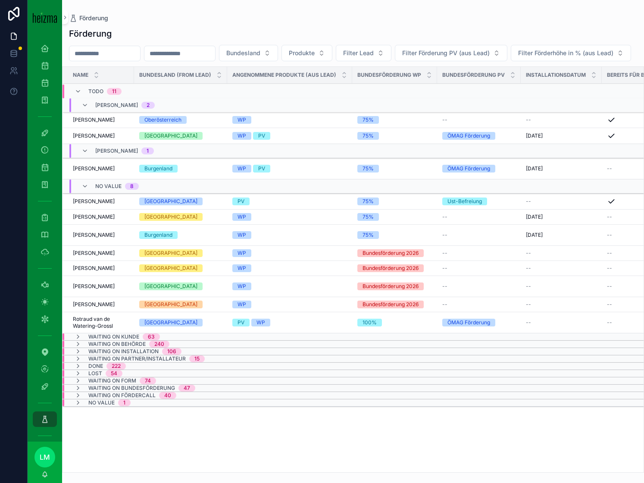
click at [100, 308] on div "Erwin Pröll Erwin Pröll" at bounding box center [101, 304] width 56 height 7
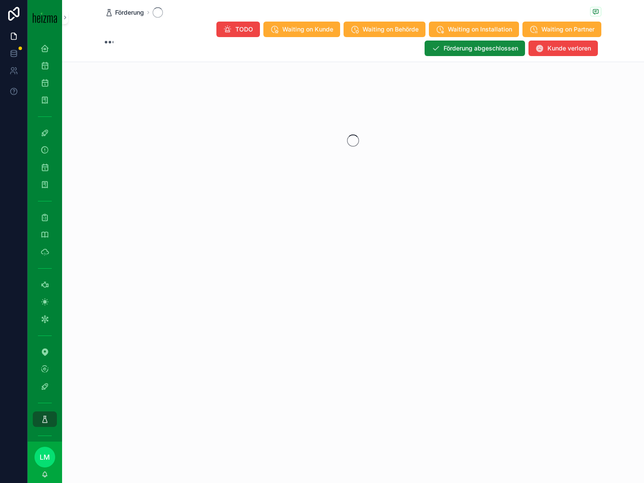
click at [133, 14] on span "Förderung" at bounding box center [129, 12] width 29 height 9
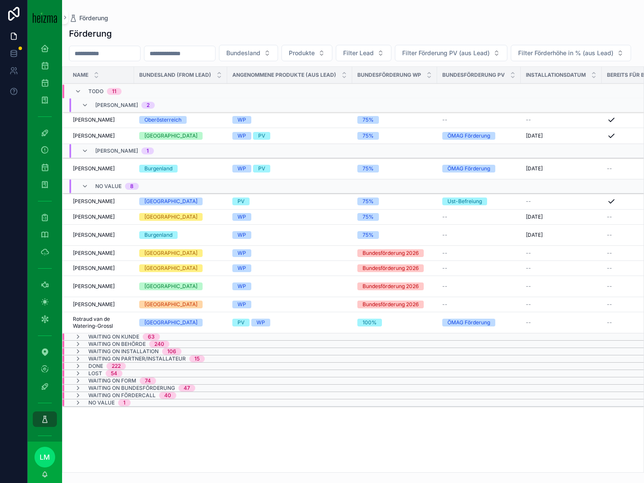
click at [86, 308] on span "Erwin Pröll" at bounding box center [94, 304] width 42 height 7
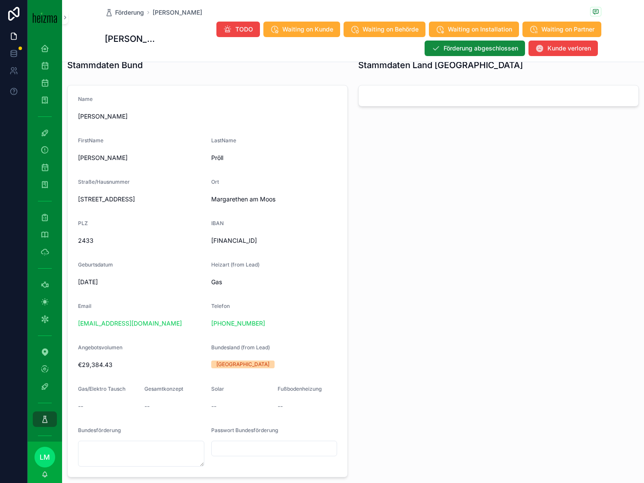
scroll to position [395, 0]
click at [82, 95] on form "Name Erwin Pröll FirstName Erwin LastName Pröll Straße/Hausnummer Schlossparksi…" at bounding box center [208, 283] width 280 height 392
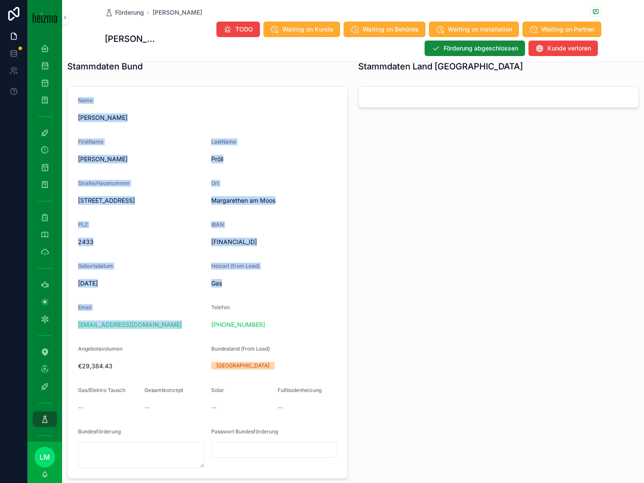
drag, startPoint x: 82, startPoint y: 95, endPoint x: 165, endPoint y: 327, distance: 246.1
click at [165, 326] on form "Name Erwin Pröll FirstName Erwin LastName Pröll Straße/Hausnummer Schlossparksi…" at bounding box center [208, 283] width 280 height 392
drag, startPoint x: 291, startPoint y: 337, endPoint x: 134, endPoint y: 88, distance: 295.0
click at [134, 88] on form "Name Erwin Pröll FirstName Erwin LastName Pröll Straße/Hausnummer Schlossparksi…" at bounding box center [208, 283] width 280 height 392
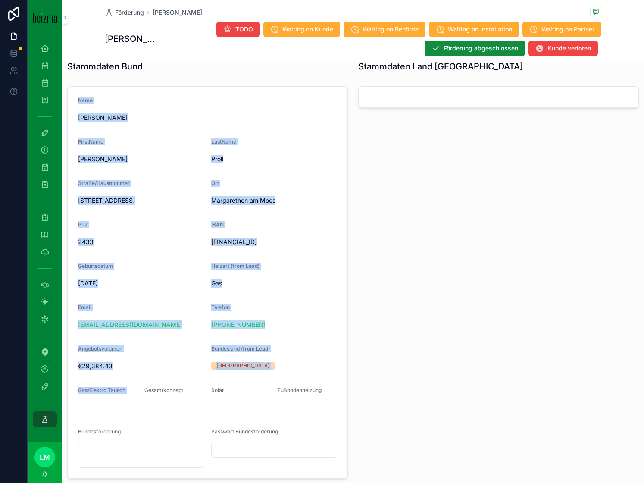
drag, startPoint x: 134, startPoint y: 88, endPoint x: 132, endPoint y: 394, distance: 306.2
click at [123, 394] on form "Name Erwin Pröll FirstName Erwin LastName Pröll Straße/Hausnummer Schlossparksi…" at bounding box center [208, 283] width 280 height 392
drag, startPoint x: 312, startPoint y: 414, endPoint x: 99, endPoint y: 111, distance: 370.5
click at [99, 111] on form "Name Erwin Pröll FirstName Erwin LastName Pröll Straße/Hausnummer Schlossparksi…" at bounding box center [208, 283] width 280 height 392
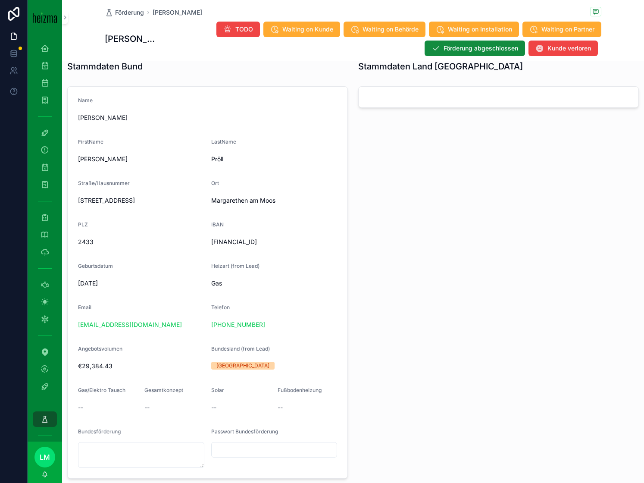
click at [86, 102] on span "Name" at bounding box center [85, 100] width 15 height 6
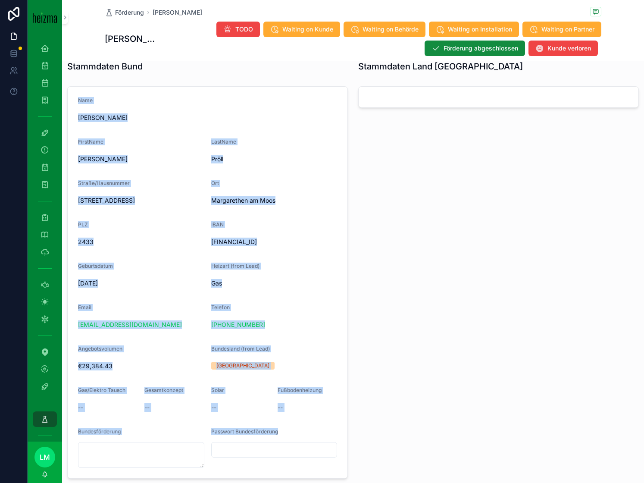
drag, startPoint x: 86, startPoint y: 102, endPoint x: 278, endPoint y: 435, distance: 384.5
click at [278, 435] on form "Name Erwin Pröll FirstName Erwin LastName Pröll Straße/Hausnummer Schlossparksi…" at bounding box center [208, 283] width 280 height 392
click at [278, 435] on label "Passwort Bundesförderung" at bounding box center [244, 431] width 67 height 7
drag, startPoint x: 286, startPoint y: 443, endPoint x: 164, endPoint y: 161, distance: 307.0
click at [160, 166] on form "Name Erwin Pröll FirstName Erwin LastName Pröll Straße/Hausnummer Schlossparksi…" at bounding box center [208, 283] width 280 height 392
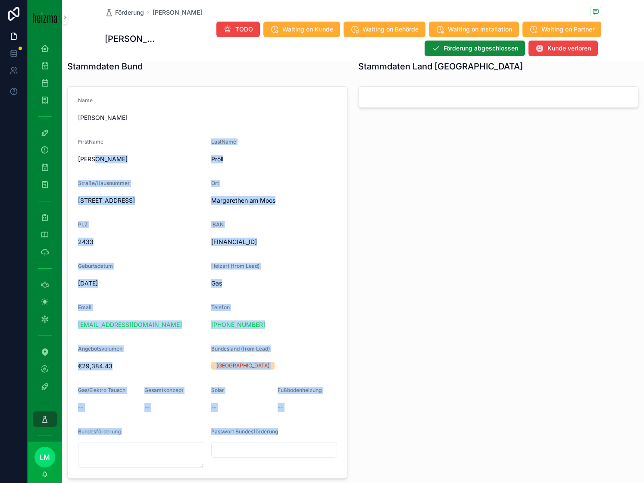
click at [164, 161] on span "Erwin" at bounding box center [141, 159] width 126 height 9
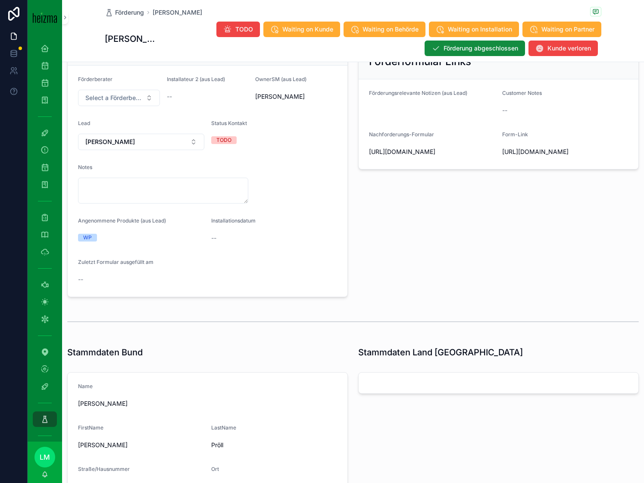
scroll to position [0, 0]
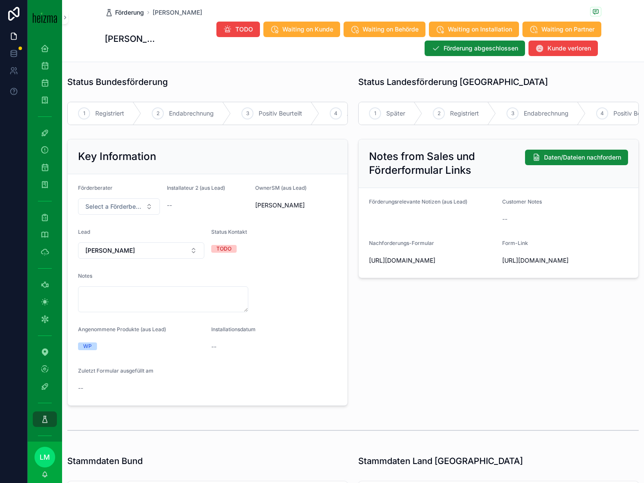
click at [127, 15] on span "Förderung" at bounding box center [129, 12] width 29 height 9
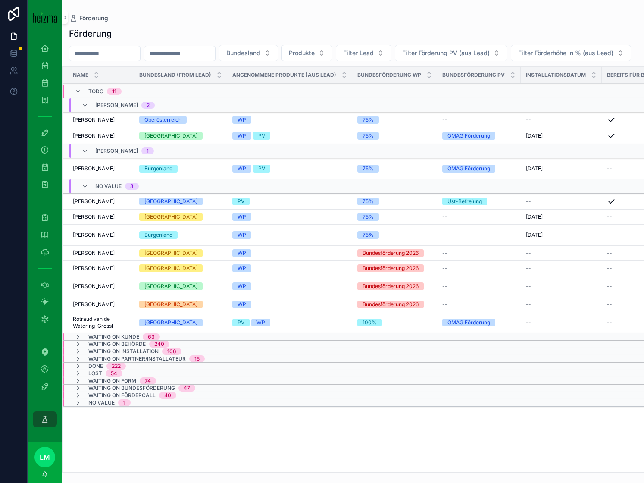
click at [191, 312] on td "[GEOGRAPHIC_DATA]" at bounding box center [180, 304] width 93 height 15
click at [208, 308] on div "[GEOGRAPHIC_DATA]" at bounding box center [180, 305] width 83 height 8
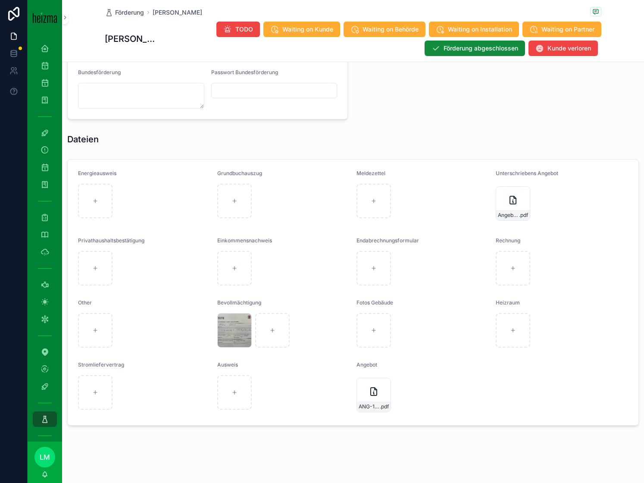
scroll to position [755, 0]
click at [515, 201] on icon "scrollable content" at bounding box center [513, 199] width 10 height 10
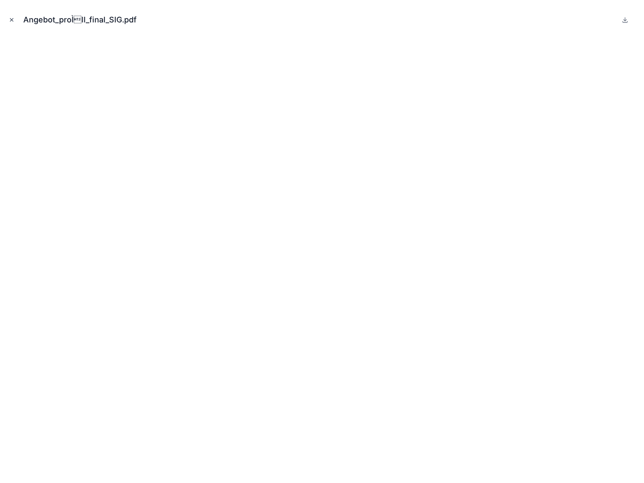
click at [10, 21] on icon "Close modal" at bounding box center [12, 20] width 6 height 6
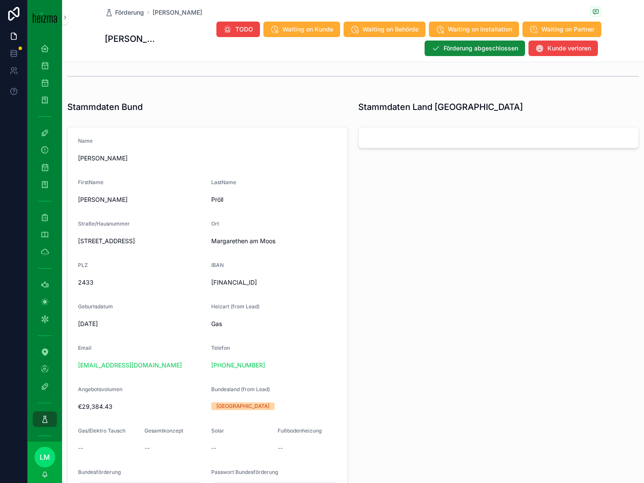
scroll to position [418, 0]
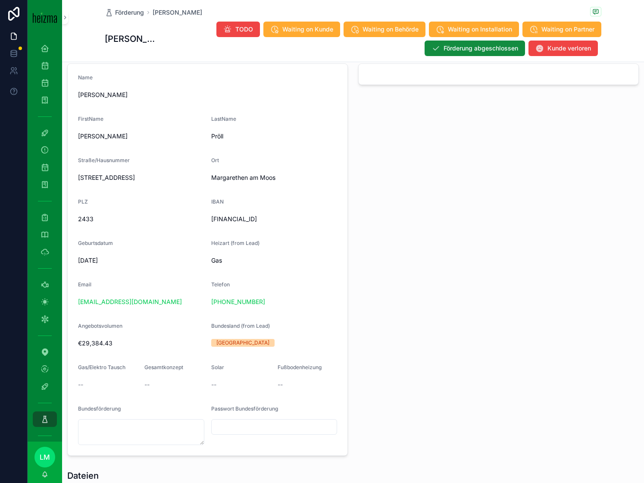
click at [150, 295] on div "hump2@aon.at" at bounding box center [141, 302] width 126 height 14
copy link "hump2@aon.at"
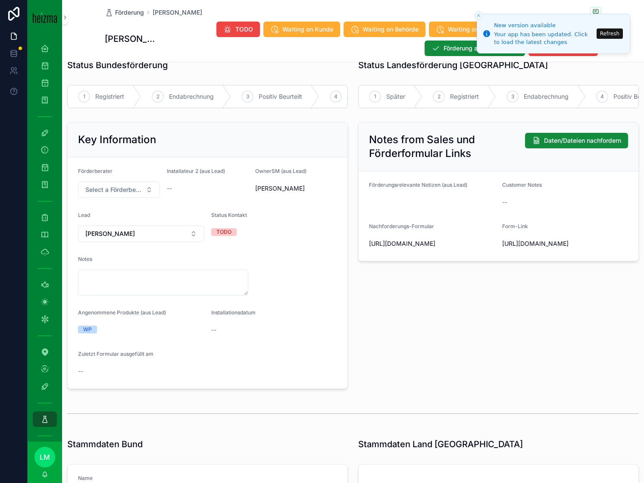
scroll to position [0, 0]
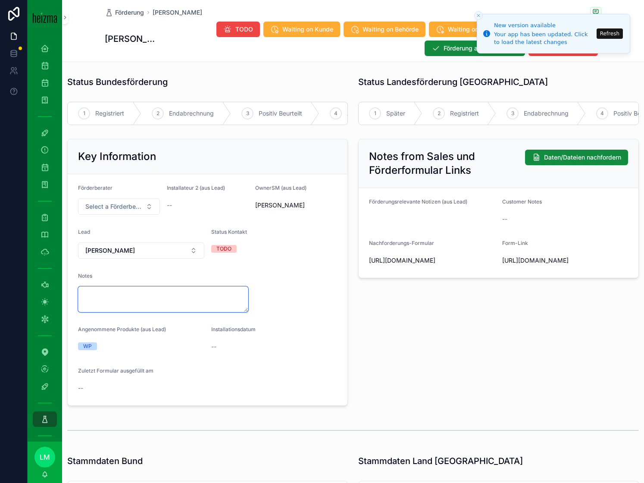
click at [138, 288] on textarea "scrollable content" at bounding box center [163, 299] width 170 height 26
type textarea "**********"
click at [234, 382] on form "**********" at bounding box center [208, 289] width 280 height 231
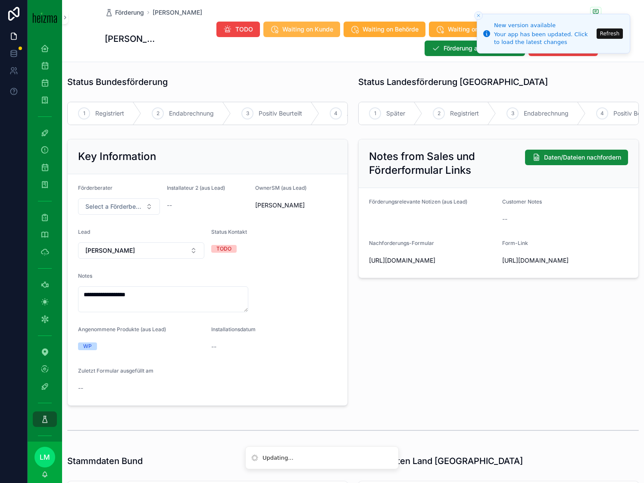
click at [304, 28] on span "Waiting on Kunde" at bounding box center [308, 29] width 51 height 9
click at [119, 10] on span "Förderung" at bounding box center [129, 12] width 29 height 9
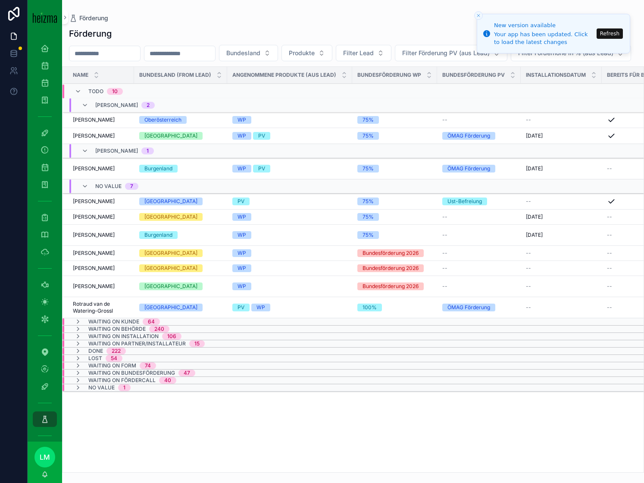
click at [99, 290] on span "Wolfgang Heschl" at bounding box center [94, 286] width 42 height 7
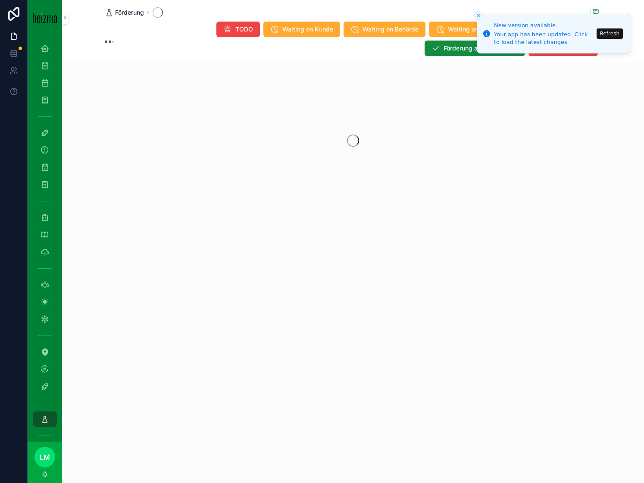
click at [133, 12] on span "Förderung" at bounding box center [129, 12] width 29 height 9
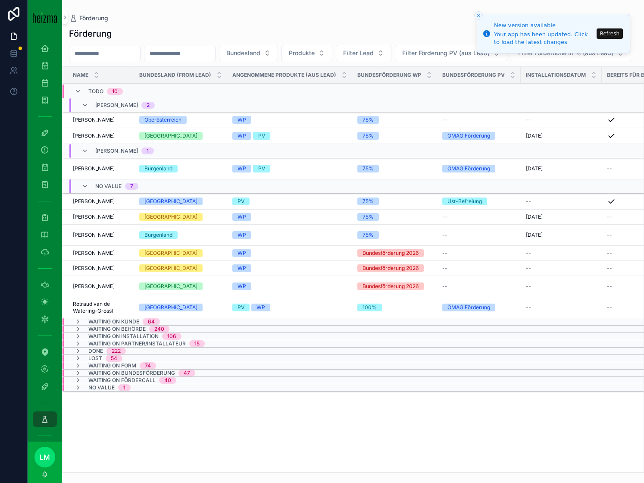
click at [97, 297] on td "Wolfgang Heschl Wolfgang Heschl" at bounding box center [99, 286] width 72 height 21
click at [97, 290] on span "Wolfgang Heschl" at bounding box center [94, 286] width 42 height 7
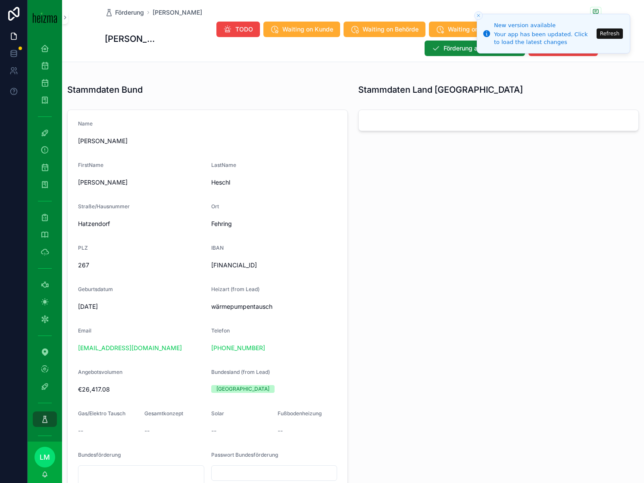
scroll to position [429, 0]
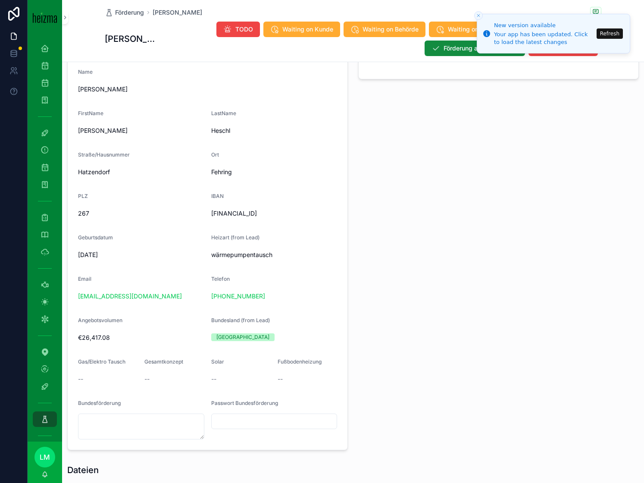
click at [152, 294] on div "heschlw@yahoo.de" at bounding box center [141, 296] width 126 height 9
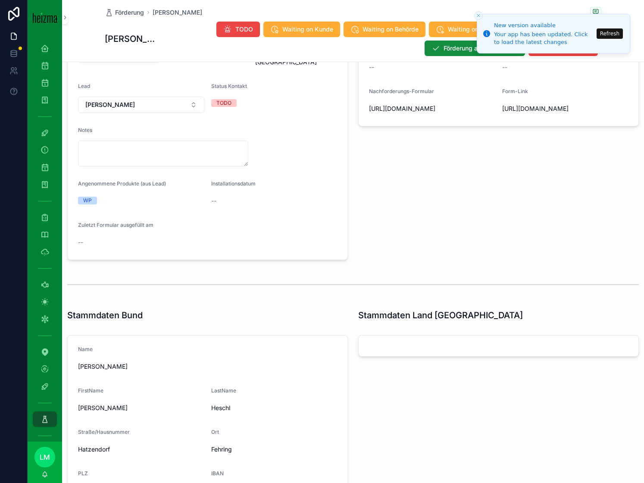
scroll to position [0, 0]
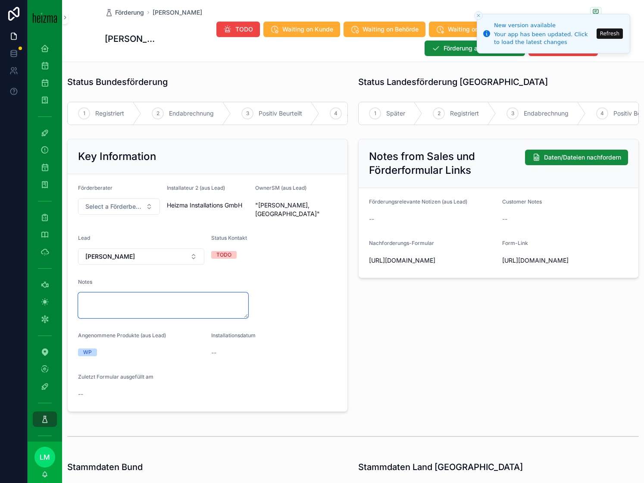
click at [171, 304] on textarea "scrollable content" at bounding box center [163, 305] width 170 height 26
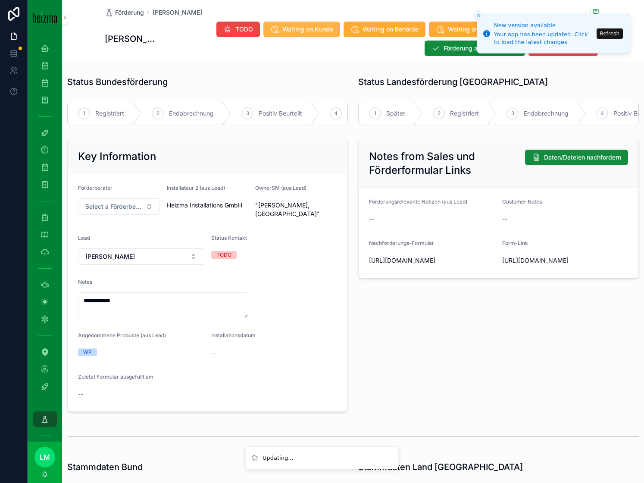
click at [290, 32] on span "Waiting on Kunde" at bounding box center [308, 29] width 51 height 9
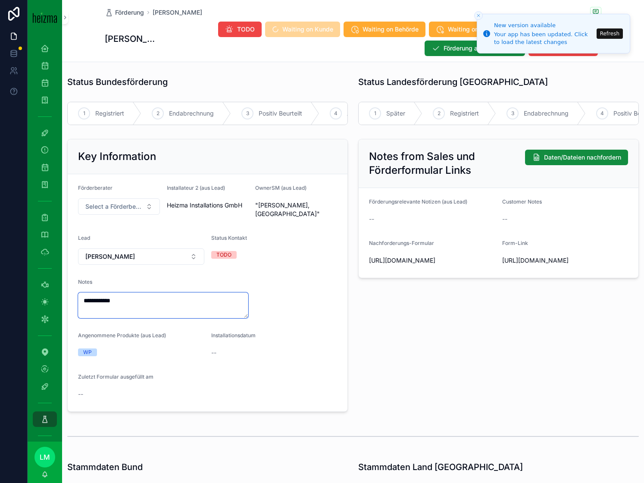
click at [78, 292] on textarea "**********" at bounding box center [163, 305] width 170 height 26
type textarea "**********"
click at [393, 361] on div "Notes from Sales und Förderformular Links Daten/Dateien nachfordern Förderungsr…" at bounding box center [498, 275] width 291 height 280
click at [148, 15] on icon "scrollable content" at bounding box center [148, 12] width 5 height 5
click at [140, 14] on span "Förderung" at bounding box center [129, 12] width 29 height 9
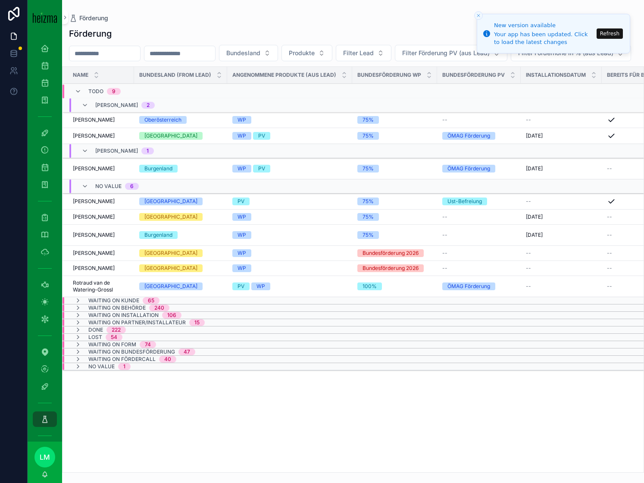
click at [104, 272] on span "Roman Jacobek" at bounding box center [94, 268] width 42 height 7
click at [104, 286] on div "Förderung Förderung Bundesland Produkte Filter Lead Filter Förderung PV (aus Le…" at bounding box center [353, 241] width 582 height 483
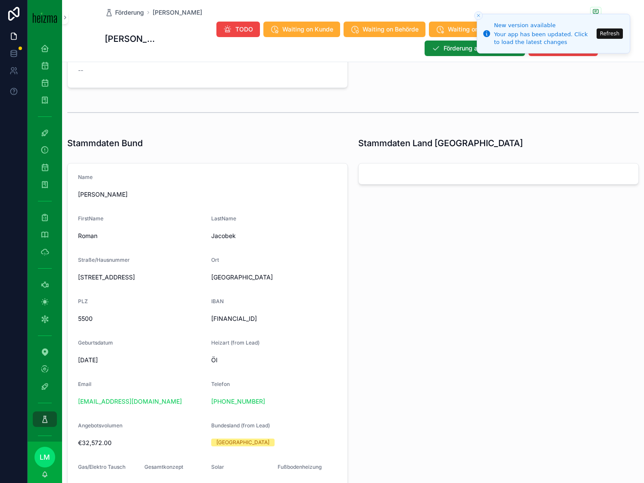
scroll to position [360, 0]
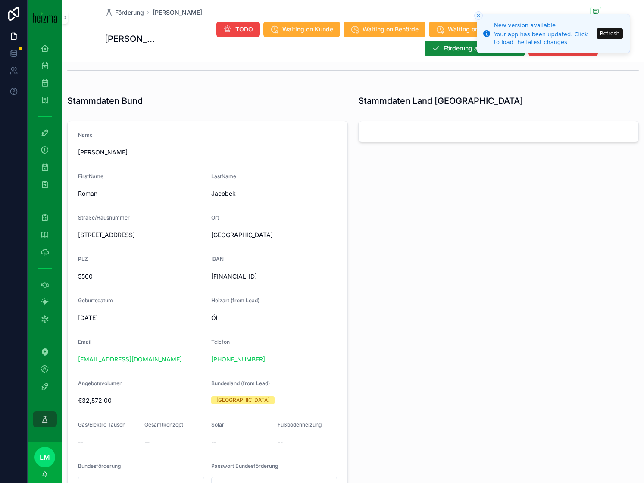
click at [133, 356] on div "jac@phoibos.at" at bounding box center [141, 359] width 126 height 9
copy link "jac@phoibos.at"
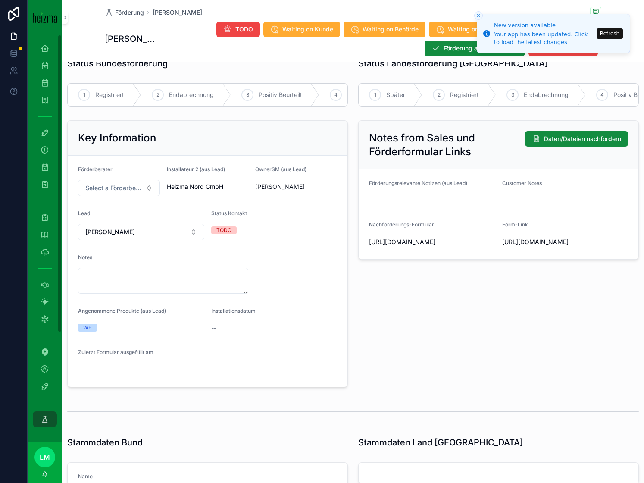
scroll to position [0, 0]
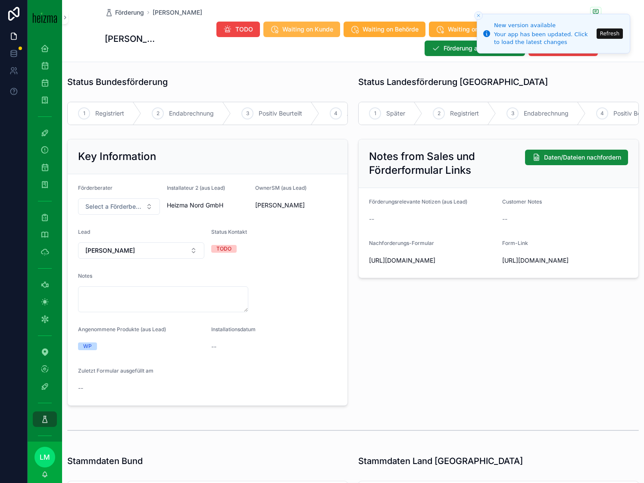
click at [287, 34] on button "Waiting on Kunde" at bounding box center [302, 30] width 77 height 16
click at [133, 307] on textarea "scrollable content" at bounding box center [163, 299] width 170 height 26
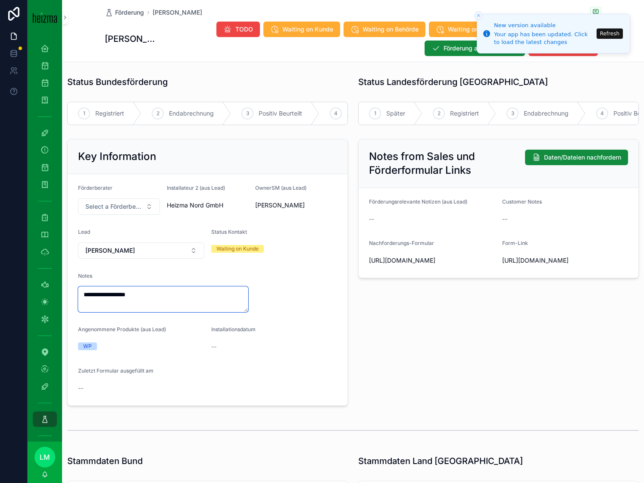
type textarea "**********"
click at [358, 299] on div "Notes from Sales und Förderformular Links Daten/Dateien nachfordern Förderungsr…" at bounding box center [498, 272] width 291 height 274
click at [134, 13] on span "Förderung" at bounding box center [129, 12] width 29 height 9
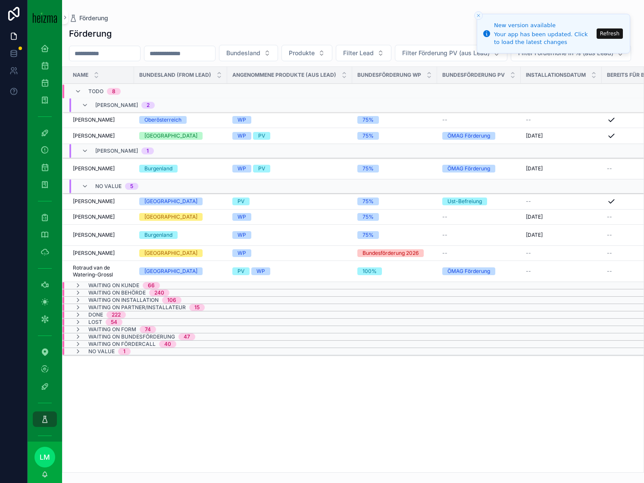
click at [94, 257] on span "Georg Rettenbacher" at bounding box center [94, 253] width 42 height 7
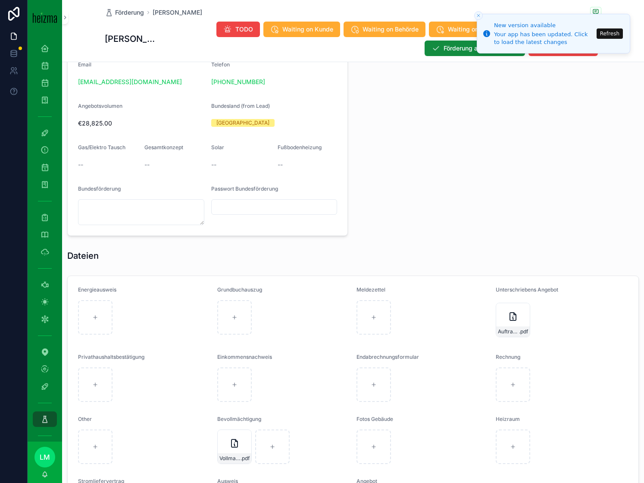
scroll to position [755, 0]
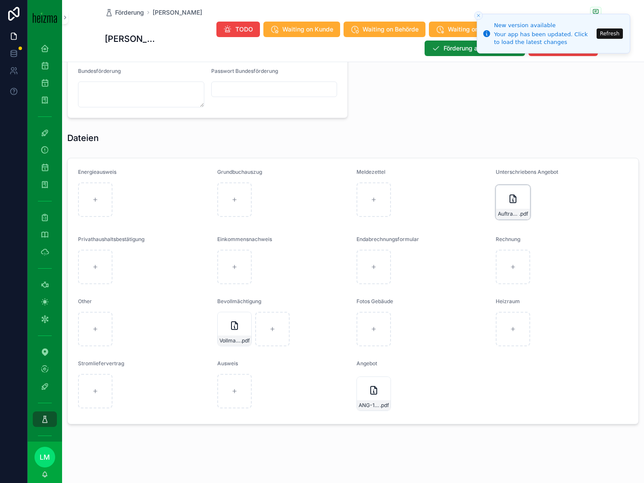
click at [501, 208] on div "AuftragsbestaÌtigung-7-Okt25 .pdf" at bounding box center [513, 202] width 35 height 35
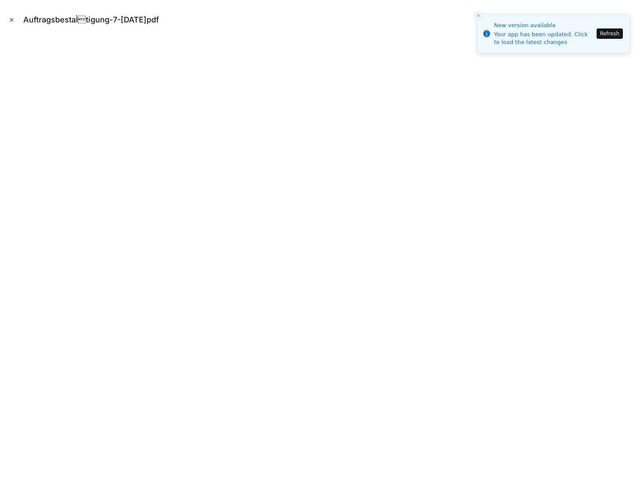
click at [14, 19] on icon "Close modal" at bounding box center [12, 20] width 6 height 6
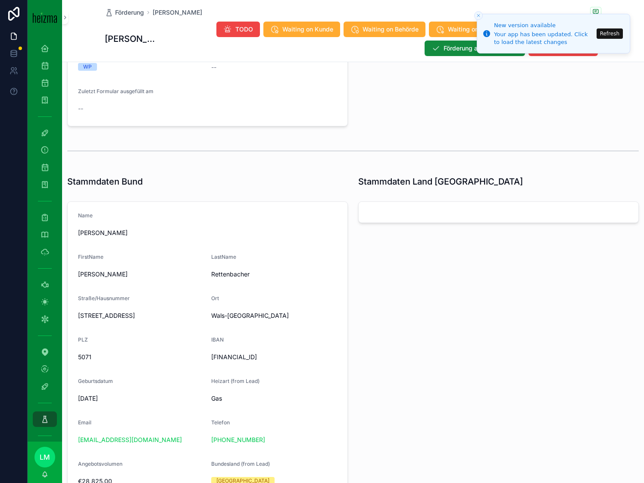
scroll to position [315, 0]
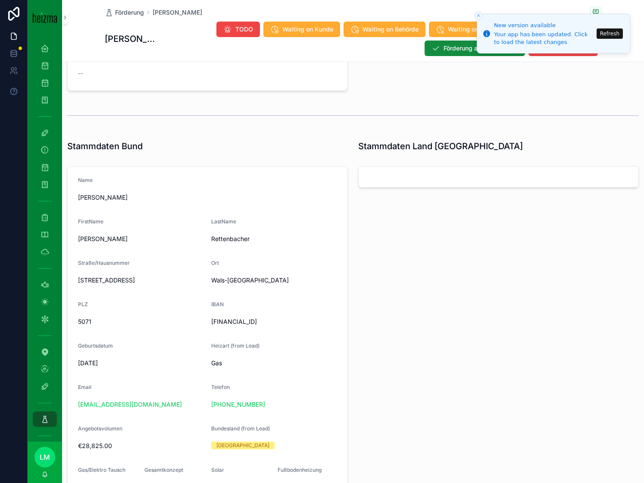
click at [160, 407] on div "retten4@gmail.com" at bounding box center [141, 404] width 126 height 9
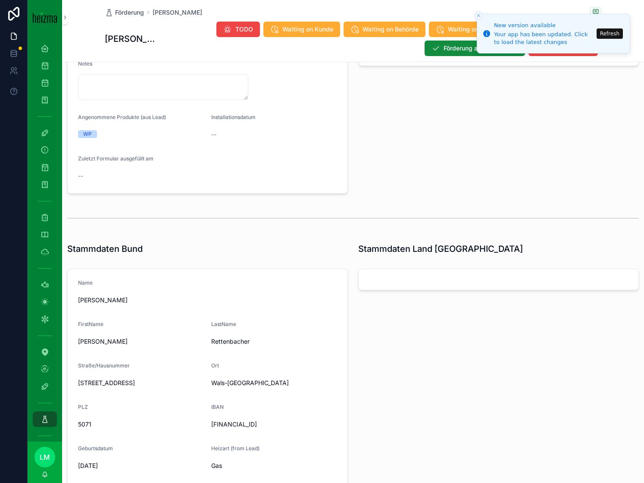
scroll to position [0, 0]
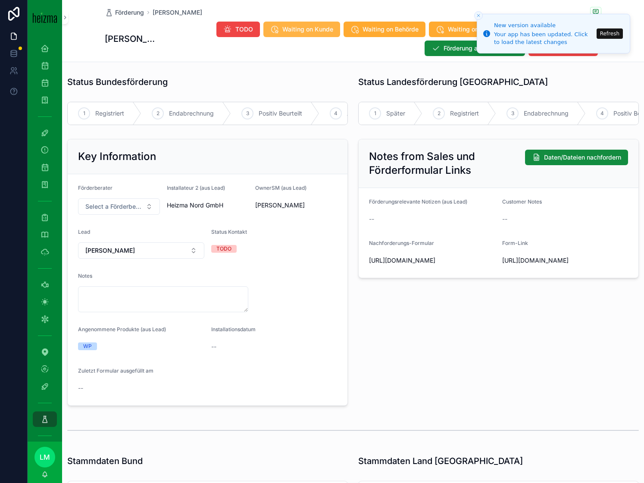
click at [298, 32] on span "Waiting on Kunde" at bounding box center [308, 29] width 51 height 9
click at [169, 309] on textarea "scrollable content" at bounding box center [163, 299] width 170 height 26
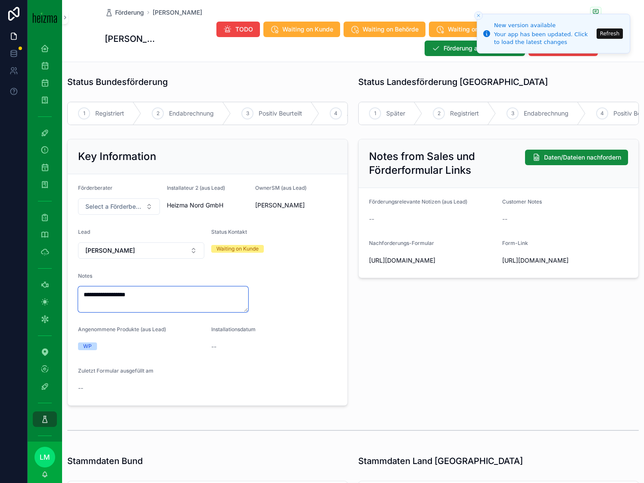
type textarea "**********"
click at [256, 404] on form "**********" at bounding box center [208, 289] width 280 height 231
click at [127, 13] on span "Förderung" at bounding box center [129, 12] width 29 height 9
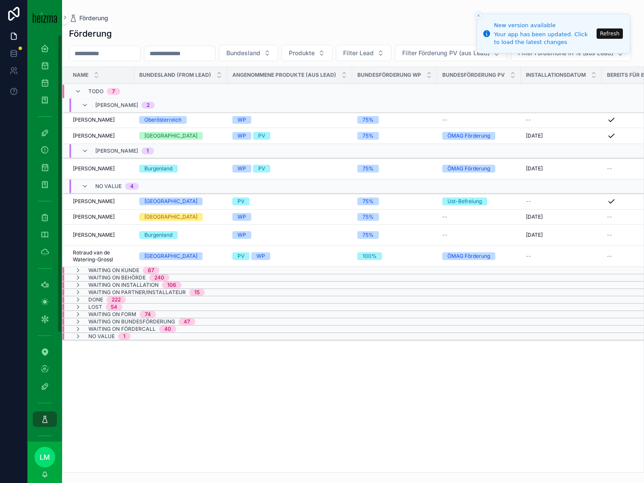
click at [215, 3] on div "Förderung Förderung Bundesland Produkte Filter Lead Filter Förderung PV (aus Le…" at bounding box center [353, 236] width 582 height 473
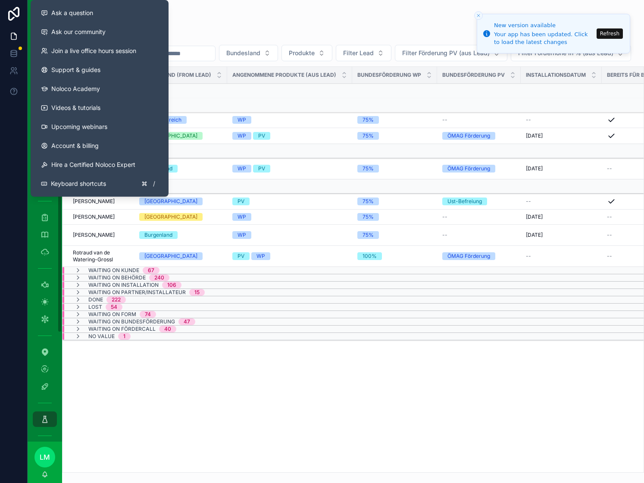
click at [231, 38] on div "Förderung" at bounding box center [353, 34] width 568 height 12
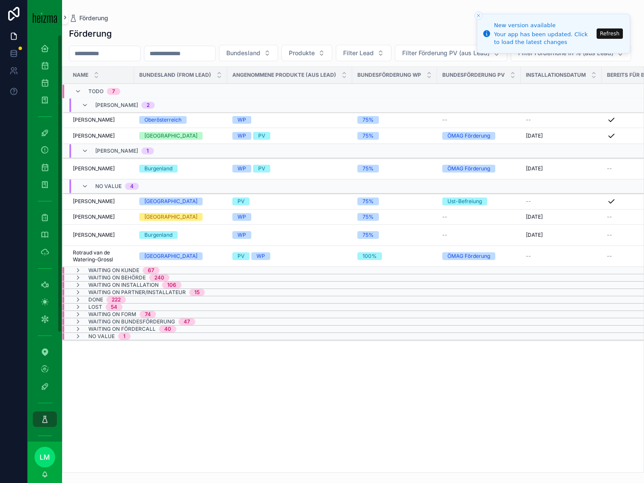
click at [62, 19] on icon "scrollable content" at bounding box center [65, 17] width 6 height 6
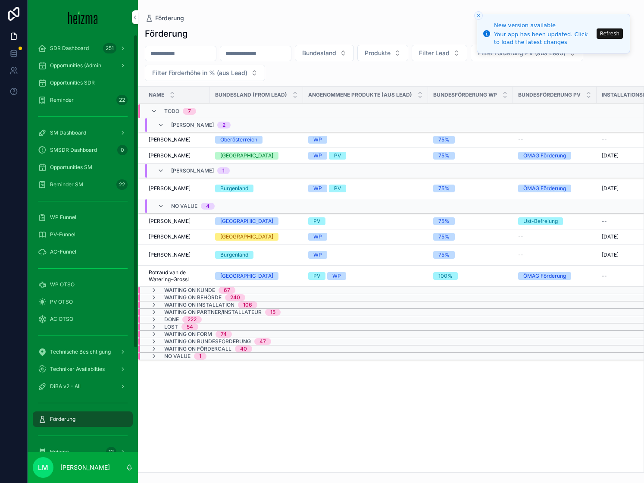
click at [72, 83] on span "Opportunities SDR" at bounding box center [72, 82] width 45 height 7
drag, startPoint x: 96, startPoint y: 78, endPoint x: 89, endPoint y: 89, distance: 13.3
click at [96, 78] on div "Opportunities SDR" at bounding box center [83, 83] width 90 height 14
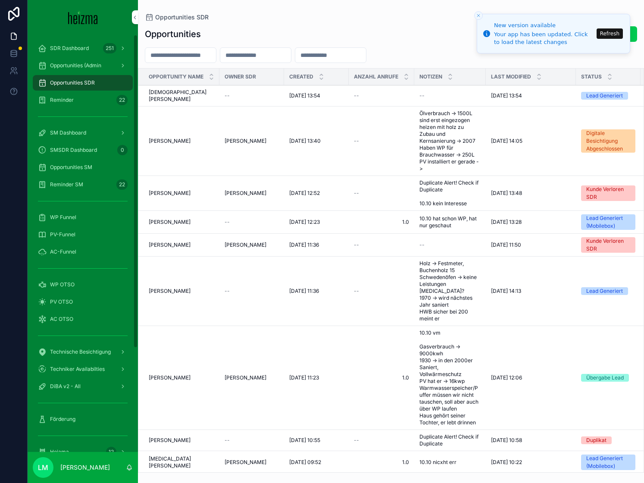
click at [206, 46] on div "Opportunities New Opportunities Opportunity Name Owner SDR Created Anzahl Anruf…" at bounding box center [391, 247] width 506 height 452
click at [204, 50] on input "scrollable content" at bounding box center [180, 55] width 71 height 12
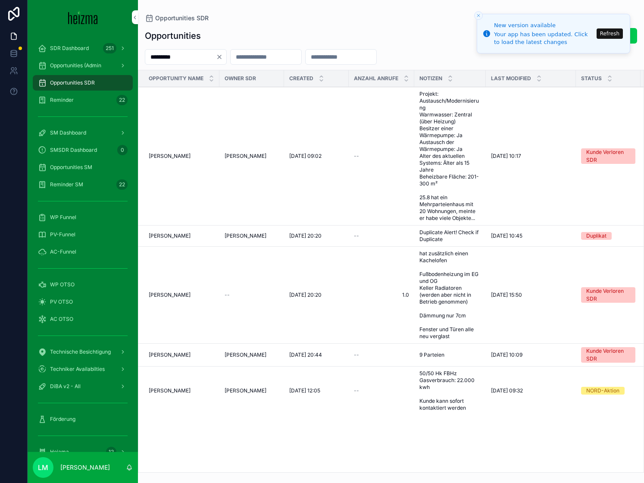
click at [176, 57] on input "*********" at bounding box center [180, 57] width 71 height 12
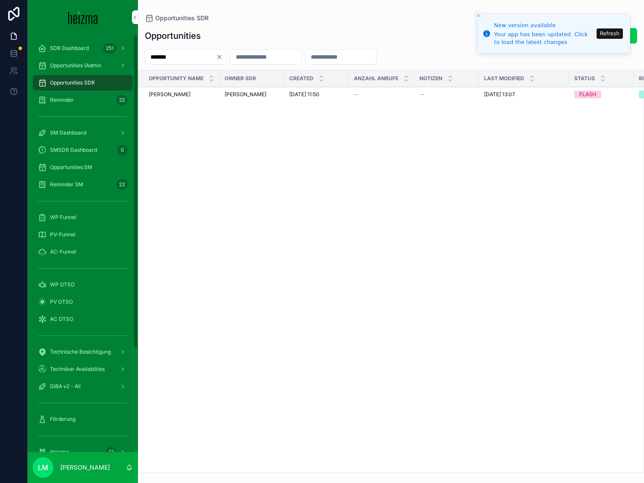
type input "*******"
click at [222, 128] on div "Opportunity Name Owner SDR Created Anzahl Anrufe Notizen Last Modified Status B…" at bounding box center [390, 271] width 505 height 402
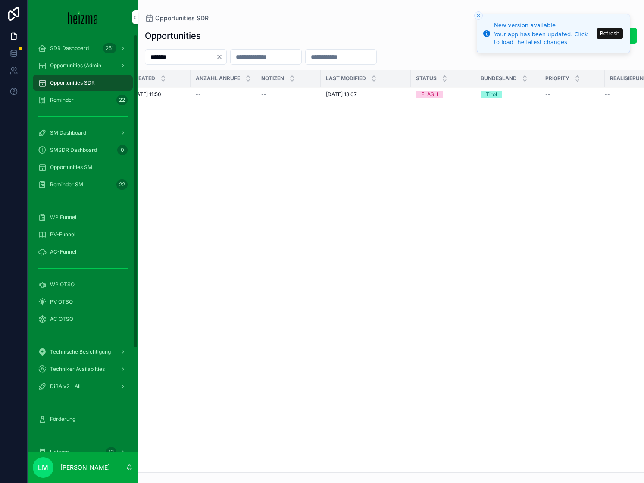
scroll to position [0, 179]
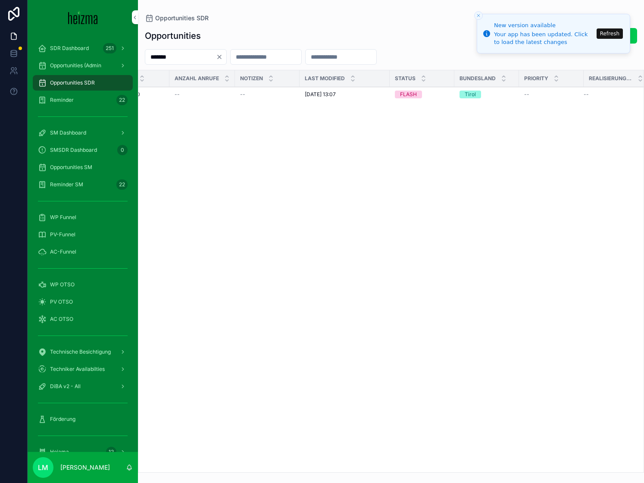
click at [202, 92] on div "--" at bounding box center [202, 94] width 55 height 7
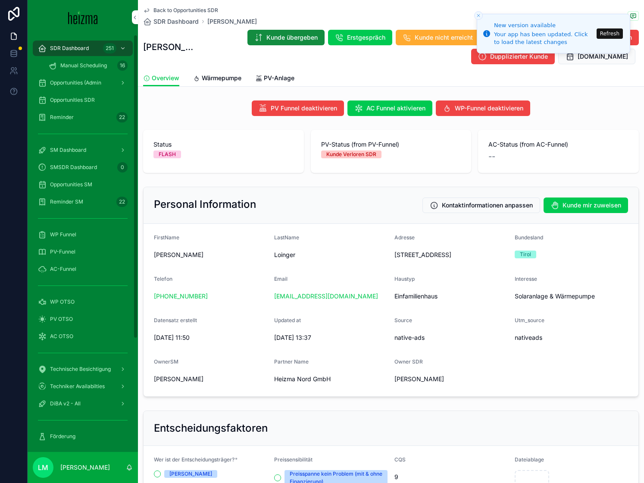
click at [279, 78] on span "PV-Anlage" at bounding box center [279, 78] width 31 height 9
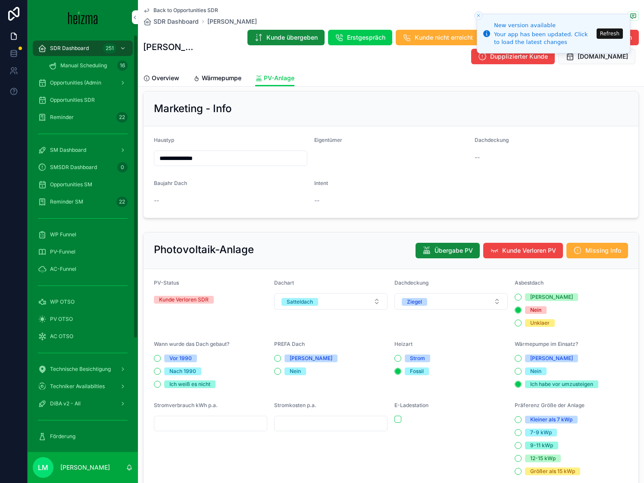
scroll to position [10, 0]
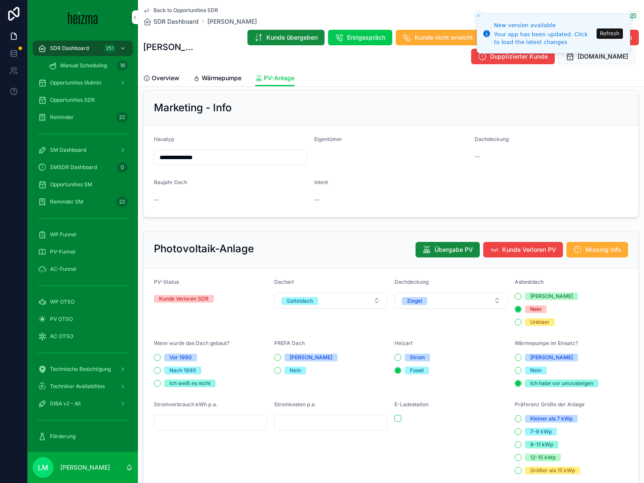
click at [65, 436] on span "Förderung" at bounding box center [62, 436] width 25 height 7
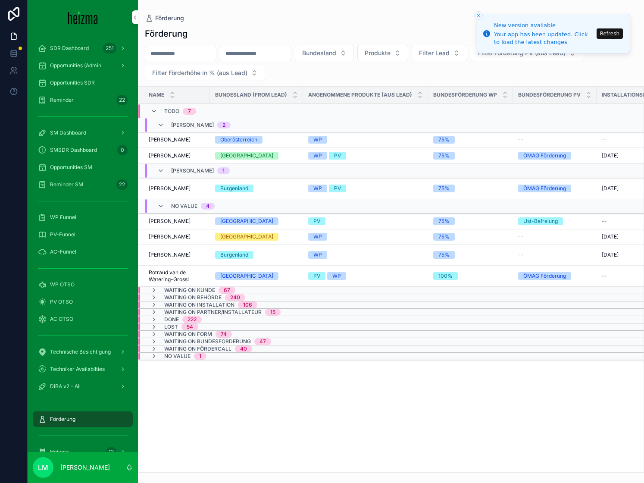
click at [187, 59] on input "scrollable content" at bounding box center [180, 53] width 71 height 12
type input "*"
type input "**********"
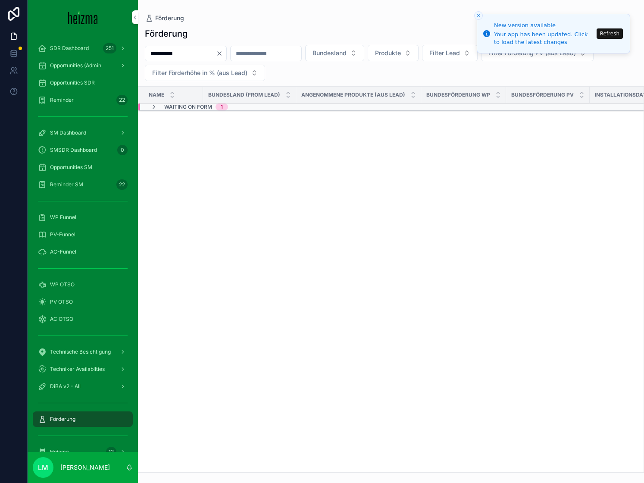
click at [171, 110] on span "Waiting on Form" at bounding box center [188, 107] width 48 height 7
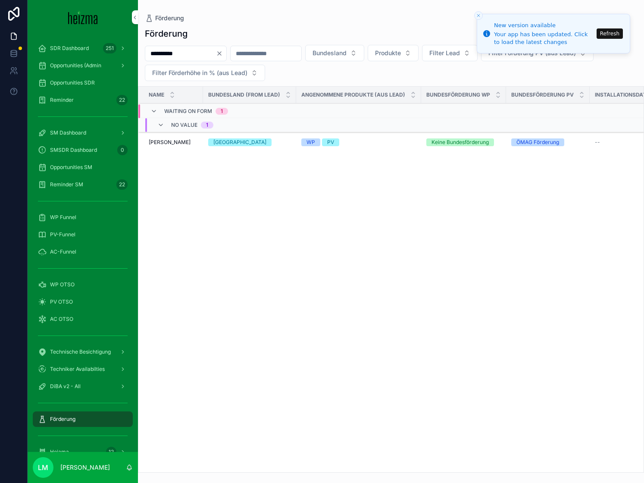
click at [169, 140] on span "Robert Steinbauer" at bounding box center [170, 142] width 42 height 7
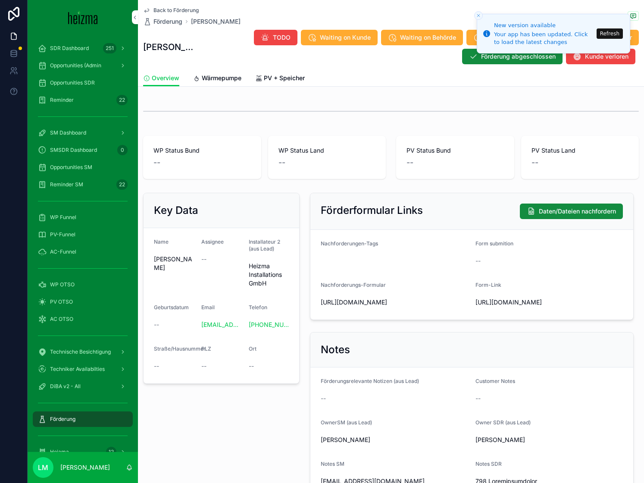
click at [228, 76] on span "Wärmepumpe" at bounding box center [222, 78] width 40 height 9
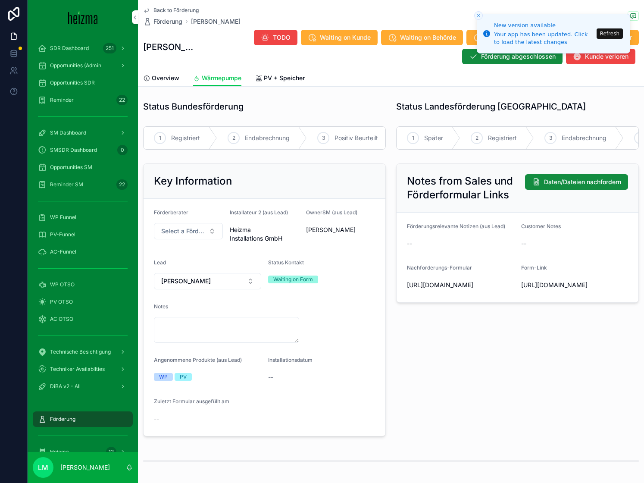
click at [183, 11] on span "Back to Förderung" at bounding box center [176, 10] width 45 height 7
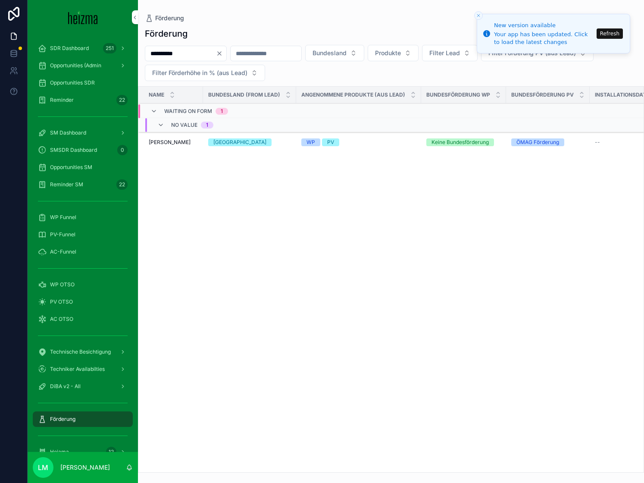
click at [227, 57] on div "**********" at bounding box center [186, 54] width 82 height 16
click at [223, 50] on icon "Clear" at bounding box center [219, 53] width 7 height 7
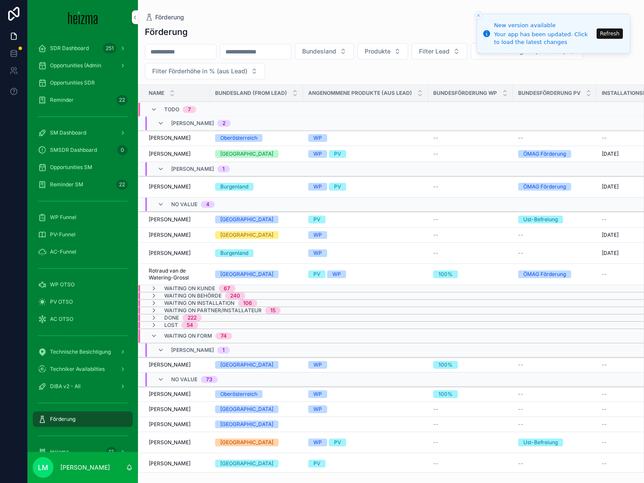
click at [178, 334] on span "Waiting on Form" at bounding box center [188, 336] width 48 height 7
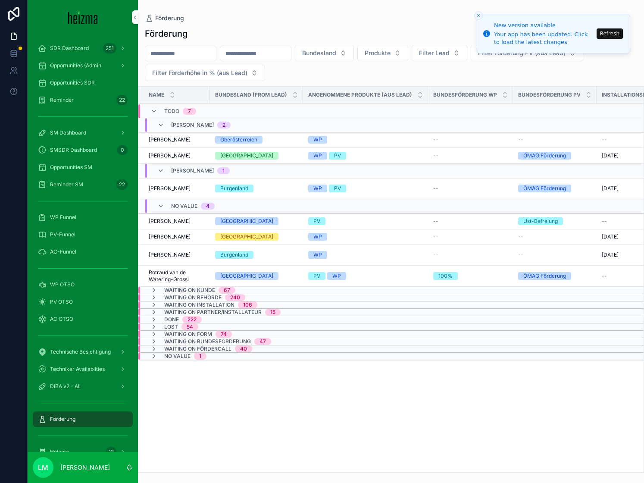
click at [165, 237] on span "Otto Reinecke" at bounding box center [170, 236] width 42 height 7
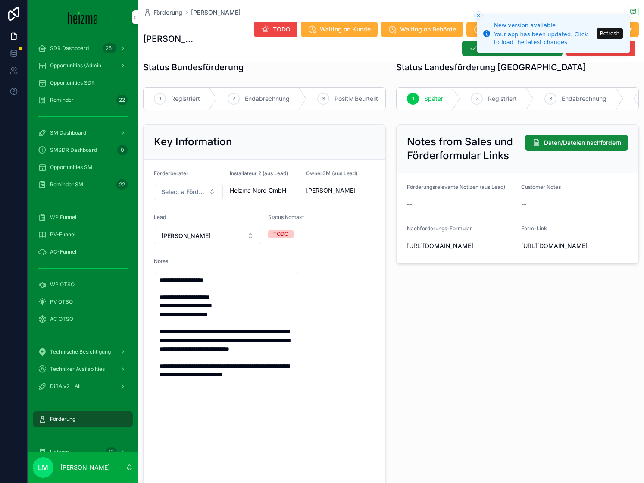
scroll to position [24, 0]
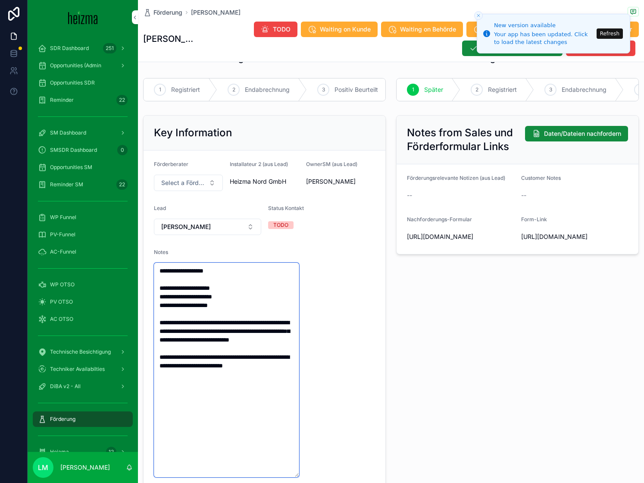
click at [296, 373] on textarea "**********" at bounding box center [226, 370] width 145 height 215
click at [245, 270] on textarea "**********" at bounding box center [226, 379] width 145 height 232
click at [157, 272] on textarea "**********" at bounding box center [226, 379] width 145 height 232
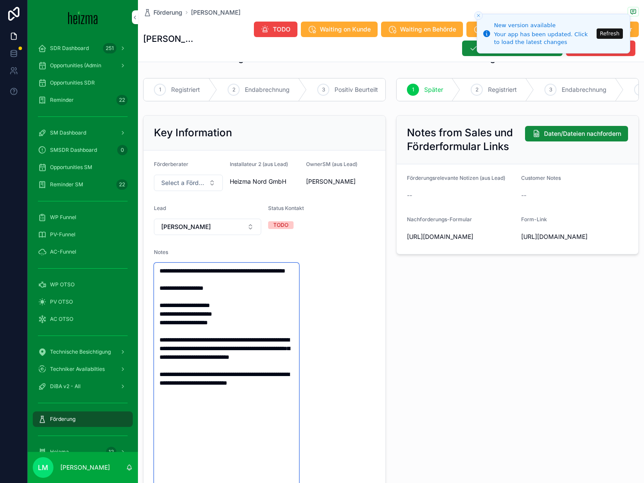
type textarea "**********"
click at [415, 310] on div "Notes from Sales und Förderformular Links Daten/Dateien nachfordern Förderungsr…" at bounding box center [517, 369] width 253 height 515
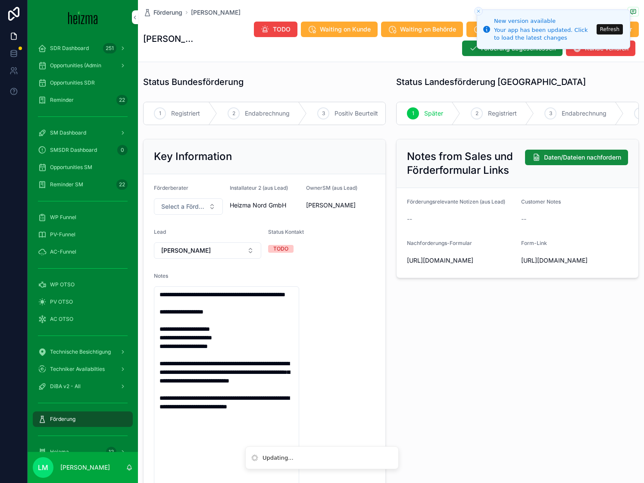
click at [607, 30] on button "Refresh" at bounding box center [610, 29] width 26 height 10
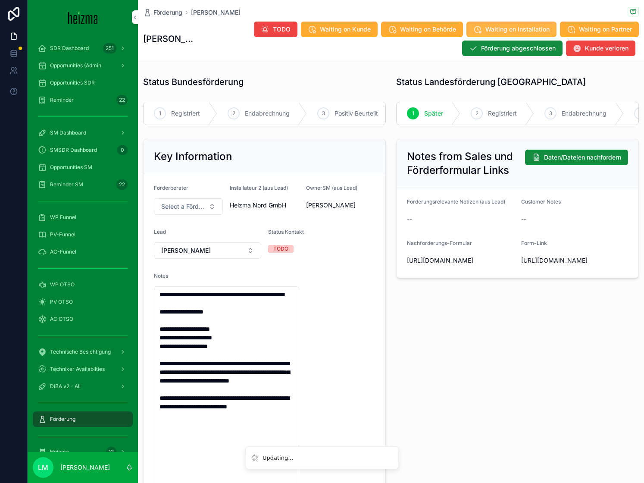
click at [546, 36] on button "Waiting on Installation" at bounding box center [512, 30] width 90 height 16
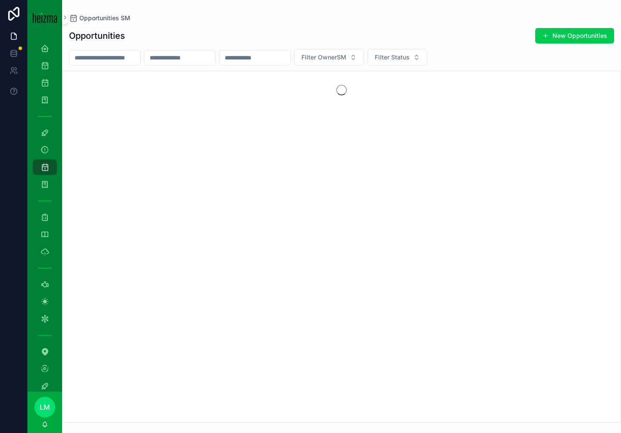
click at [126, 57] on input "scrollable content" at bounding box center [104, 58] width 71 height 12
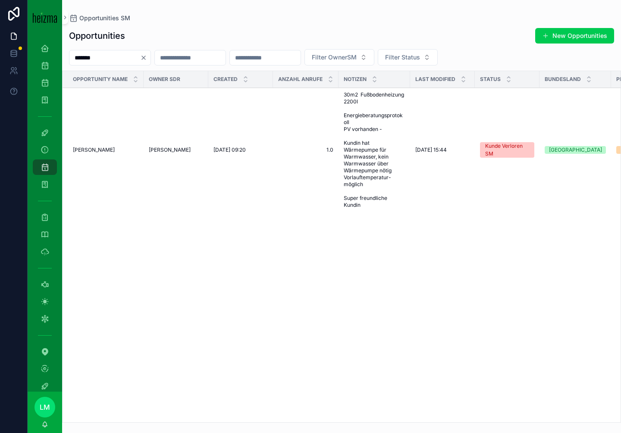
click at [98, 61] on input "*******" at bounding box center [104, 58] width 71 height 12
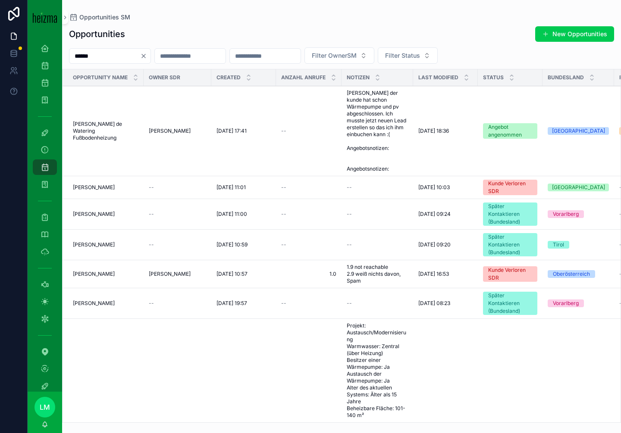
type input "******"
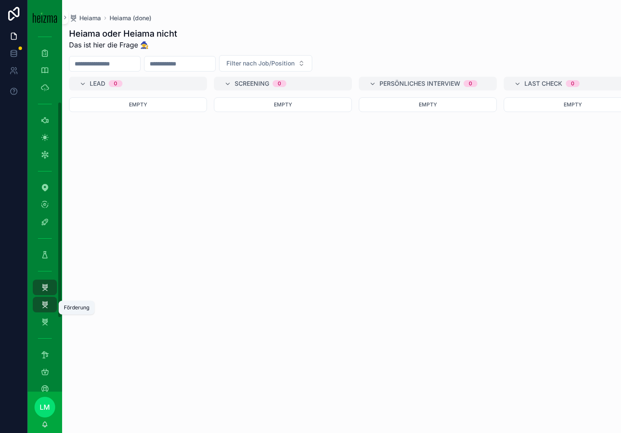
scroll to position [195, 0]
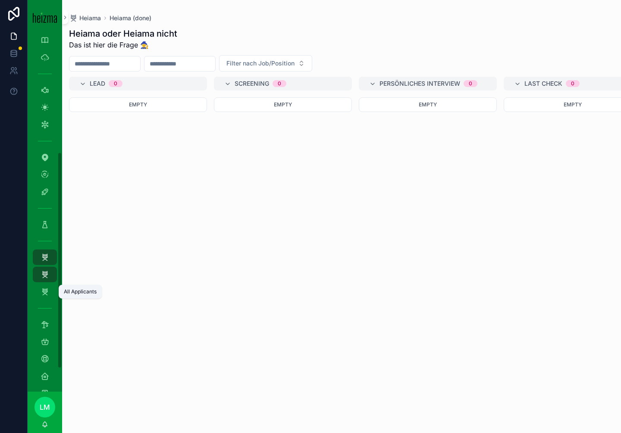
click at [47, 285] on div "All Applicants 805" at bounding box center [45, 292] width 14 height 14
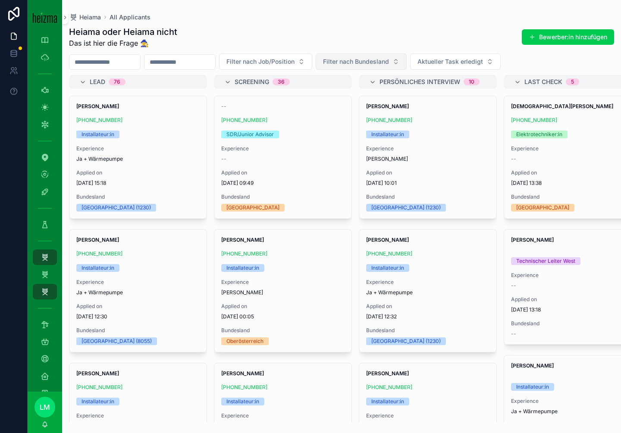
click at [377, 64] on span "Filter nach Bundesland" at bounding box center [356, 61] width 66 height 9
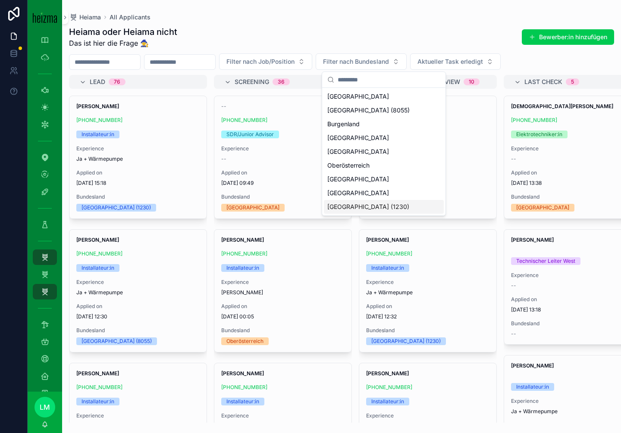
click at [345, 204] on div "Wien (1230)" at bounding box center [384, 207] width 120 height 14
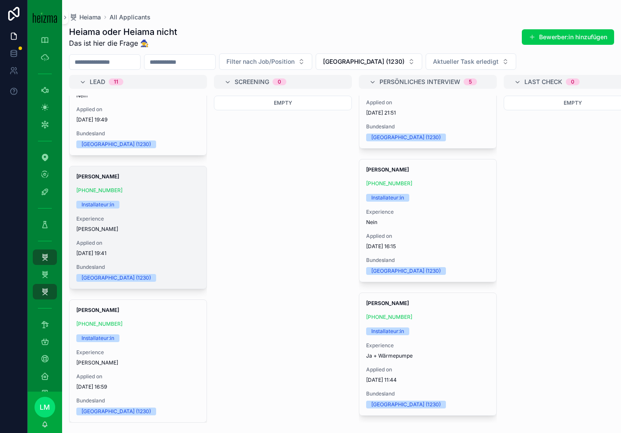
scroll to position [1140, 0]
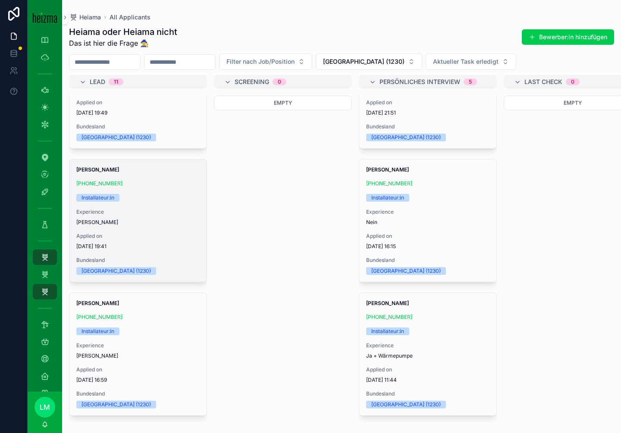
click at [145, 198] on div "Installateur:in" at bounding box center [137, 198] width 123 height 8
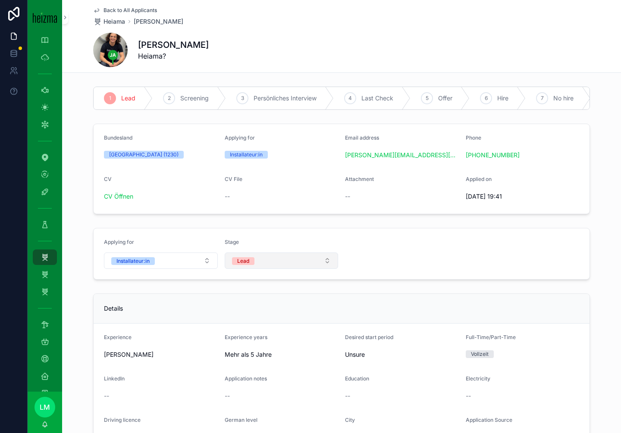
click at [264, 255] on button "Lead" at bounding box center [282, 261] width 114 height 16
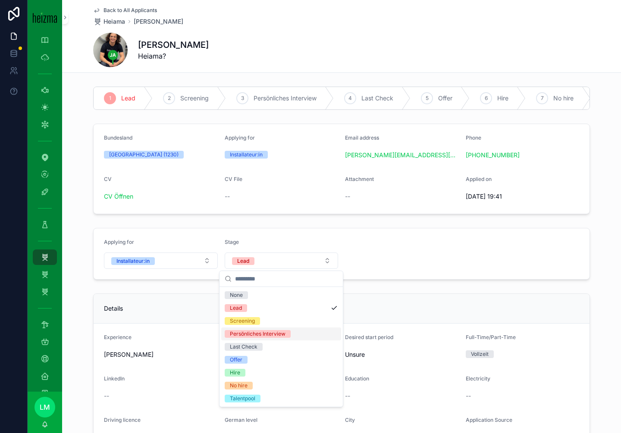
click at [260, 335] on div "Persönliches Interview" at bounding box center [258, 334] width 56 height 8
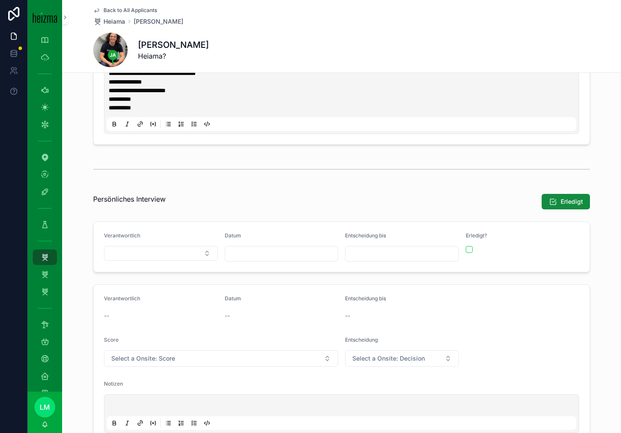
scroll to position [621, 0]
click at [171, 246] on button "Select Button" at bounding box center [161, 252] width 114 height 15
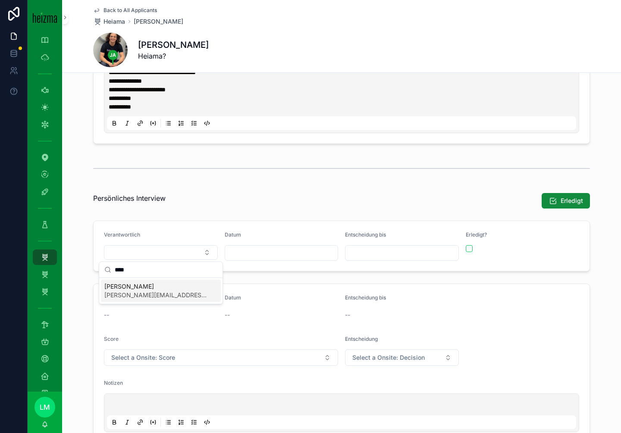
type input "****"
click at [150, 297] on span "bruno@heizma.at" at bounding box center [155, 295] width 103 height 9
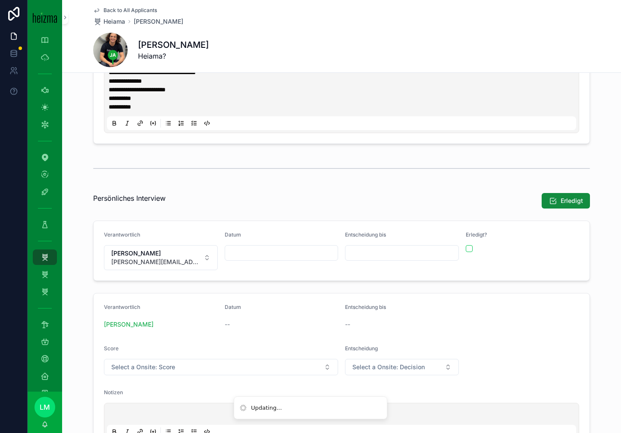
click at [185, 222] on form "Verantwortlich Bruno Manda bruno@heizma.at Datum Entscheidung bis Erledigt?" at bounding box center [342, 251] width 496 height 60
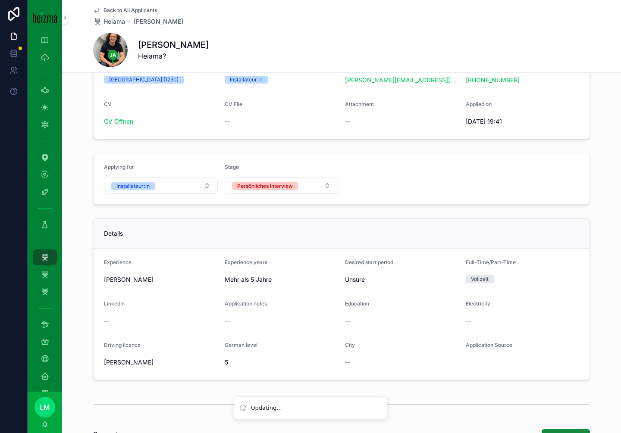
scroll to position [0, 0]
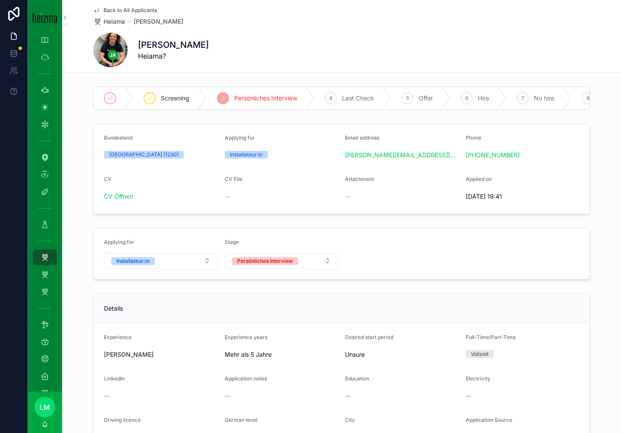
click at [140, 7] on span "Back to All Applicants" at bounding box center [130, 10] width 53 height 7
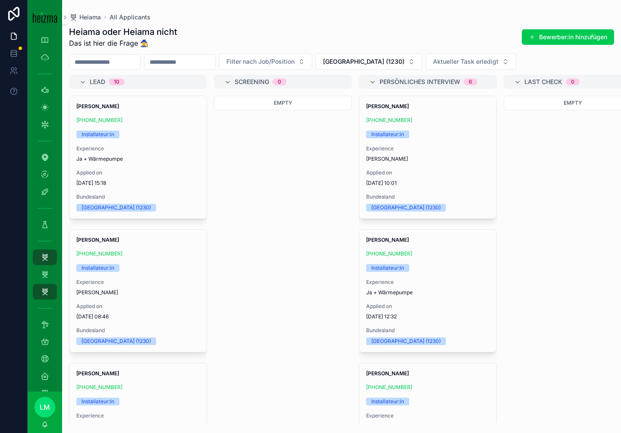
click at [276, 227] on div "Empty" at bounding box center [283, 259] width 138 height 327
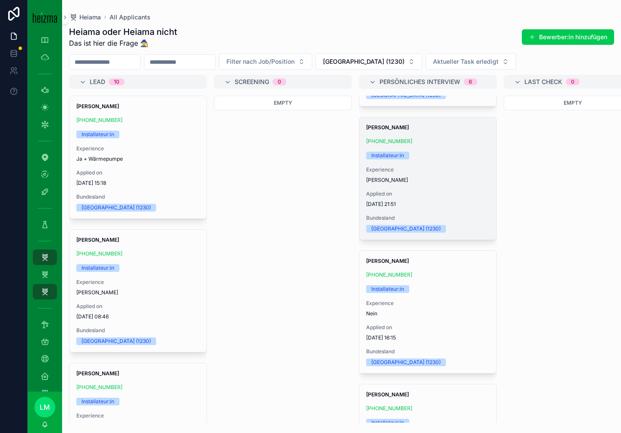
scroll to position [125, 0]
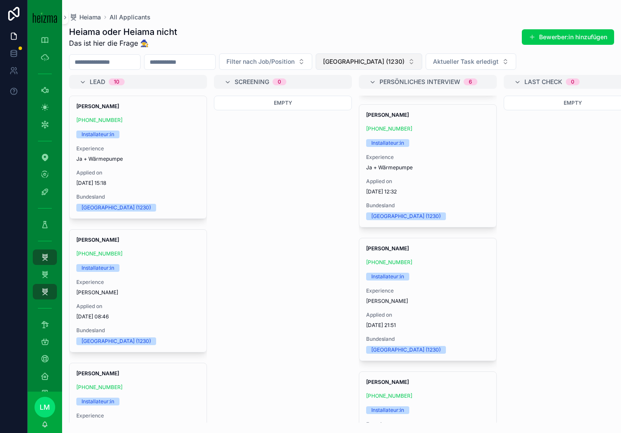
click at [368, 68] on button "Wien (1230)" at bounding box center [369, 61] width 107 height 16
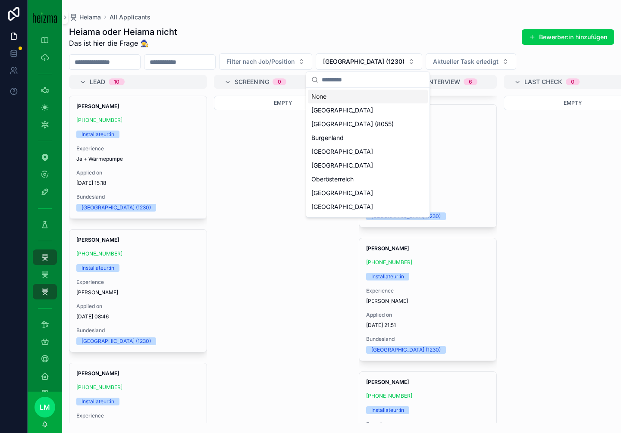
click at [339, 94] on div "None" at bounding box center [368, 97] width 120 height 14
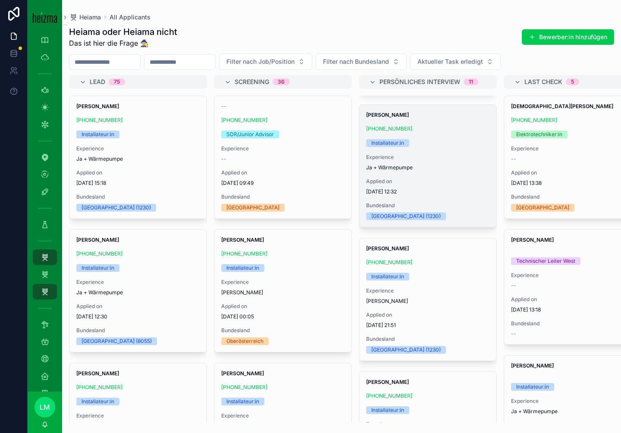
click at [405, 198] on div "Habib Qaderi +43 650 2646434 Installateur:in Experience Ja + Wärmepumpe Applied…" at bounding box center [427, 166] width 137 height 122
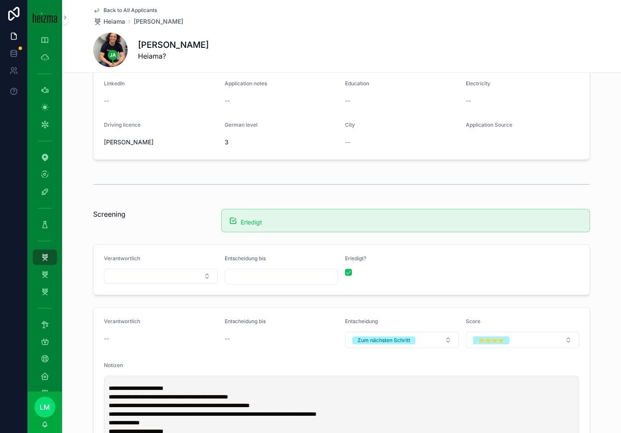
scroll to position [297, 0]
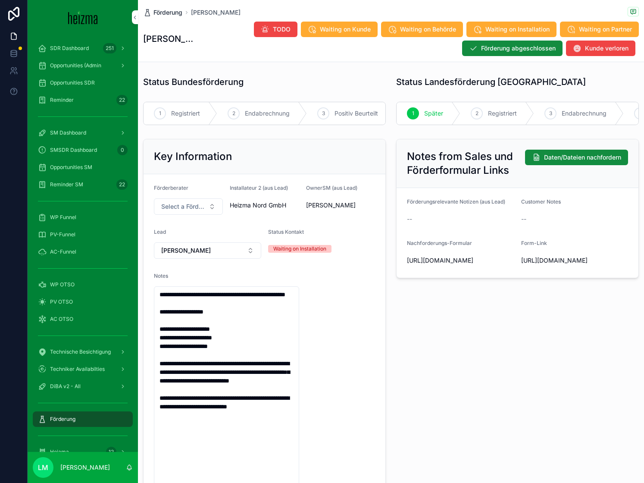
click at [167, 13] on span "Förderung" at bounding box center [168, 12] width 29 height 9
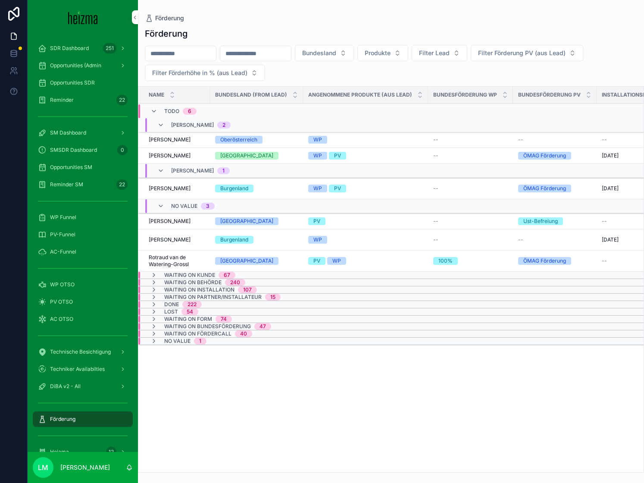
click at [187, 53] on input "scrollable content" at bounding box center [180, 53] width 71 height 12
type input "*****"
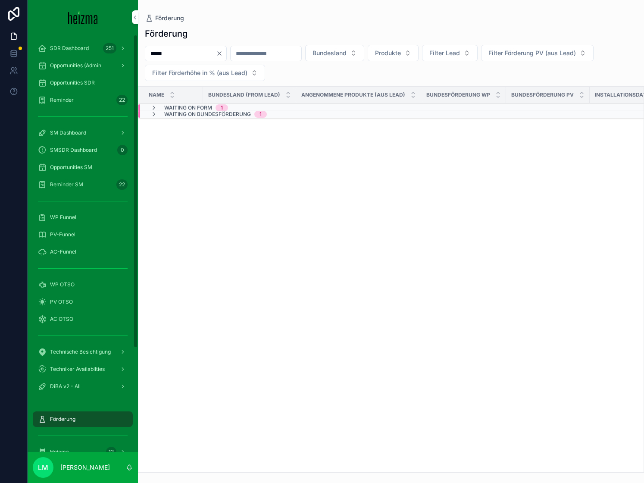
click at [194, 109] on span "Waiting on Form" at bounding box center [188, 107] width 48 height 7
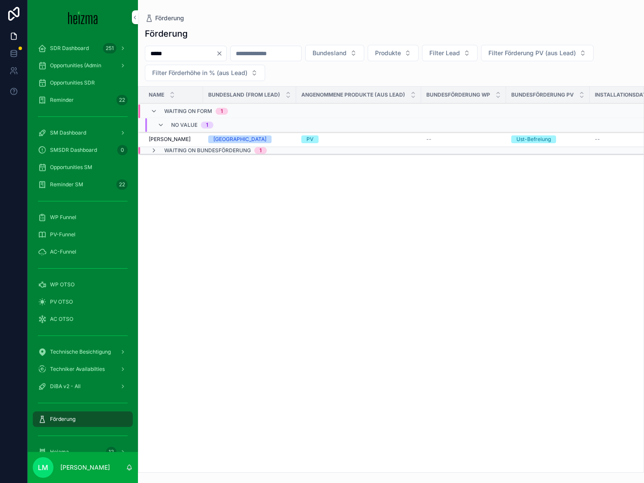
click at [177, 142] on span "[PERSON_NAME]" at bounding box center [170, 139] width 42 height 7
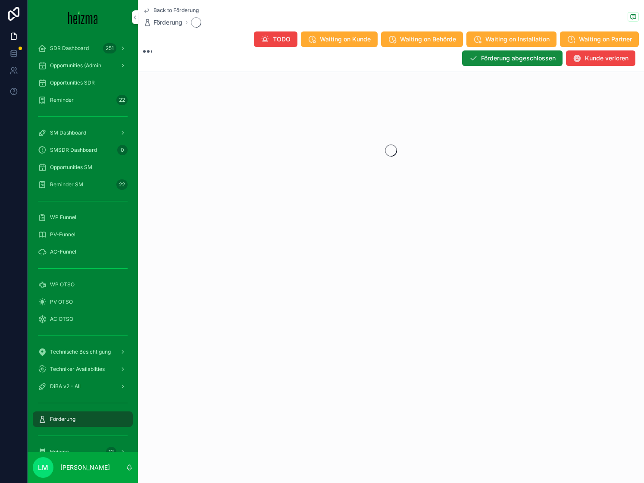
click at [172, 11] on span "Back to Förderung" at bounding box center [176, 10] width 45 height 7
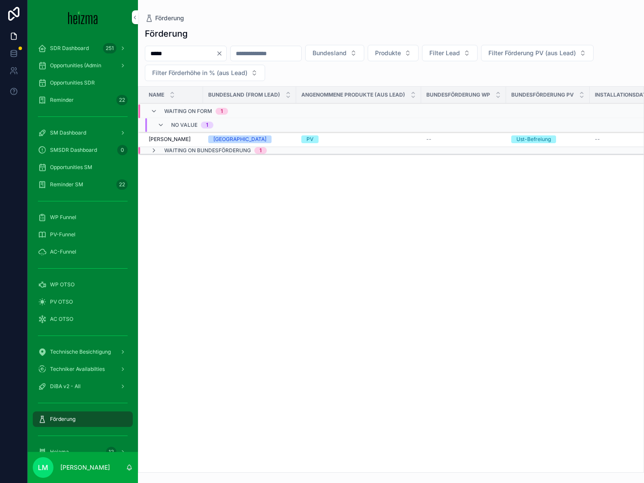
click at [195, 150] on span "Waiting on Bundesförderung" at bounding box center [207, 150] width 87 height 7
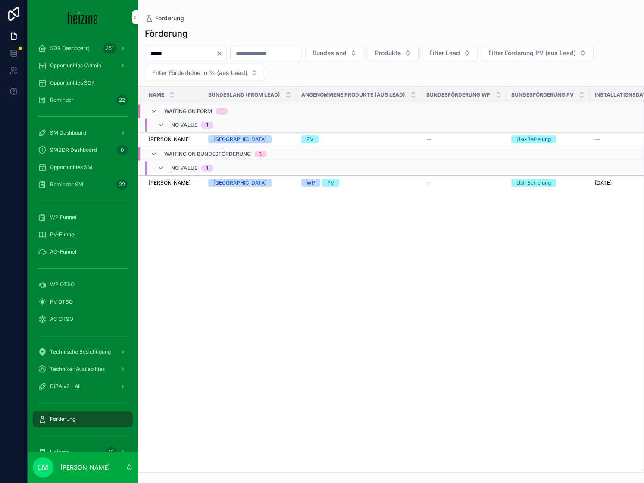
click at [182, 186] on td "[PERSON_NAME] [PERSON_NAME]" at bounding box center [170, 183] width 65 height 15
click at [165, 185] on span "[PERSON_NAME]" at bounding box center [170, 182] width 42 height 7
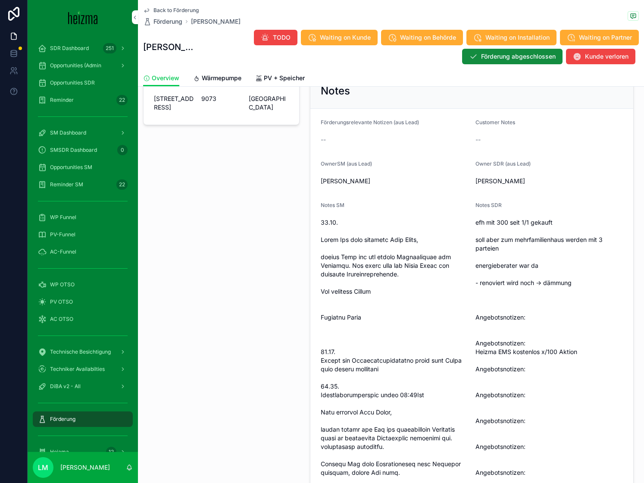
scroll to position [372, 0]
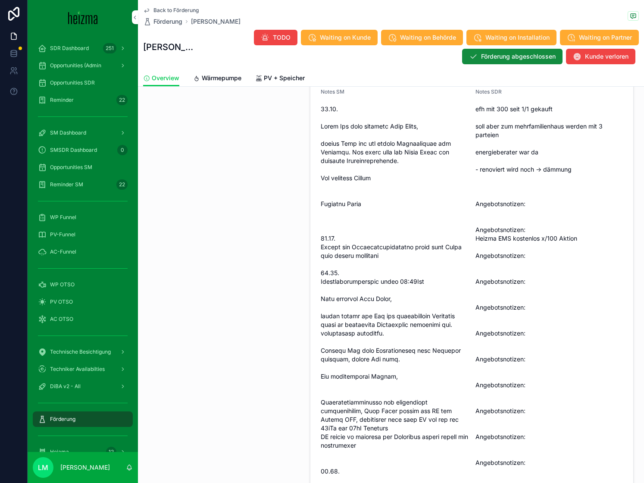
click at [286, 77] on span "PV + Speicher" at bounding box center [284, 78] width 41 height 9
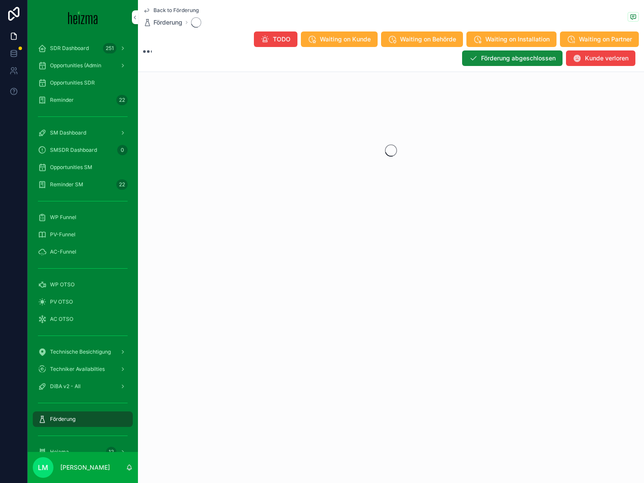
click at [286, 77] on div "Back to Förderung Förderung TODO Waiting on Kunde Waiting on Behörde Waiting on…" at bounding box center [391, 137] width 506 height 274
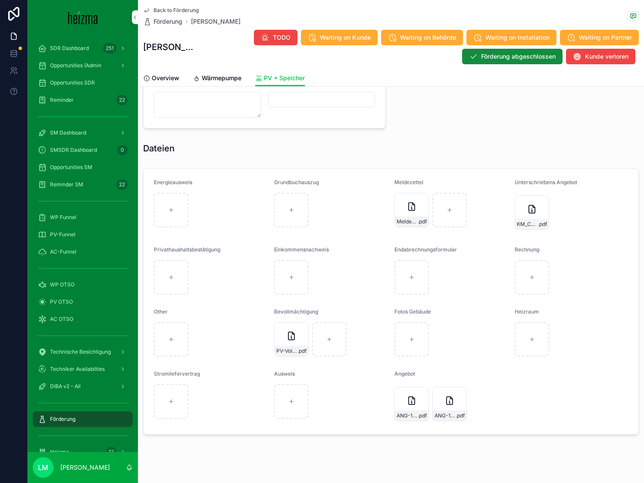
scroll to position [784, 0]
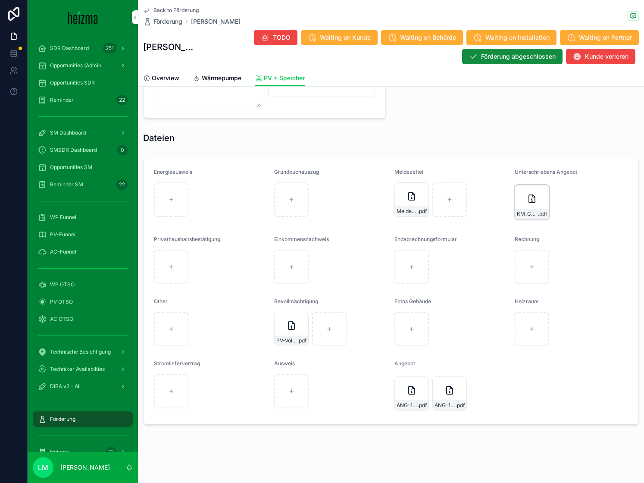
click at [533, 207] on div "KM_C250i25090918590-(1) .pdf" at bounding box center [532, 202] width 35 height 35
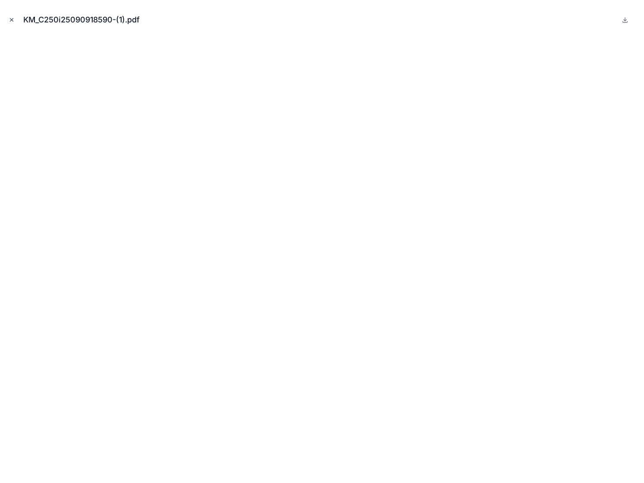
click at [14, 17] on icon "Close modal" at bounding box center [12, 20] width 6 height 6
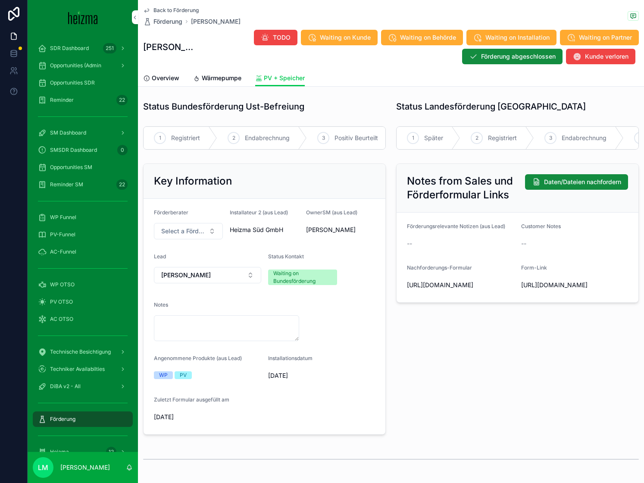
click at [176, 11] on span "Back to Förderung" at bounding box center [176, 10] width 45 height 7
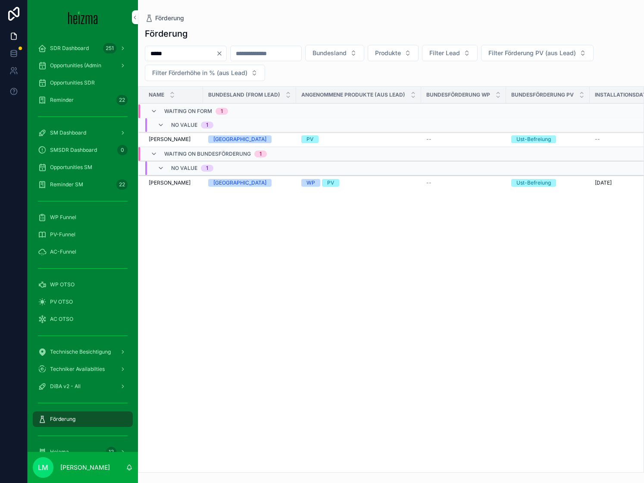
click at [182, 179] on td "[PERSON_NAME] [PERSON_NAME]" at bounding box center [170, 183] width 65 height 15
click at [177, 183] on span "[PERSON_NAME]" at bounding box center [170, 182] width 42 height 7
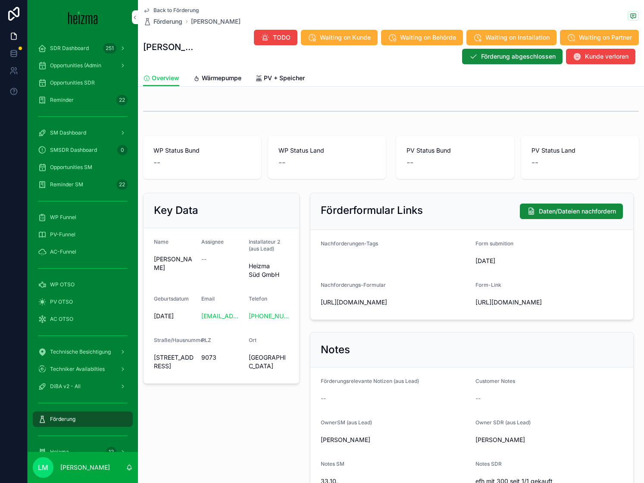
click at [207, 85] on link "Wärmepumpe" at bounding box center [217, 78] width 48 height 17
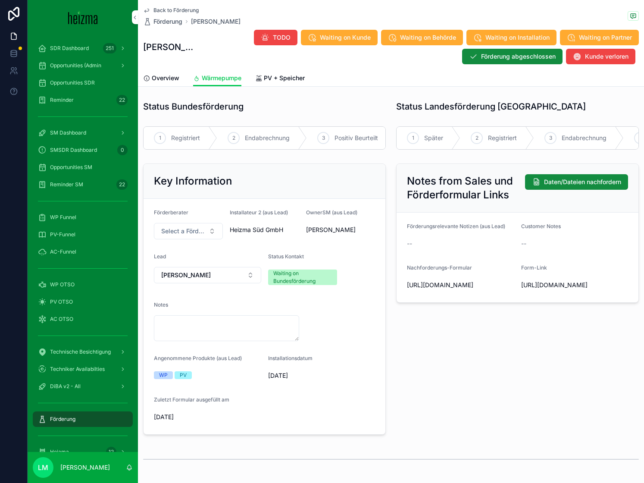
click at [185, 311] on div "Notes" at bounding box center [226, 306] width 145 height 10
click at [185, 315] on textarea "scrollable content" at bounding box center [226, 328] width 145 height 26
type textarea "**********"
click at [366, 379] on span "[DATE]" at bounding box center [321, 375] width 107 height 9
click at [518, 36] on span "Waiting on Installation" at bounding box center [518, 37] width 64 height 9
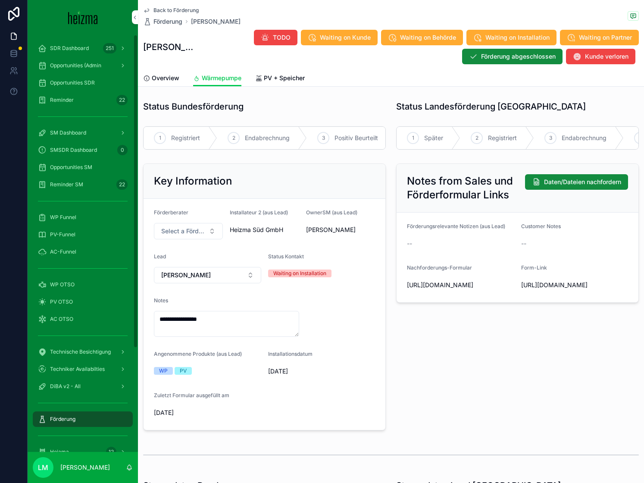
click at [303, 327] on form "**********" at bounding box center [265, 314] width 242 height 231
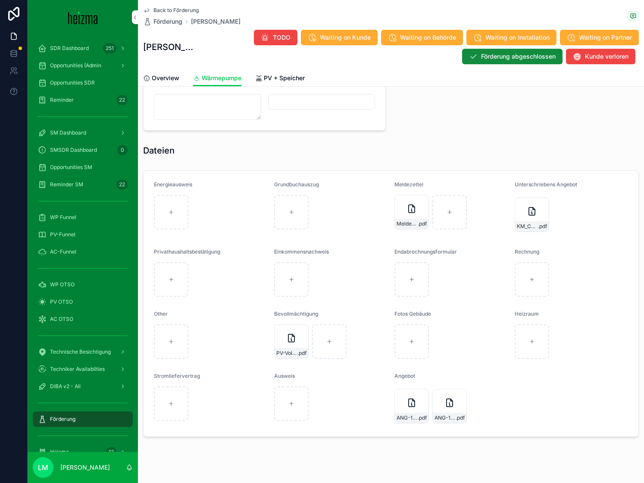
scroll to position [780, 0]
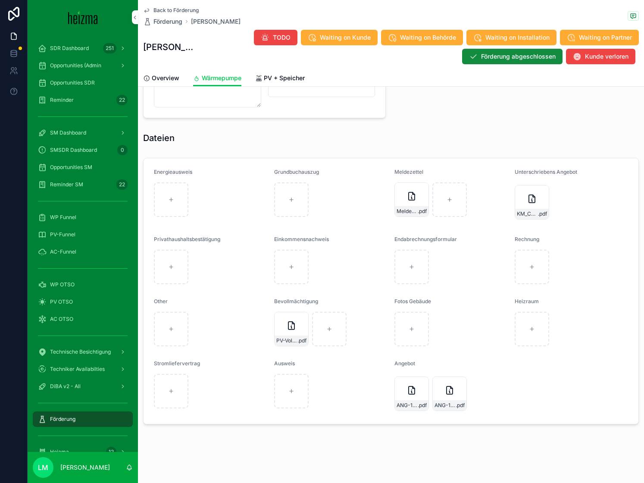
click at [167, 7] on span "Back to Förderung" at bounding box center [176, 10] width 45 height 7
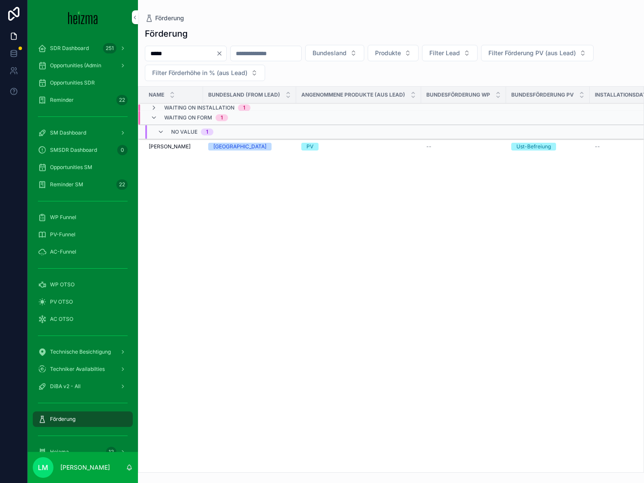
click at [175, 53] on input "*****" at bounding box center [180, 53] width 71 height 12
type input "**********"
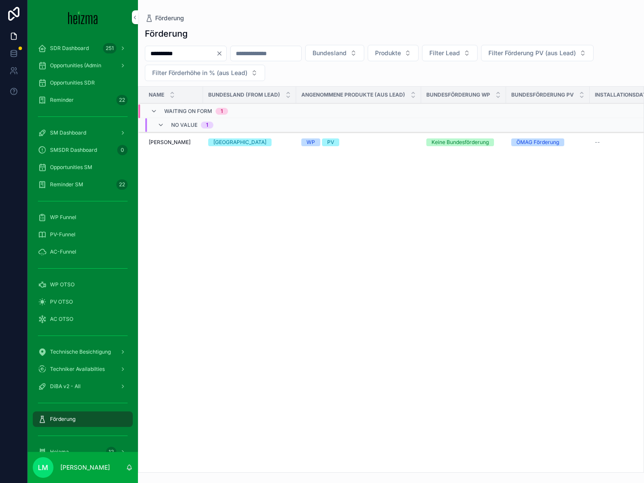
click at [163, 144] on span "[PERSON_NAME]" at bounding box center [170, 142] width 42 height 7
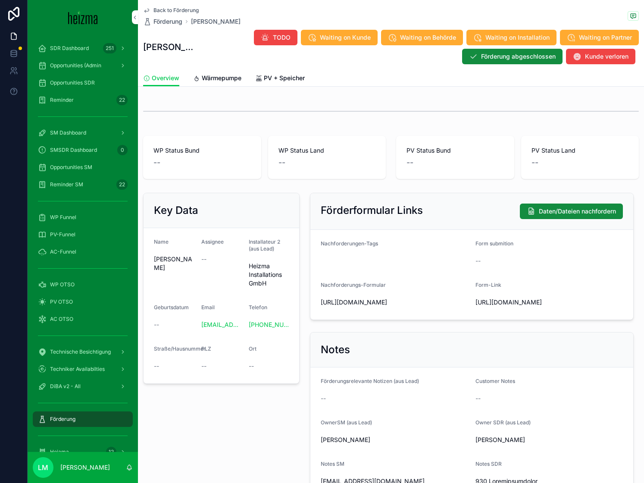
click at [219, 78] on span "Wärmepumpe" at bounding box center [222, 78] width 40 height 9
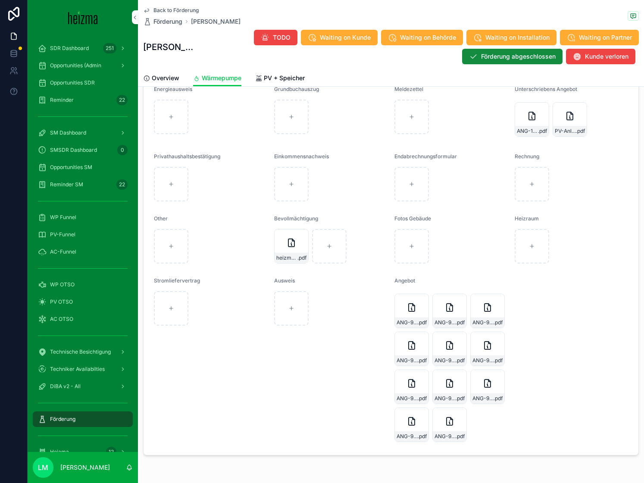
scroll to position [841, 0]
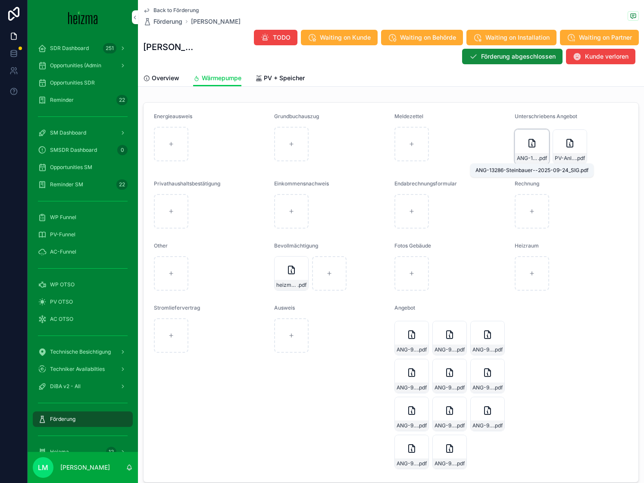
click at [528, 157] on span "ANG-13286-Steinbauer--2025-09-24_SIG" at bounding box center [527, 158] width 21 height 7
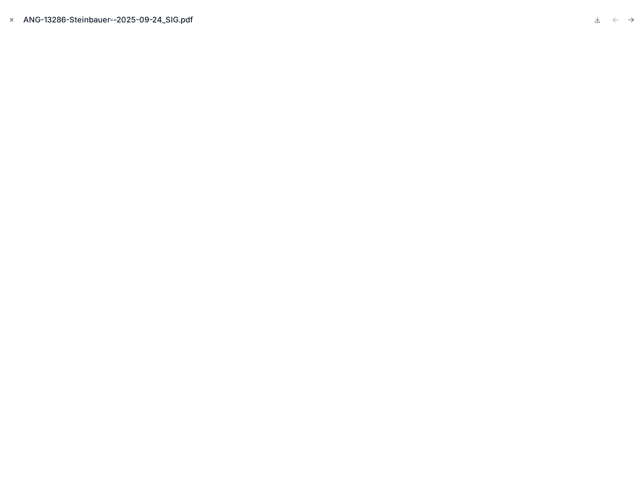
click at [10, 19] on icon "Close modal" at bounding box center [12, 20] width 6 height 6
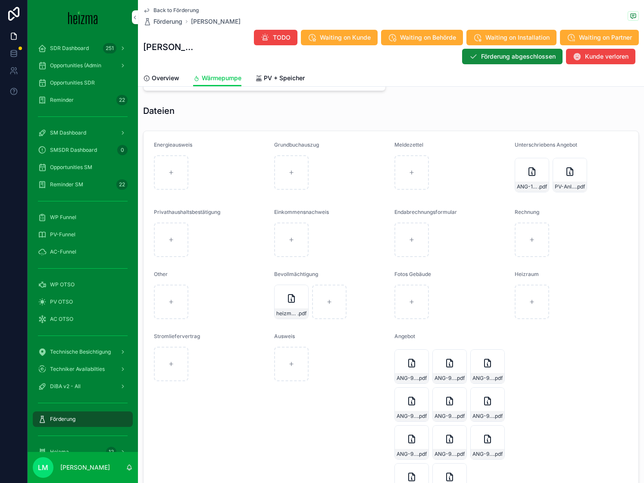
scroll to position [900, 0]
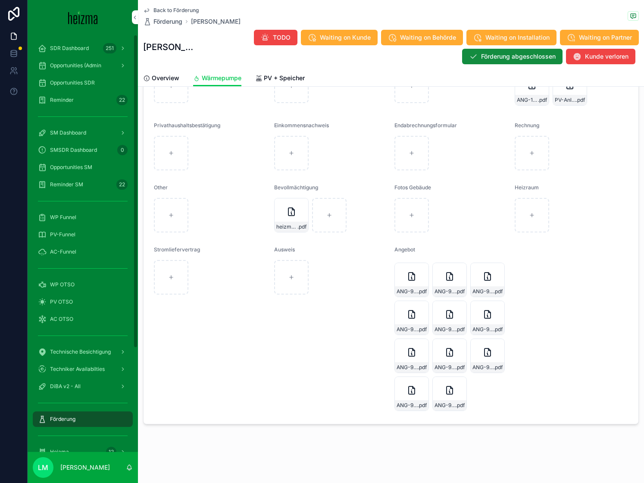
click at [180, 10] on span "Back to Förderung" at bounding box center [176, 10] width 45 height 7
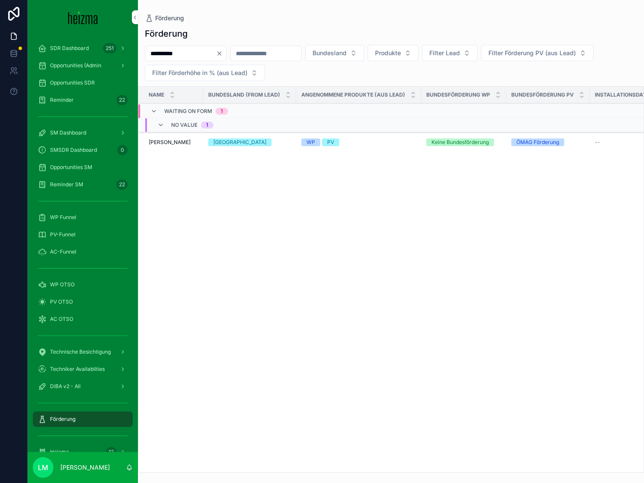
click at [175, 57] on input "**********" at bounding box center [180, 53] width 71 height 12
click at [178, 143] on span "[PERSON_NAME]" at bounding box center [170, 142] width 42 height 7
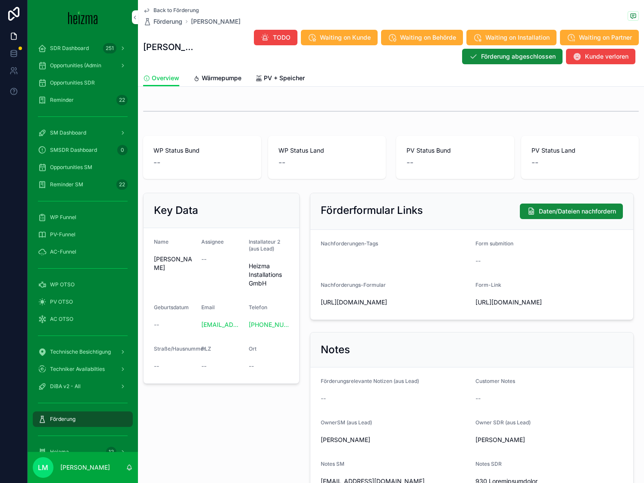
click at [213, 76] on span "Wärmepumpe" at bounding box center [222, 78] width 40 height 9
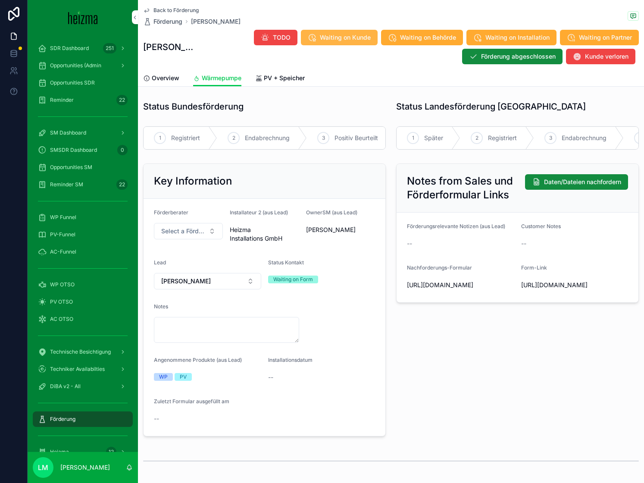
click at [348, 40] on span "Waiting on Kunde" at bounding box center [345, 37] width 51 height 9
click at [235, 345] on form "Förderberater Select a Förderberater Installateur 2 (aus Lead) Heizma Installat…" at bounding box center [265, 317] width 242 height 237
click at [223, 336] on textarea "scrollable content" at bounding box center [226, 330] width 145 height 26
type textarea "**********"
click at [401, 364] on div "Notes from Sales und Förderformular Links Daten/Dateien nachfordern Förderungsr…" at bounding box center [517, 300] width 253 height 280
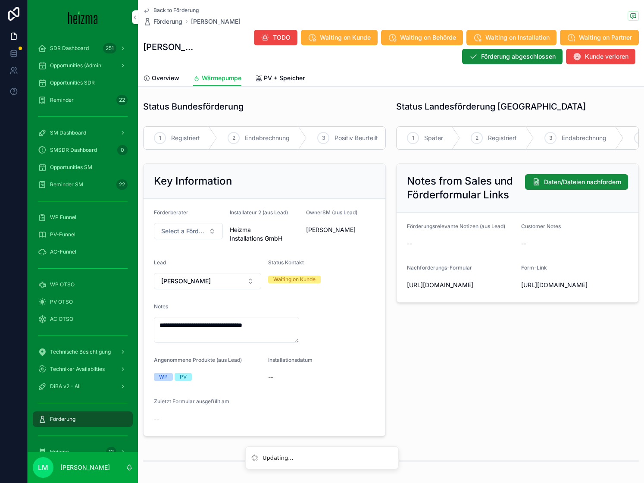
click at [176, 8] on span "Back to Förderung" at bounding box center [176, 10] width 45 height 7
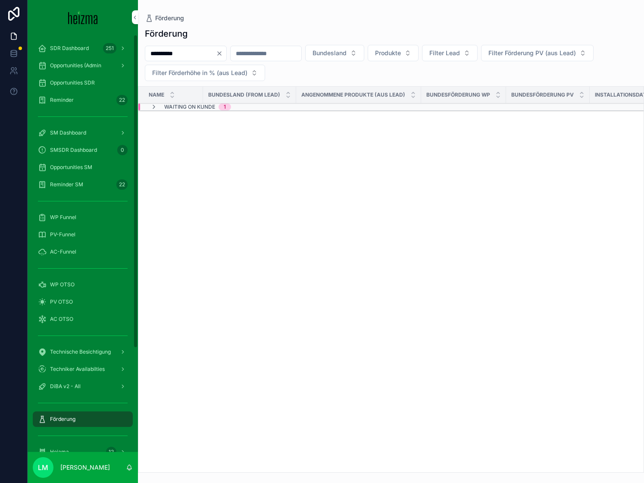
click at [166, 51] on input "**********" at bounding box center [180, 53] width 71 height 12
type input "***"
click at [173, 107] on span "Waiting on Behörde" at bounding box center [192, 107] width 57 height 7
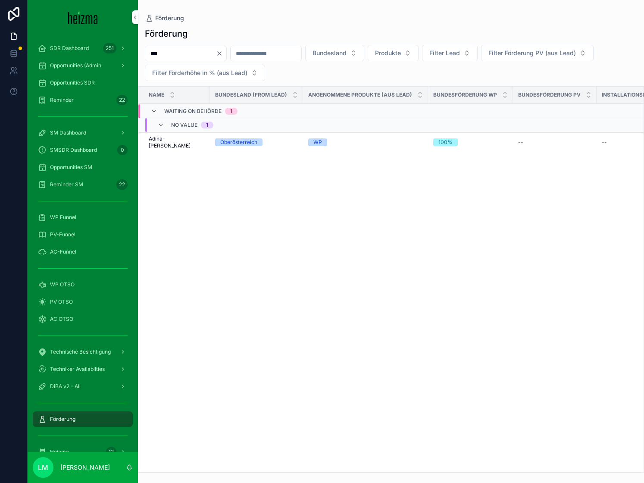
click at [176, 141] on span "Adina- Iustina Bob" at bounding box center [177, 142] width 56 height 14
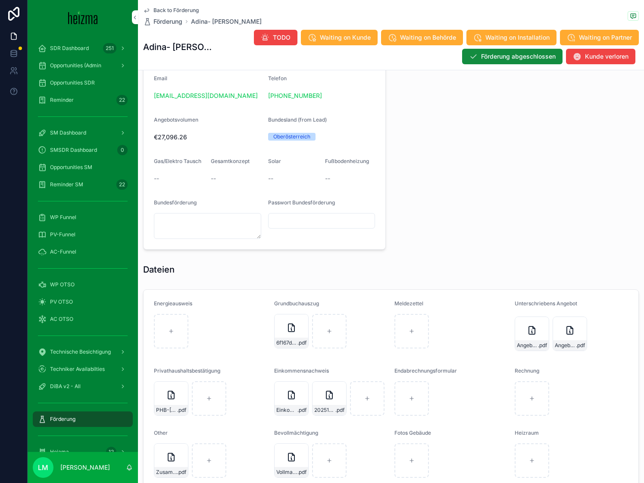
scroll to position [763, 0]
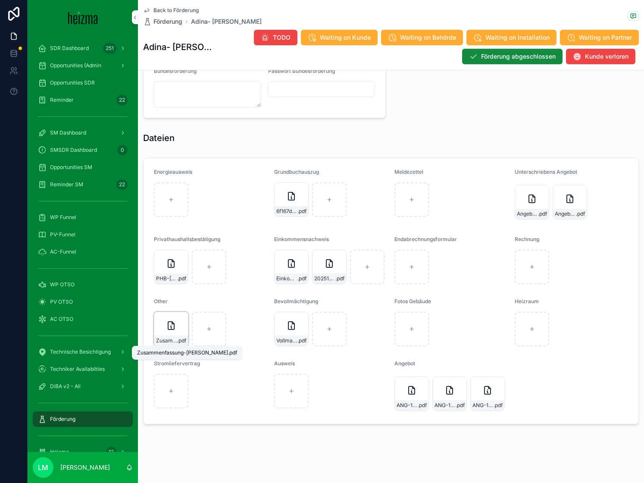
click at [164, 340] on span "Zusammenfassung-Bob" at bounding box center [166, 340] width 21 height 7
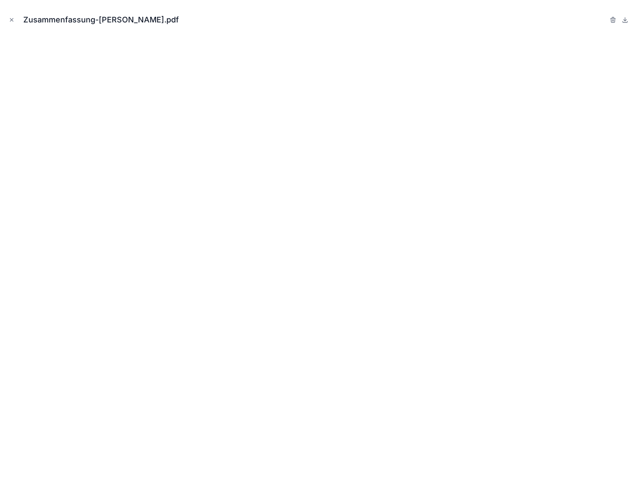
click at [12, 14] on div "Zusammenfassung-Bob.pdf" at bounding box center [322, 20] width 631 height 26
click at [13, 19] on icon "Close modal" at bounding box center [12, 20] width 6 height 6
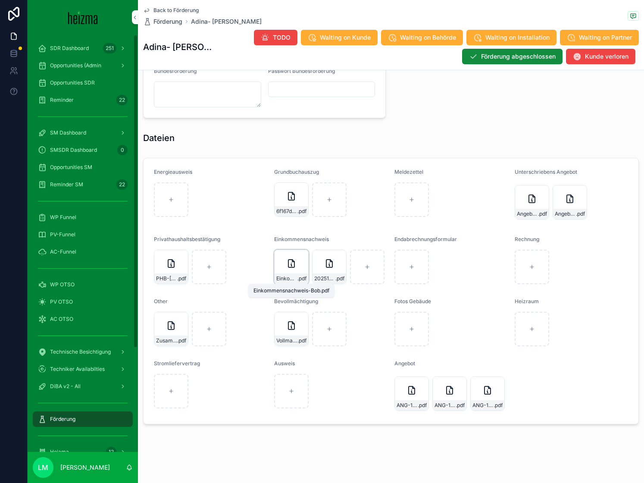
click at [288, 275] on span "Einkommensnachweis-Bob" at bounding box center [286, 278] width 21 height 7
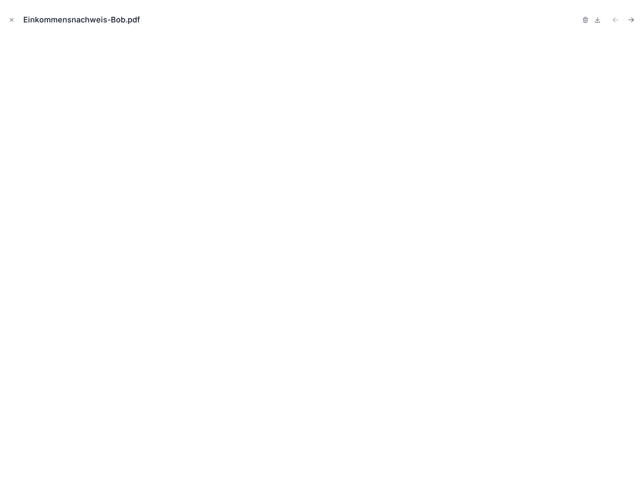
click at [125, 18] on div "Einkommensnachweis-Bob.pdf" at bounding box center [85, 20] width 124 height 12
click at [12, 17] on icon "Close modal" at bounding box center [12, 20] width 6 height 6
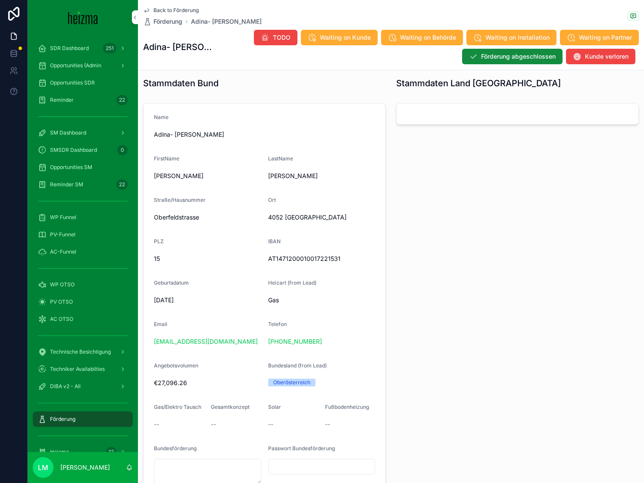
scroll to position [397, 0]
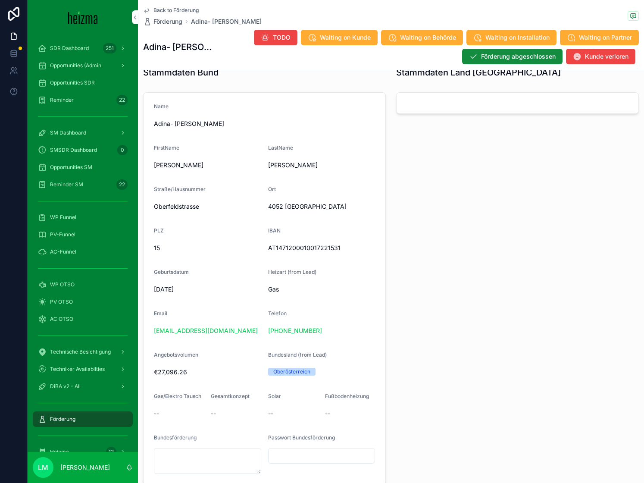
click at [237, 333] on div "danielbob74@yahoo.com" at bounding box center [207, 330] width 107 height 9
copy link "danielbob74@yahoo.com"
click at [275, 173] on form "Name Adina- Iustina Bob FirstName Adina- Iustina LastName Bob Straße/Hausnummer…" at bounding box center [265, 289] width 242 height 392
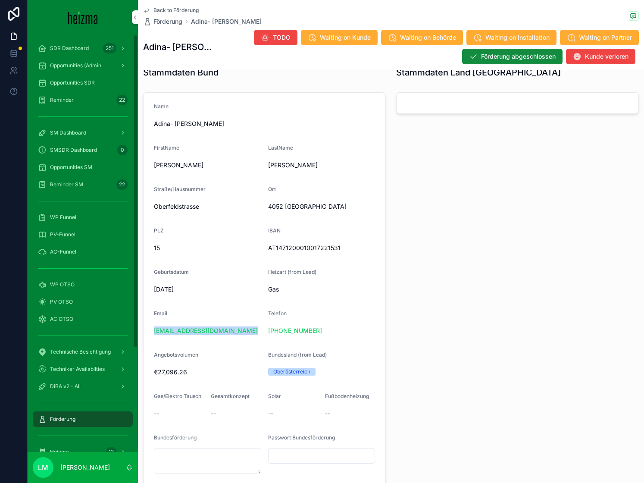
click at [275, 173] on form "Name Adina- Iustina Bob FirstName Adina- Iustina LastName Bob Straße/Hausnummer…" at bounding box center [265, 289] width 242 height 392
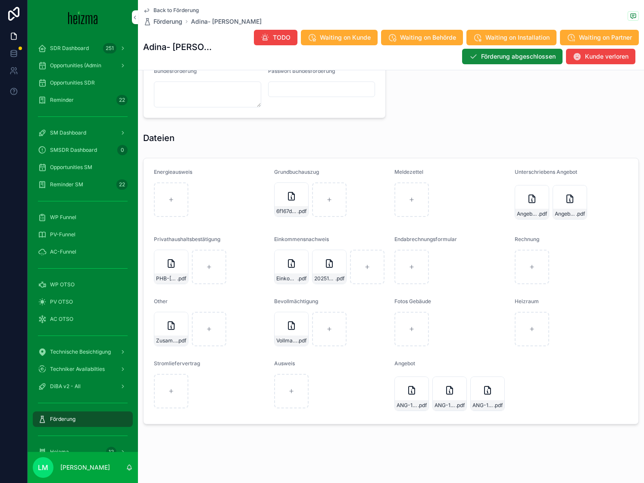
scroll to position [763, 0]
click at [340, 285] on div "20251003103337834 .pdf" at bounding box center [329, 268] width 35 height 35
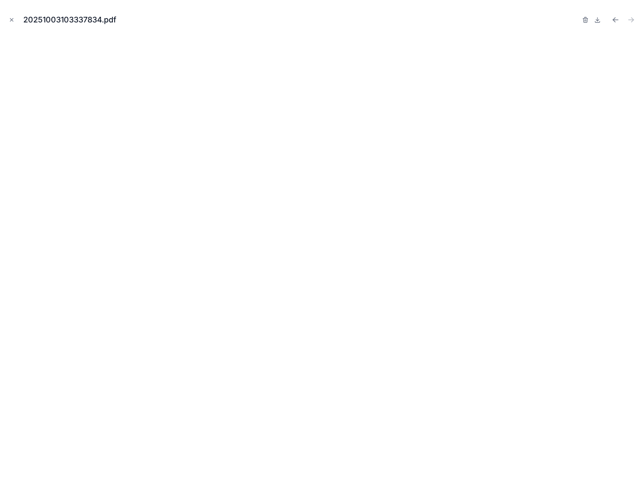
click at [14, 26] on div "20251003103337834.pdf" at bounding box center [322, 20] width 631 height 26
click at [15, 24] on button "Close modal" at bounding box center [11, 19] width 9 height 9
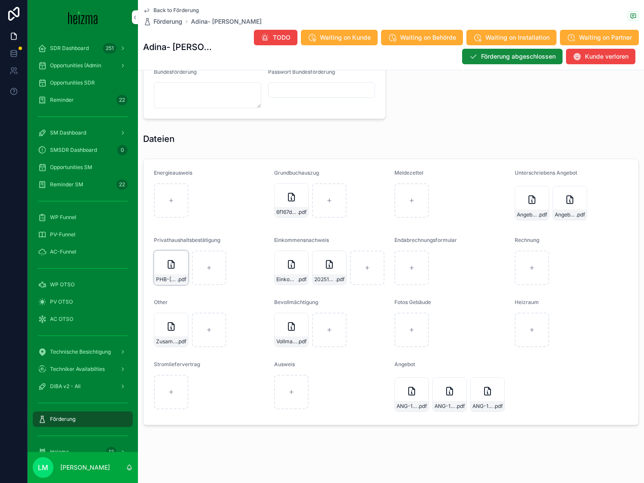
click at [170, 272] on div "PHB-Bob .pdf" at bounding box center [171, 268] width 35 height 35
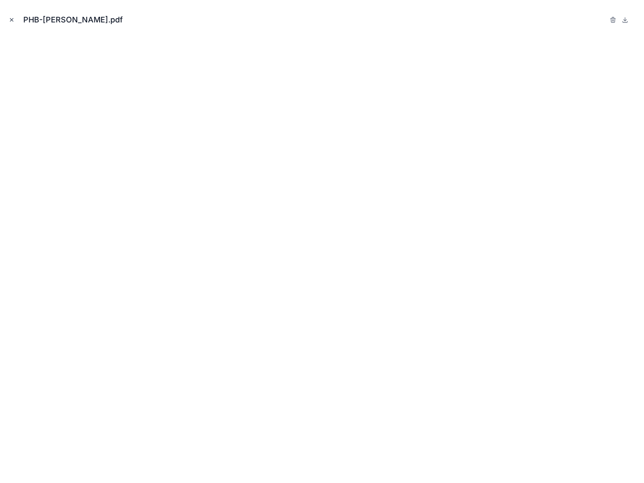
click at [11, 17] on icon "Close modal" at bounding box center [12, 20] width 6 height 6
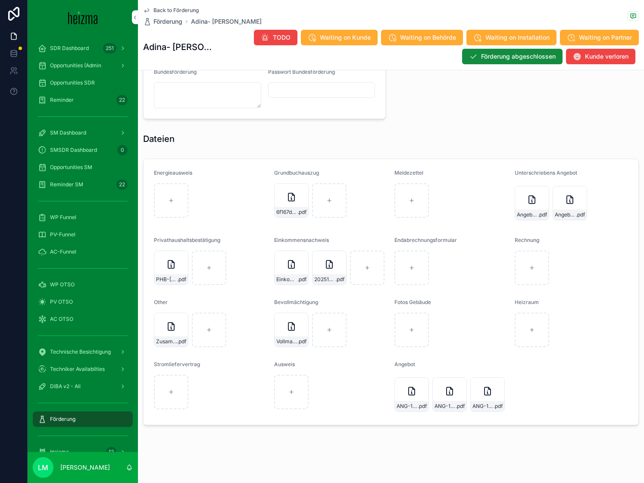
click at [170, 8] on span "Back to Förderung" at bounding box center [176, 10] width 45 height 7
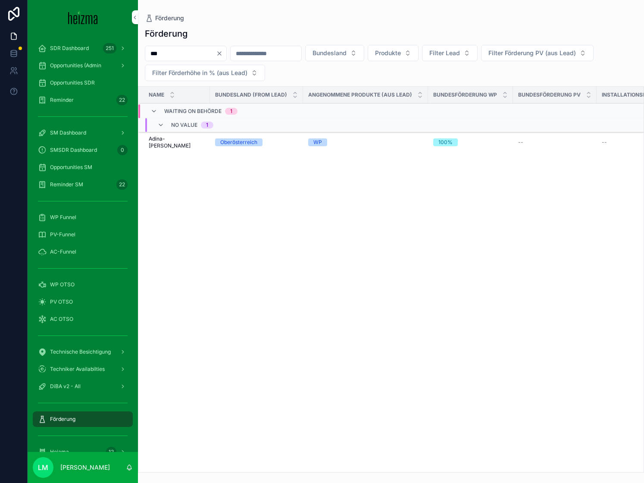
click at [216, 53] on input "***" at bounding box center [180, 53] width 71 height 12
click at [223, 54] on icon "Clear" at bounding box center [219, 53] width 7 height 7
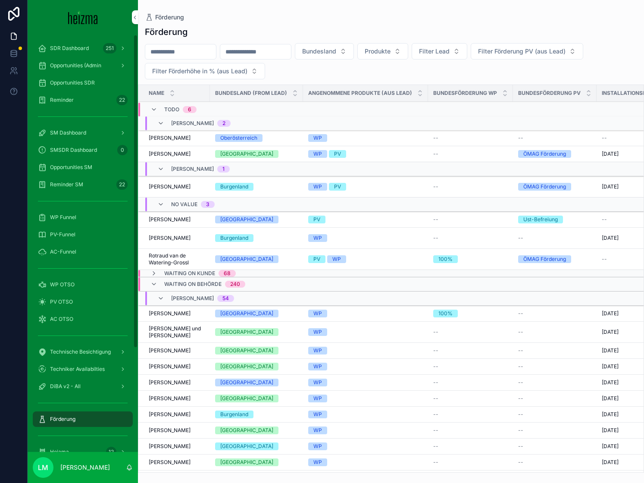
click at [128, 286] on link "WP OTSO" at bounding box center [83, 285] width 100 height 16
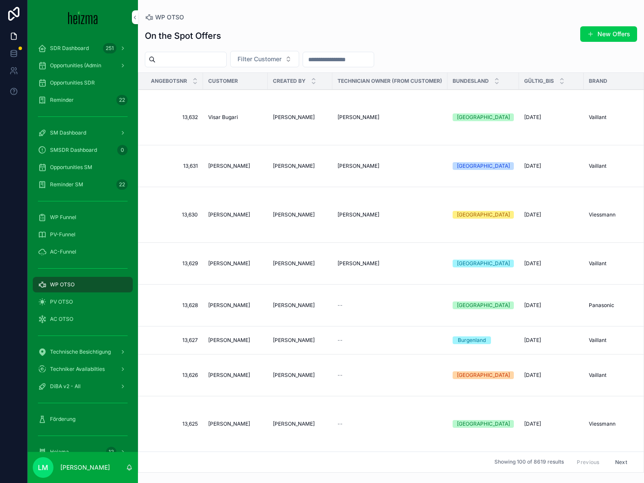
click at [69, 411] on div "Förderung" at bounding box center [83, 419] width 110 height 17
click at [69, 411] on link "Förderung" at bounding box center [83, 419] width 100 height 16
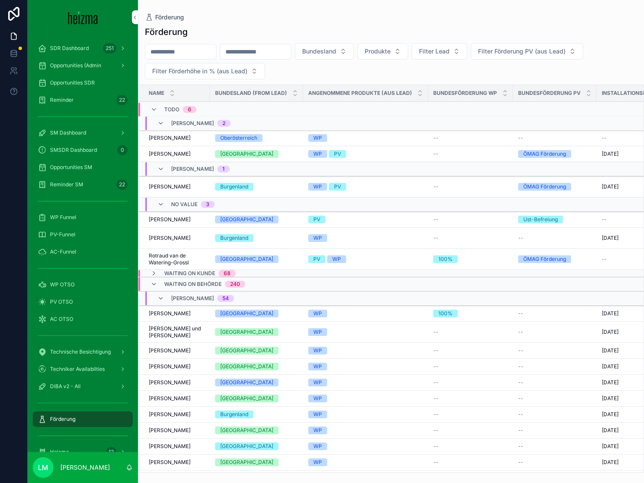
click at [65, 414] on div "Förderung" at bounding box center [83, 419] width 90 height 14
click at [155, 285] on icon "scrollable content" at bounding box center [154, 284] width 7 height 7
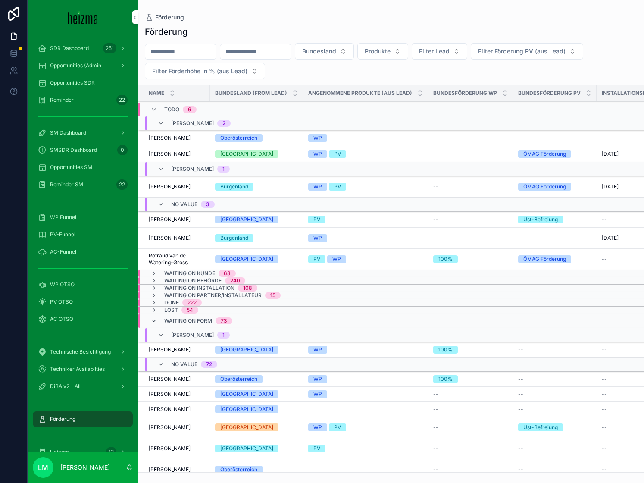
click at [156, 320] on icon "scrollable content" at bounding box center [154, 320] width 7 height 7
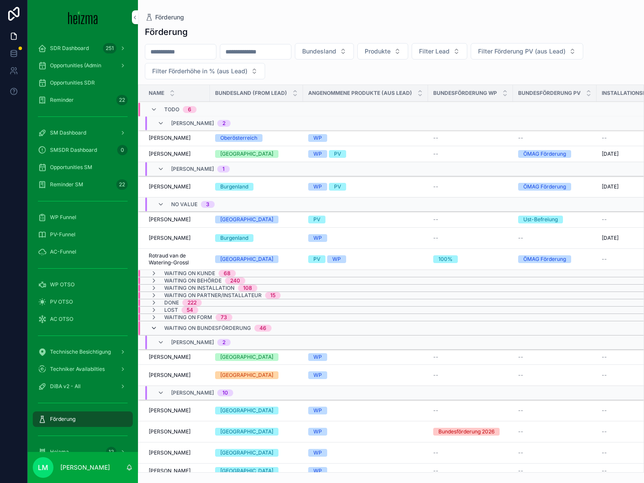
click at [155, 328] on icon "scrollable content" at bounding box center [154, 328] width 7 height 7
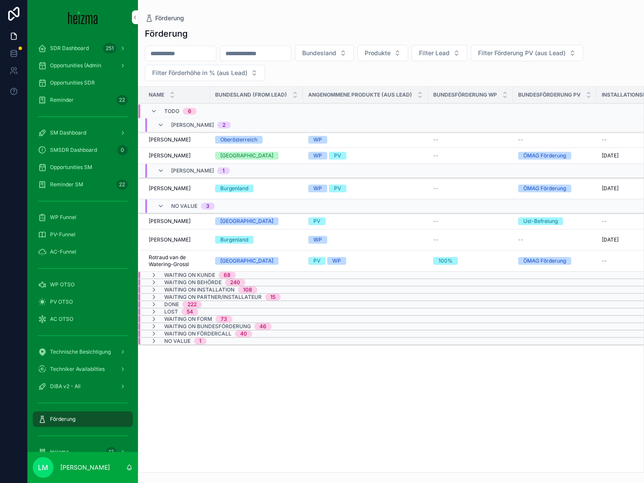
click at [178, 264] on span "Rotraud van de Watering-Grossl" at bounding box center [177, 261] width 56 height 14
click at [178, 264] on div "Förderung Förderung Bundesland Produkte Filter Lead Filter Förderung PV (aus Le…" at bounding box center [391, 241] width 506 height 483
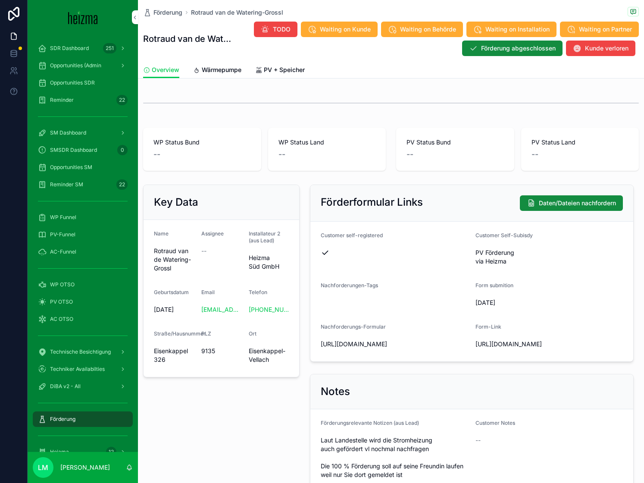
click at [219, 64] on link "Wärmepumpe" at bounding box center [217, 70] width 48 height 17
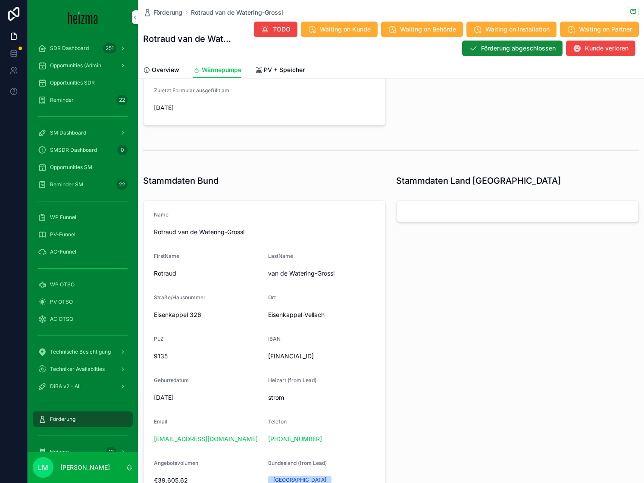
scroll to position [370, 0]
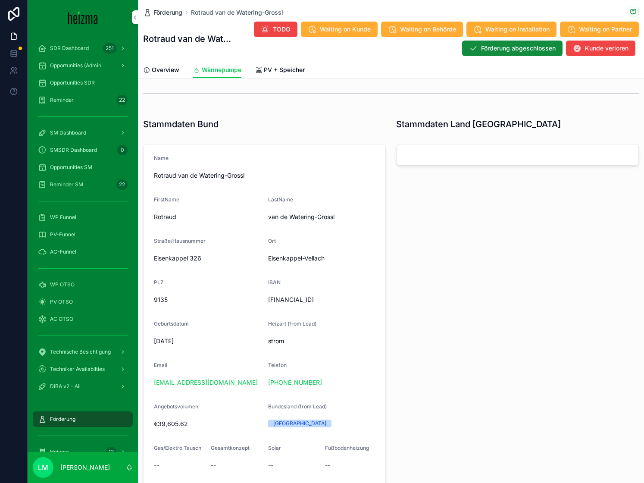
click at [172, 13] on span "Förderung" at bounding box center [168, 12] width 29 height 9
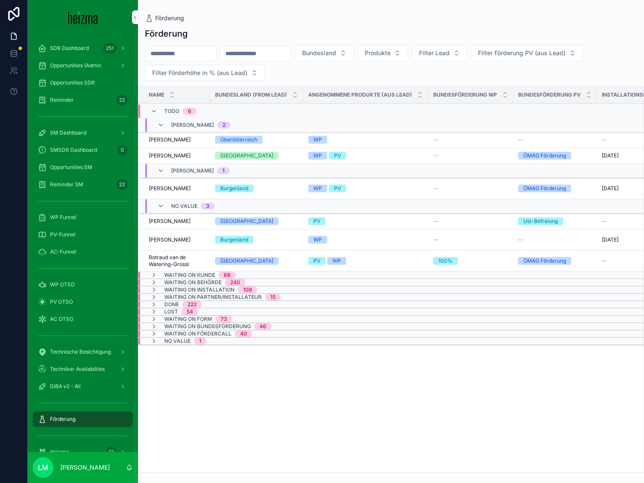
click at [220, 407] on div "Name Bundesland (from Lead) Angenommene Produkte (aus Lead) Bundesförderung WP …" at bounding box center [390, 280] width 505 height 386
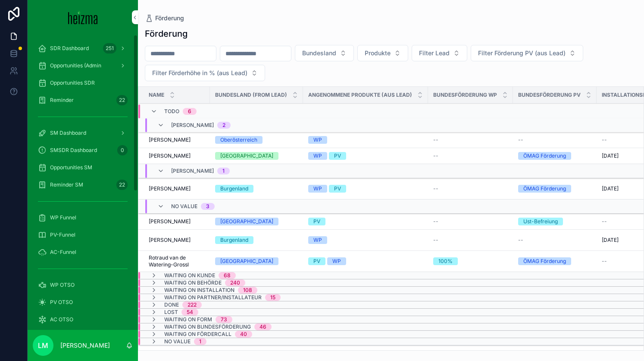
click at [176, 51] on input "scrollable content" at bounding box center [180, 53] width 71 height 12
type input "*"
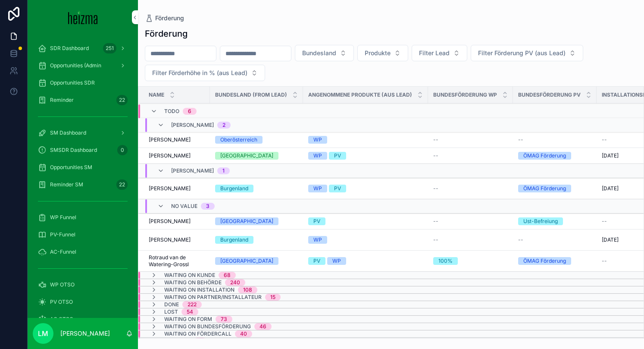
click at [177, 47] on input "scrollable content" at bounding box center [180, 53] width 71 height 12
type input "**********"
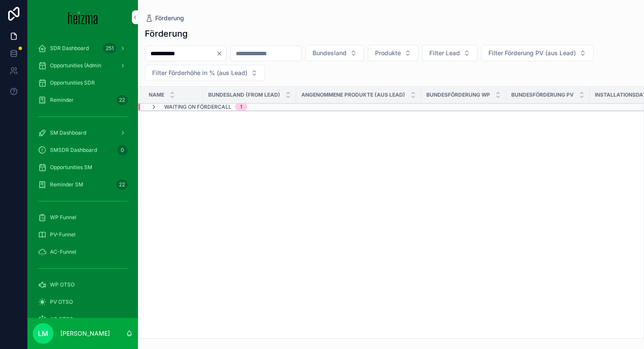
click at [178, 110] on span "Waiting on Fördercall" at bounding box center [197, 107] width 67 height 7
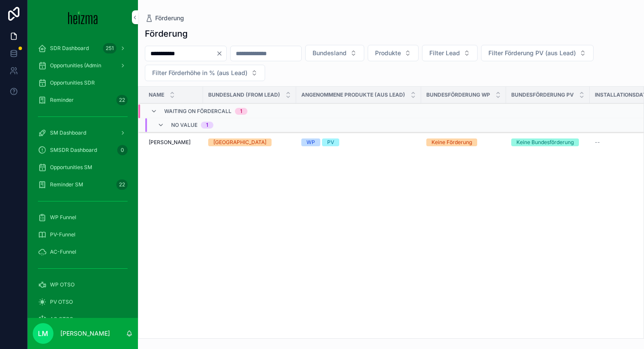
click at [167, 144] on span "Petra Holas" at bounding box center [170, 142] width 42 height 7
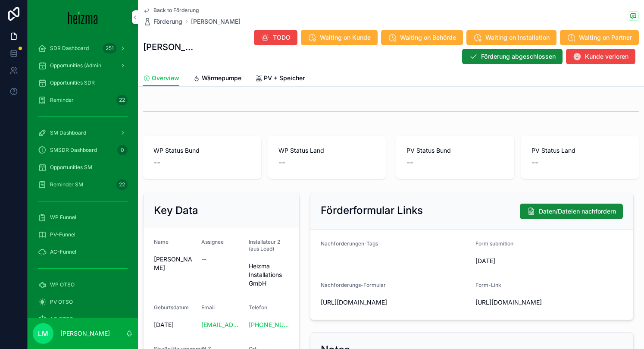
scroll to position [13, 0]
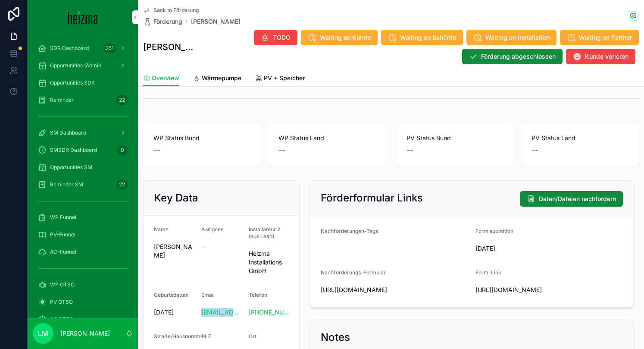
click at [220, 74] on span "Wärmepumpe" at bounding box center [222, 78] width 40 height 9
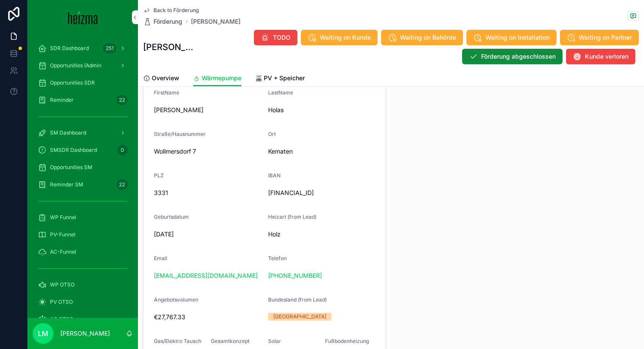
scroll to position [475, 0]
click at [292, 190] on span "AT733290600000826693" at bounding box center [321, 192] width 107 height 9
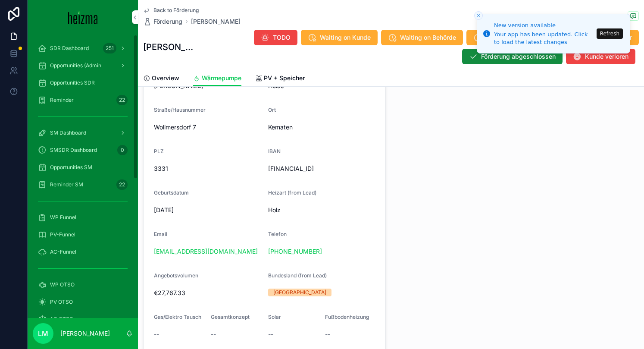
scroll to position [504, 0]
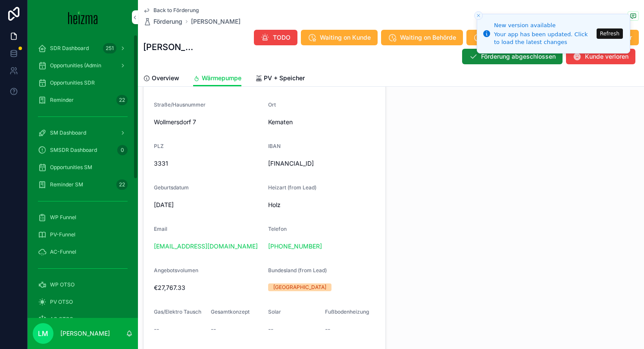
click at [175, 2] on div "Back to Förderung Förderung Petra Holas Petra Holas TODO Waiting on Kunde Waiti…" at bounding box center [391, 35] width 496 height 70
click at [175, 13] on span "Back to Förderung" at bounding box center [176, 10] width 45 height 7
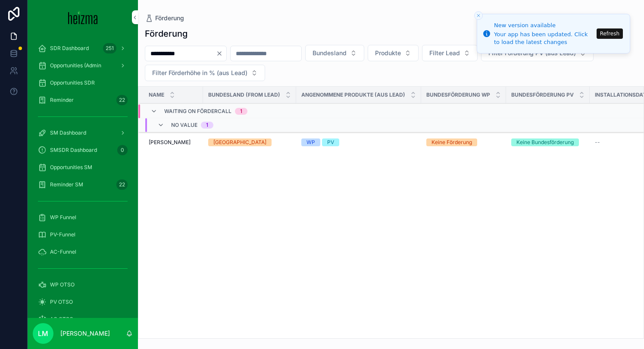
click at [179, 54] on input "**********" at bounding box center [180, 53] width 71 height 12
type input "********"
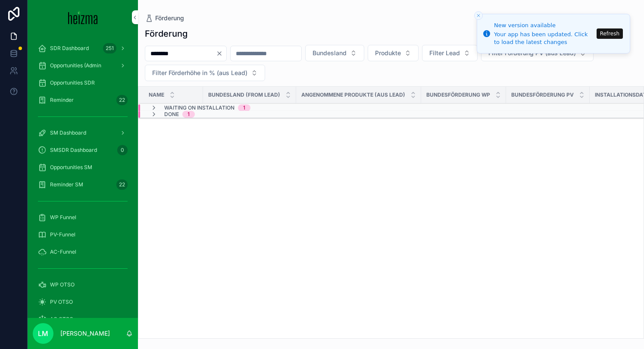
click at [171, 105] on span "Waiting on Installation" at bounding box center [199, 107] width 70 height 7
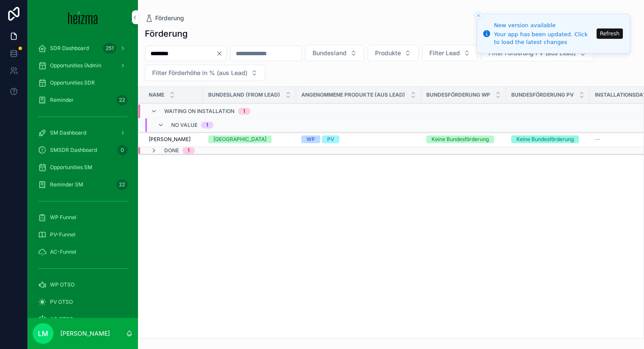
click at [170, 139] on span "[PERSON_NAME]" at bounding box center [170, 139] width 42 height 7
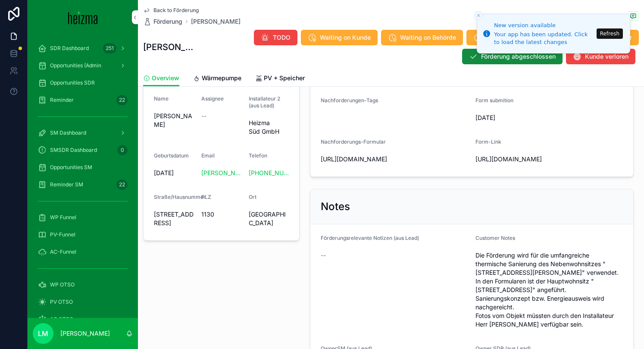
scroll to position [198, 0]
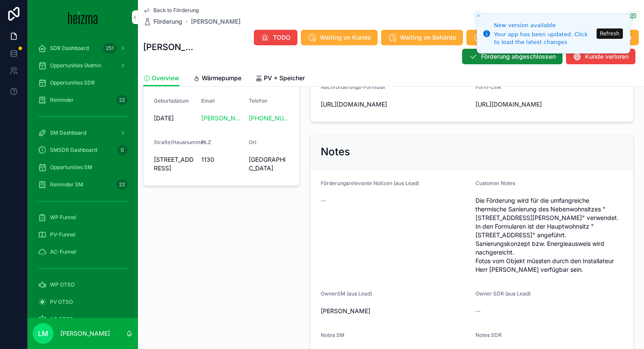
click at [277, 81] on span "PV + Speicher" at bounding box center [284, 78] width 41 height 9
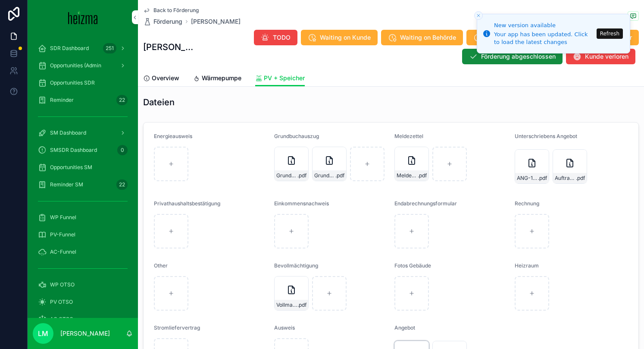
scroll to position [830, 0]
click at [527, 172] on div "ANG-12528-Pelzmann-2025-08-19-(1)-(1) .pdf" at bounding box center [532, 168] width 35 height 35
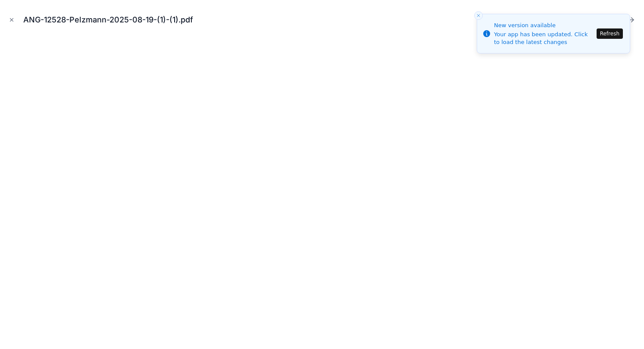
click at [607, 32] on button "Refresh" at bounding box center [610, 33] width 26 height 10
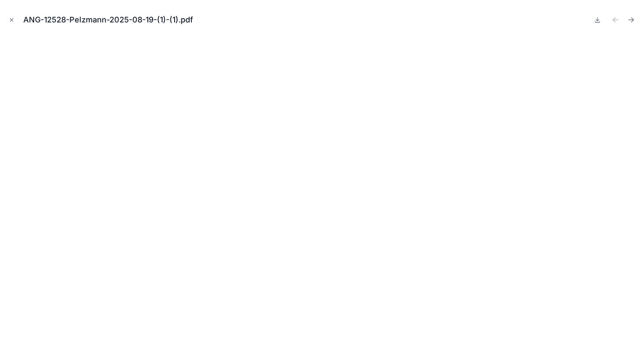
click at [10, 25] on div "ANG-12528-Pelzmann-2025-08-19-(1)-(1).pdf" at bounding box center [322, 20] width 631 height 26
click at [10, 17] on icon "Close modal" at bounding box center [12, 20] width 6 height 6
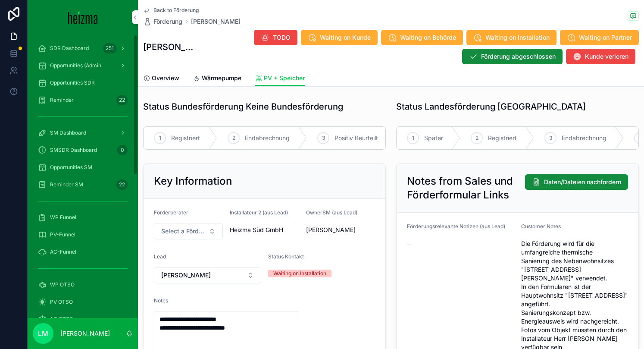
click at [64, 170] on span "Opportunities SM" at bounding box center [71, 167] width 42 height 7
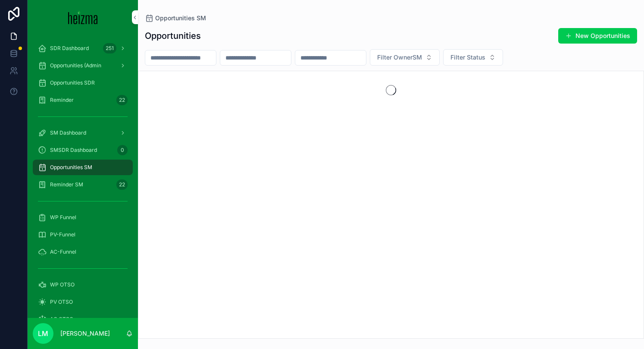
click at [164, 63] on input "scrollable content" at bounding box center [180, 58] width 71 height 12
type input "********"
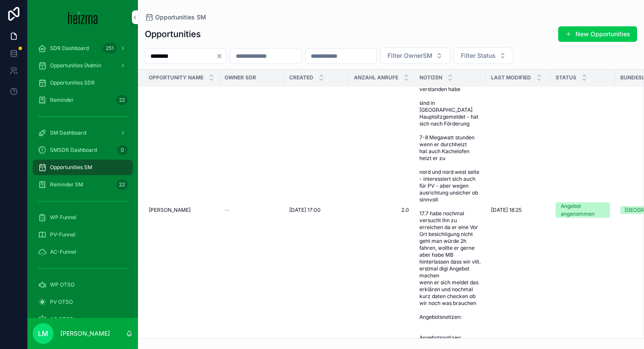
scroll to position [575, 0]
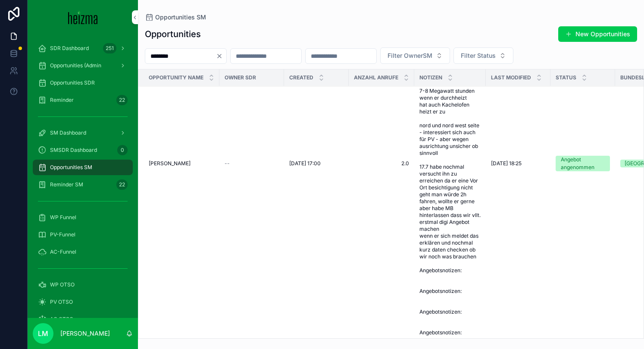
click at [176, 136] on td "[PERSON_NAME] [PERSON_NAME]" at bounding box center [178, 164] width 81 height 394
click at [171, 148] on td "[PERSON_NAME] [PERSON_NAME]" at bounding box center [178, 164] width 81 height 394
click at [170, 160] on span "[PERSON_NAME]" at bounding box center [170, 163] width 42 height 7
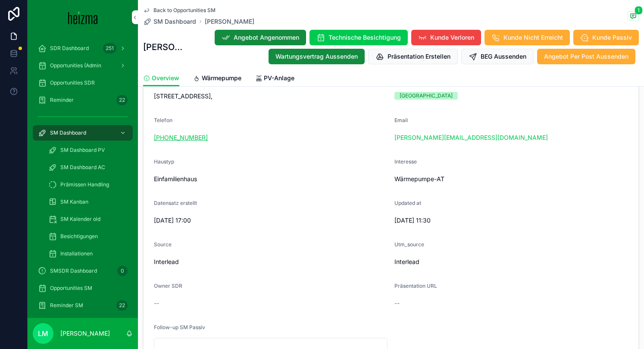
scroll to position [211, 0]
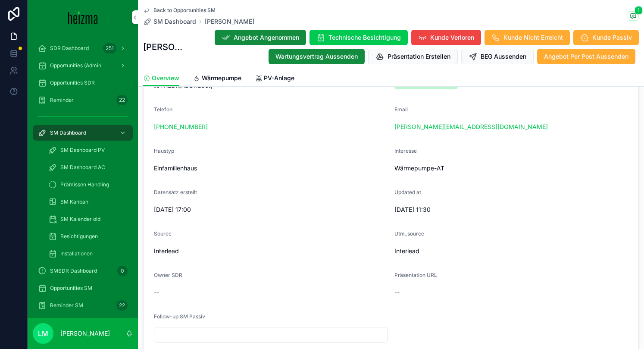
click at [267, 69] on div "Back to Opportunities SM SM Dashboard [PERSON_NAME] 1 [PERSON_NAME] Angebot Ang…" at bounding box center [391, 43] width 506 height 87
click at [267, 77] on span "PV-Anlage" at bounding box center [279, 78] width 31 height 9
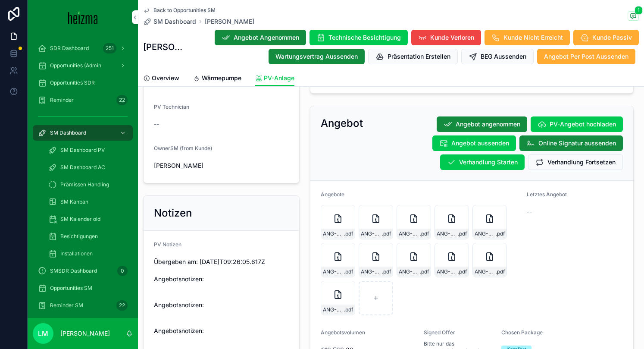
scroll to position [992, 0]
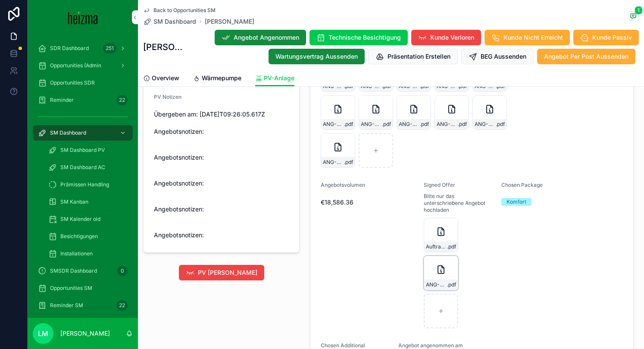
click at [436, 274] on icon "scrollable content" at bounding box center [441, 269] width 10 height 10
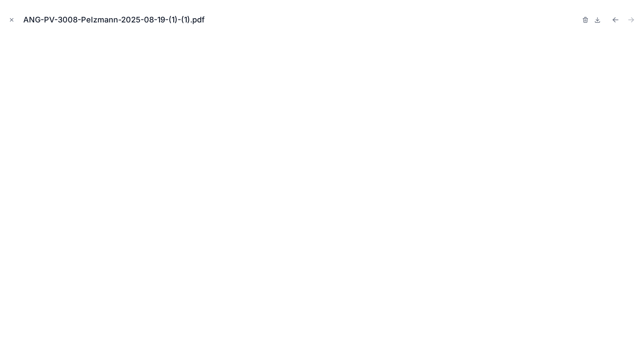
click at [21, 22] on div "ANG-PV-3008-Pelzmann-2025-08-19-(1)-(1).pdf" at bounding box center [322, 20] width 631 height 26
click at [15, 22] on button "Close modal" at bounding box center [11, 19] width 9 height 9
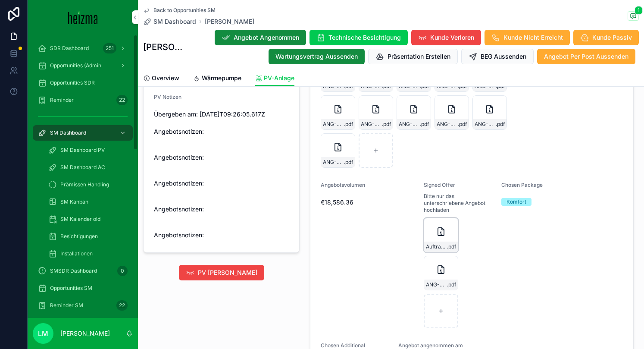
click at [434, 242] on div "AuftragsbestaÌtigung_Fa-heizma_PV-Anlage .pdf" at bounding box center [441, 247] width 34 height 10
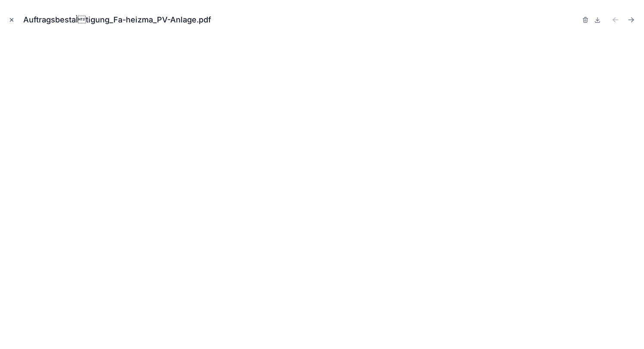
click at [13, 18] on icon "Close modal" at bounding box center [12, 20] width 6 height 6
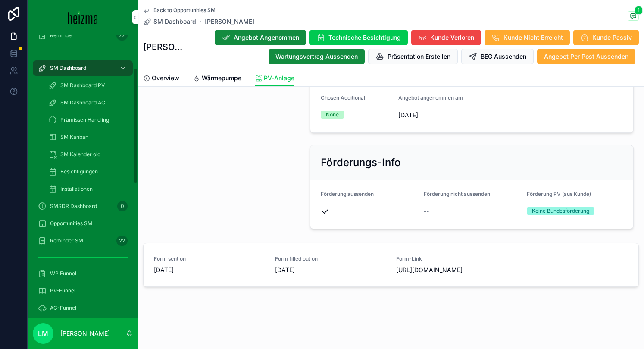
scroll to position [82, 0]
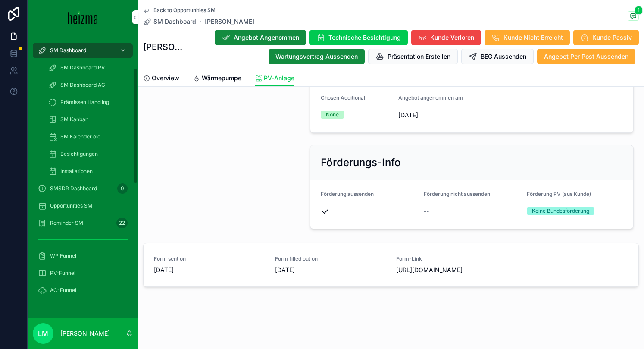
click at [59, 201] on div "Opportunities SM" at bounding box center [83, 206] width 90 height 14
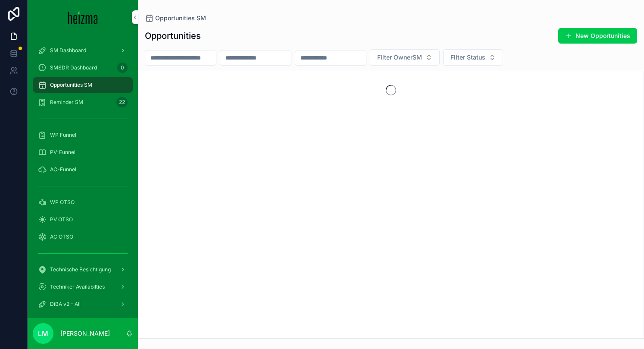
click at [169, 58] on input "scrollable content" at bounding box center [180, 58] width 71 height 12
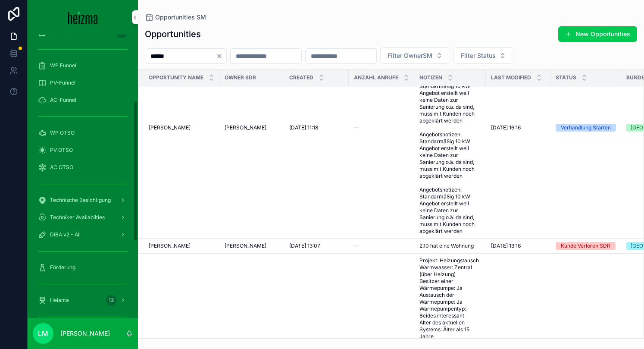
scroll to position [214, 0]
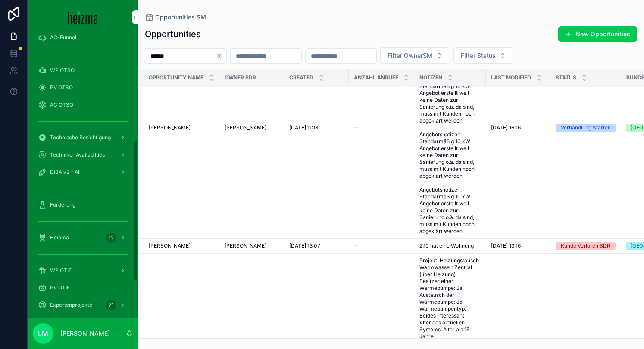
type input "******"
click at [58, 207] on span "Förderung" at bounding box center [62, 204] width 25 height 7
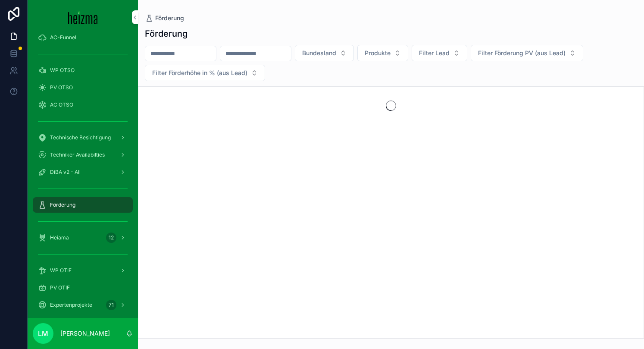
click at [170, 53] on input "scrollable content" at bounding box center [180, 53] width 71 height 12
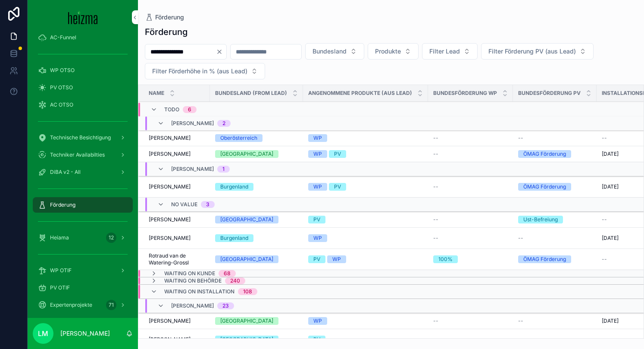
type input "**********"
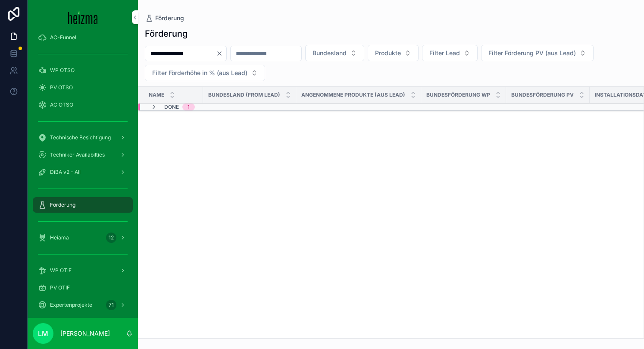
click at [171, 110] on span "Done" at bounding box center [171, 107] width 15 height 7
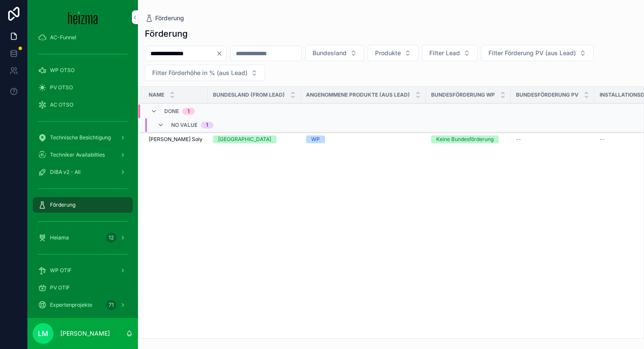
click at [170, 141] on span "[PERSON_NAME] Soly" at bounding box center [176, 139] width 54 height 7
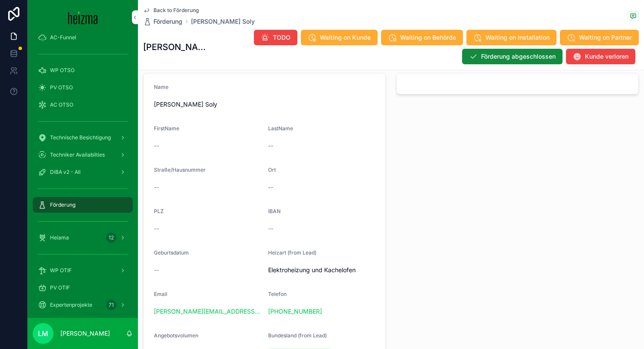
scroll to position [338, 0]
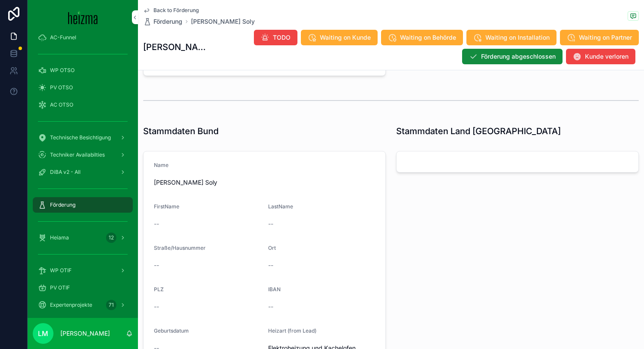
click at [180, 10] on span "Back to Förderung" at bounding box center [176, 10] width 45 height 7
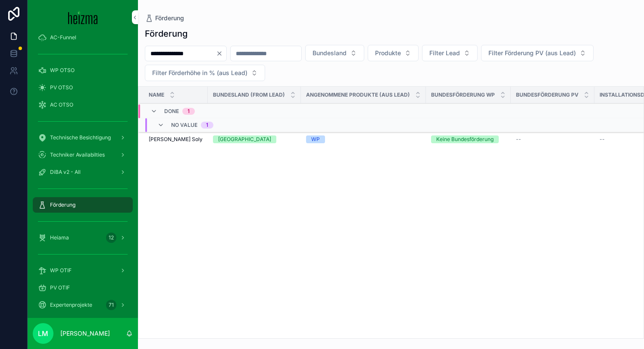
click at [223, 50] on icon "Clear" at bounding box center [219, 53] width 7 height 7
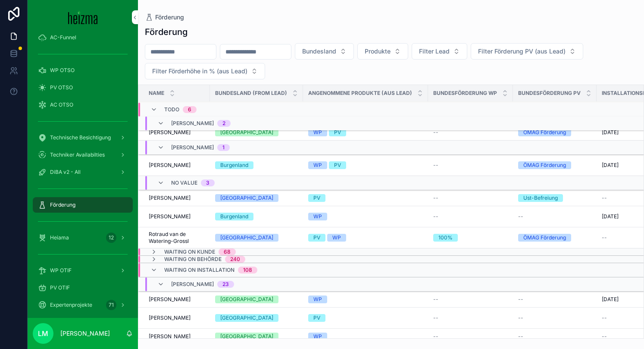
scroll to position [42, 0]
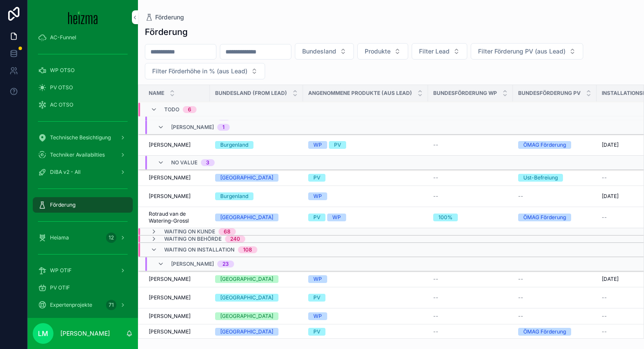
click at [160, 50] on input "scrollable content" at bounding box center [180, 52] width 71 height 12
type input "*"
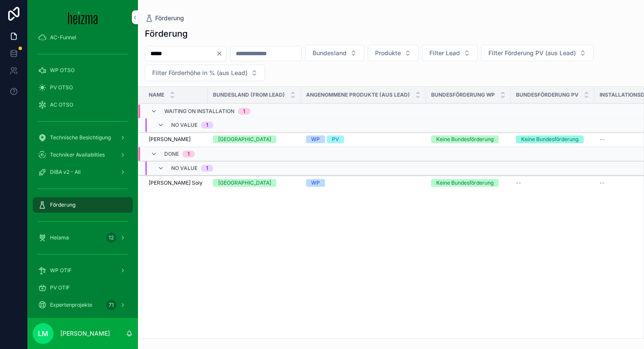
type input "*****"
click at [169, 141] on span "[PERSON_NAME]" at bounding box center [170, 139] width 42 height 7
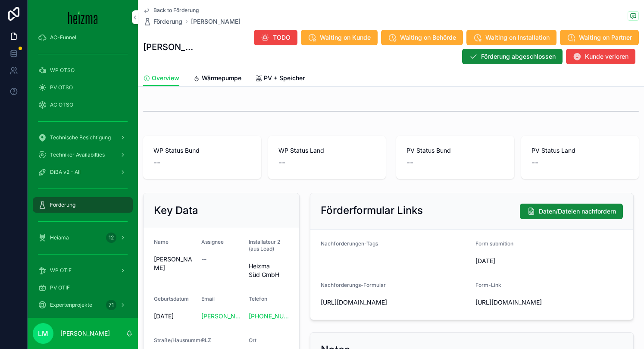
click at [215, 83] on link "Wärmepumpe" at bounding box center [217, 78] width 48 height 17
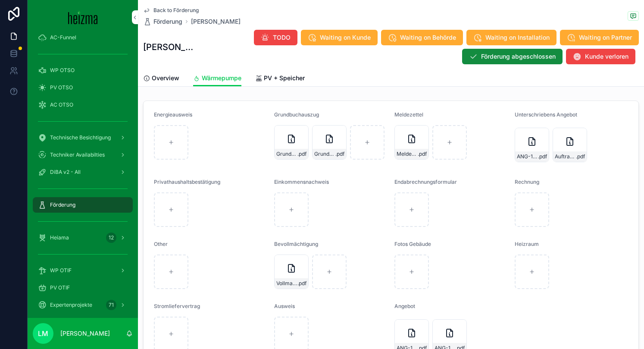
scroll to position [852, 0]
click at [290, 155] on span "Grundbuch_Beschluss_Seite2" at bounding box center [286, 155] width 21 height 7
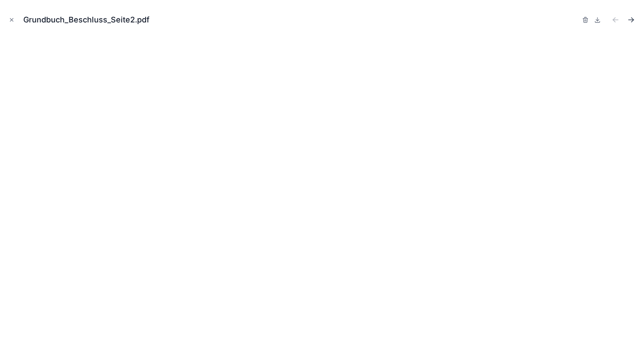
click at [634, 20] on icon "Next file" at bounding box center [633, 21] width 2 height 2
click at [10, 19] on icon "Close modal" at bounding box center [12, 20] width 6 height 6
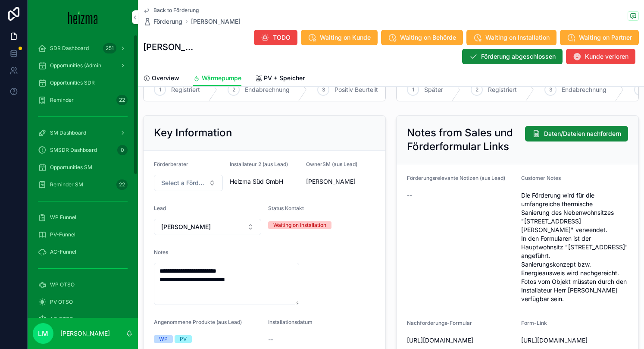
click at [78, 79] on span "Opportunities SDR" at bounding box center [72, 82] width 45 height 7
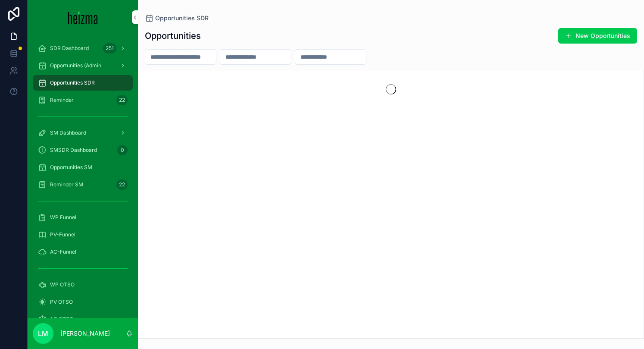
click at [69, 187] on span "Reminder SM" at bounding box center [66, 184] width 33 height 7
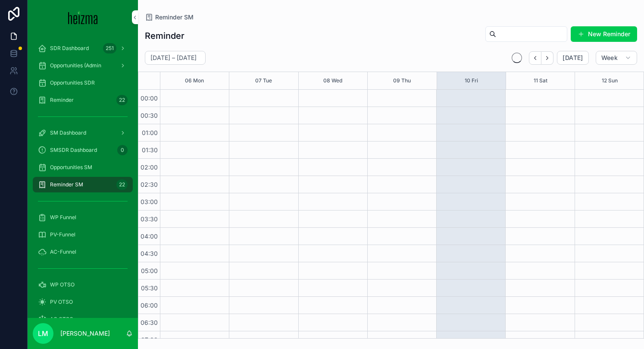
click at [69, 169] on span "Opportunities SM" at bounding box center [71, 167] width 42 height 7
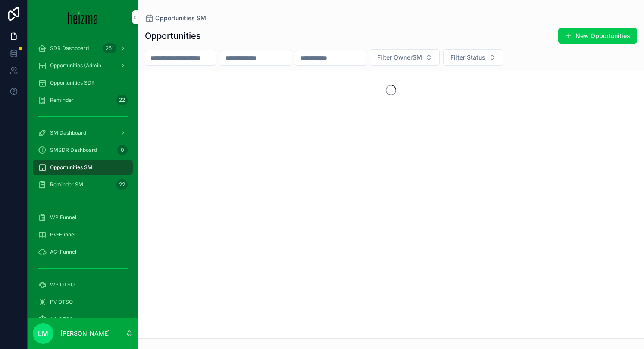
click at [207, 54] on input "scrollable content" at bounding box center [180, 58] width 71 height 12
type input "*"
type input "********"
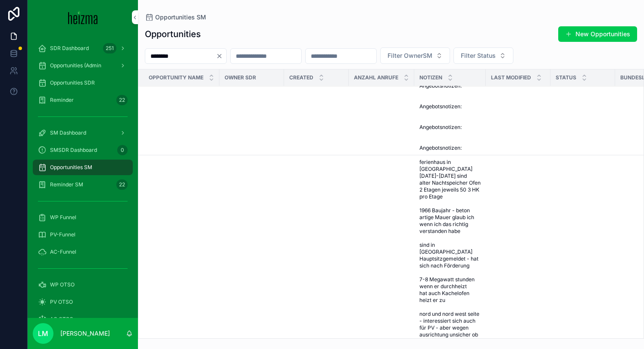
scroll to position [422, 0]
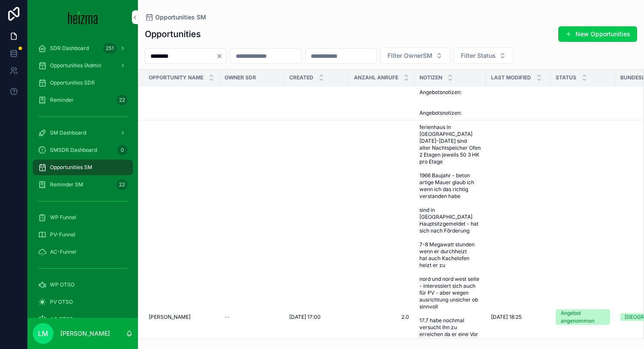
click at [176, 314] on span "[PERSON_NAME]" at bounding box center [170, 317] width 42 height 7
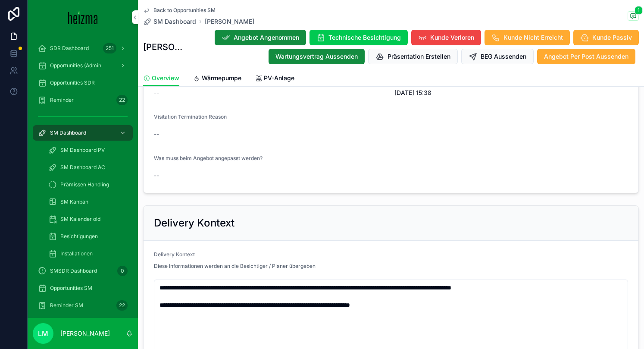
scroll to position [705, 0]
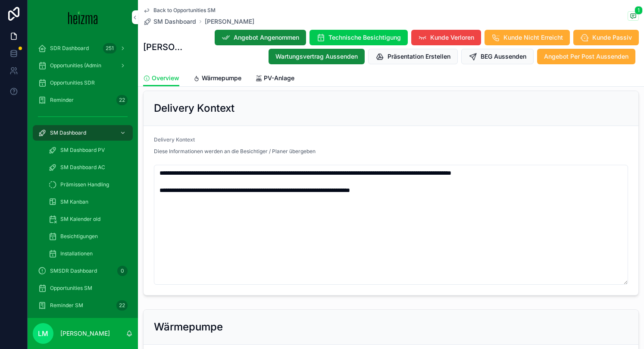
click at [258, 82] on link "PV-Anlage" at bounding box center [274, 78] width 39 height 17
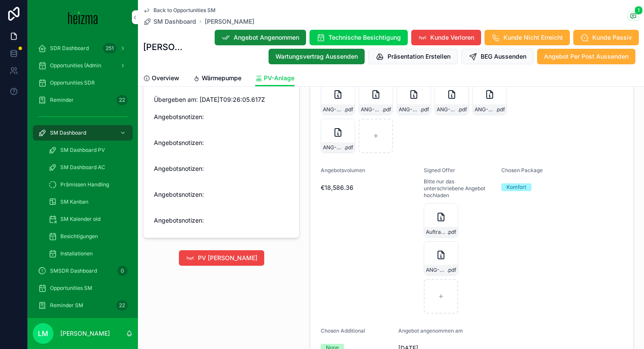
scroll to position [1061, 0]
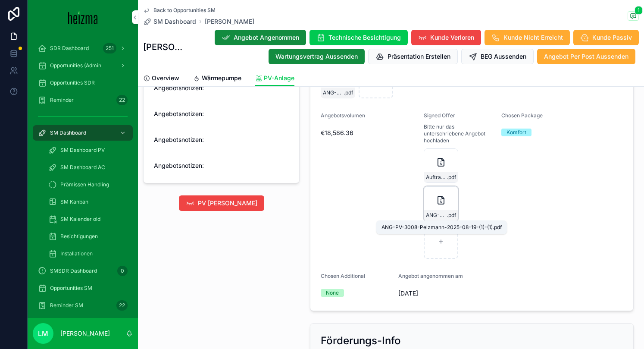
click at [428, 215] on span "ANG-PV-3008-Pelzmann-2025-08-19-(1)-(1)" at bounding box center [436, 215] width 21 height 7
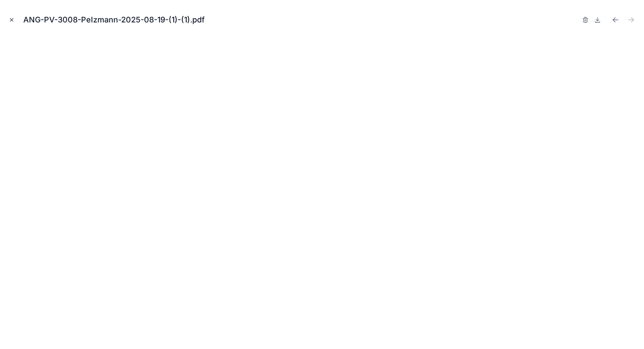
click at [11, 21] on icon "Close modal" at bounding box center [12, 20] width 6 height 6
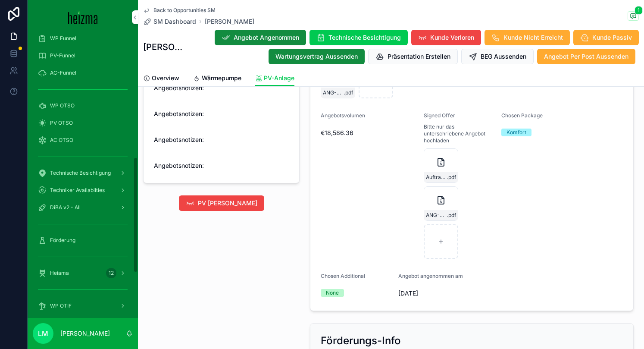
click at [63, 245] on div "Förderung" at bounding box center [83, 240] width 90 height 14
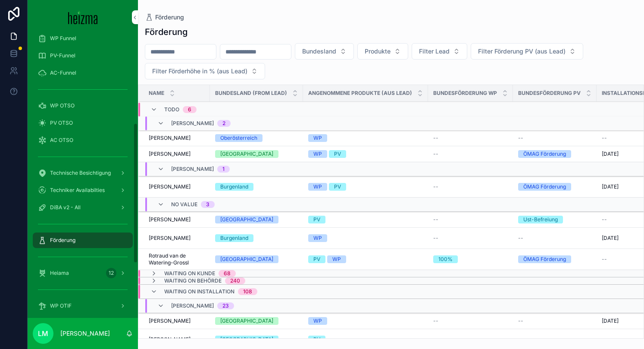
click at [173, 41] on div "Förderung Bundesland Produkte Filter Lead Filter Förderung PV (aus Lead) Filter…" at bounding box center [391, 180] width 506 height 318
click at [173, 47] on input "scrollable content" at bounding box center [180, 52] width 71 height 12
type input "**********"
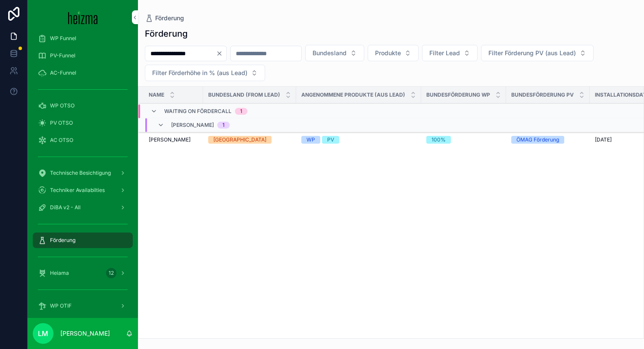
click at [174, 141] on span "[PERSON_NAME]" at bounding box center [170, 139] width 42 height 7
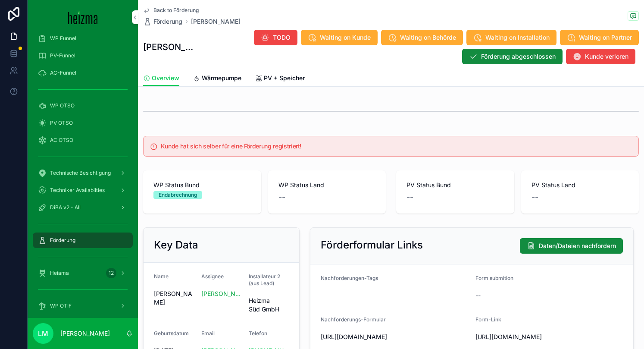
click at [236, 74] on span "Wärmepumpe" at bounding box center [222, 78] width 40 height 9
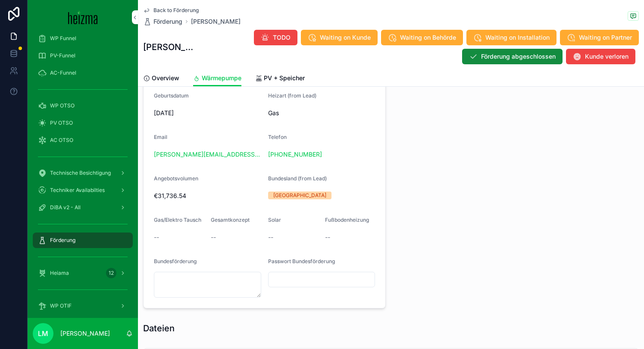
scroll to position [647, 0]
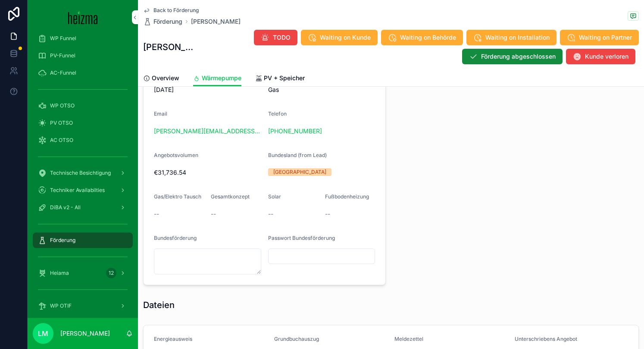
click at [279, 73] on link "PV + Speicher" at bounding box center [280, 78] width 50 height 17
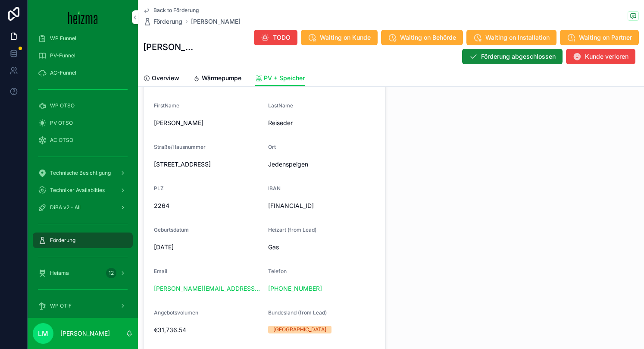
scroll to position [489, 0]
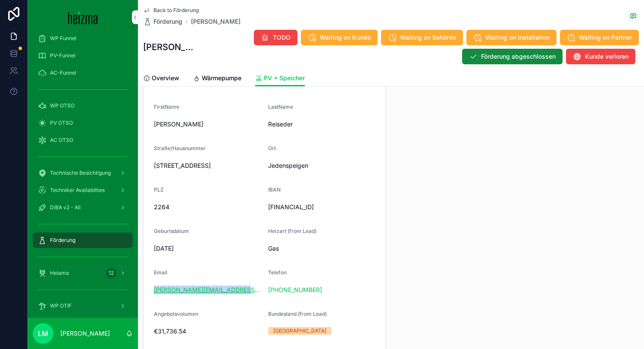
drag, startPoint x: 255, startPoint y: 294, endPoint x: 154, endPoint y: 298, distance: 101.0
click at [154, 294] on div "[PERSON_NAME][EMAIL_ADDRESS][DOMAIN_NAME]" at bounding box center [207, 290] width 107 height 9
copy link "[PERSON_NAME][EMAIL_ADDRESS][DOMAIN_NAME]"
click at [180, 253] on span "[DATE]" at bounding box center [207, 248] width 107 height 9
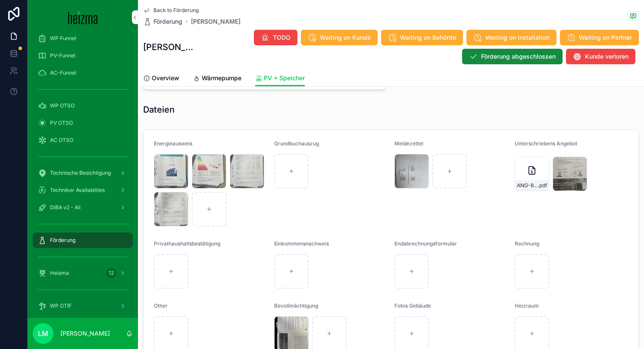
scroll to position [809, 0]
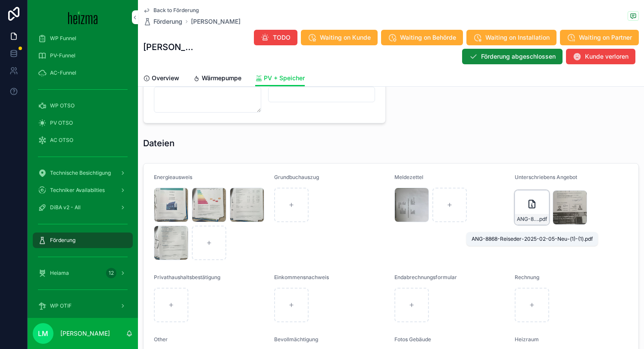
click at [526, 223] on span "ANG-8868-Reiseder-2025-02-05-Neu-(1)-(1)" at bounding box center [527, 219] width 21 height 7
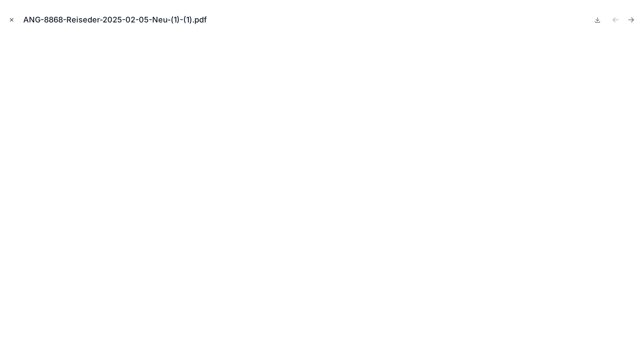
click at [14, 22] on icon "Close modal" at bounding box center [12, 20] width 6 height 6
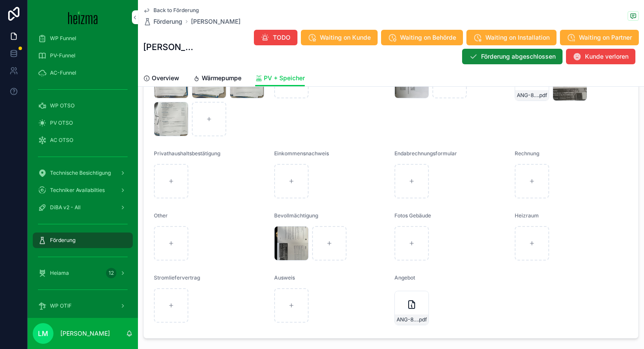
scroll to position [989, 0]
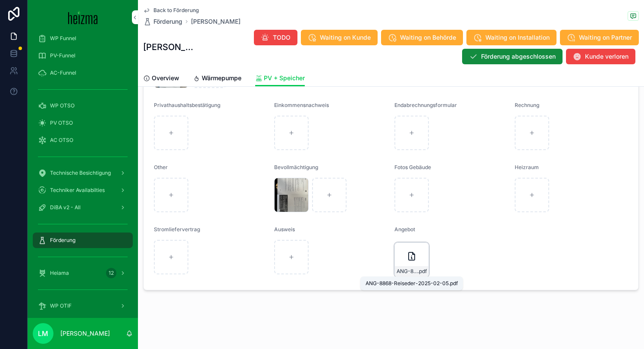
click at [415, 273] on span "ANG-8868-Reiseder-2025-02-05" at bounding box center [407, 271] width 21 height 7
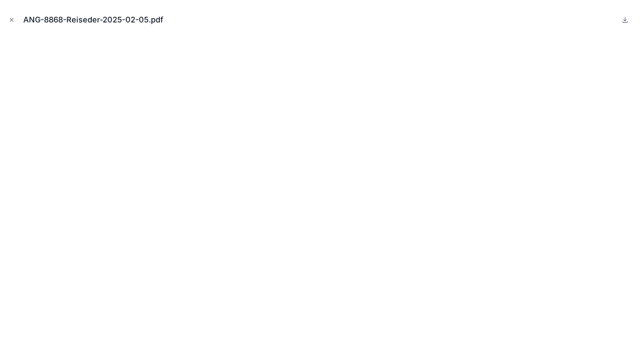
click at [9, 25] on div "ANG-8868-Reiseder-2025-02-05.pdf" at bounding box center [322, 20] width 631 height 26
click at [6, 21] on div "ANG-8868-Reiseder-2025-02-05.pdf" at bounding box center [322, 174] width 644 height 349
click at [11, 19] on icon "Close modal" at bounding box center [12, 20] width 6 height 6
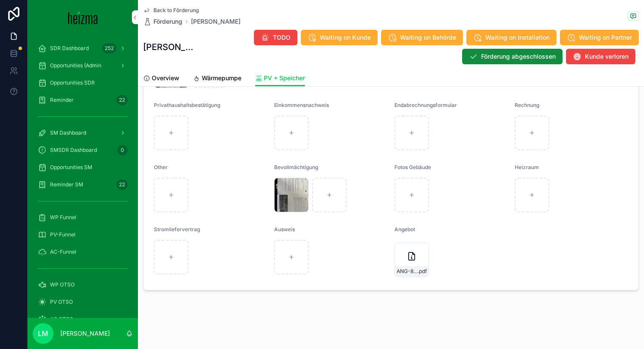
click at [79, 168] on span "Opportunities SM" at bounding box center [71, 167] width 42 height 7
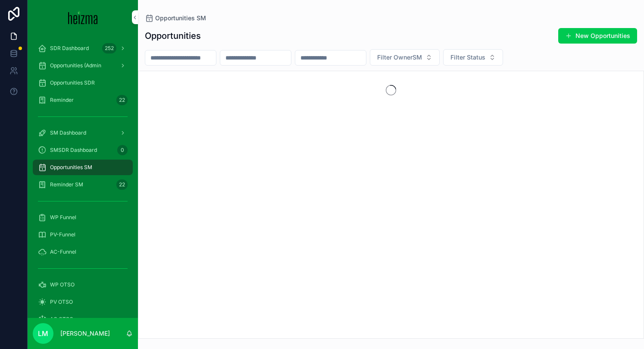
click at [168, 57] on input "scrollable content" at bounding box center [180, 58] width 71 height 12
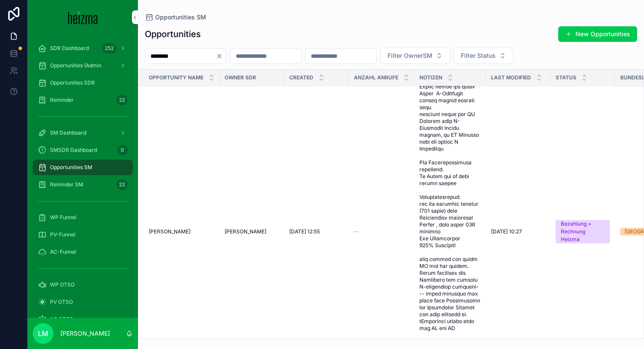
scroll to position [138, 0]
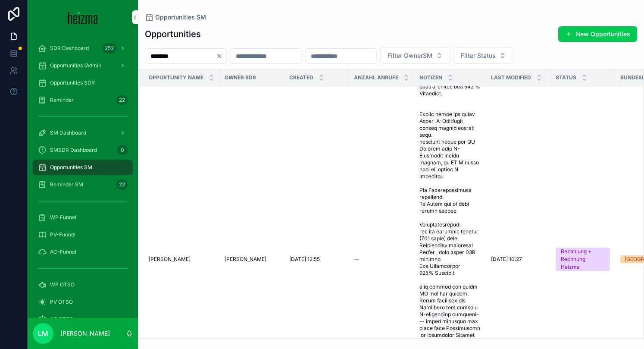
type input "********"
click at [438, 222] on span "scrollable content" at bounding box center [450, 259] width 61 height 614
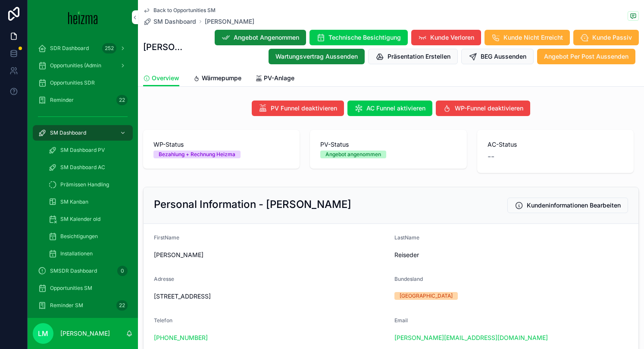
click at [276, 83] on link "PV-Anlage" at bounding box center [274, 78] width 39 height 17
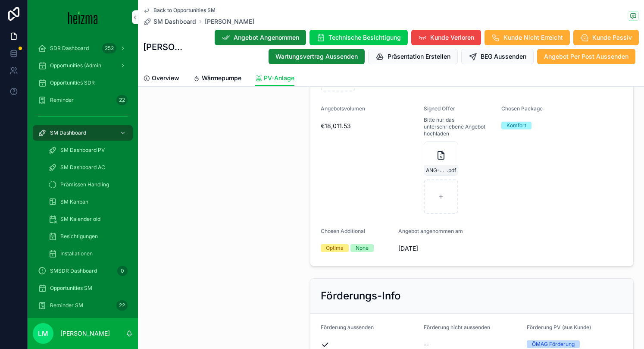
scroll to position [1370, 0]
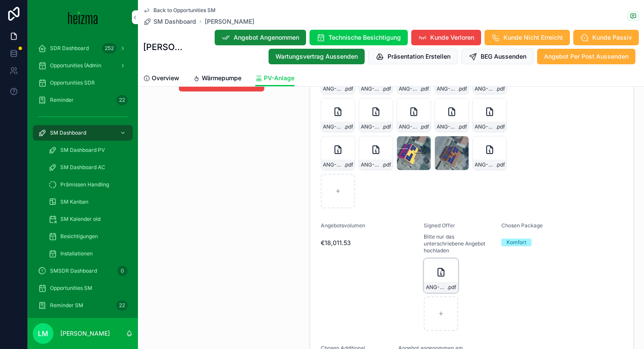
click at [436, 283] on div "ANG-PV-3226-Reiseder-2025-08-26-(2)-(1) .pdf" at bounding box center [441, 287] width 34 height 10
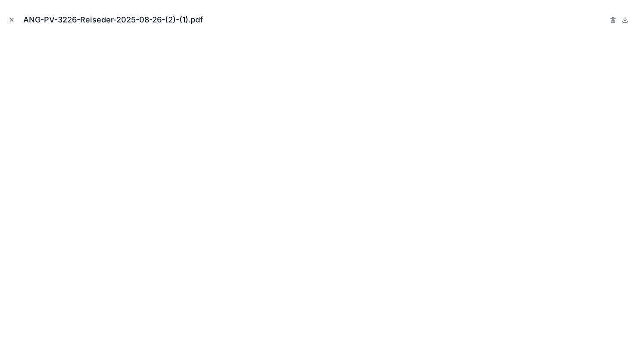
click at [12, 20] on icon "Close modal" at bounding box center [11, 20] width 3 height 3
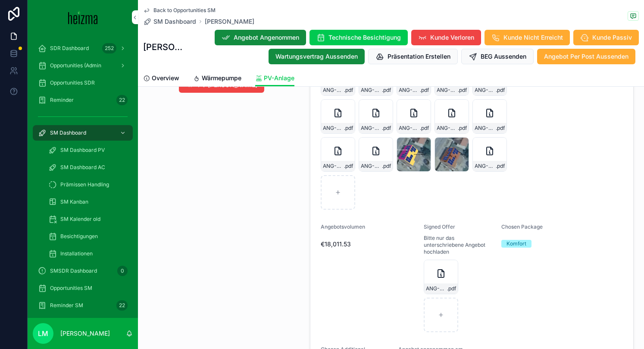
scroll to position [1410, 0]
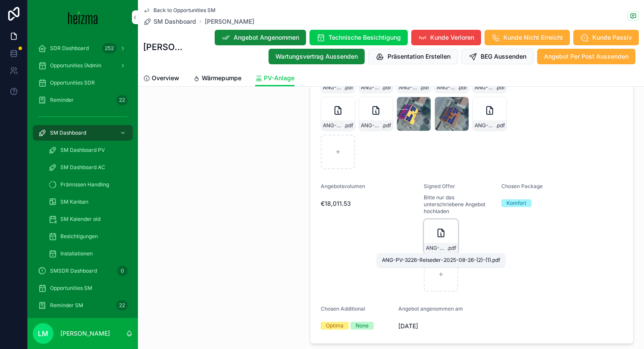
click at [438, 251] on span "ANG-PV-3226-Reiseder-2025-08-26-(2)-(1)" at bounding box center [436, 248] width 21 height 7
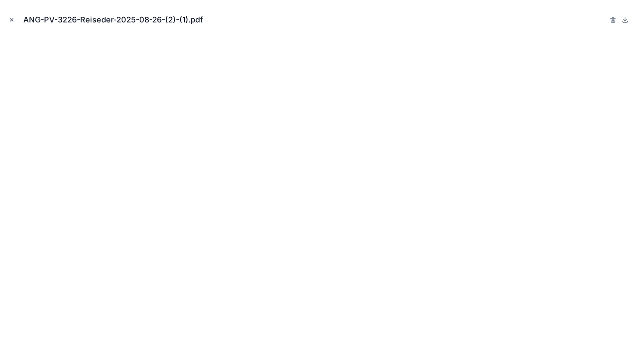
click at [11, 19] on icon "Close modal" at bounding box center [11, 20] width 3 height 3
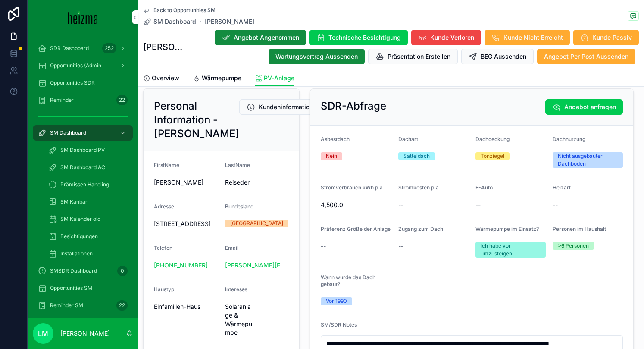
scroll to position [392, 0]
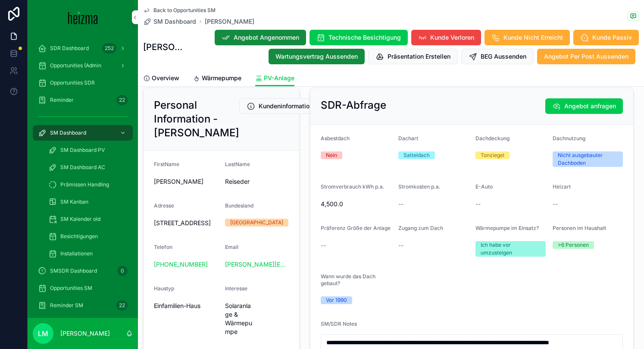
click at [156, 227] on span "[STREET_ADDRESS]" at bounding box center [186, 223] width 64 height 9
drag, startPoint x: 156, startPoint y: 234, endPoint x: 212, endPoint y: 251, distance: 59.1
click at [213, 227] on span "[STREET_ADDRESS]" at bounding box center [186, 223] width 64 height 9
copy span "[STREET_ADDRESS]"
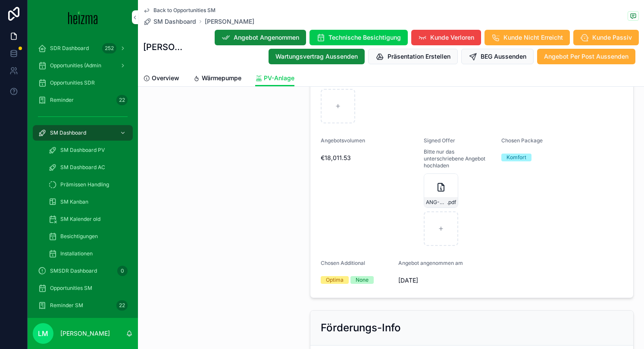
scroll to position [1458, 0]
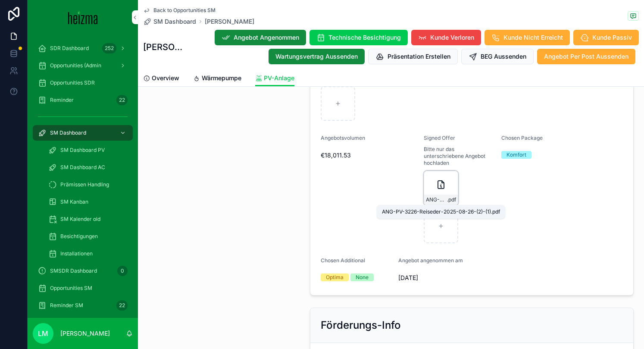
click at [434, 196] on span "ANG-PV-3226-Reiseder-2025-08-26-(2)-(1)" at bounding box center [436, 199] width 21 height 7
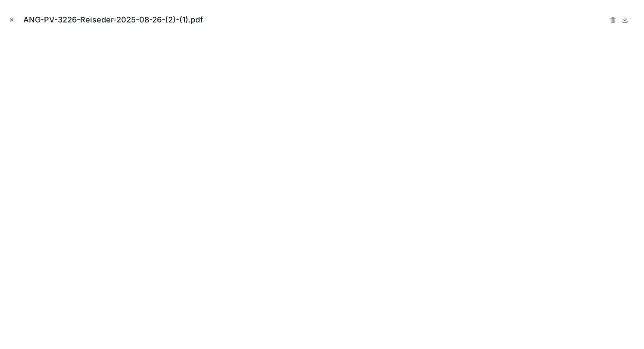
click at [13, 21] on icon "Close modal" at bounding box center [12, 20] width 6 height 6
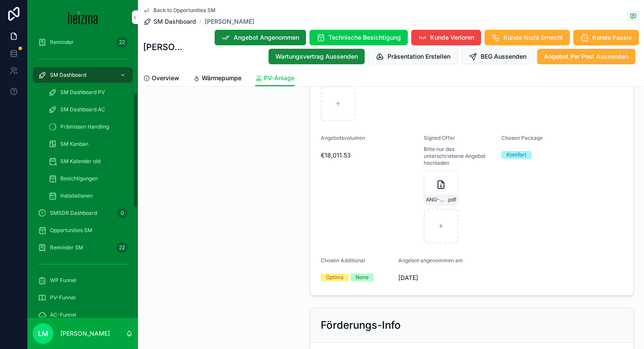
scroll to position [19, 0]
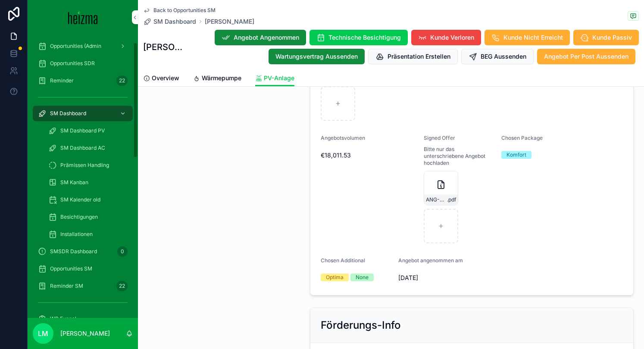
click at [175, 8] on span "Back to Opportunities SM" at bounding box center [185, 10] width 62 height 7
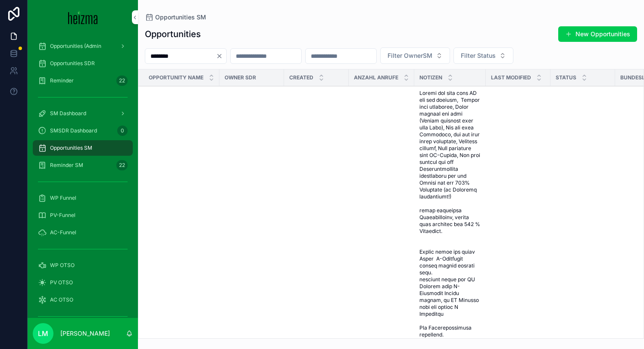
click at [172, 50] on input "********" at bounding box center [180, 56] width 71 height 12
type input "*****"
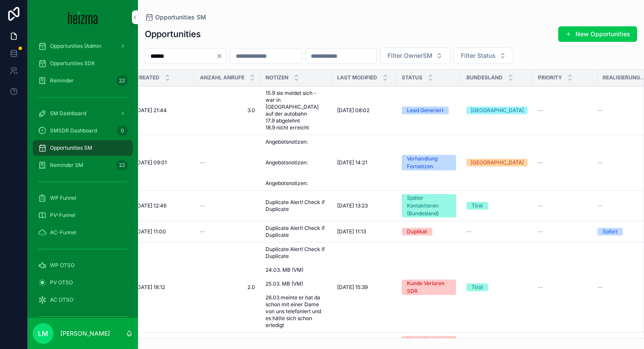
scroll to position [0, 173]
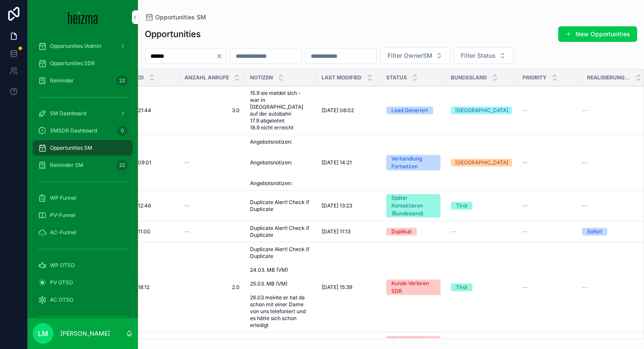
click at [254, 177] on span "Angebotsnotizen: Angebotsnotizen: Angebotsnotizen:" at bounding box center [280, 162] width 61 height 48
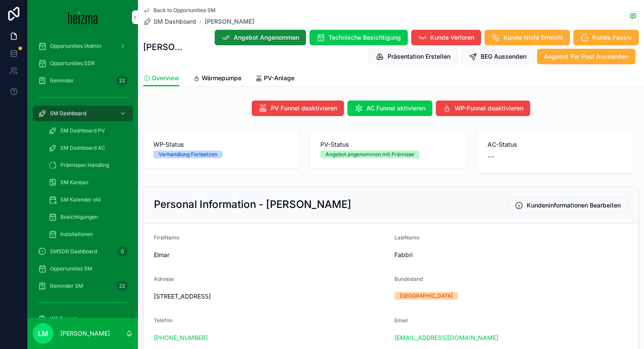
click at [276, 81] on span "PV-Anlage" at bounding box center [279, 78] width 31 height 9
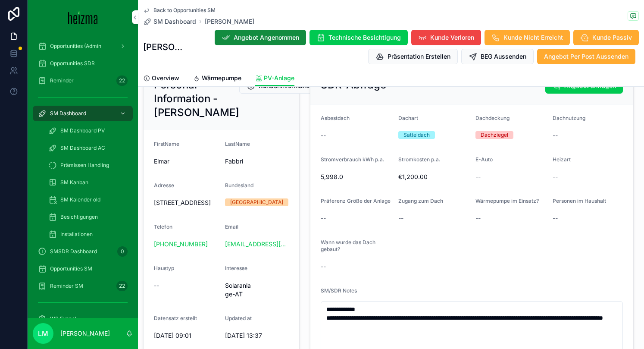
scroll to position [415, 0]
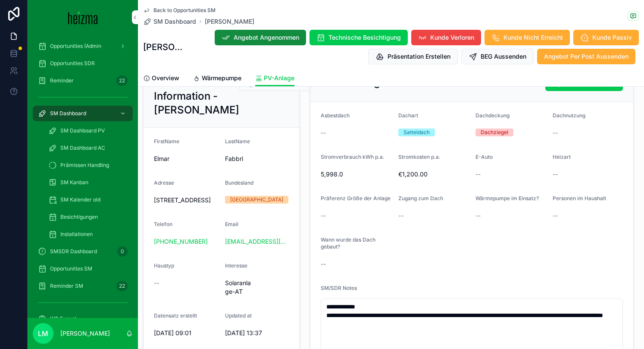
click at [217, 246] on div "[PHONE_NUMBER]" at bounding box center [186, 241] width 64 height 9
drag, startPoint x: 217, startPoint y: 263, endPoint x: 292, endPoint y: 253, distance: 76.1
click at [292, 253] on form "FirstName Elmar LastName Fabbri Adresse [STREET_ADDRESS] Telefon [PHONE_NUMBER]…" at bounding box center [222, 280] width 156 height 305
click at [269, 231] on div "Email" at bounding box center [257, 226] width 64 height 10
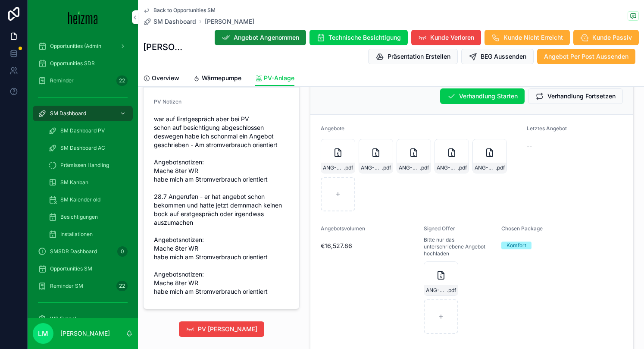
scroll to position [1036, 0]
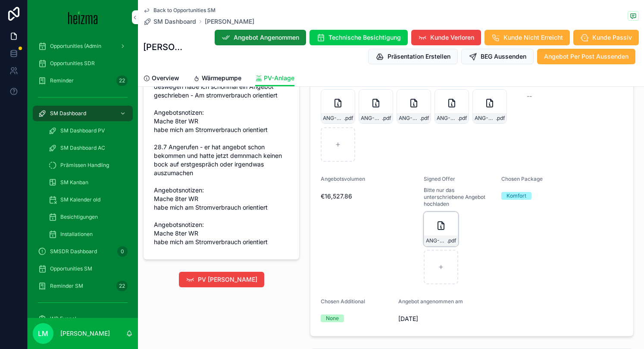
click at [449, 230] on div "ANG-PV-2988-Fabbri-2025-07-18-(1)-(1) .pdf" at bounding box center [441, 229] width 35 height 35
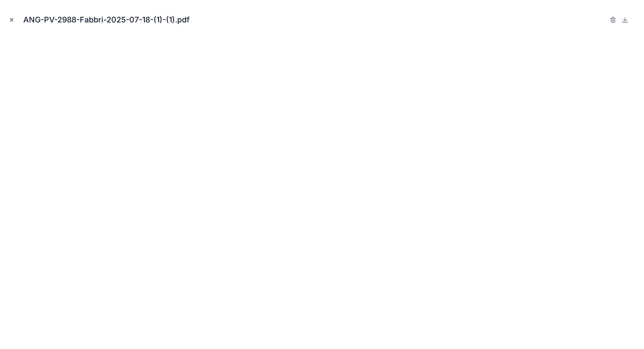
click at [12, 15] on button "Close modal" at bounding box center [11, 19] width 9 height 9
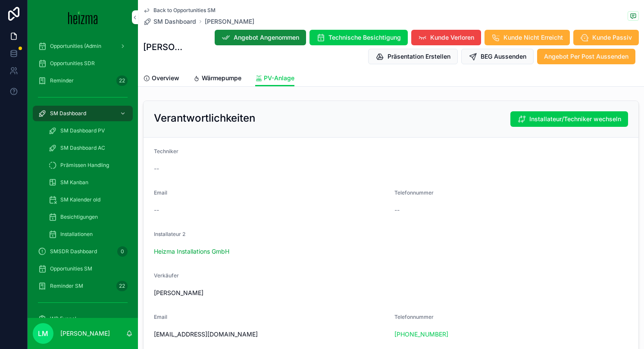
click at [203, 80] on span "Wärmepumpe" at bounding box center [222, 78] width 40 height 9
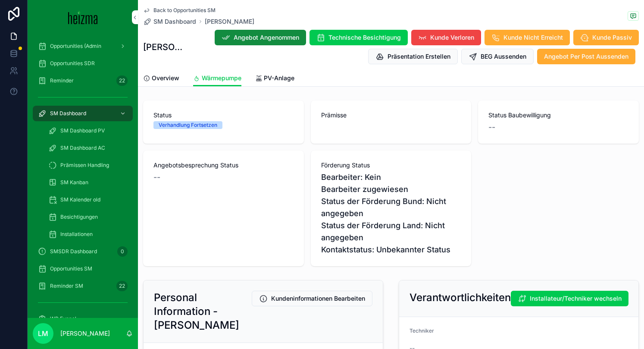
click at [272, 79] on span "PV-Anlage" at bounding box center [279, 78] width 31 height 9
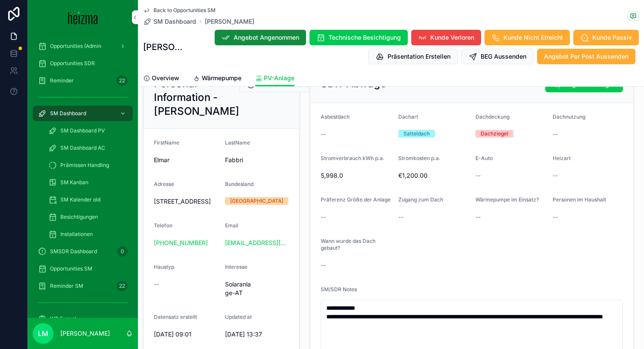
scroll to position [421, 0]
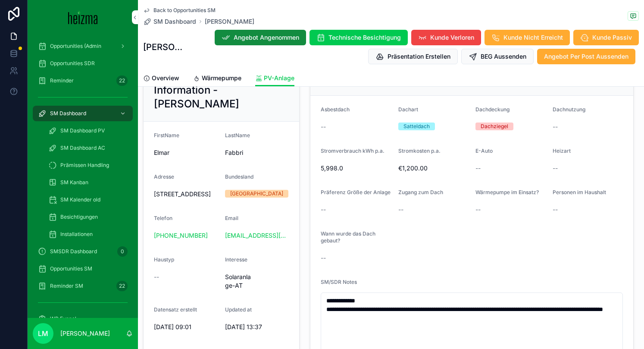
click at [167, 198] on span "[STREET_ADDRESS]" at bounding box center [186, 194] width 64 height 9
drag, startPoint x: 167, startPoint y: 209, endPoint x: 185, endPoint y: 223, distance: 22.2
click at [185, 201] on div "[STREET_ADDRESS]" at bounding box center [186, 194] width 64 height 14
copy span "[STREET_ADDRESS]"
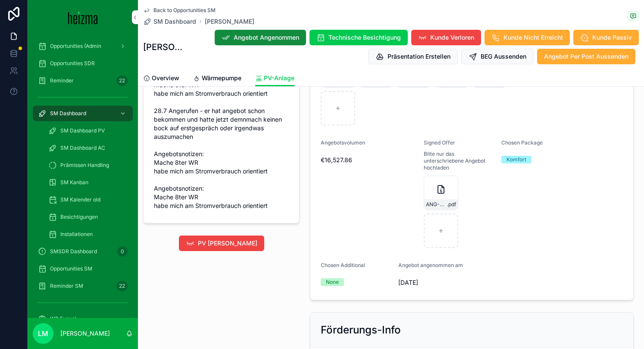
scroll to position [1102, 0]
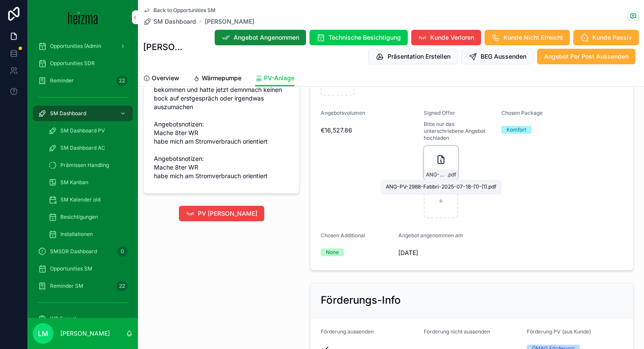
click at [436, 171] on span "ANG-PV-2988-Fabbri-2025-07-18-(1)-(1)" at bounding box center [436, 174] width 21 height 7
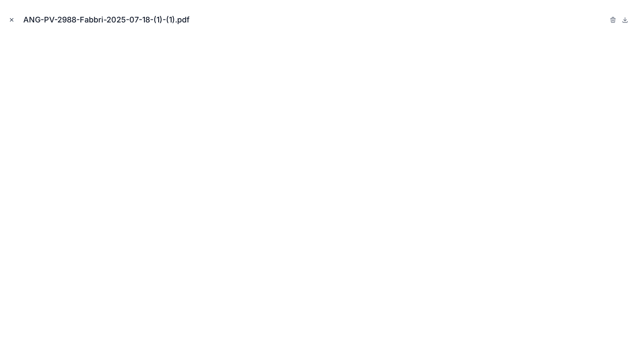
click at [13, 17] on icon "Close modal" at bounding box center [12, 20] width 6 height 6
